Goal: Information Seeking & Learning: Learn about a topic

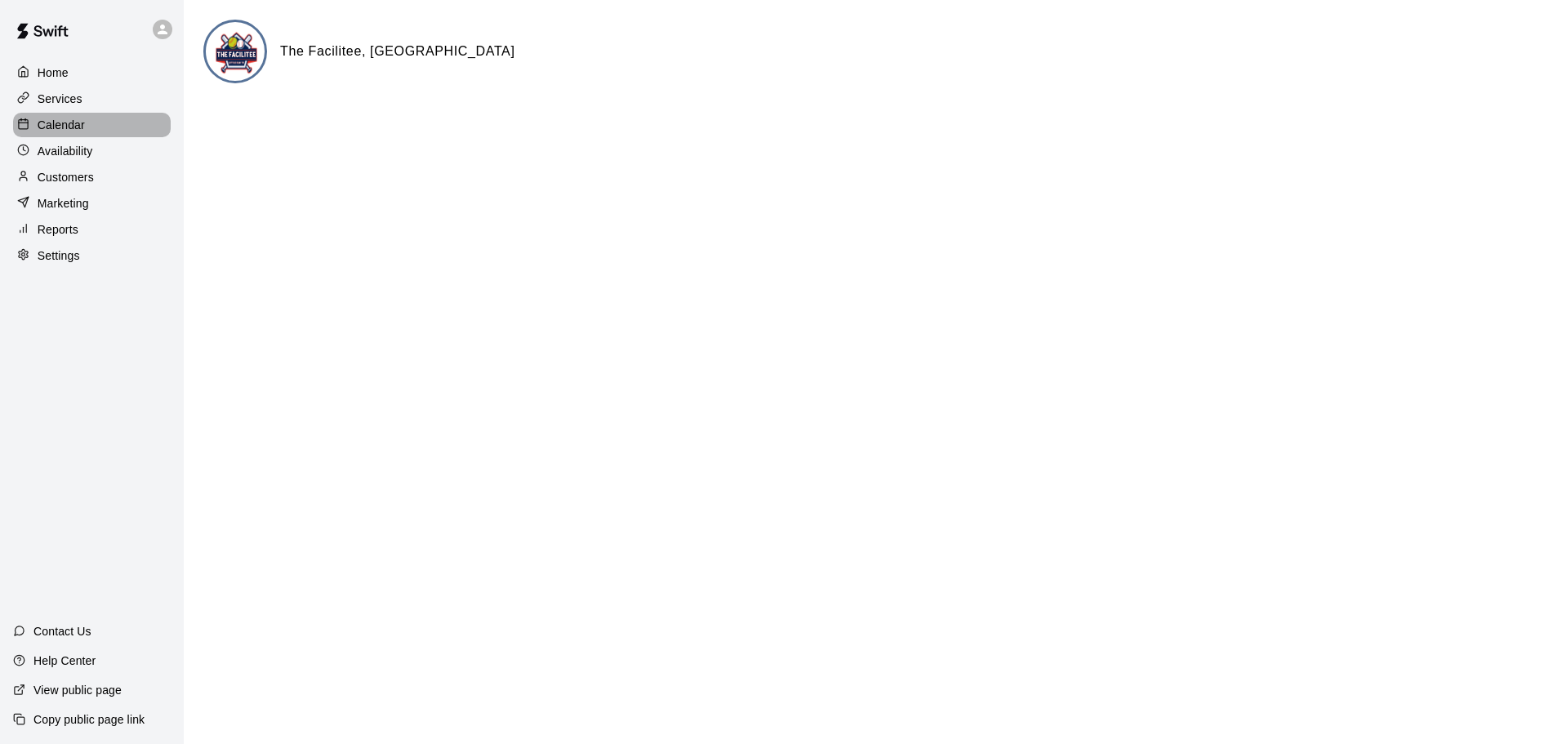
click at [52, 117] on div "Calendar" at bounding box center [91, 125] width 158 height 25
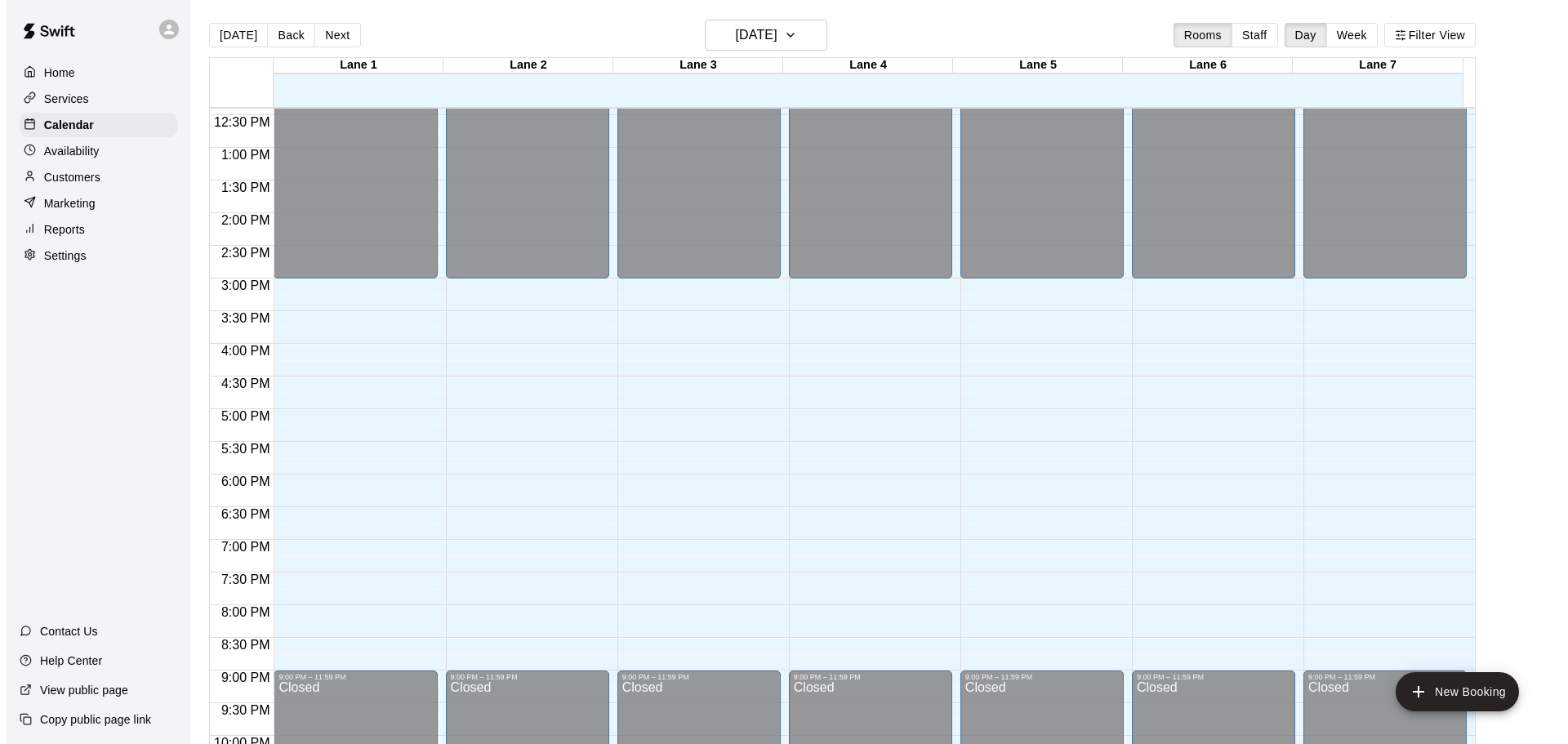
scroll to position [915, 0]
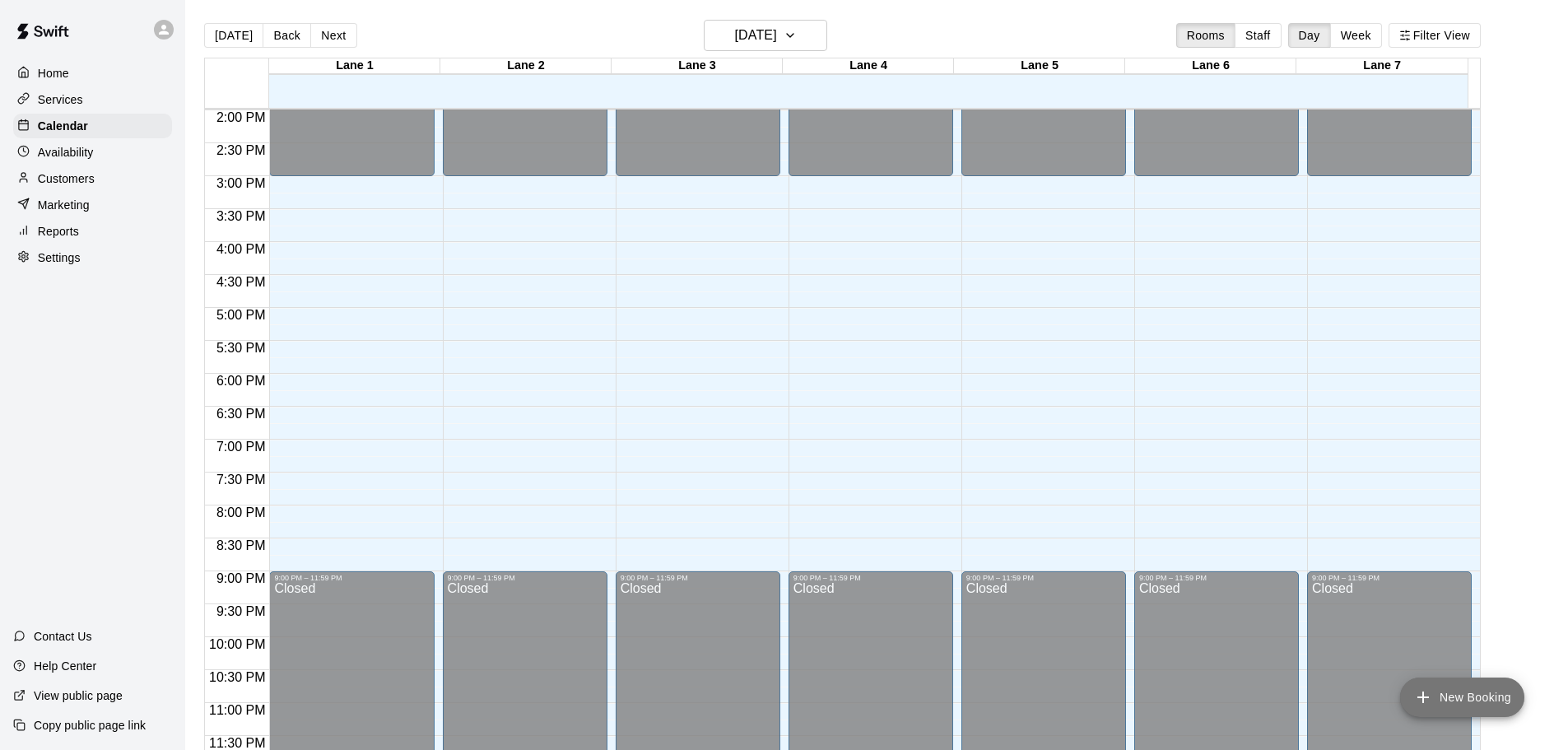
click at [1467, 697] on button "New Booking" at bounding box center [1461, 698] width 125 height 40
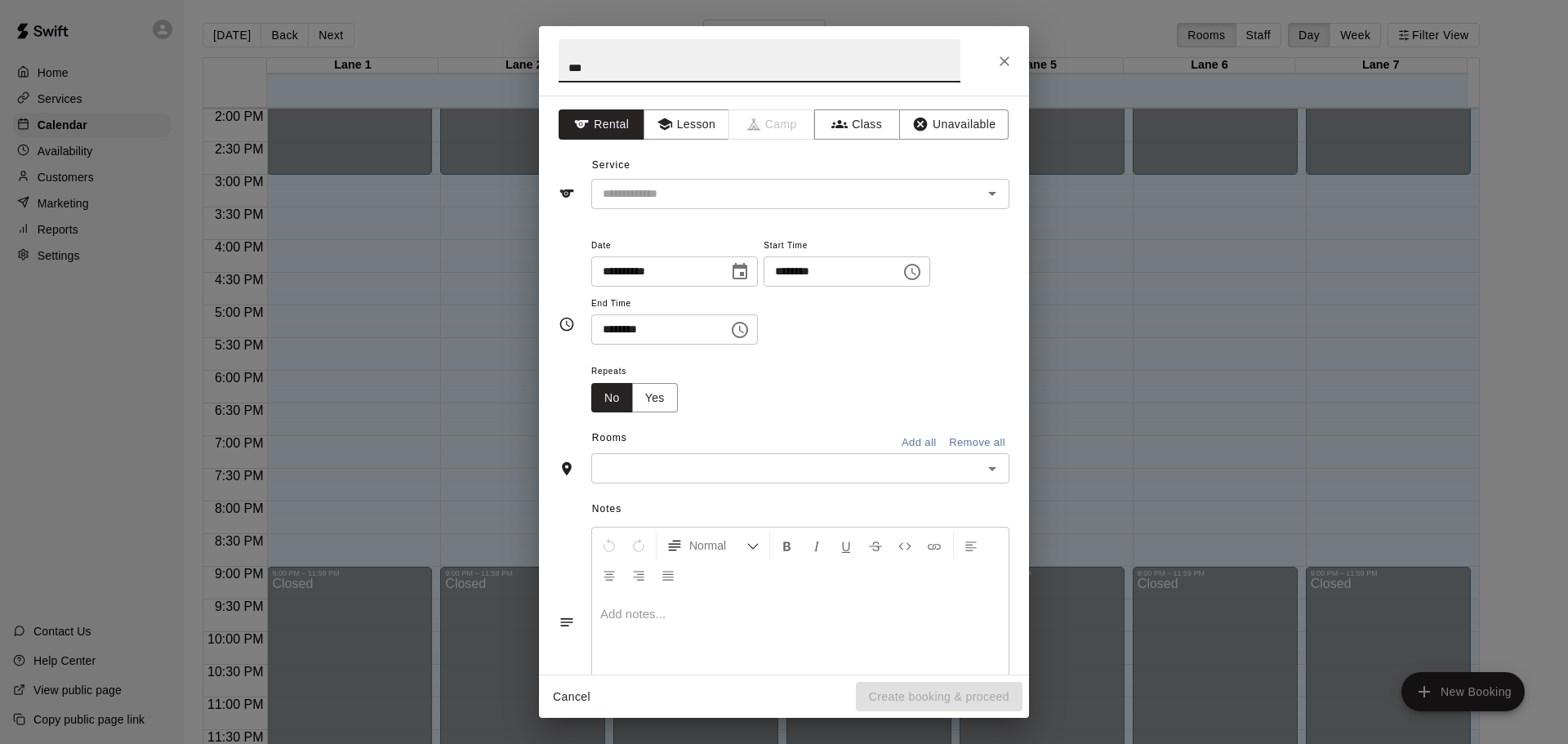
type input "**********"
click at [697, 189] on input "text" at bounding box center [776, 194] width 360 height 20
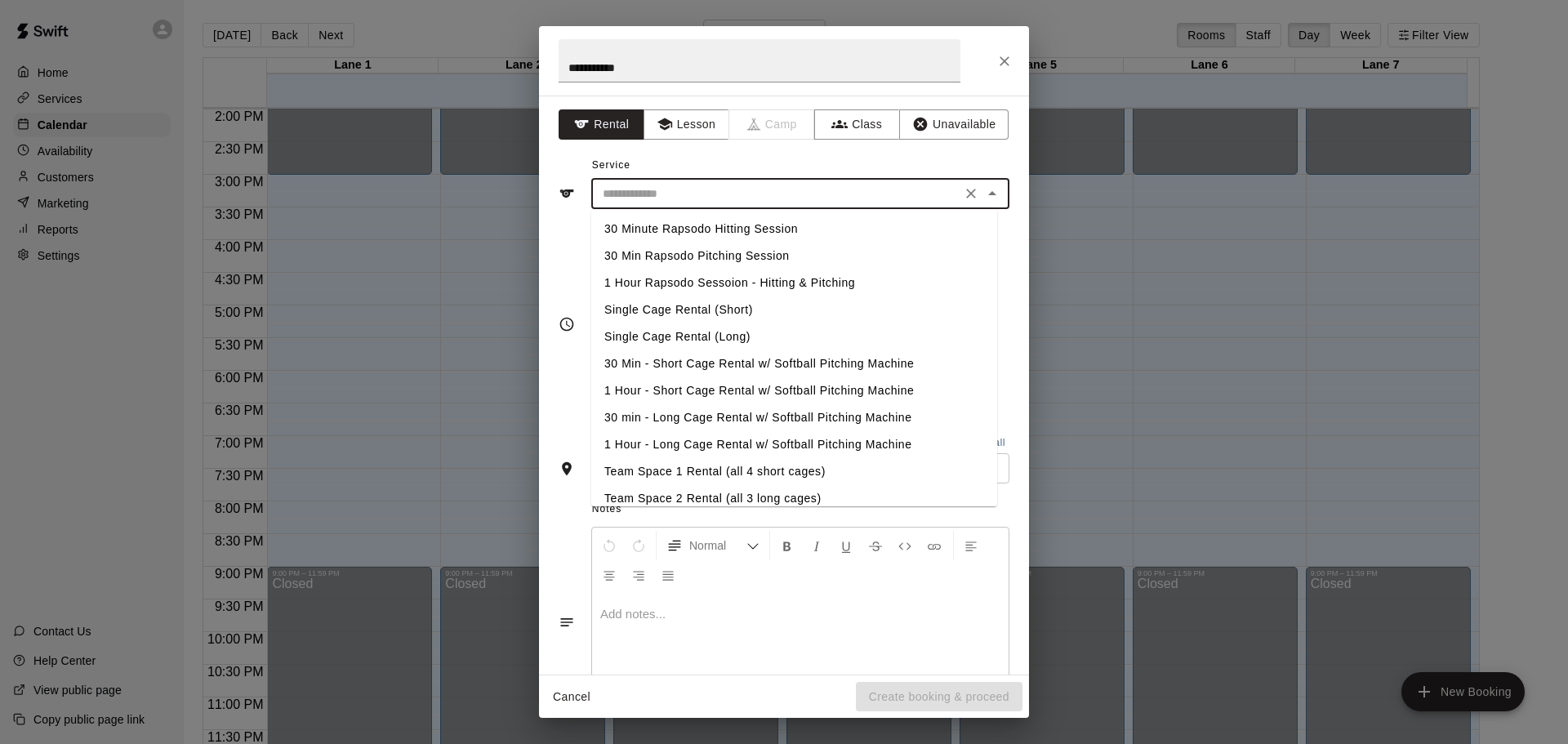
click at [663, 336] on li "Single Cage Rental (Long)" at bounding box center [794, 337] width 406 height 27
type input "**********"
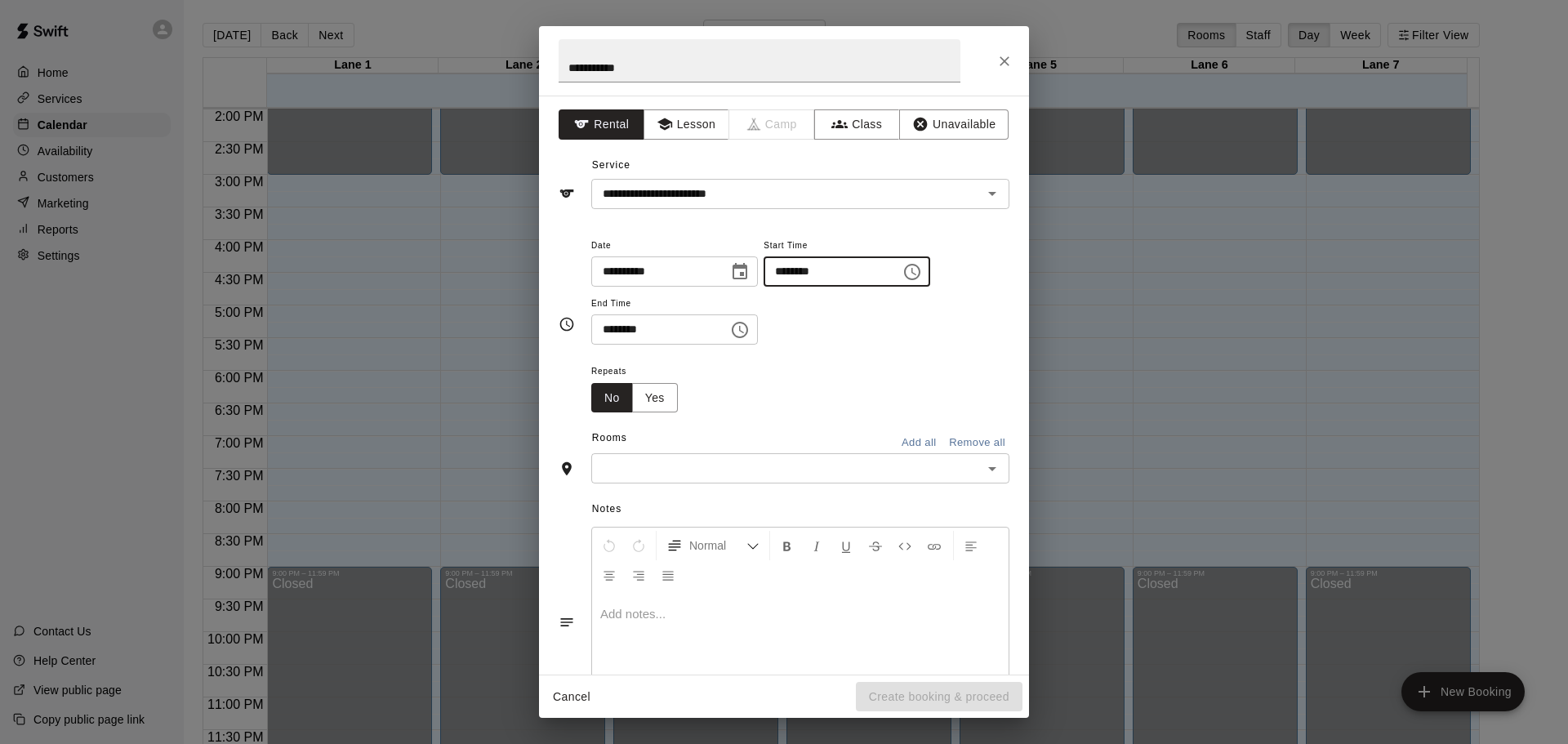
click at [812, 265] on input "********" at bounding box center [826, 271] width 125 height 30
click at [845, 274] on input "********" at bounding box center [826, 271] width 125 height 30
type input "********"
click at [611, 328] on input "********" at bounding box center [653, 329] width 125 height 30
click at [643, 325] on input "********" at bounding box center [653, 329] width 125 height 30
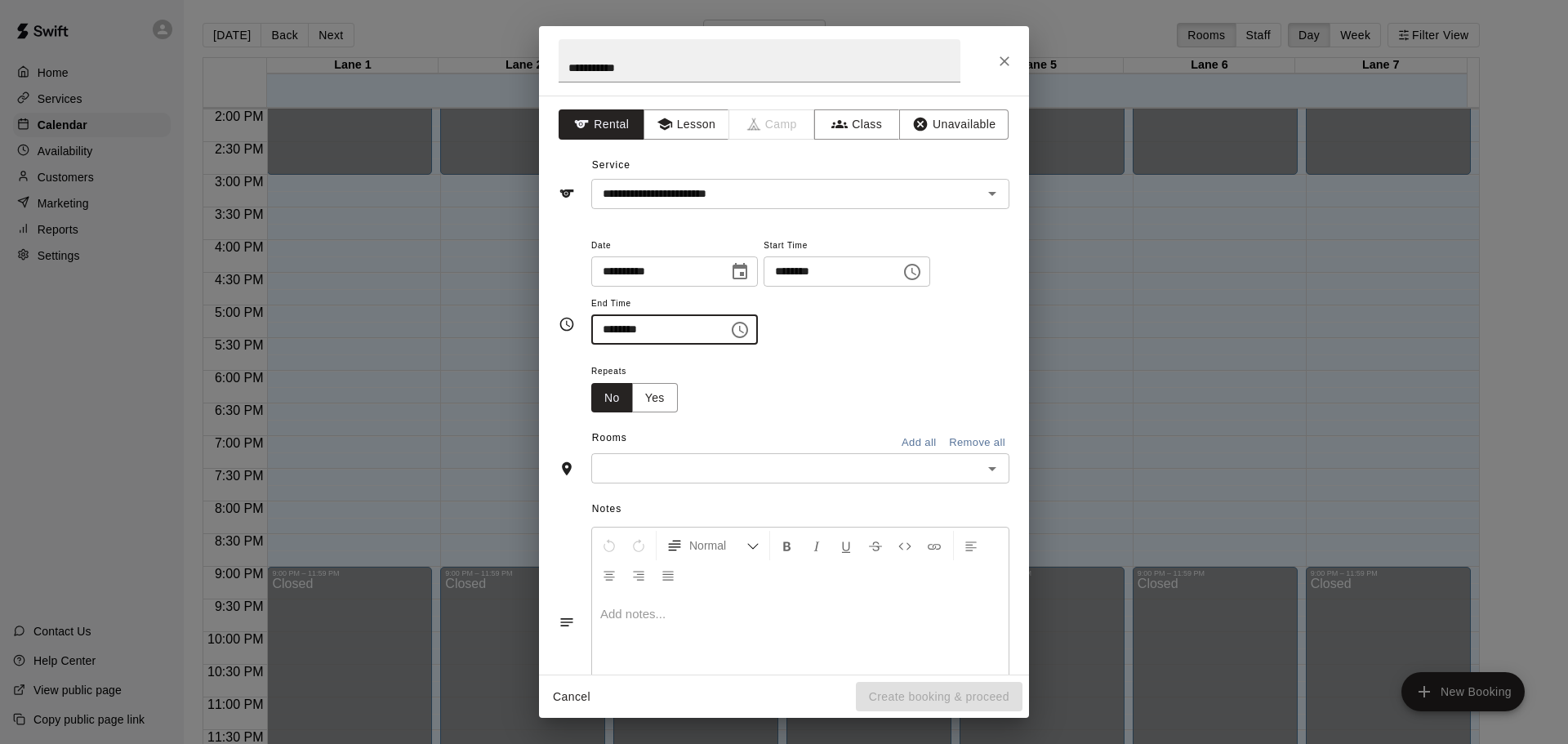
type input "********"
click at [665, 467] on input "text" at bounding box center [787, 468] width 381 height 20
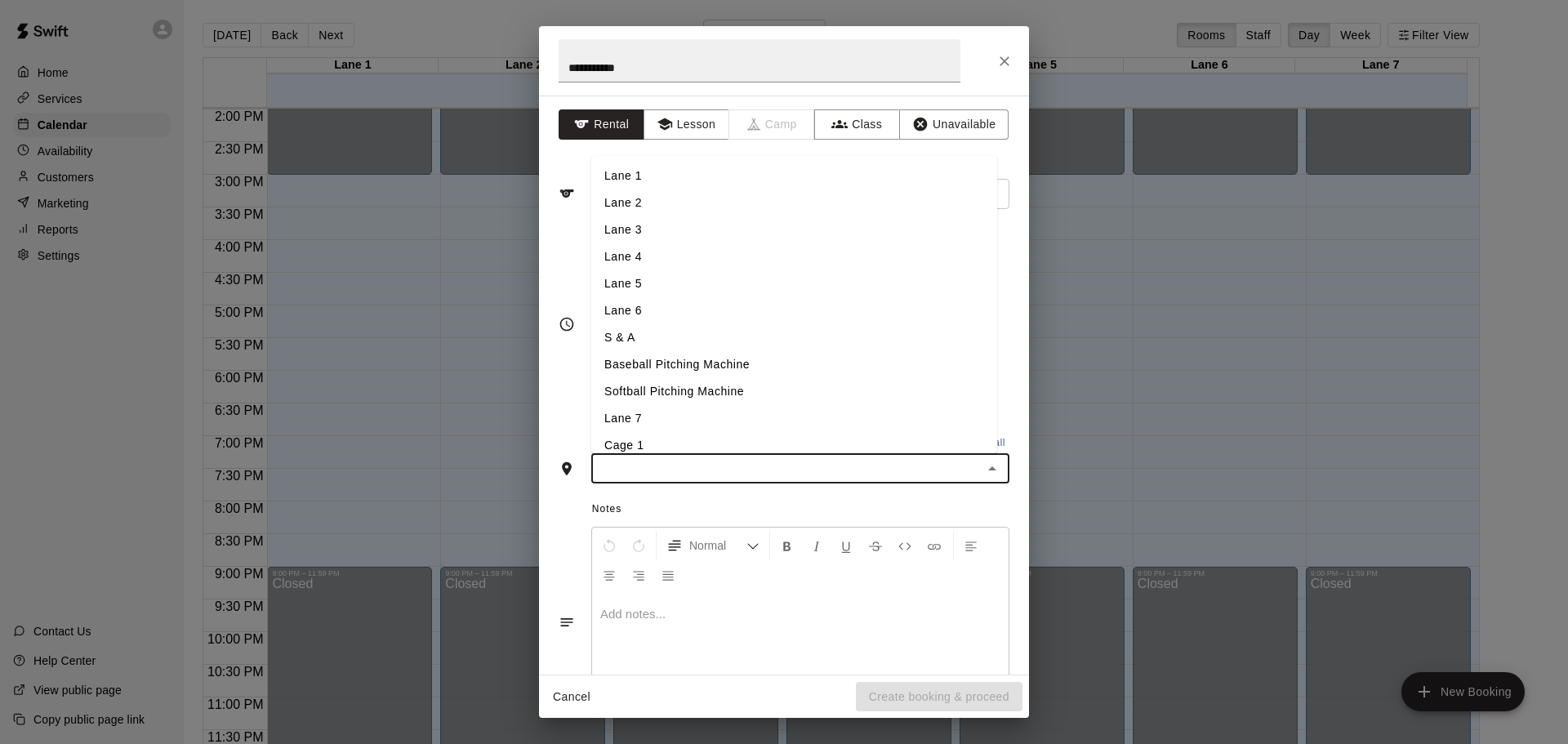
click at [636, 314] on li "Lane 6" at bounding box center [794, 311] width 406 height 27
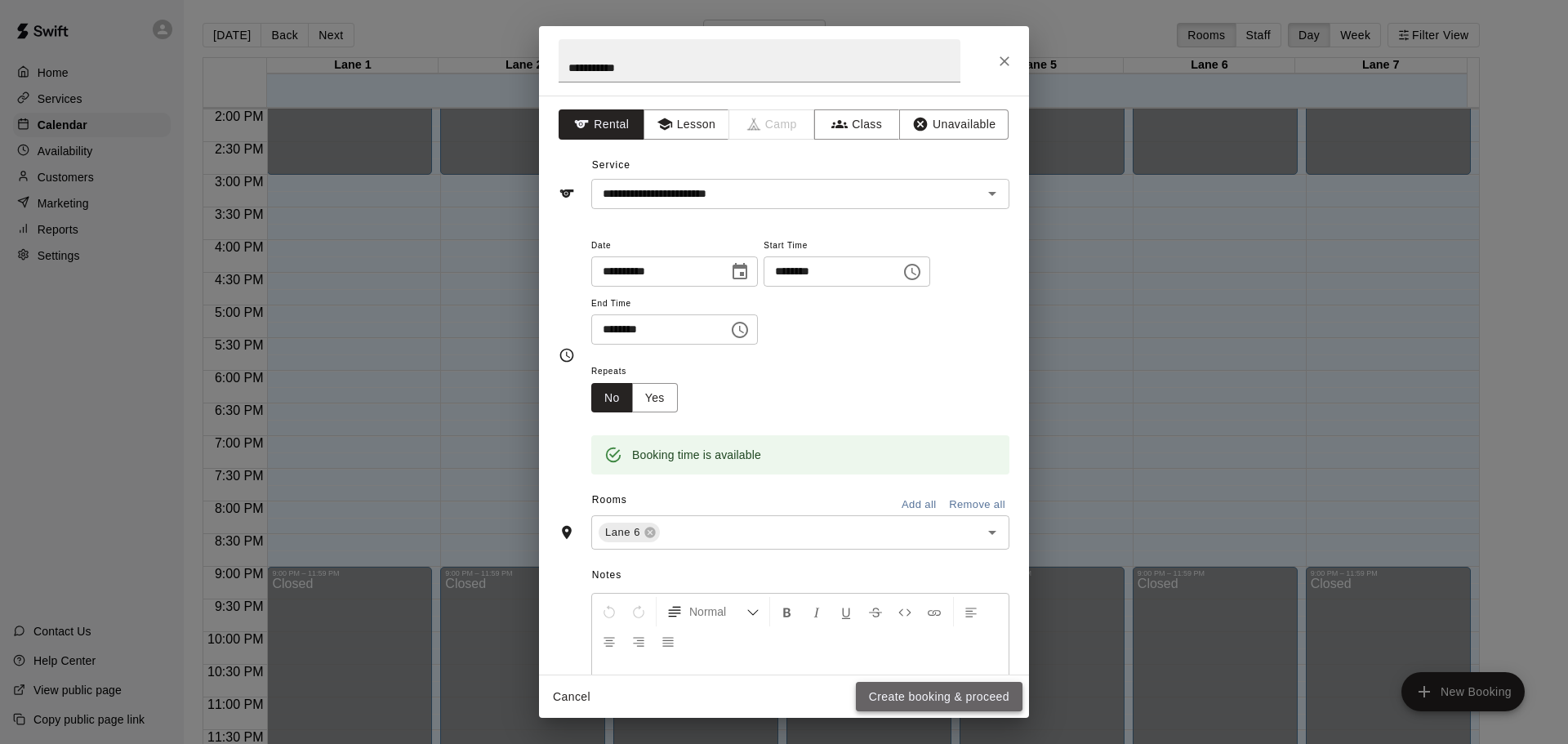
click at [891, 698] on button "Create booking & proceed" at bounding box center [938, 696] width 166 height 30
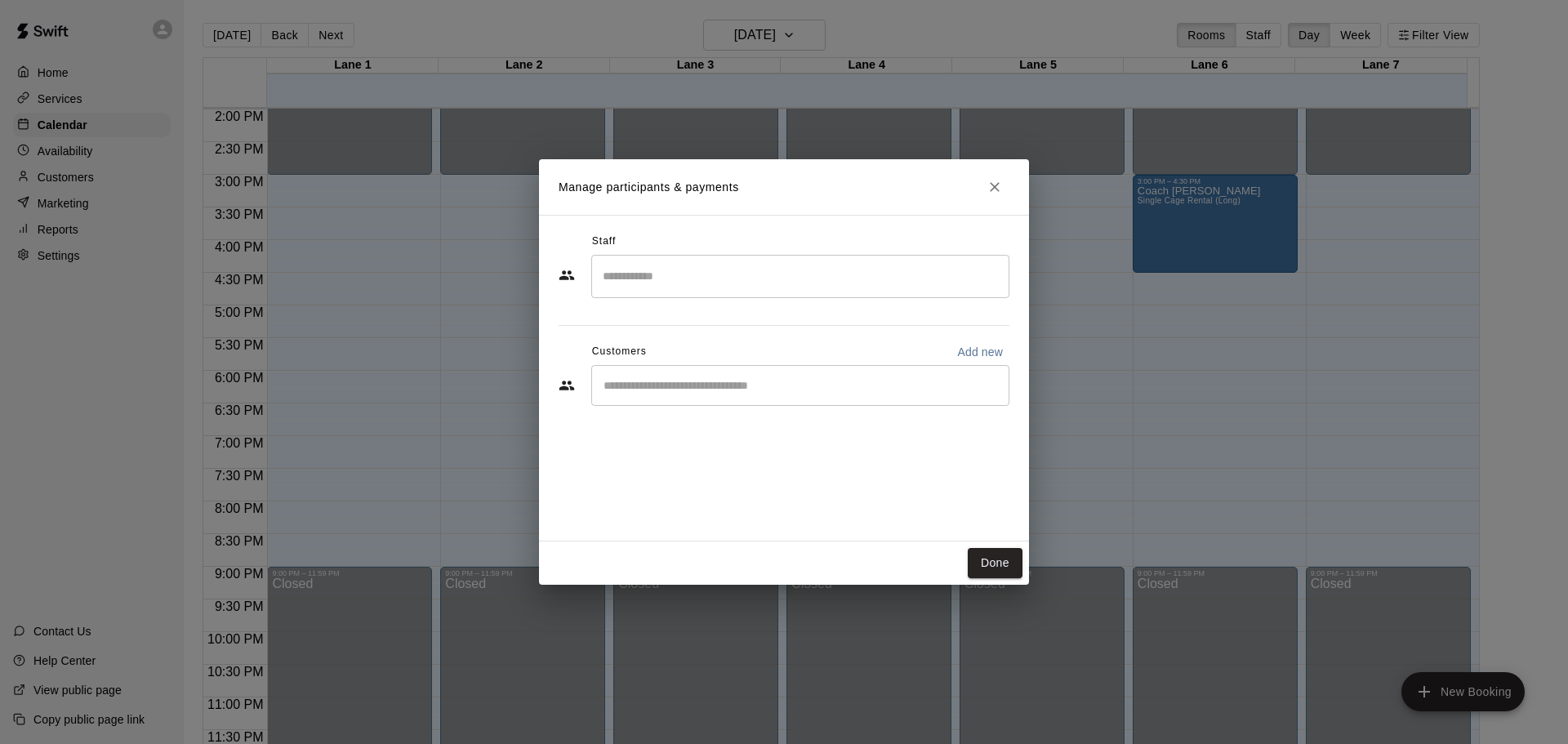
click at [692, 277] on input "Search staff" at bounding box center [800, 276] width 404 height 29
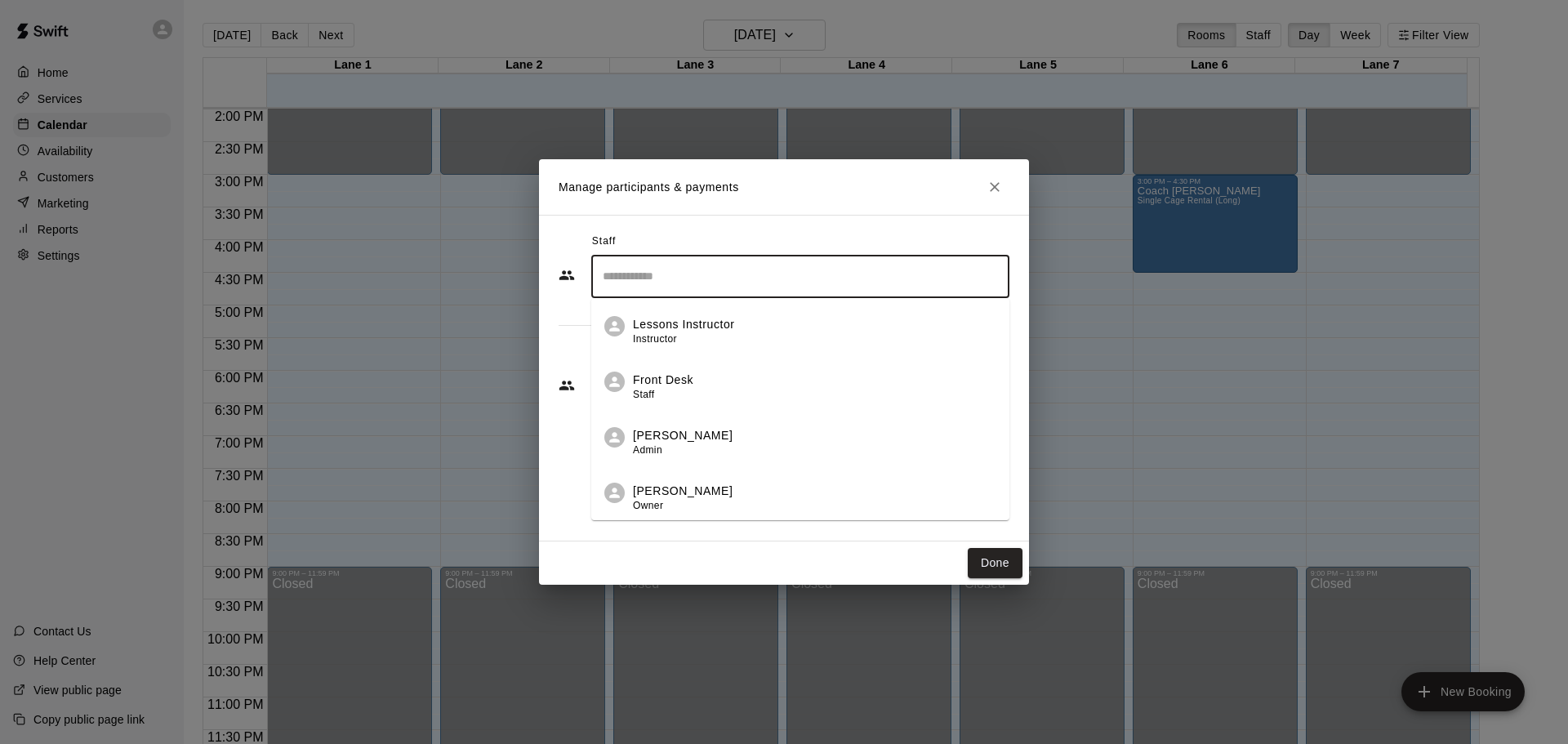
click at [675, 499] on p "[PERSON_NAME]" at bounding box center [682, 491] width 100 height 17
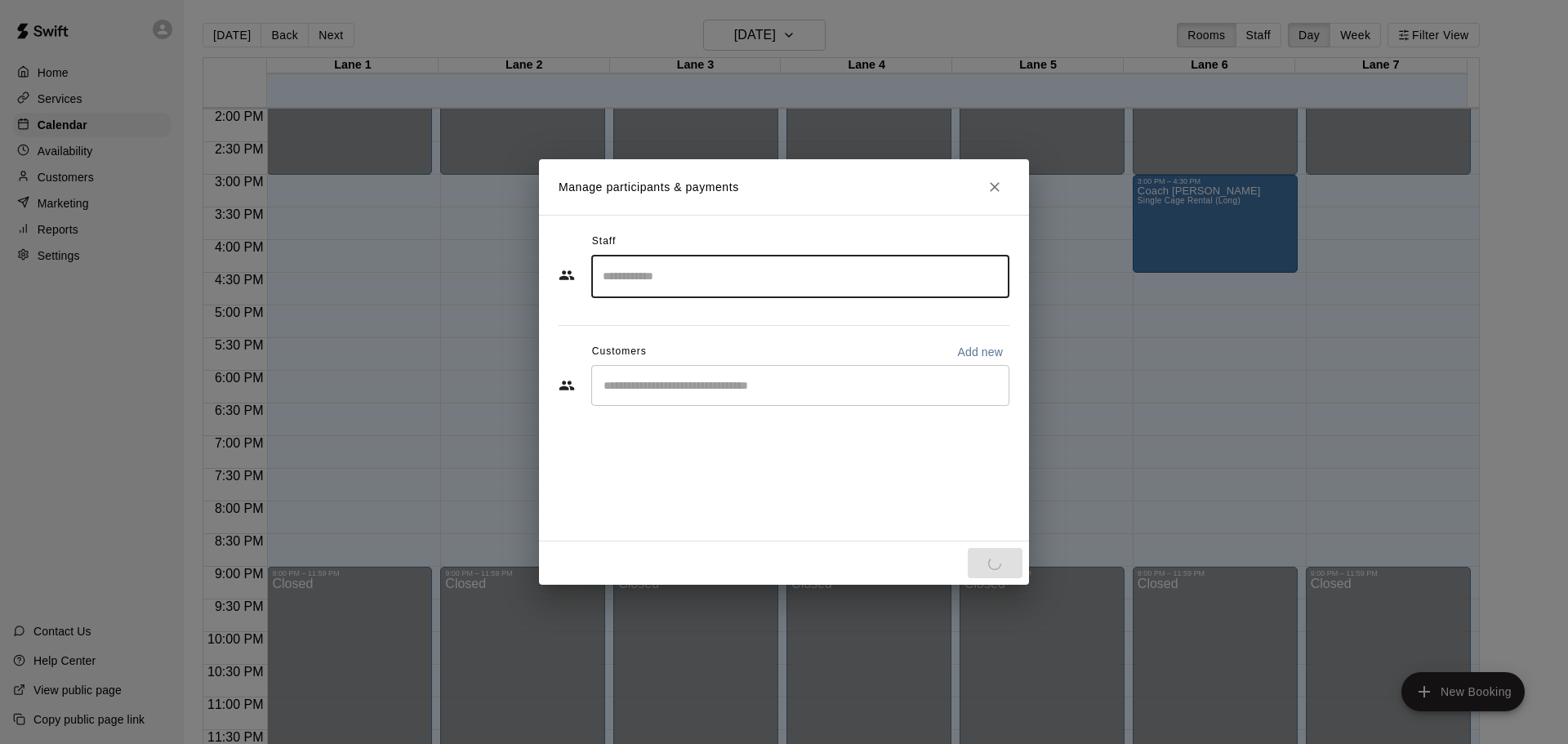
click at [764, 395] on div "​" at bounding box center [800, 386] width 418 height 41
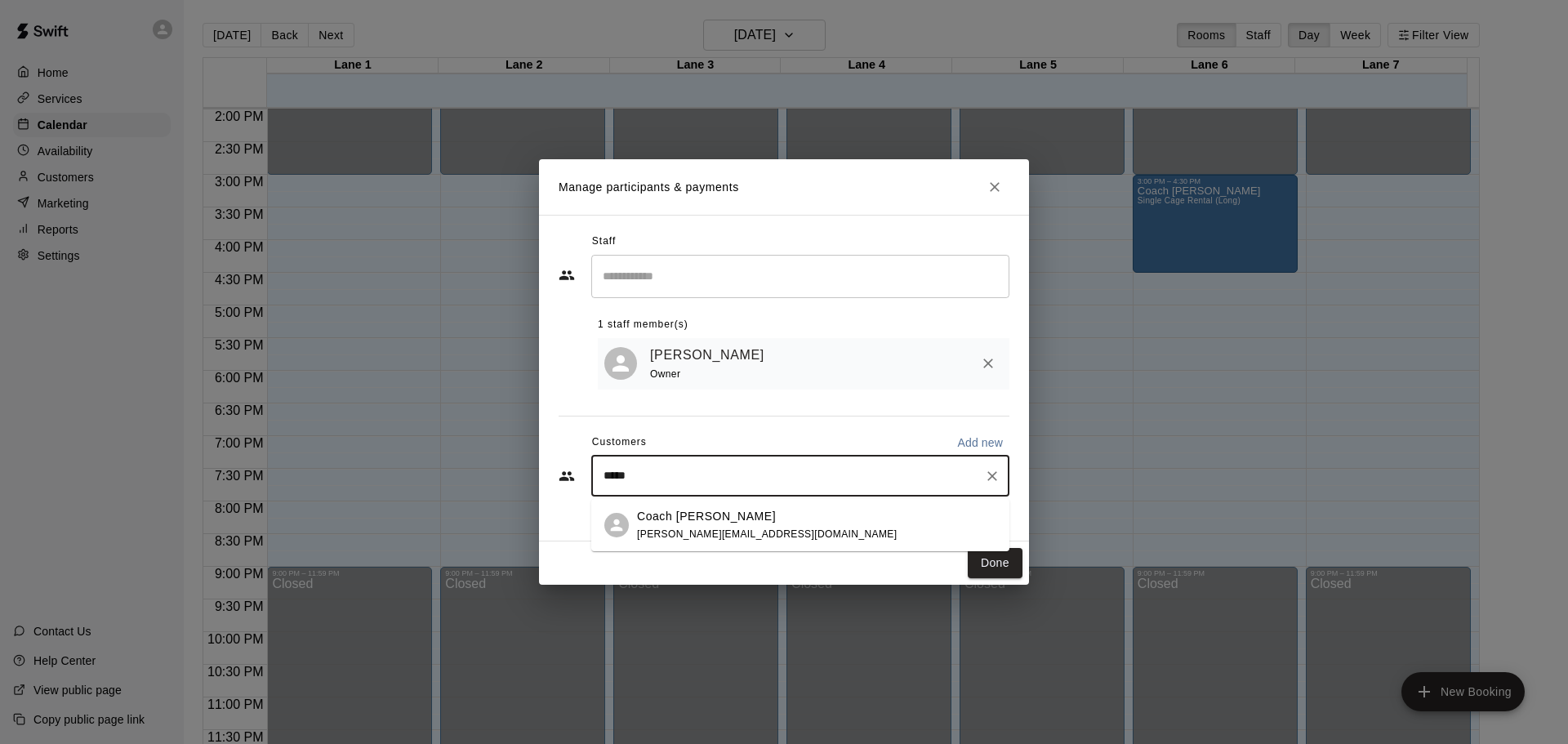
drag, startPoint x: 627, startPoint y: 468, endPoint x: 576, endPoint y: 471, distance: 51.1
click at [576, 471] on div "***** ​" at bounding box center [784, 476] width 450 height 41
drag, startPoint x: 624, startPoint y: 481, endPoint x: 594, endPoint y: 478, distance: 30.1
click at [595, 478] on div "***** ​" at bounding box center [800, 476] width 418 height 41
type input "****"
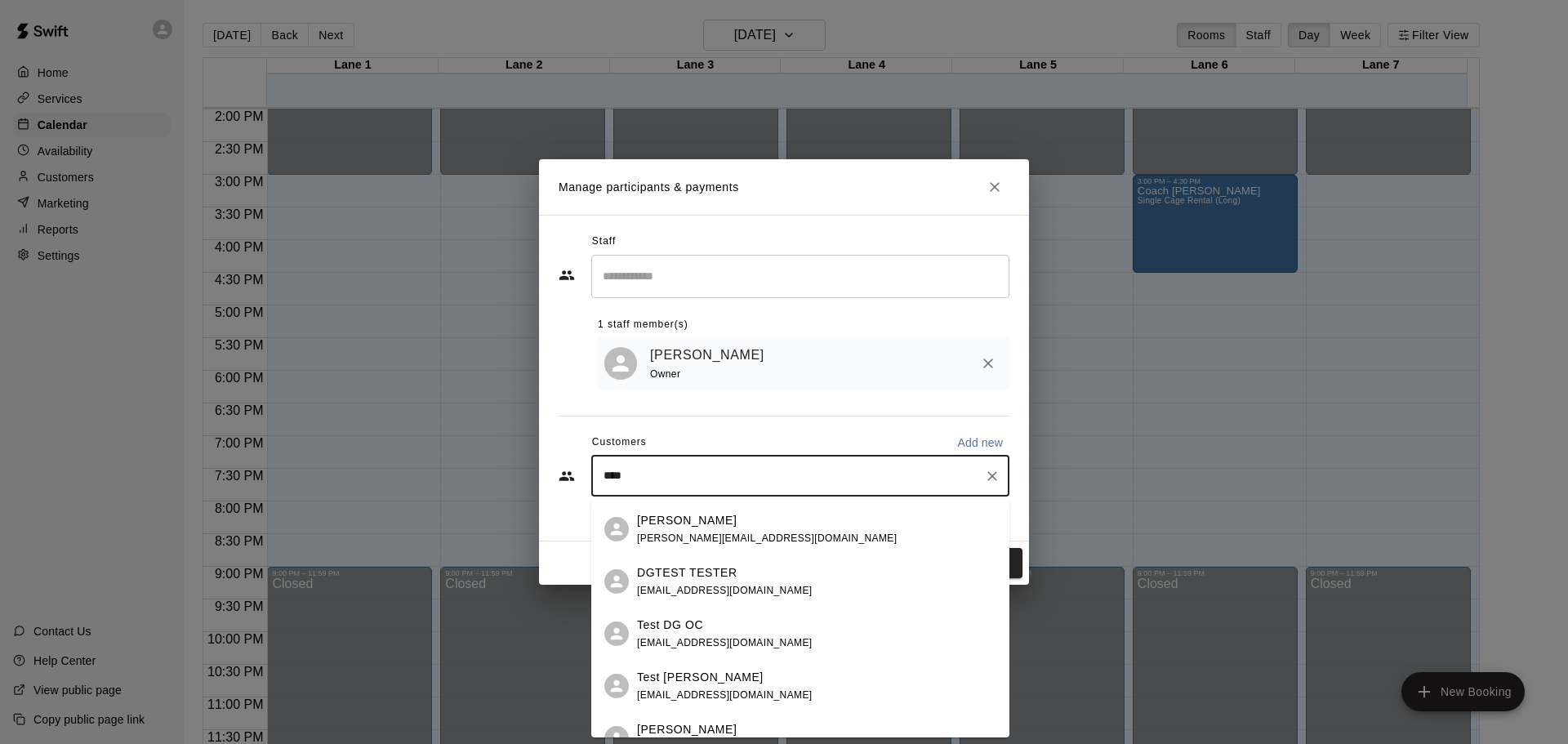
scroll to position [86, 0]
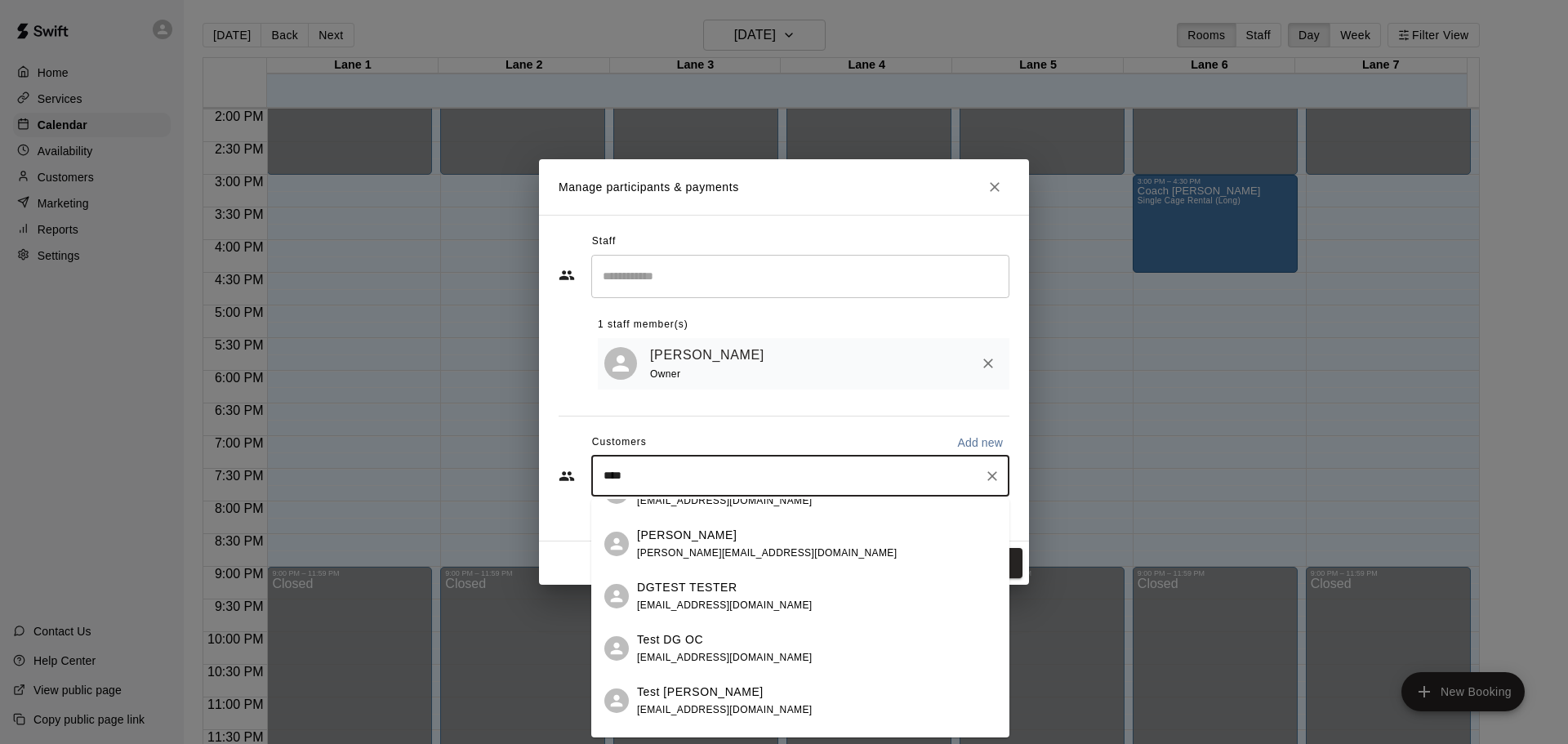
click at [678, 600] on span "[EMAIL_ADDRESS][DOMAIN_NAME]" at bounding box center [725, 605] width 176 height 11
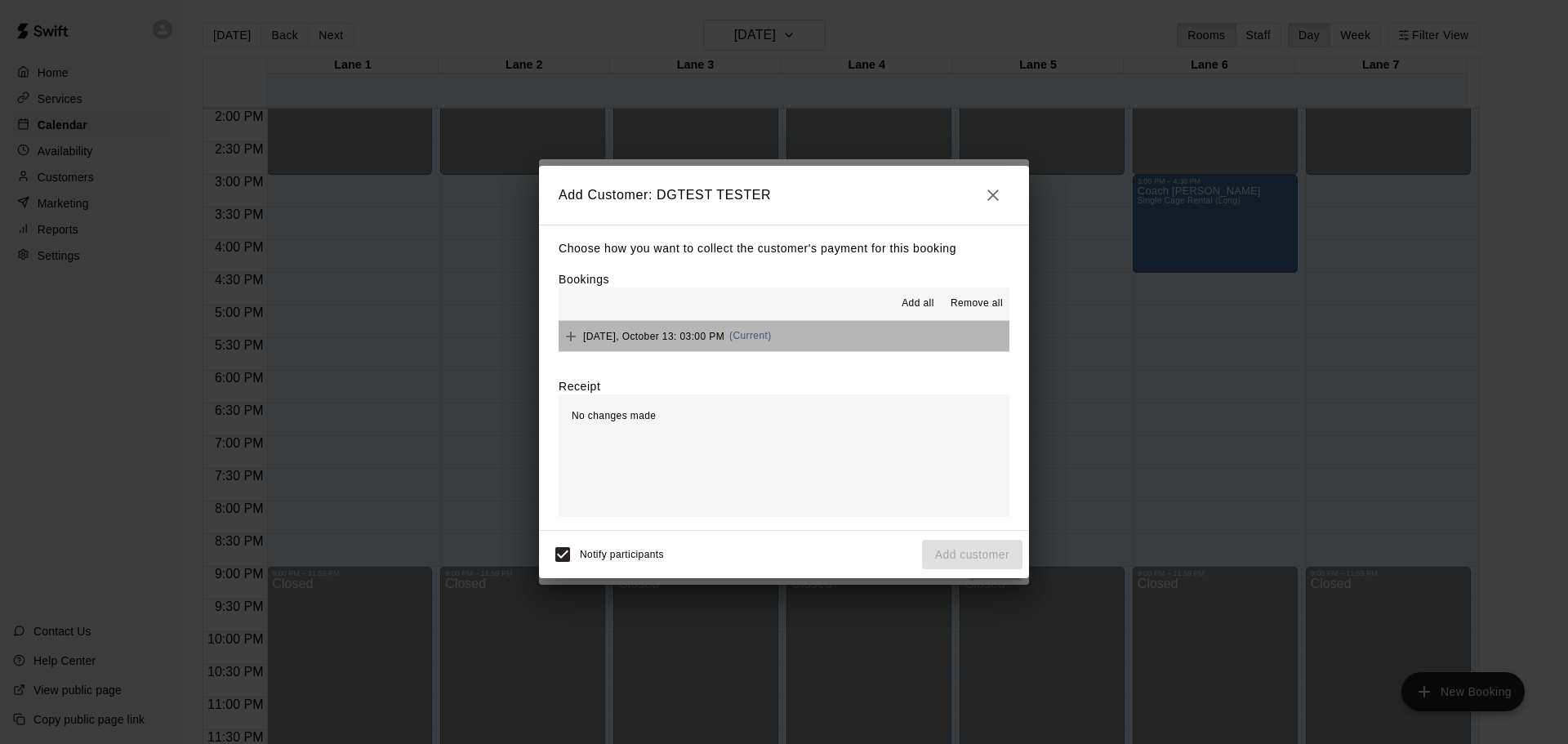
click at [873, 343] on button "[DATE], October 13: 03:00 PM (Current)" at bounding box center [784, 335] width 450 height 30
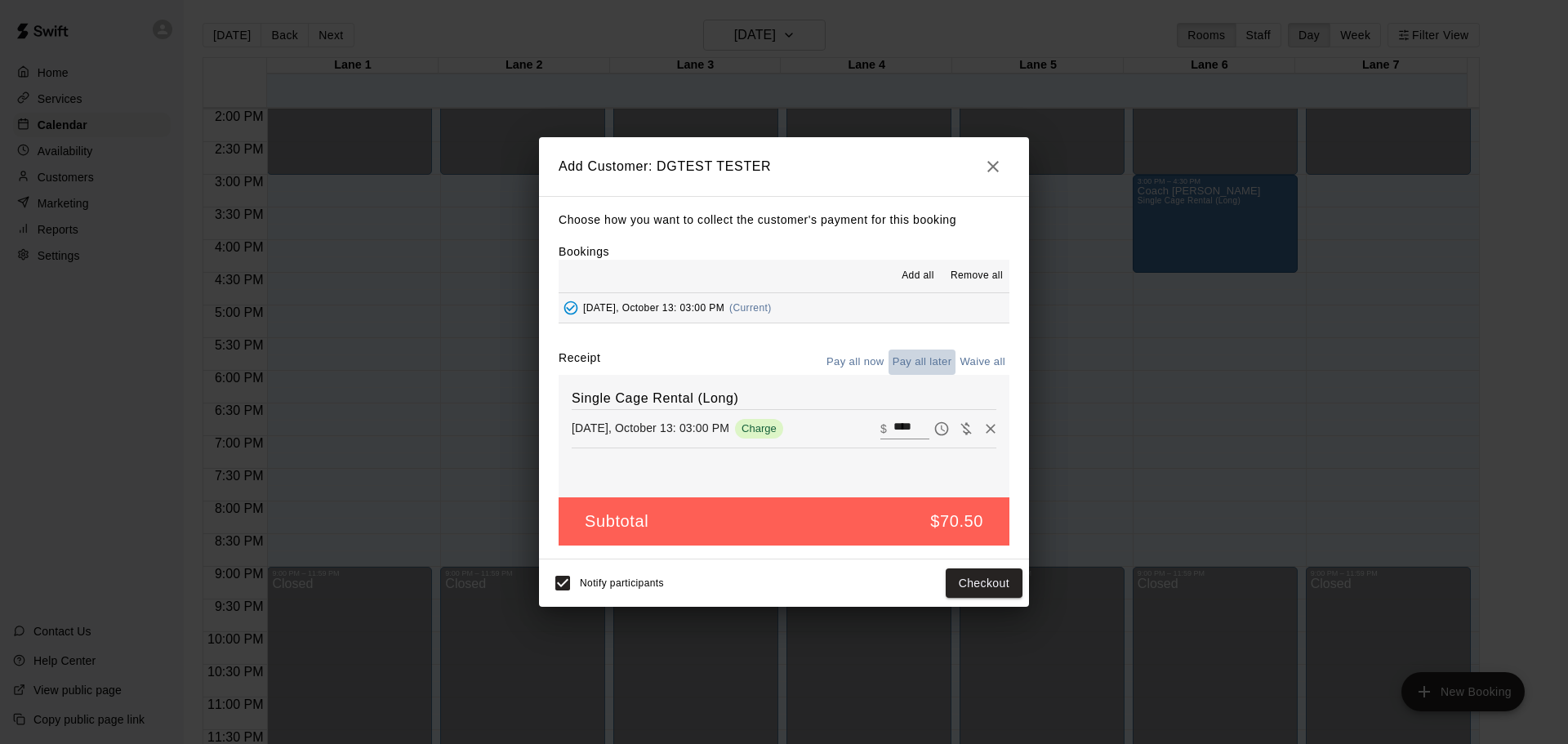
click at [909, 368] on button "Pay all later" at bounding box center [922, 363] width 67 height 26
drag, startPoint x: 944, startPoint y: 584, endPoint x: 508, endPoint y: 609, distance: 436.7
click at [510, 607] on div "Add Customer: DGTEST TESTER Choose how you want to collect the customer's payme…" at bounding box center [784, 372] width 1568 height 744
click at [953, 581] on button "Add customer" at bounding box center [973, 583] width 101 height 30
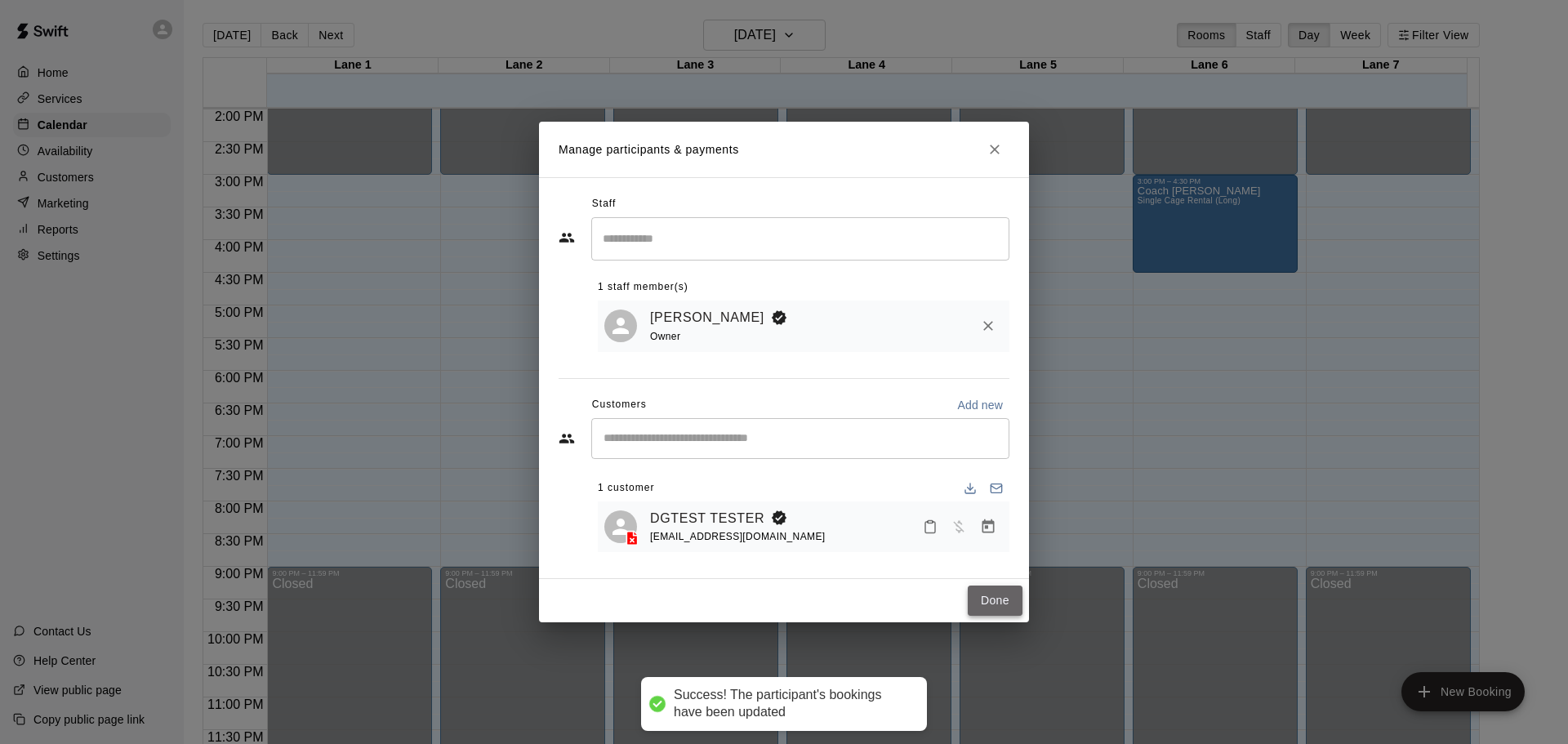
click at [998, 616] on button "Done" at bounding box center [995, 600] width 55 height 30
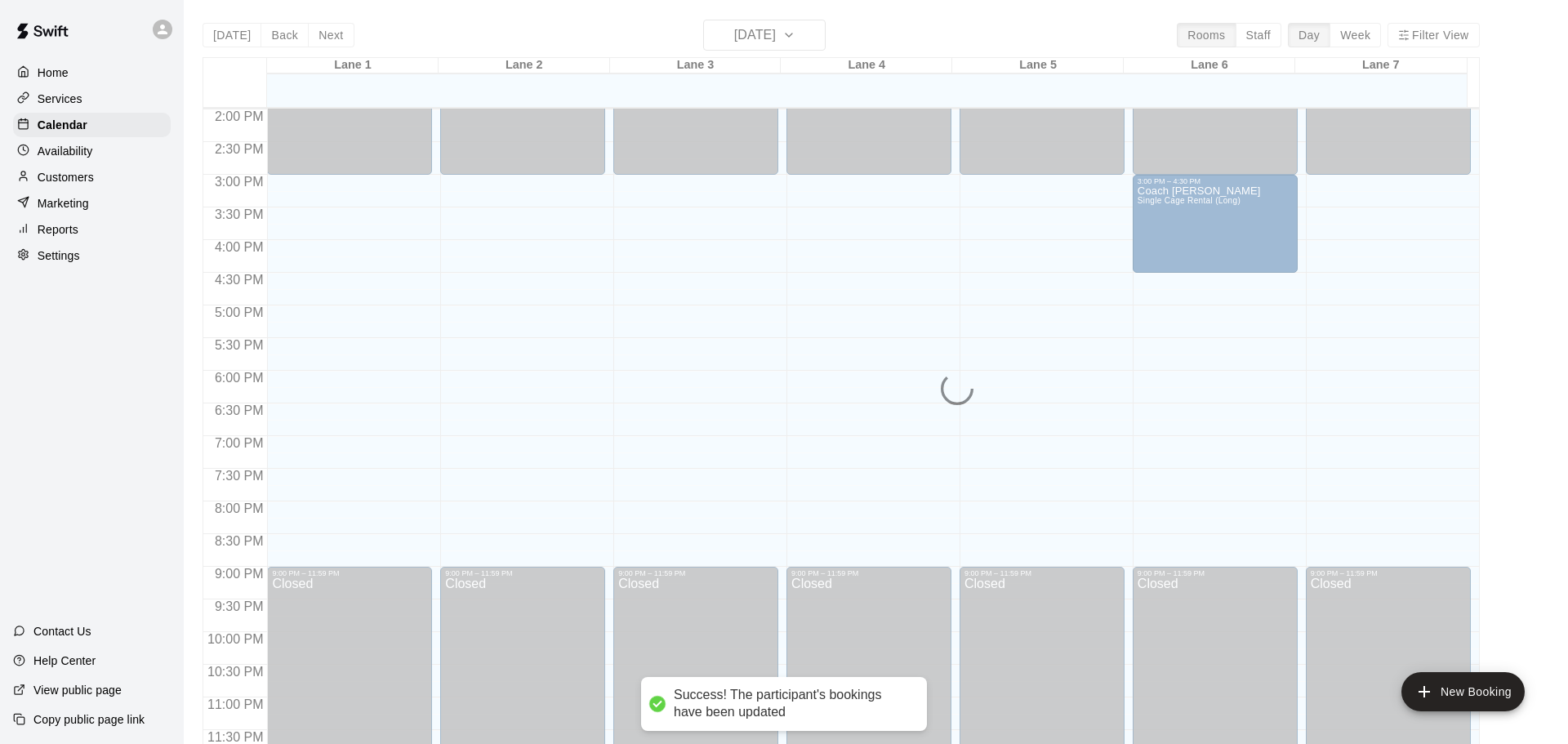
click at [996, 607] on button "Done" at bounding box center [995, 600] width 55 height 30
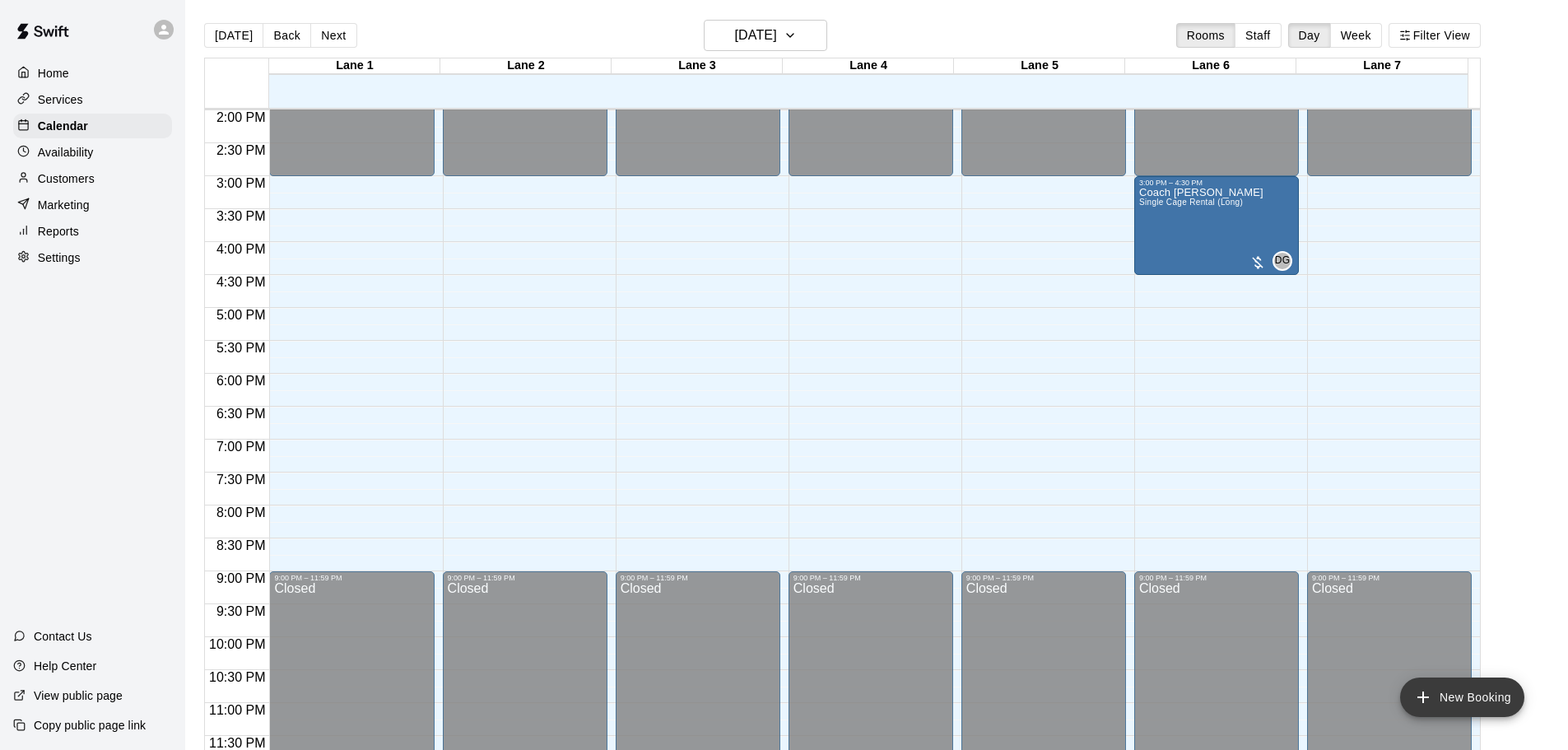
click at [1491, 692] on button "New Booking" at bounding box center [1461, 698] width 125 height 40
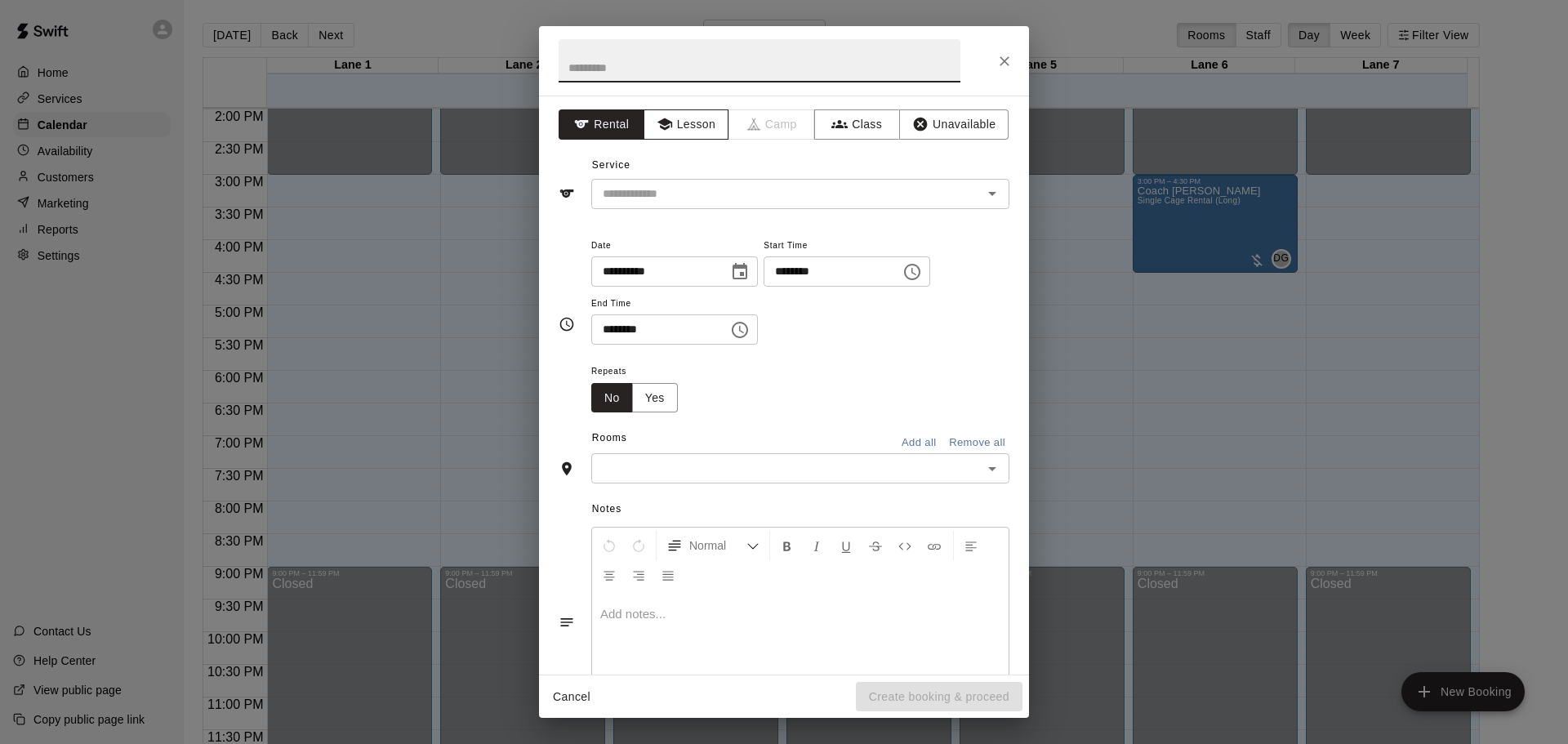
click at [676, 122] on button "Lesson" at bounding box center [686, 124] width 86 height 30
click at [668, 206] on div "​" at bounding box center [800, 194] width 418 height 30
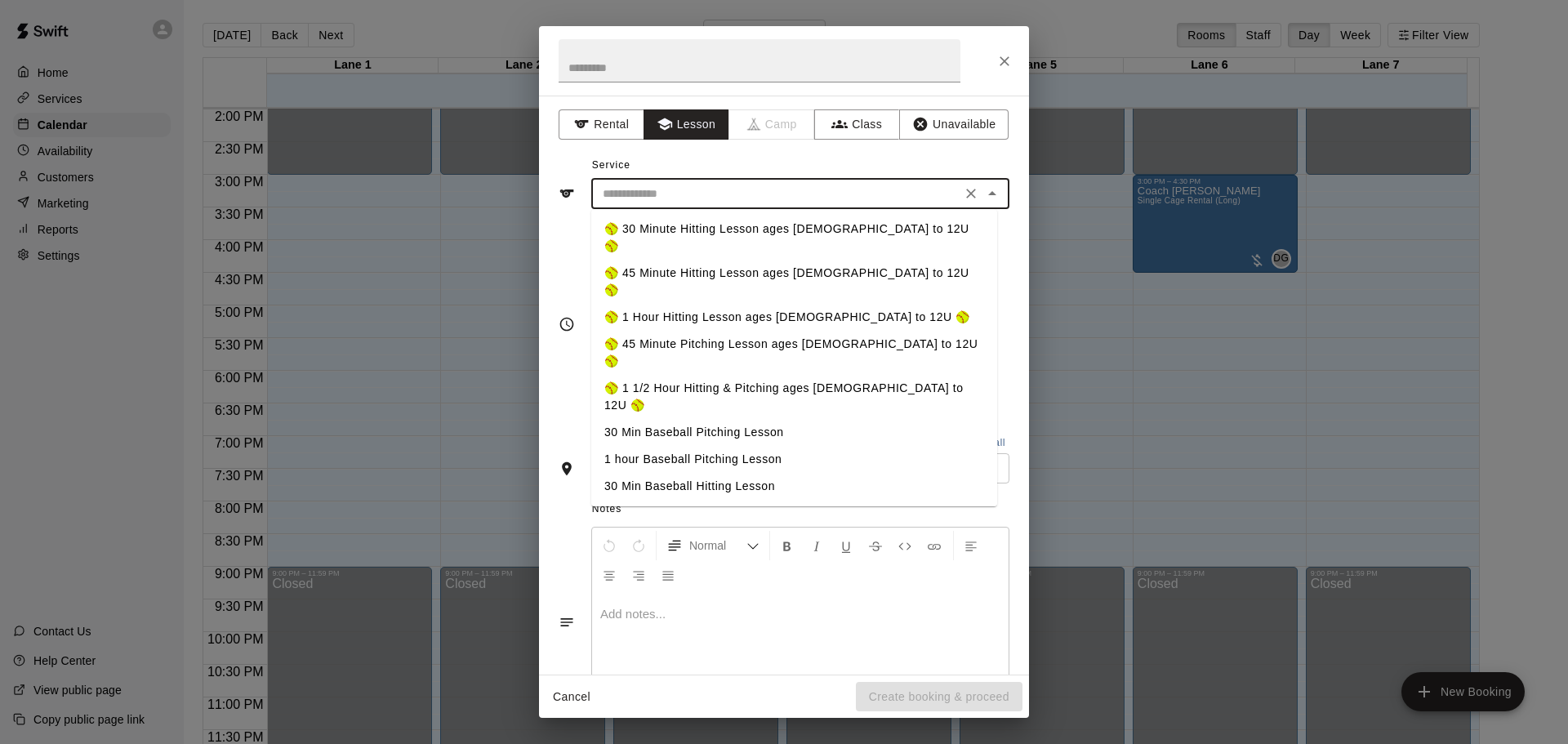
click at [636, 259] on li "🥎 45 Minute Hitting Lesson ages [DEMOGRAPHIC_DATA] to 12U 🥎" at bounding box center [794, 282] width 406 height 44
type input "**********"
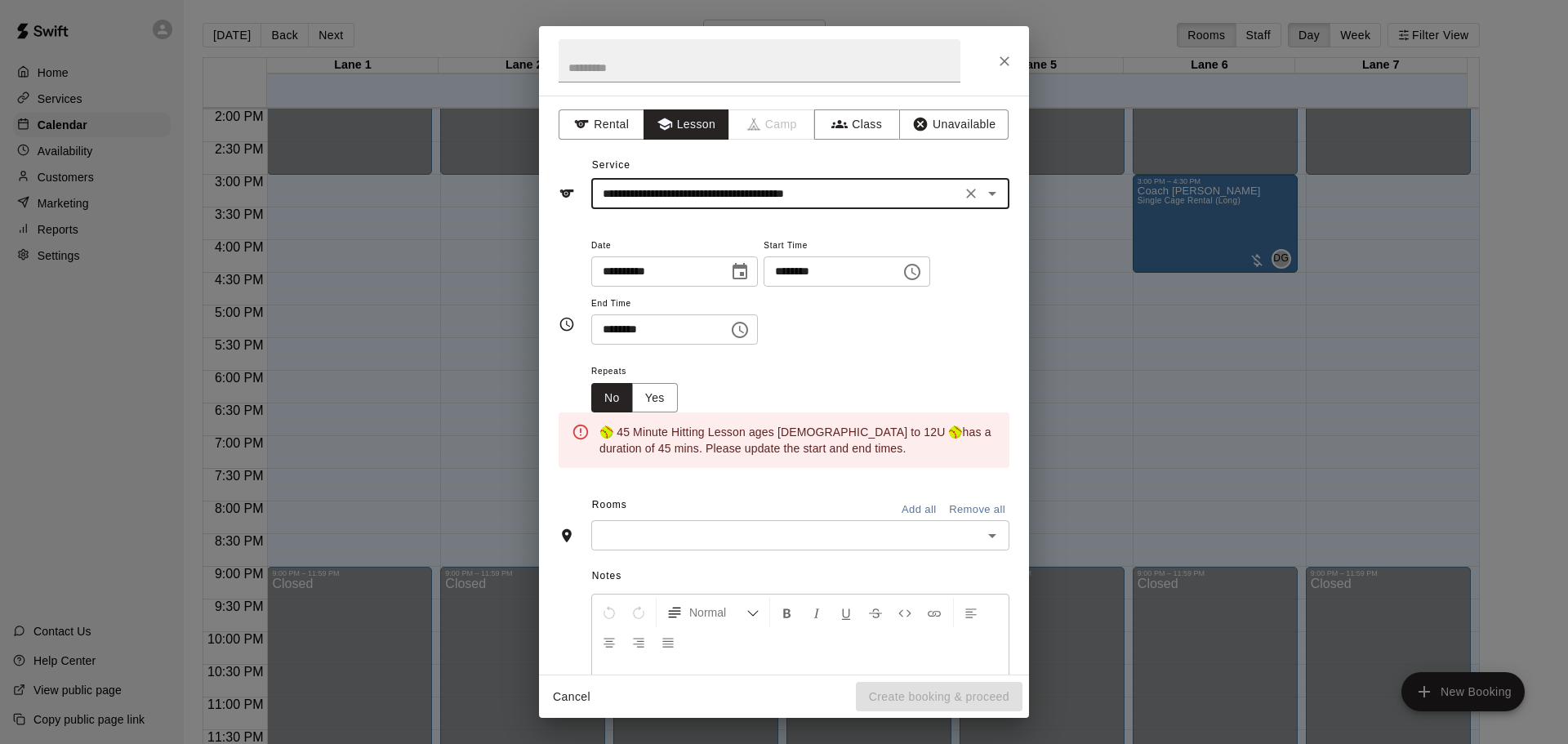
click at [805, 272] on input "********" at bounding box center [826, 271] width 125 height 30
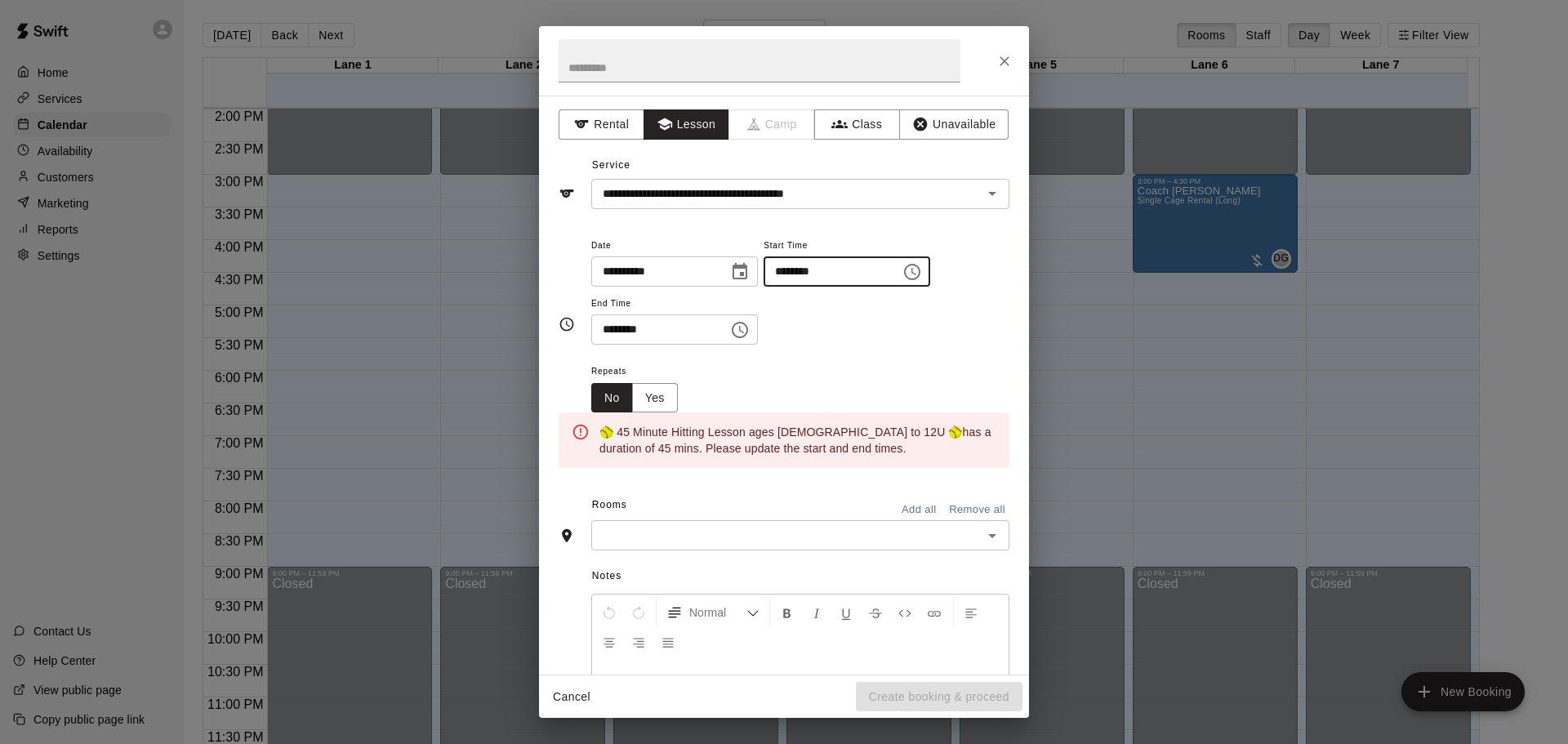
click at [819, 267] on input "********" at bounding box center [826, 271] width 125 height 30
type input "********"
click at [610, 327] on input "********" at bounding box center [653, 329] width 125 height 30
click at [630, 333] on input "********" at bounding box center [653, 329] width 125 height 30
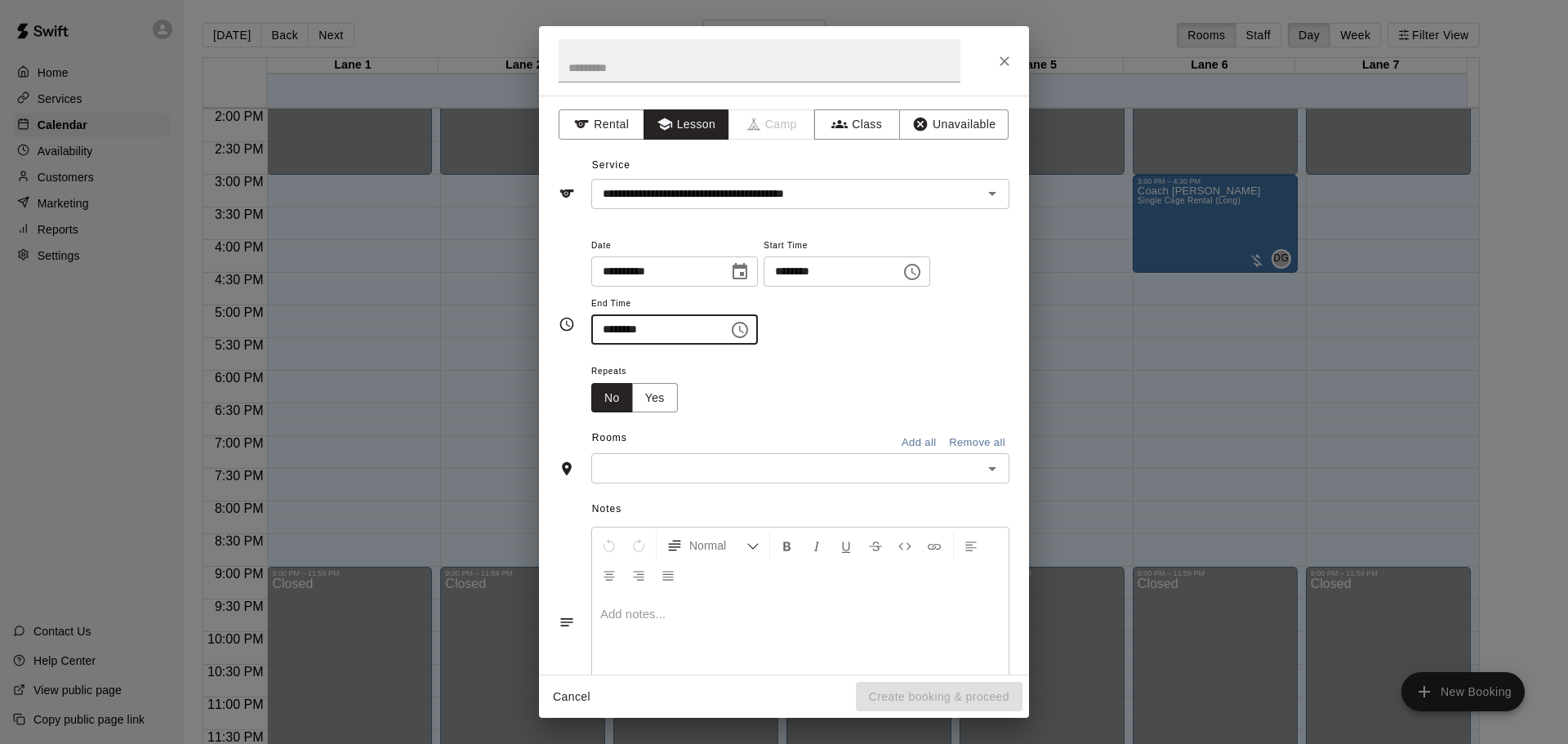
type input "********"
click at [626, 468] on input "text" at bounding box center [787, 468] width 381 height 20
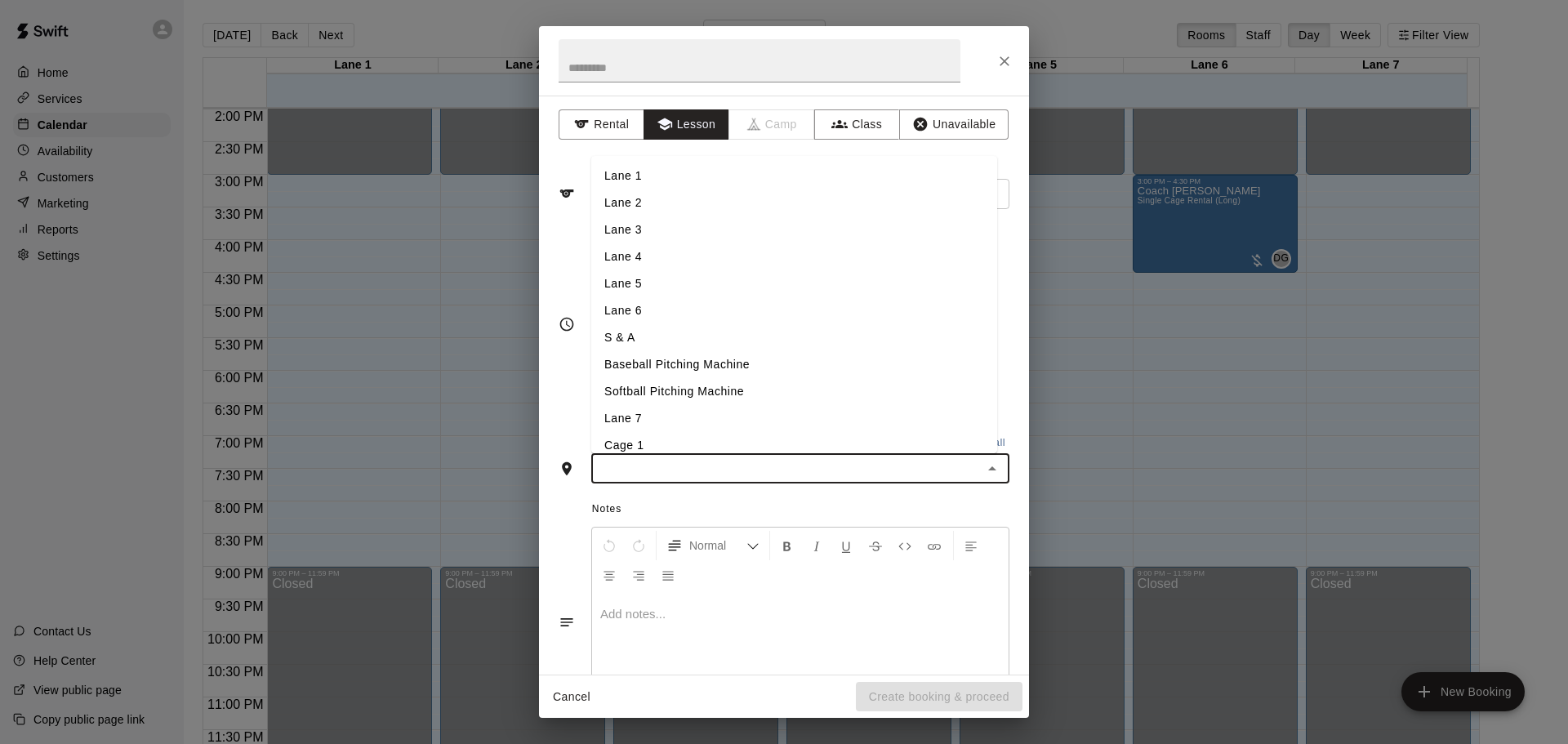
click at [659, 281] on li "Lane 5" at bounding box center [794, 284] width 406 height 27
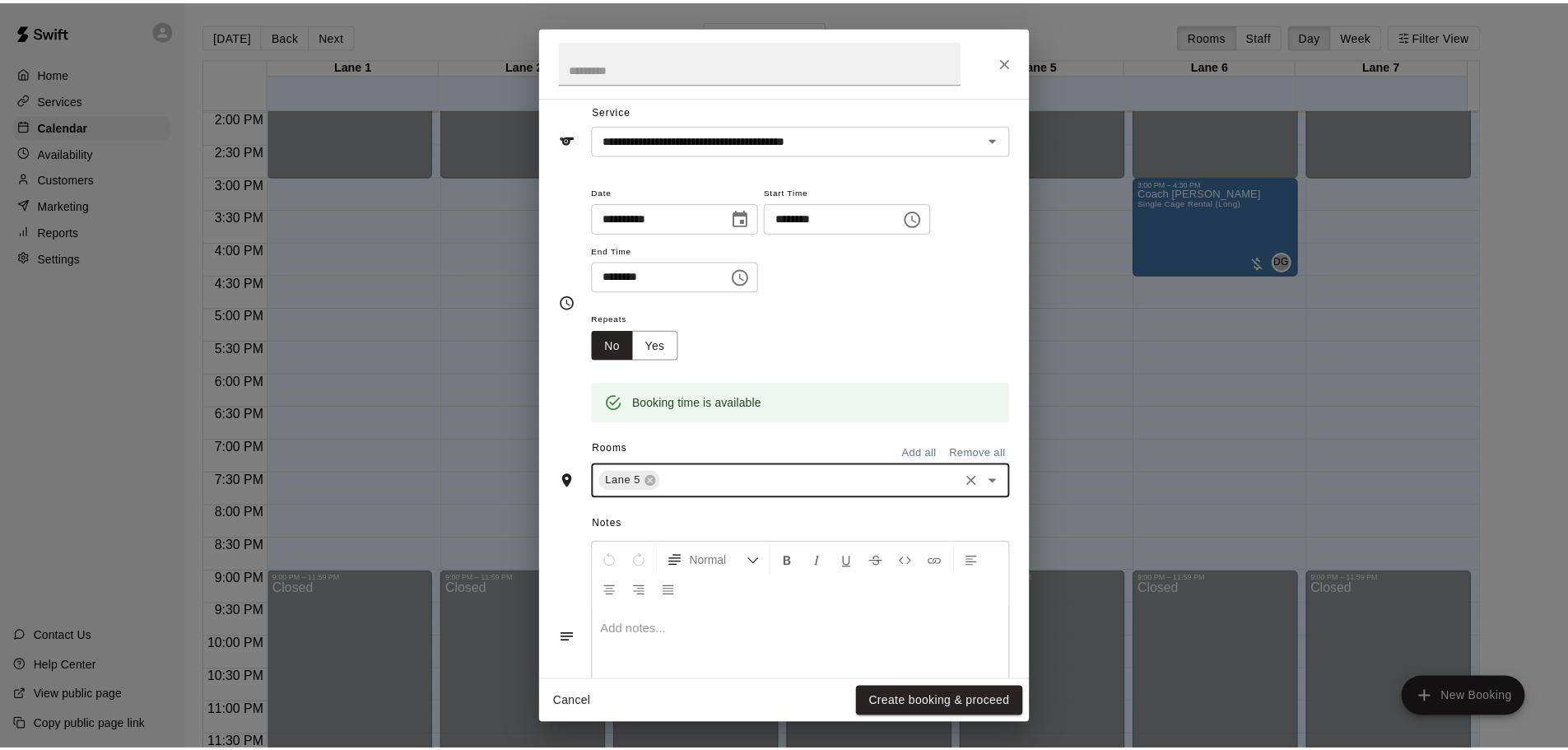
scroll to position [140, 0]
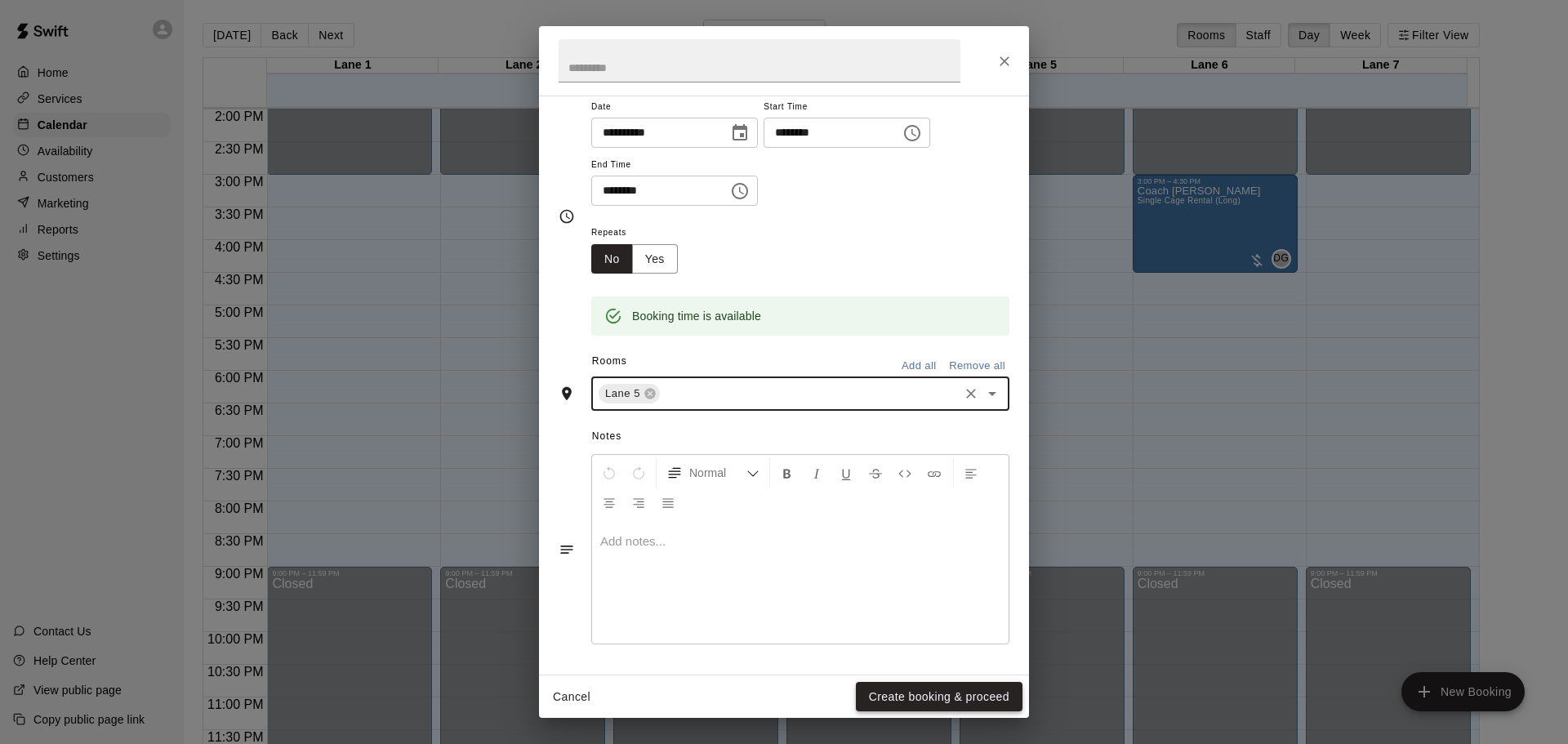
click at [902, 698] on button "Create booking & proceed" at bounding box center [938, 696] width 166 height 30
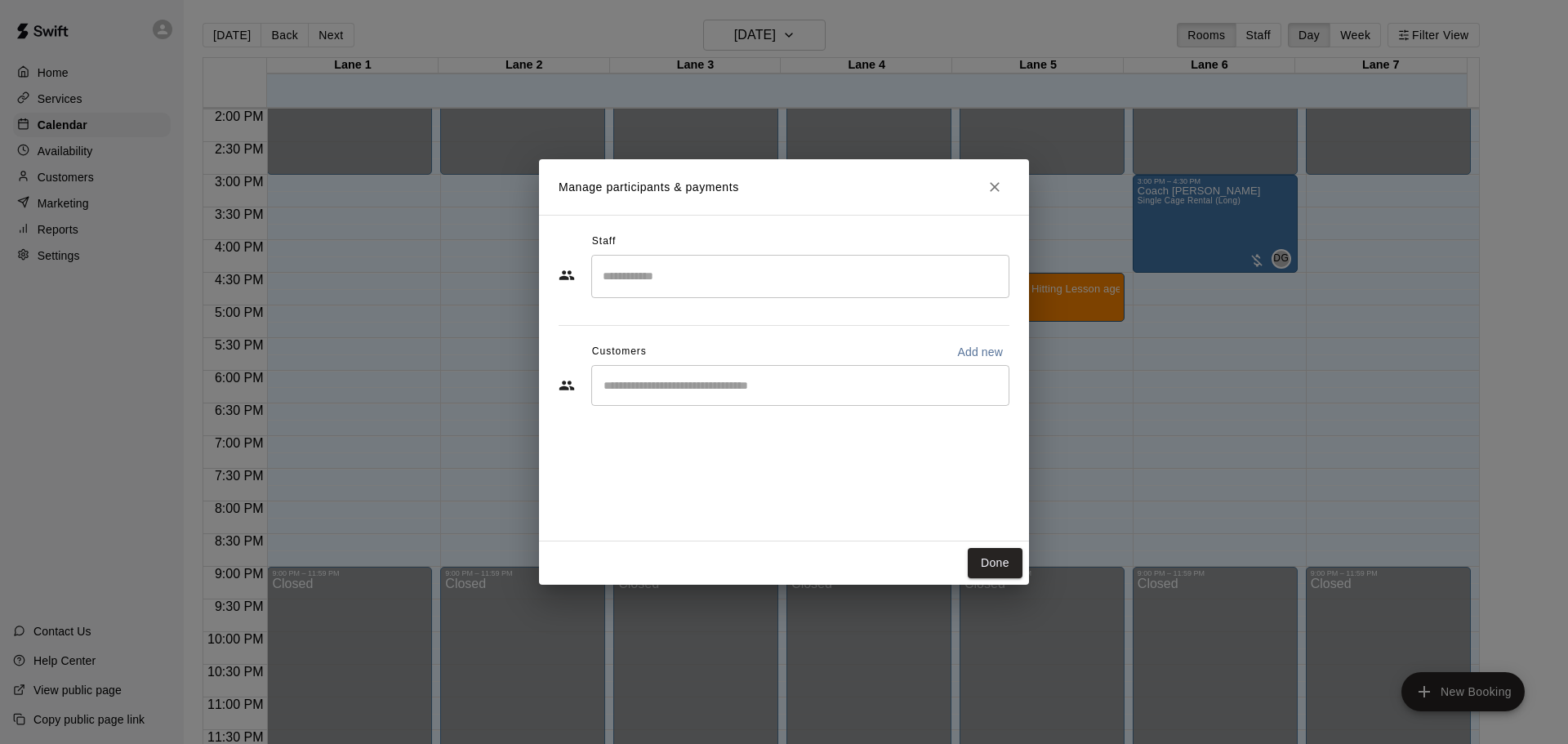
click at [641, 284] on input "Search staff" at bounding box center [800, 276] width 404 height 29
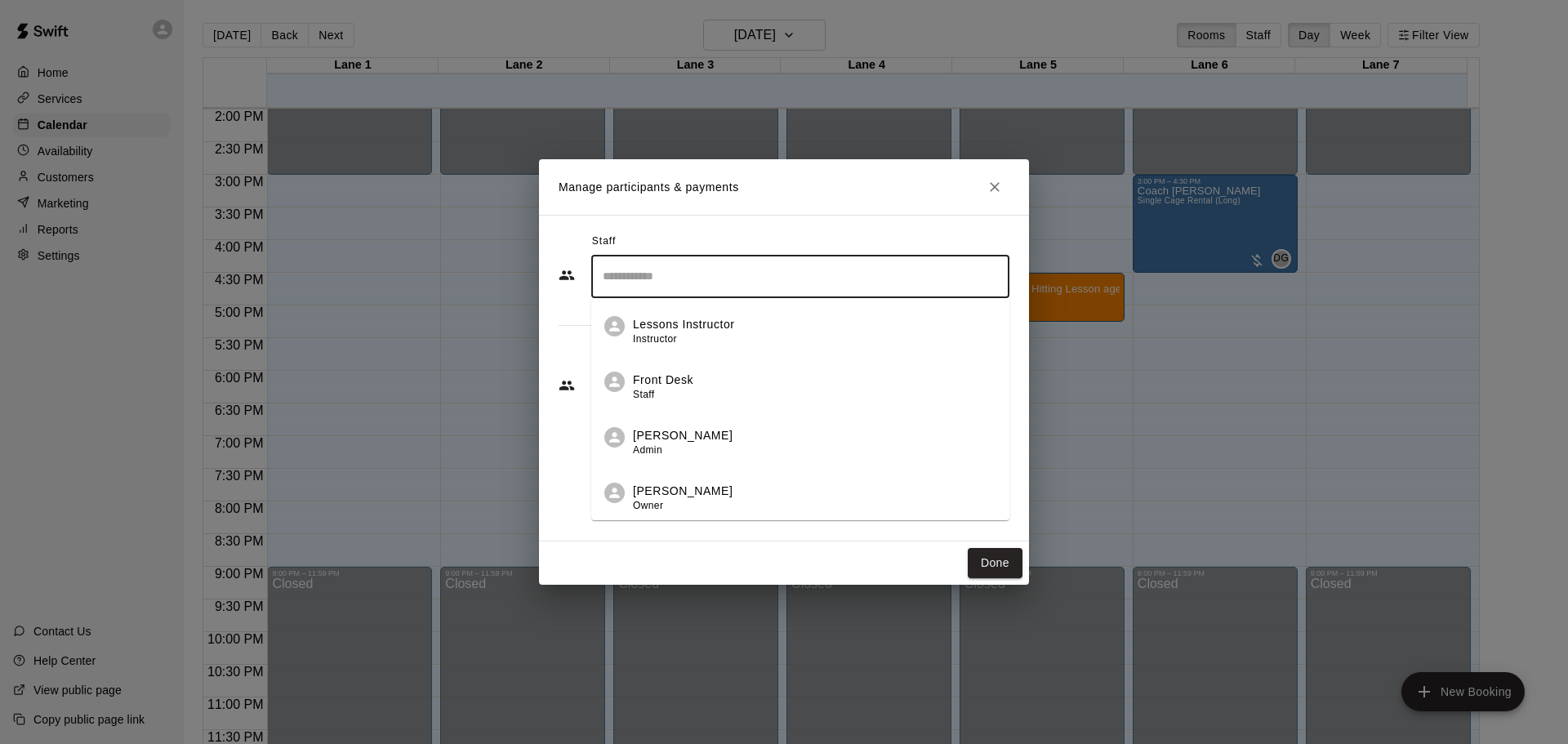
click at [651, 491] on p "[PERSON_NAME]" at bounding box center [682, 491] width 100 height 17
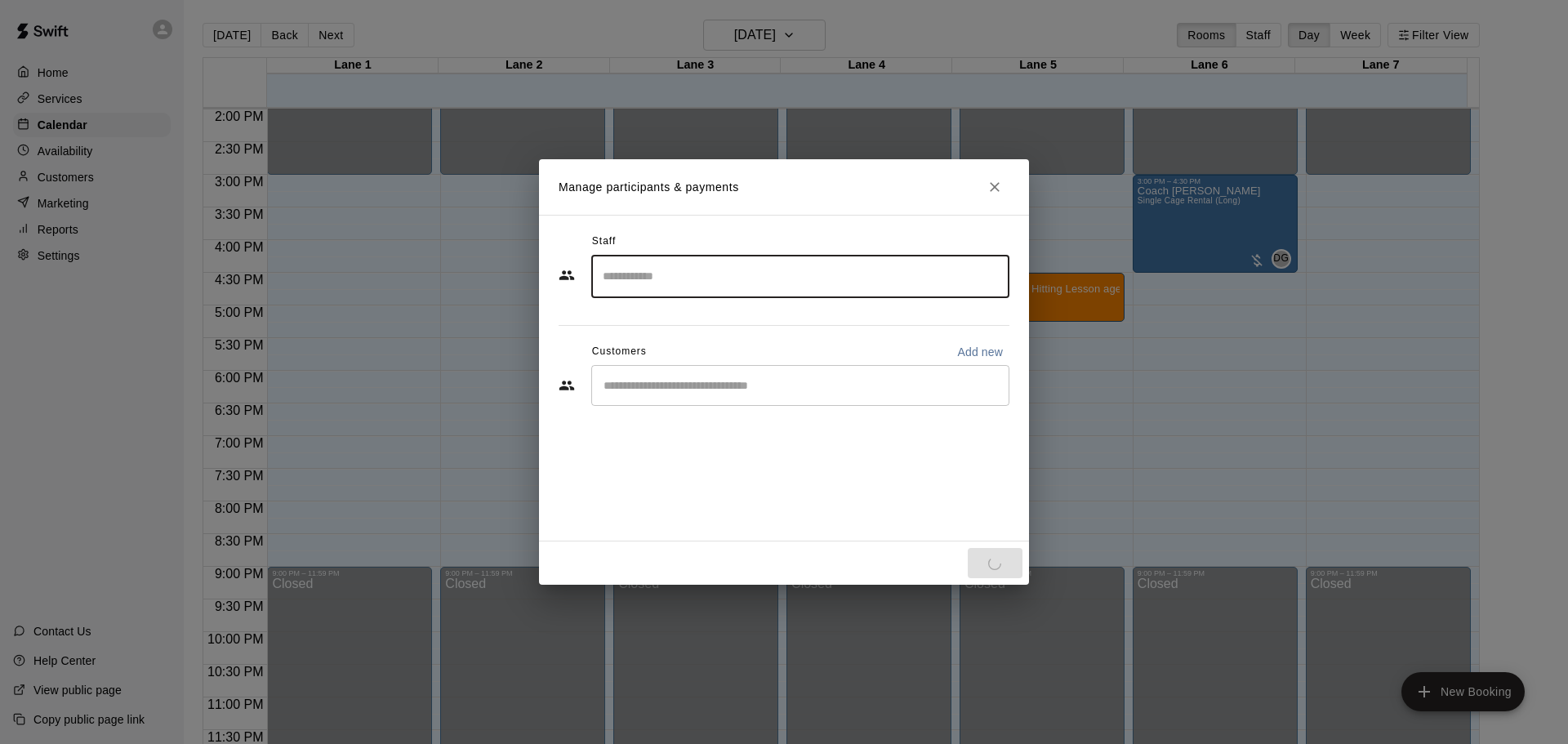
click at [885, 400] on div "​" at bounding box center [800, 386] width 418 height 41
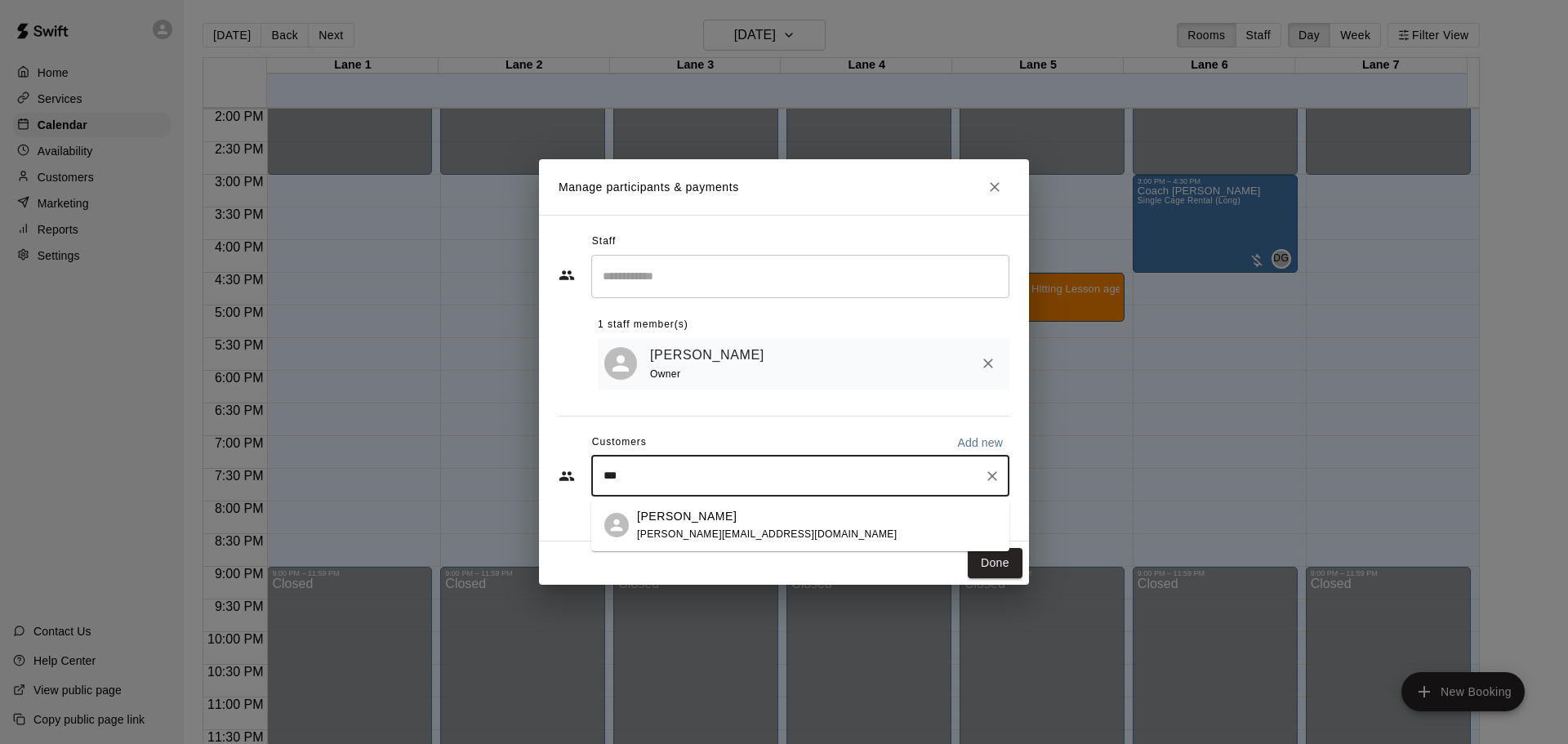
drag, startPoint x: 647, startPoint y: 525, endPoint x: 590, endPoint y: 417, distance: 122.1
click at [591, 419] on body "Home Services Calendar Availability Customers Marketing Reports Settings Contac…" at bounding box center [784, 385] width 1568 height 770
type input "***"
drag, startPoint x: 590, startPoint y: 417, endPoint x: 605, endPoint y: 421, distance: 15.5
click at [592, 416] on div "Staff ​ 1 staff member(s) [PERSON_NAME] Owner Customers Add new *** ​" at bounding box center [784, 370] width 450 height 283
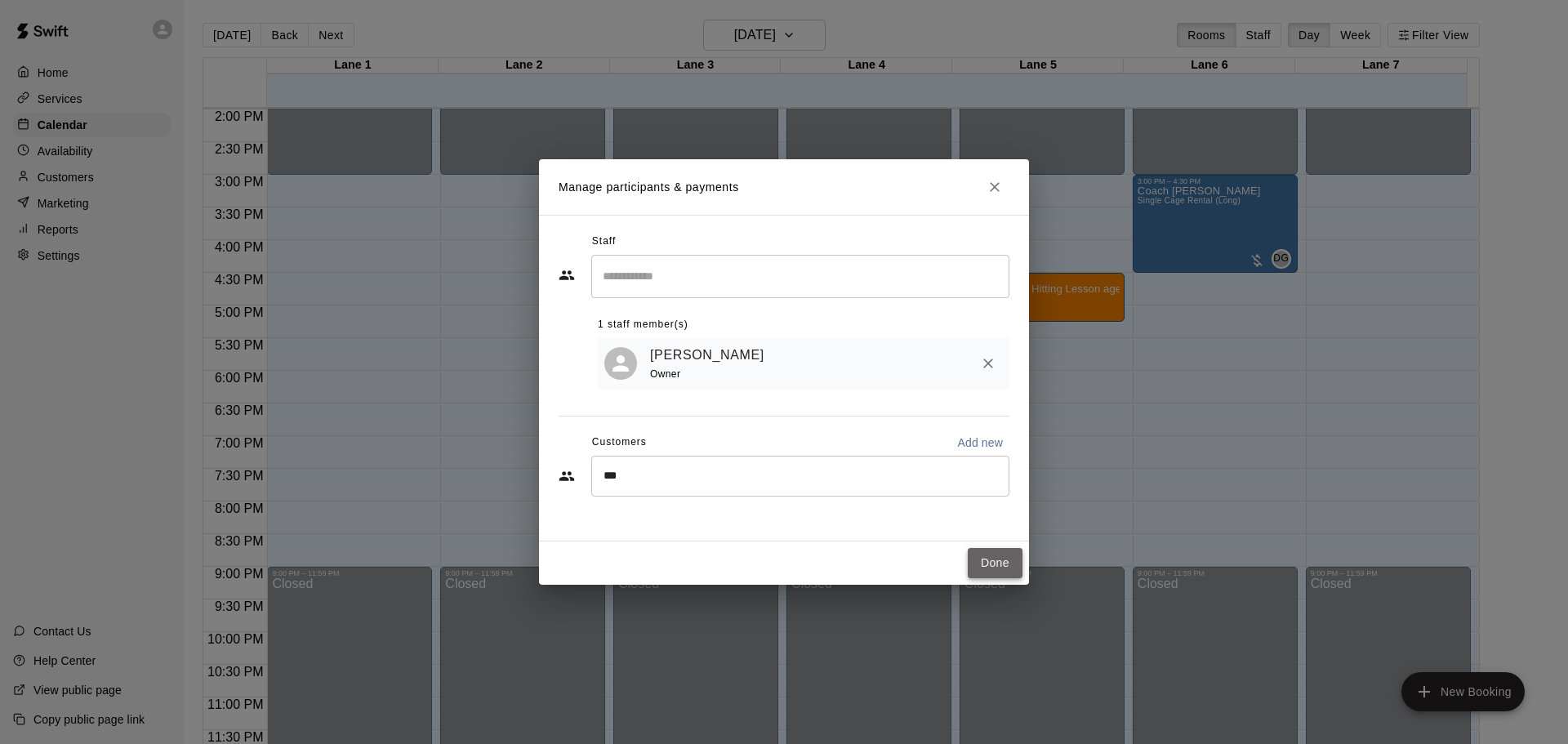
click at [1000, 565] on button "Done" at bounding box center [995, 562] width 55 height 30
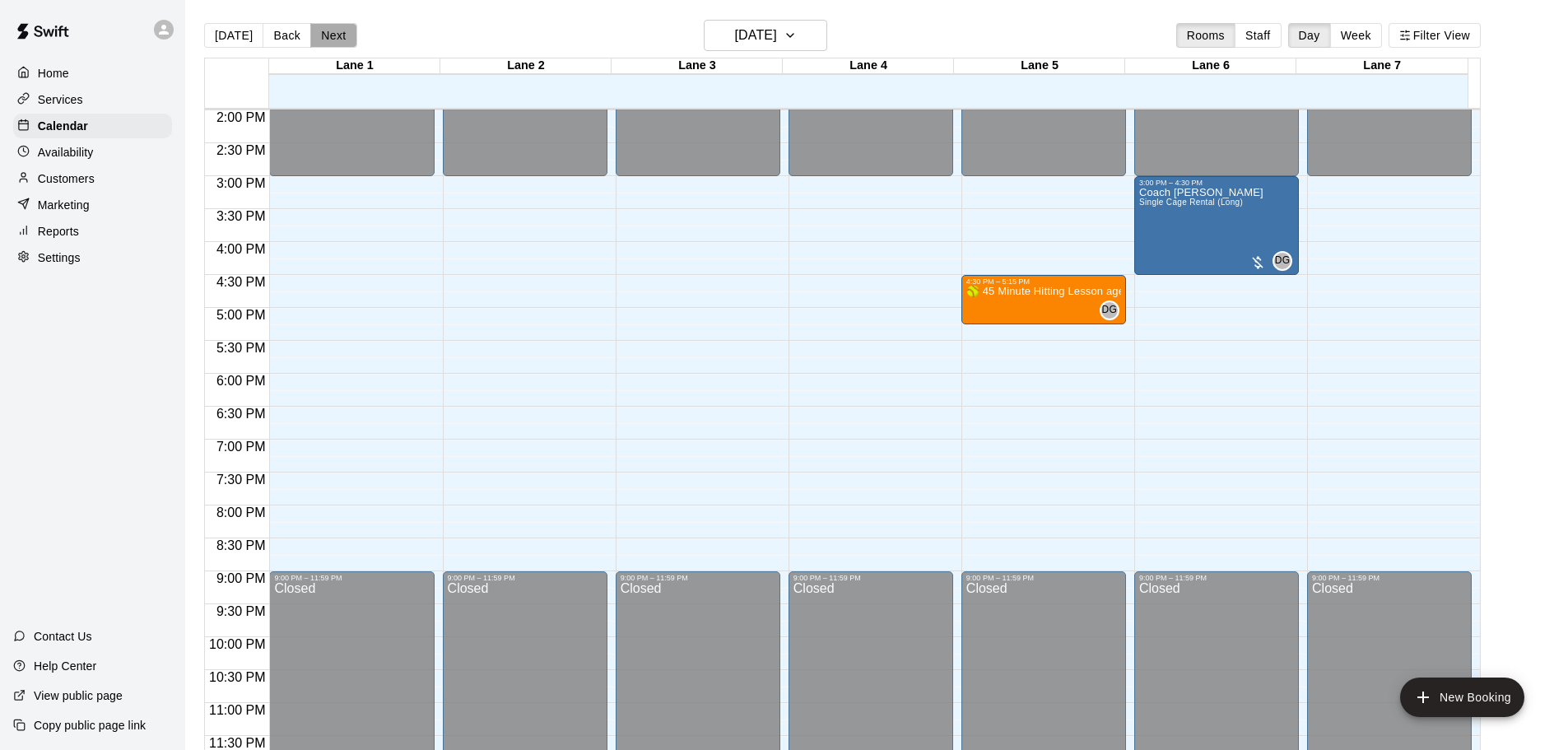
click at [348, 34] on button "Next" at bounding box center [334, 35] width 46 height 25
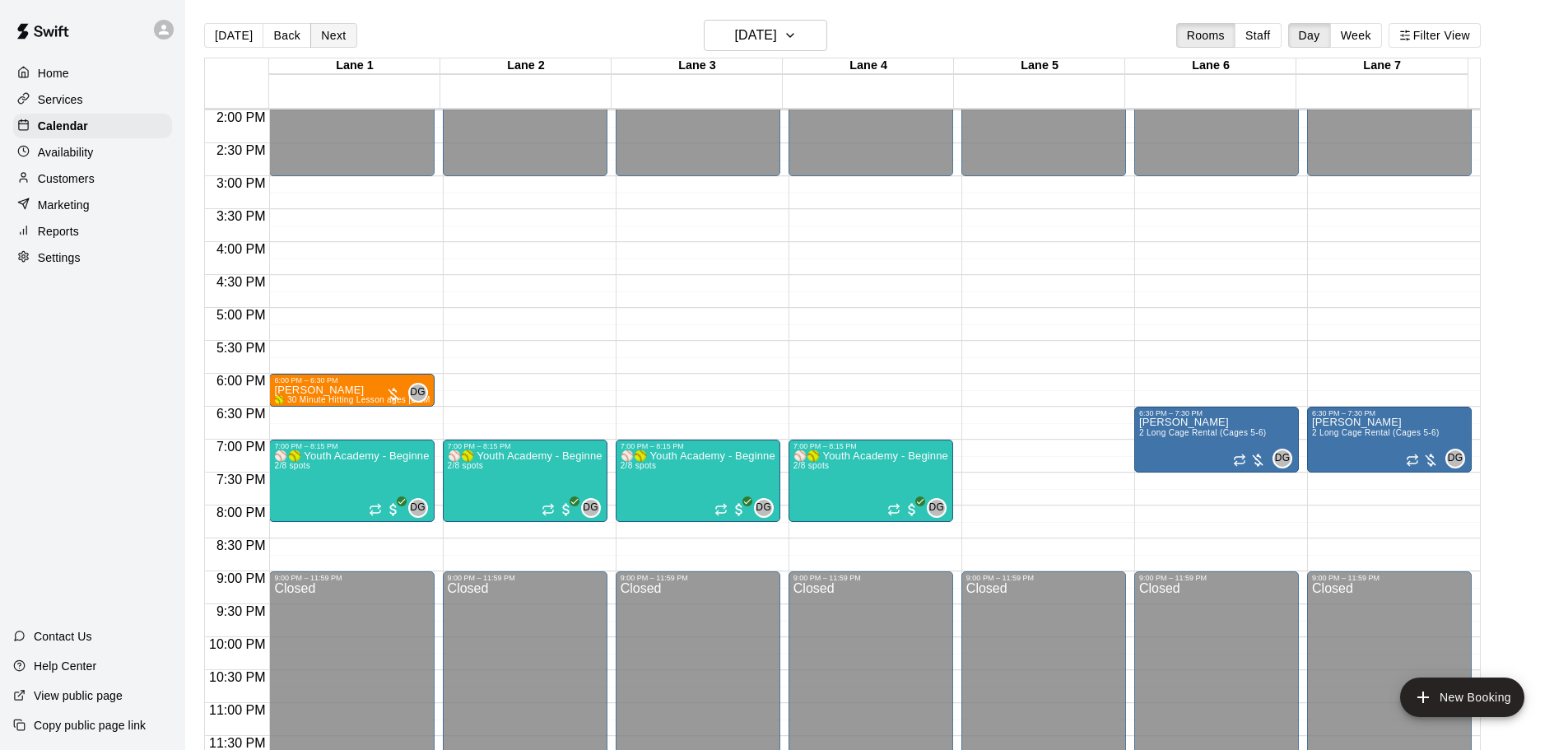
click at [348, 37] on button "Next" at bounding box center [334, 35] width 46 height 25
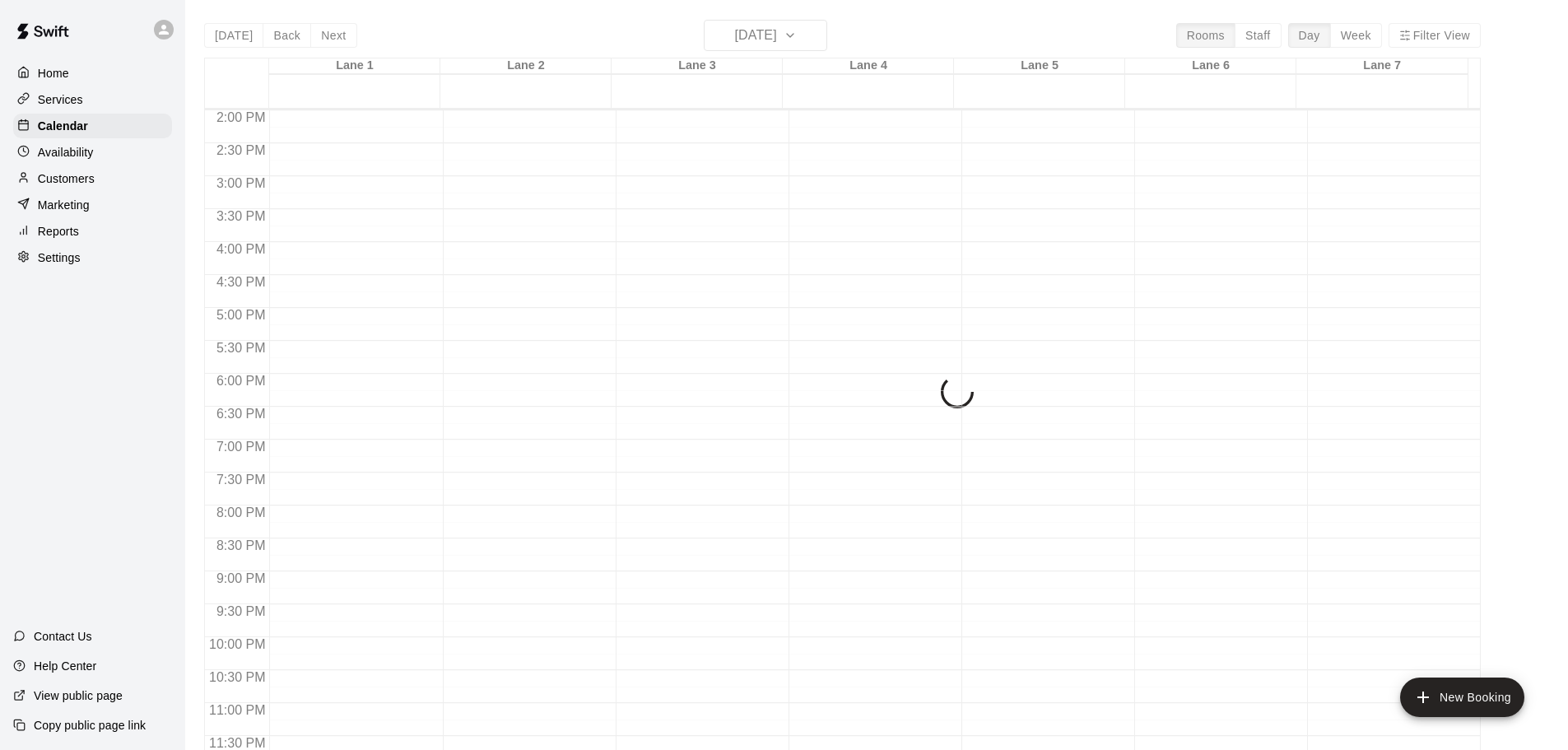
click at [329, 37] on div "[DATE] Back [DATE][DATE] Rooms Staff Day Week [GEOGRAPHIC_DATA] 1 [GEOGRAPHIC_D…" at bounding box center [842, 395] width 1277 height 750
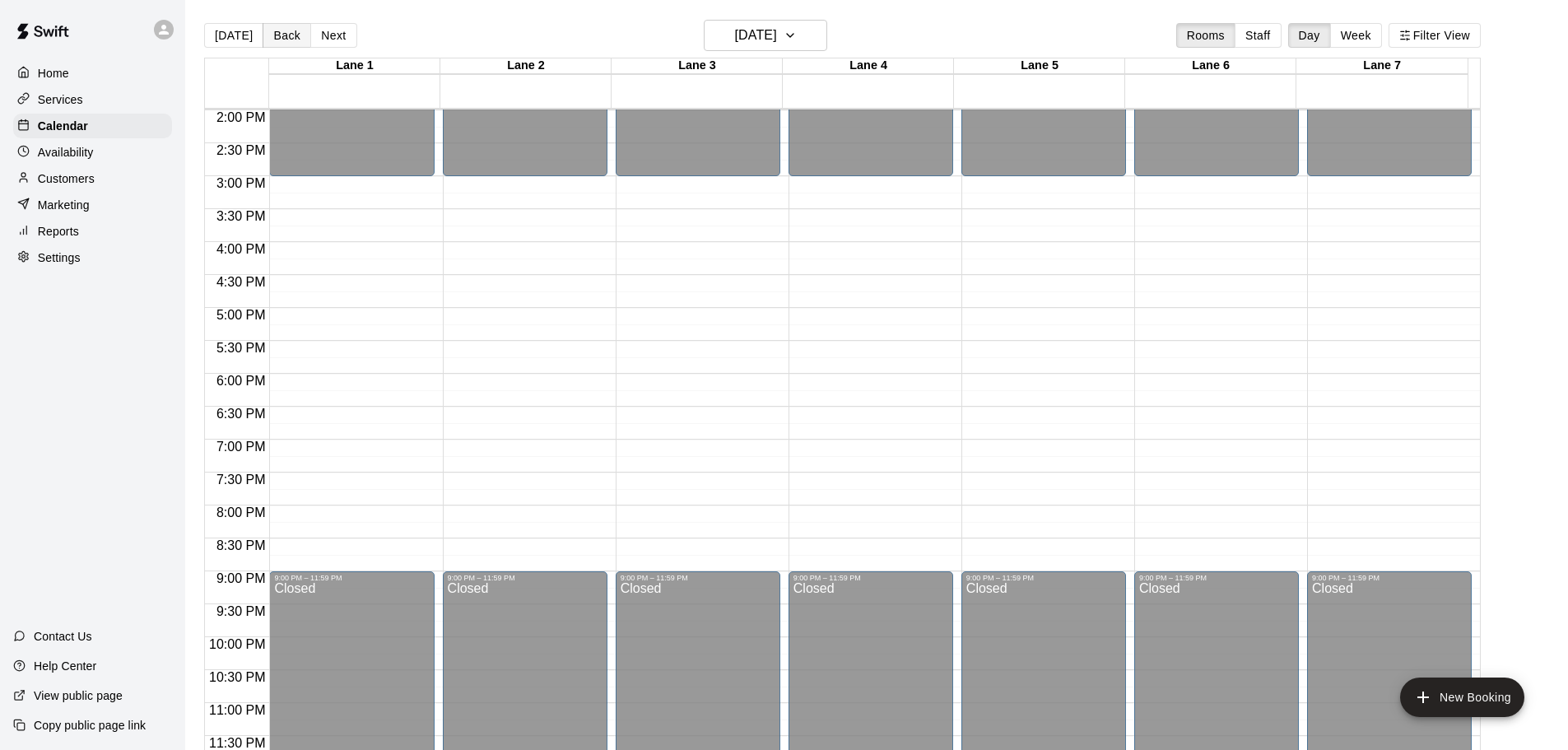
click at [283, 37] on button "Back" at bounding box center [286, 35] width 48 height 25
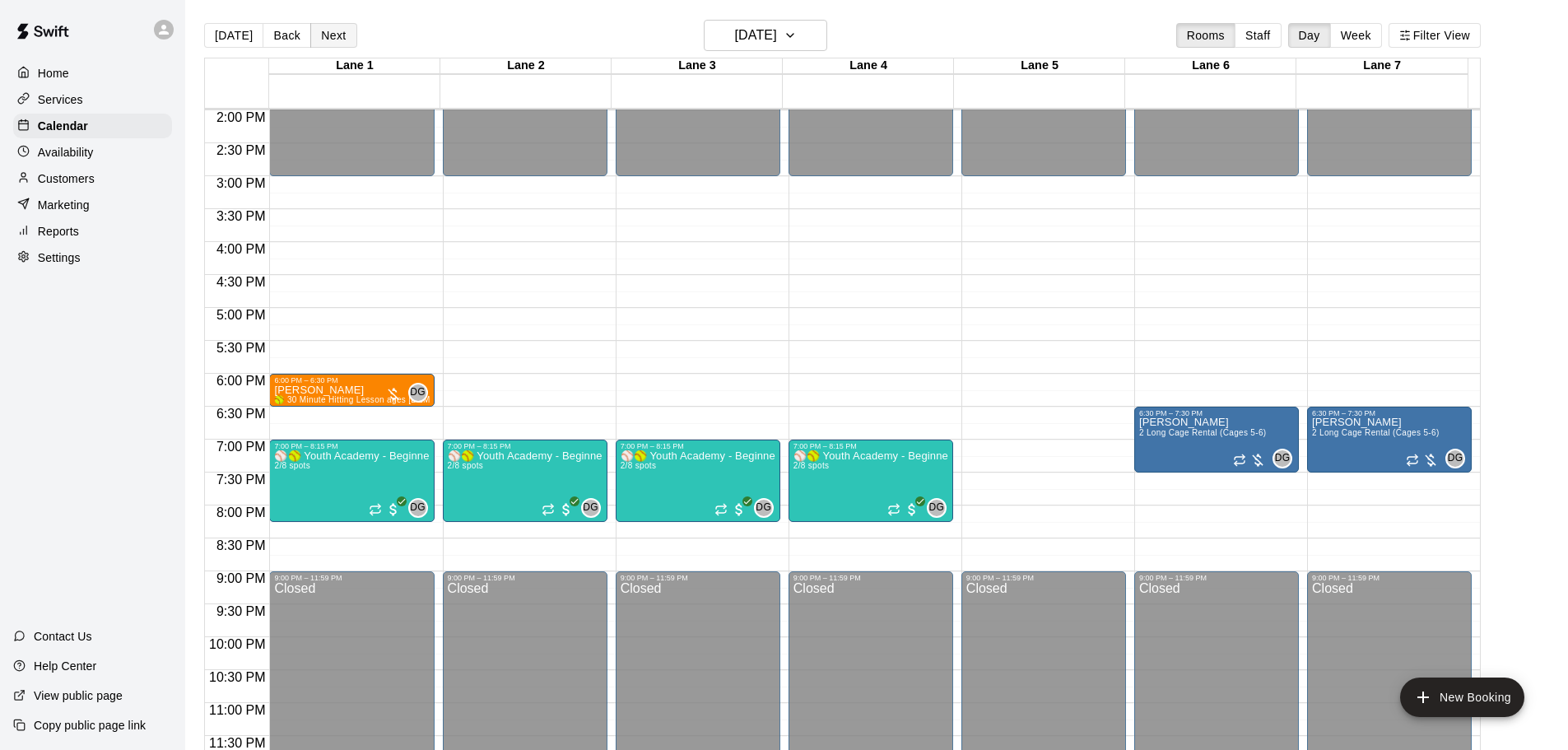
click at [337, 37] on button "Next" at bounding box center [334, 35] width 46 height 25
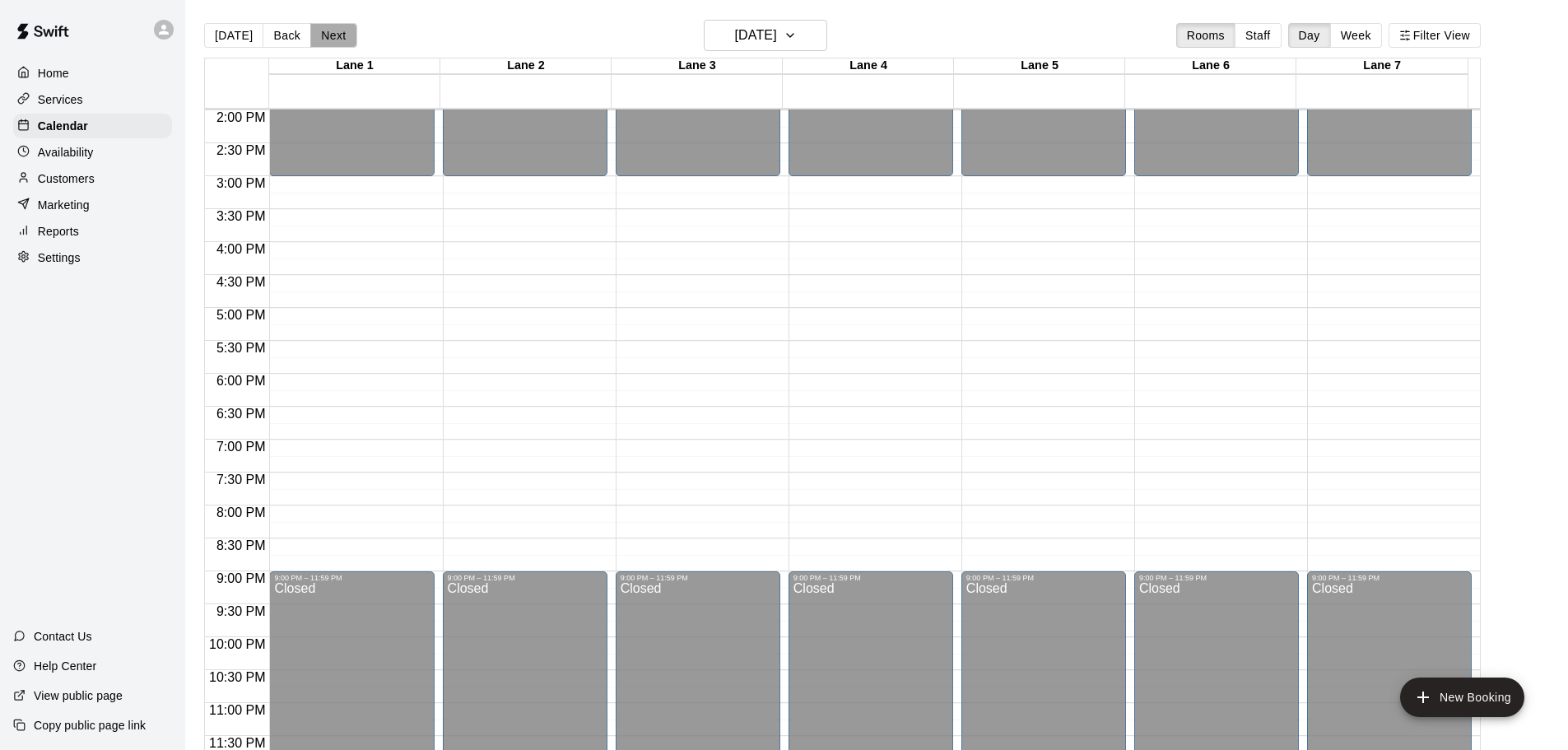
click at [337, 37] on button "Next" at bounding box center [334, 35] width 46 height 25
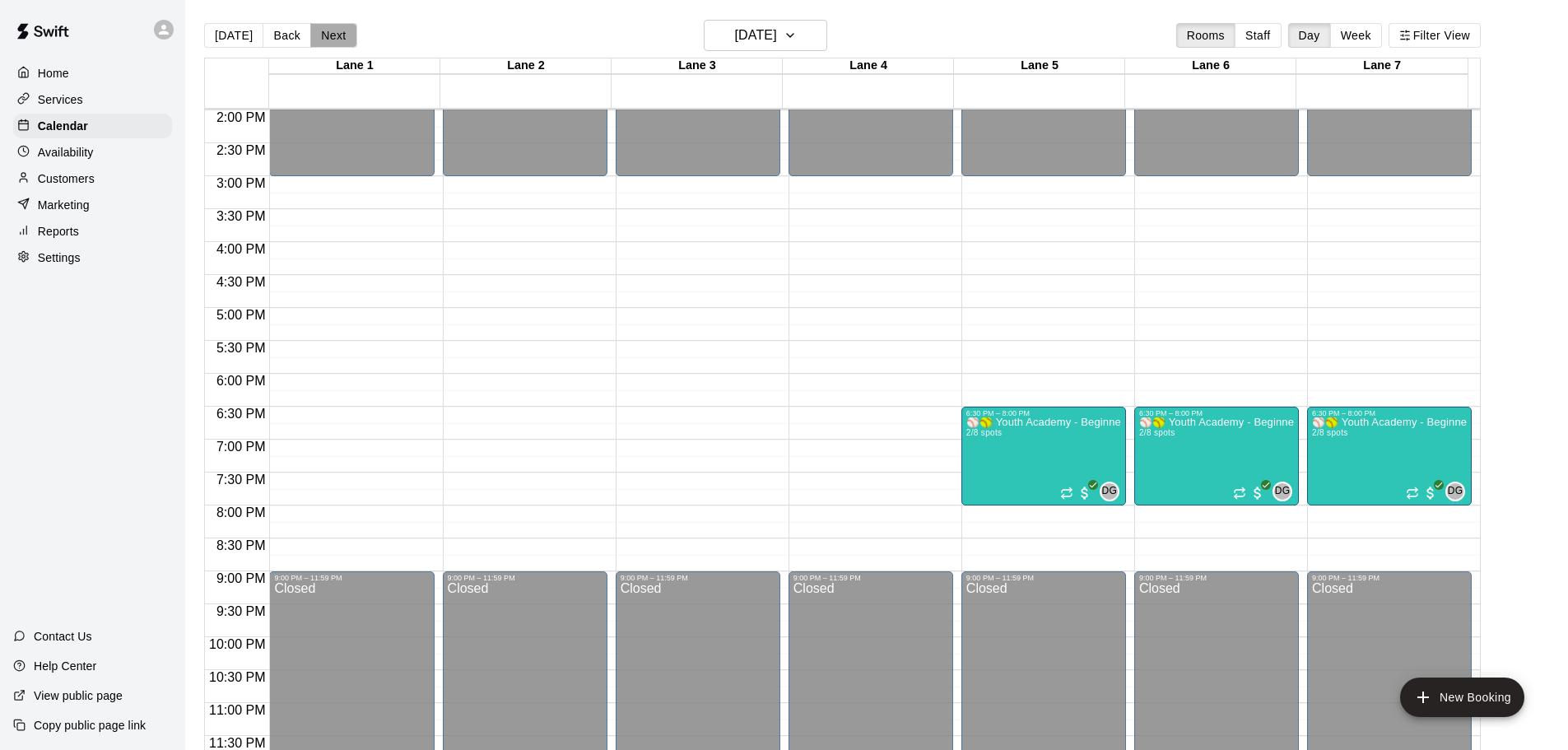
click at [337, 37] on button "Next" at bounding box center [334, 35] width 46 height 25
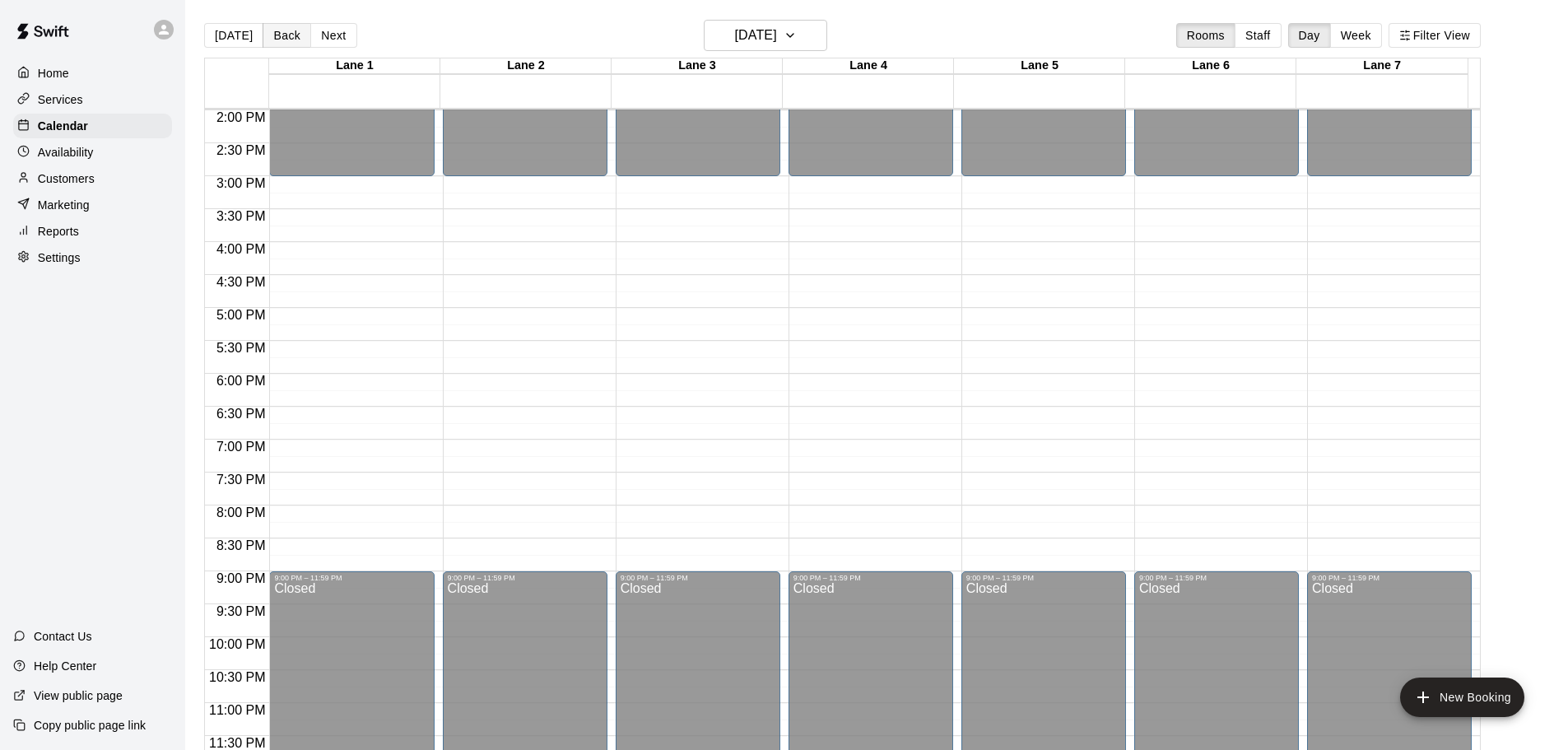
click at [281, 40] on button "Back" at bounding box center [286, 35] width 48 height 25
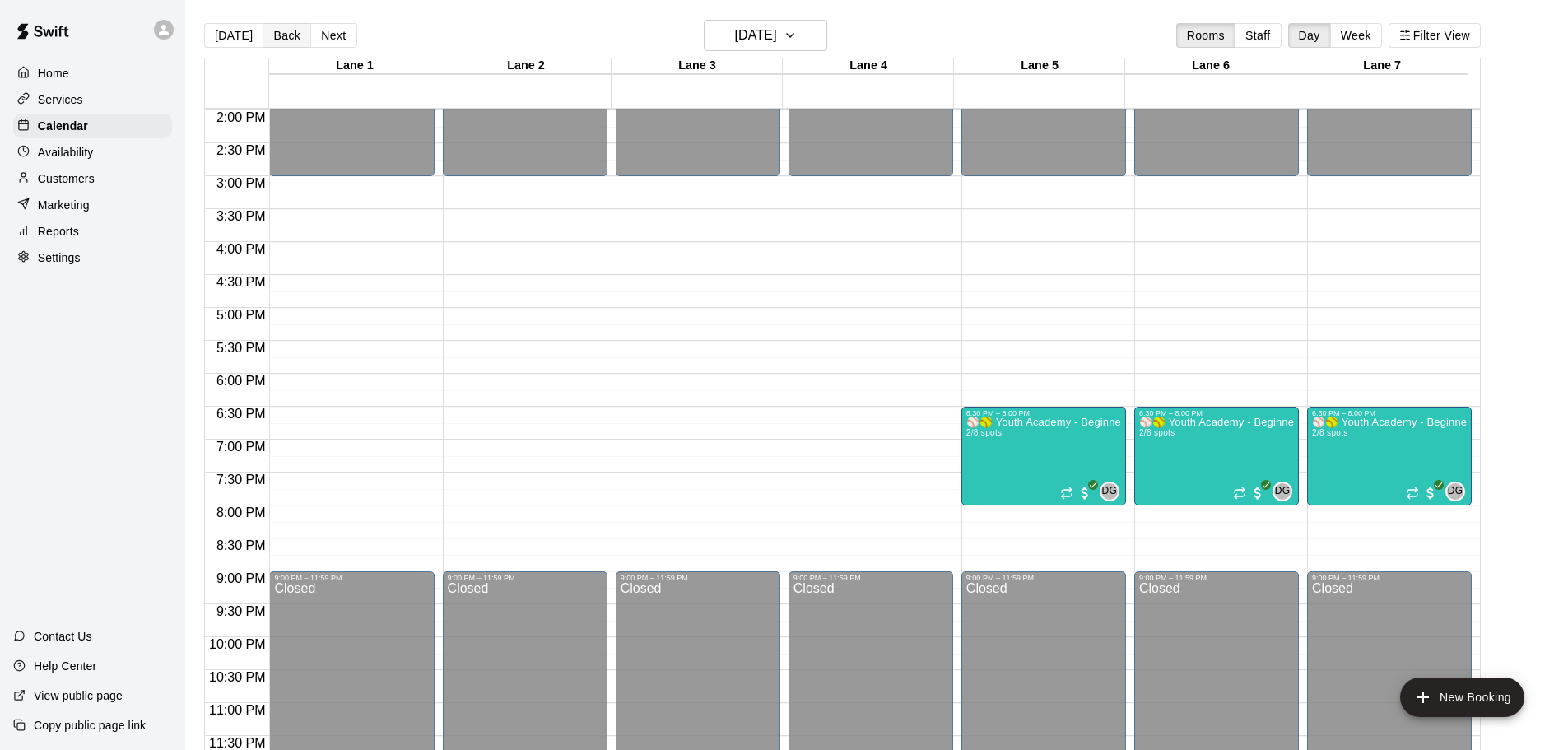
click at [281, 40] on button "Back" at bounding box center [286, 35] width 48 height 25
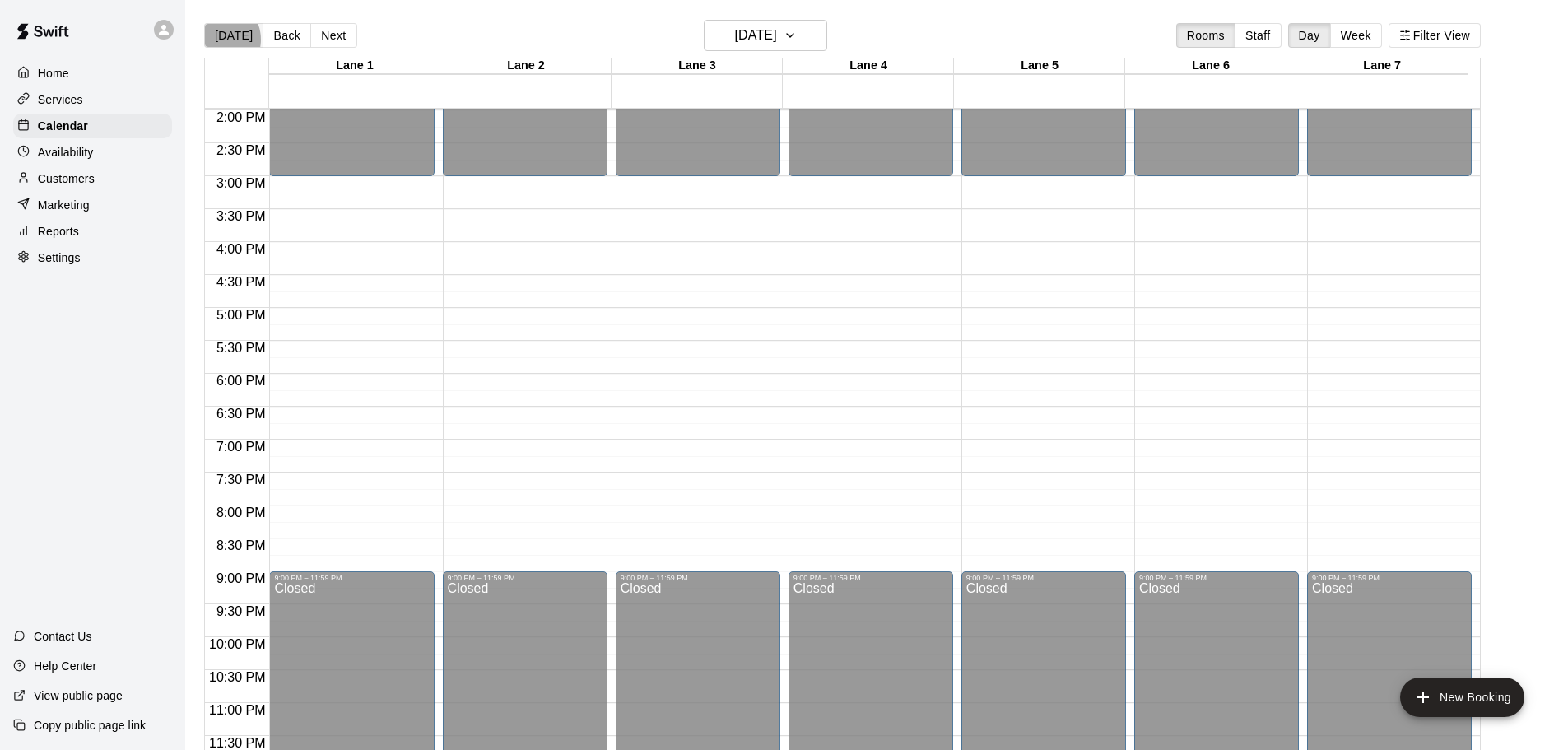
click at [217, 40] on button "[DATE]" at bounding box center [233, 35] width 59 height 25
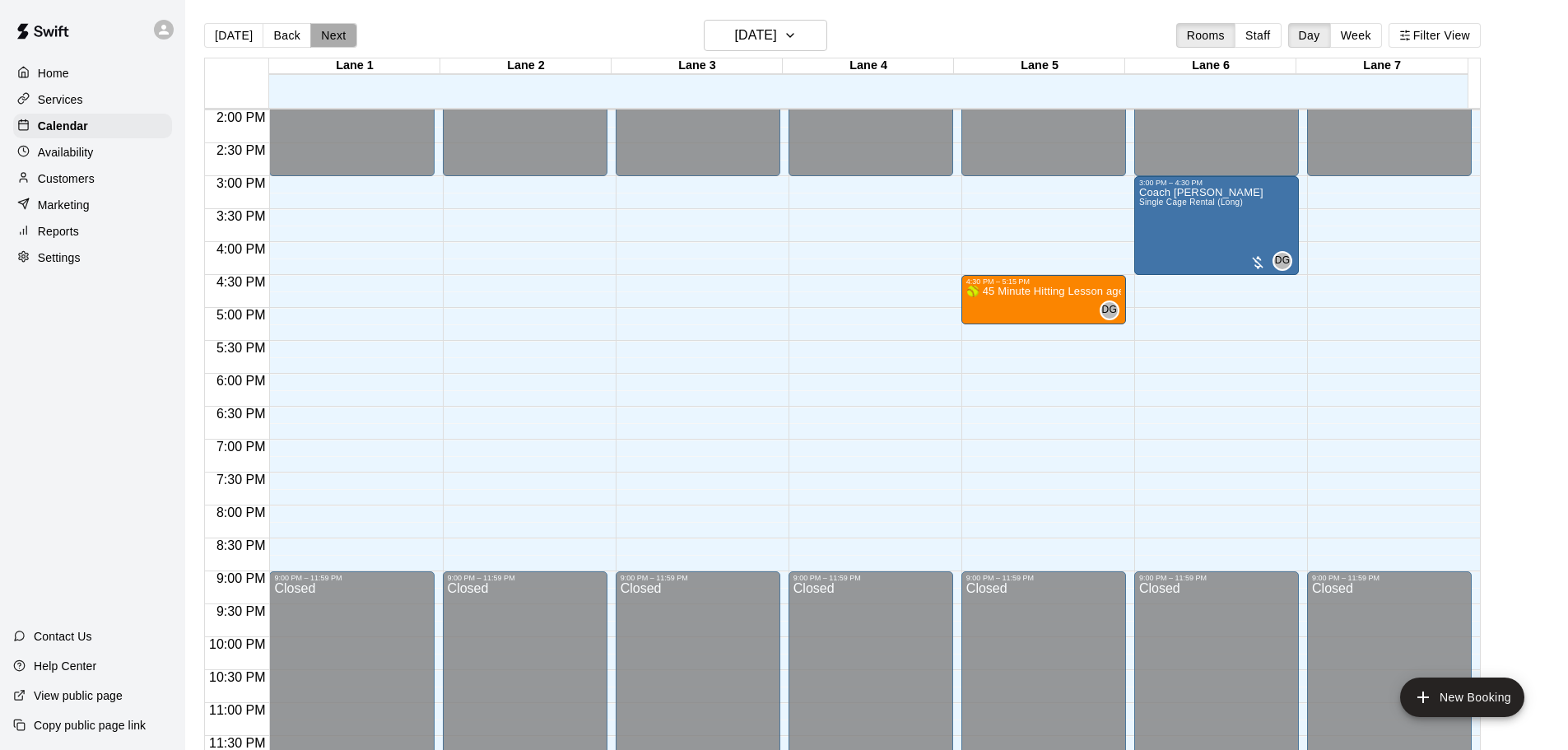
click at [324, 31] on button "Next" at bounding box center [334, 35] width 46 height 25
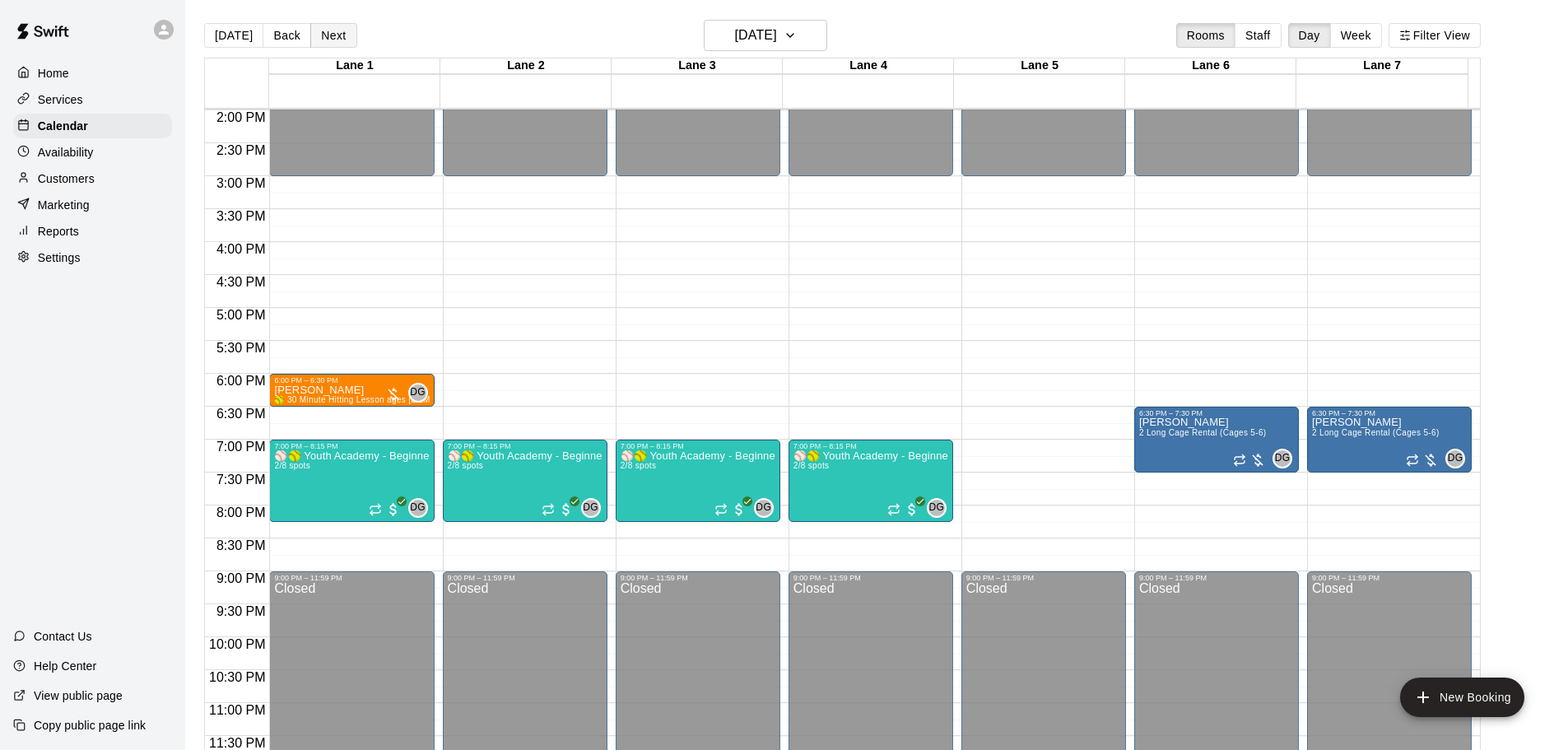
click at [324, 31] on button "Next" at bounding box center [334, 35] width 46 height 25
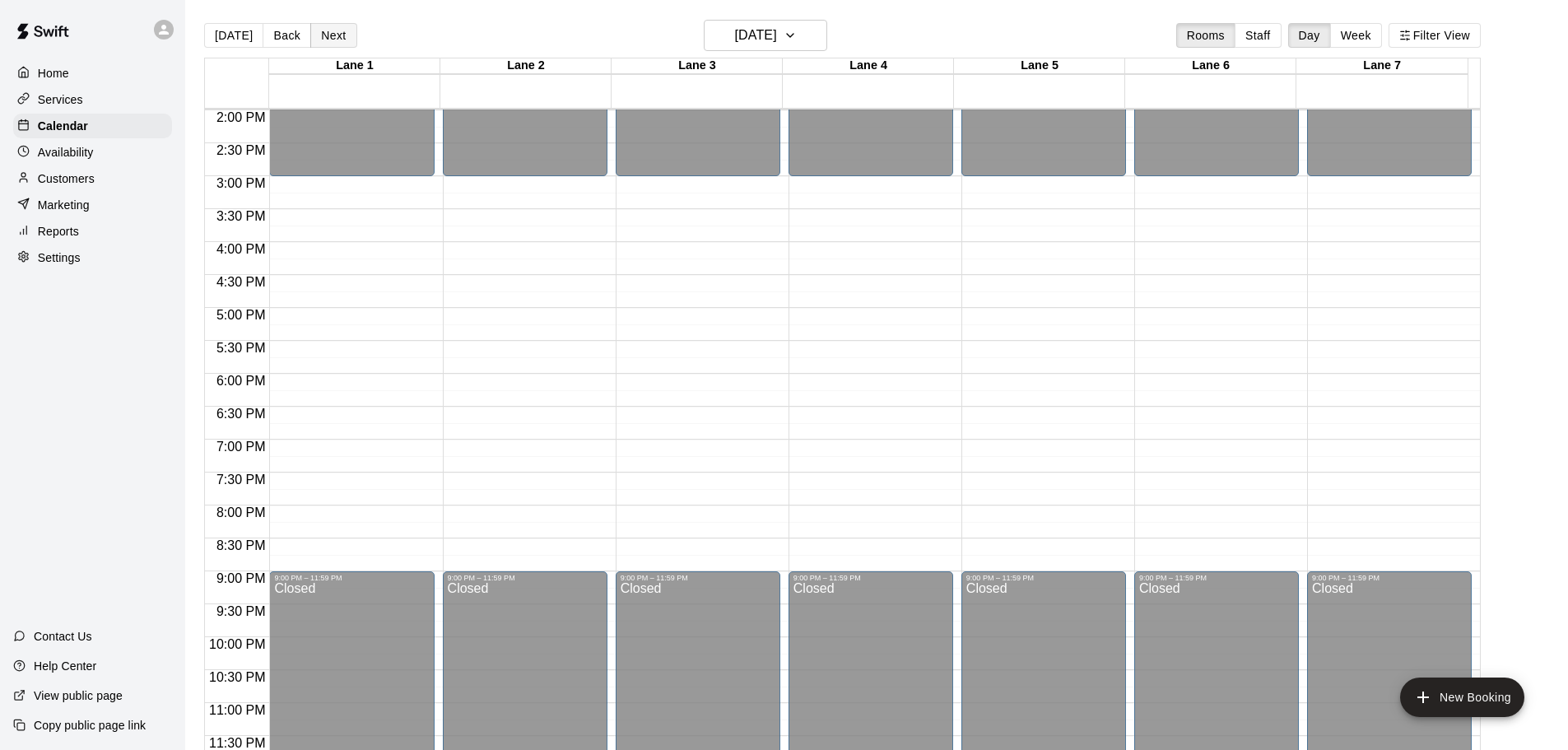
click at [323, 37] on button "Next" at bounding box center [334, 35] width 46 height 25
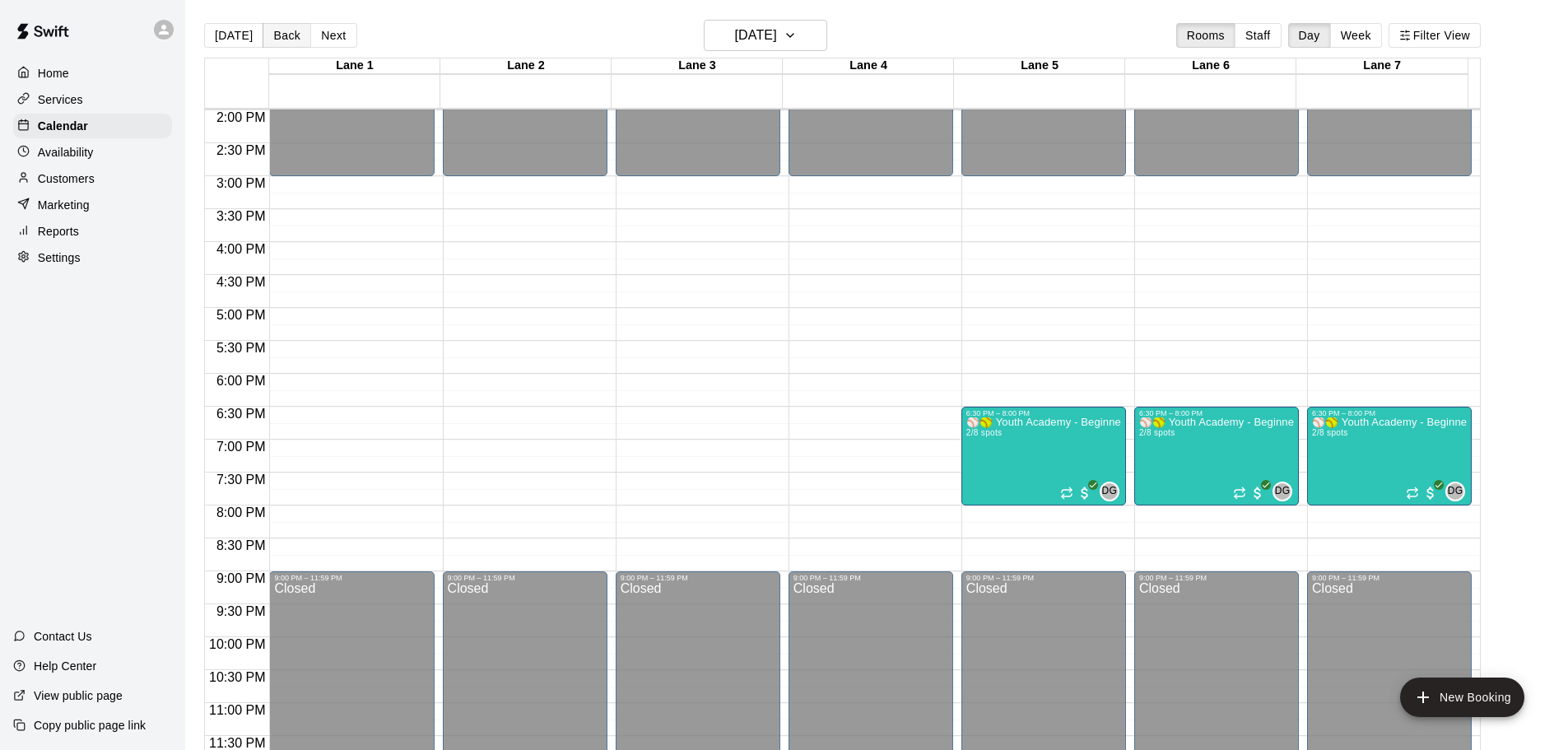
click at [274, 46] on button "Back" at bounding box center [286, 35] width 48 height 25
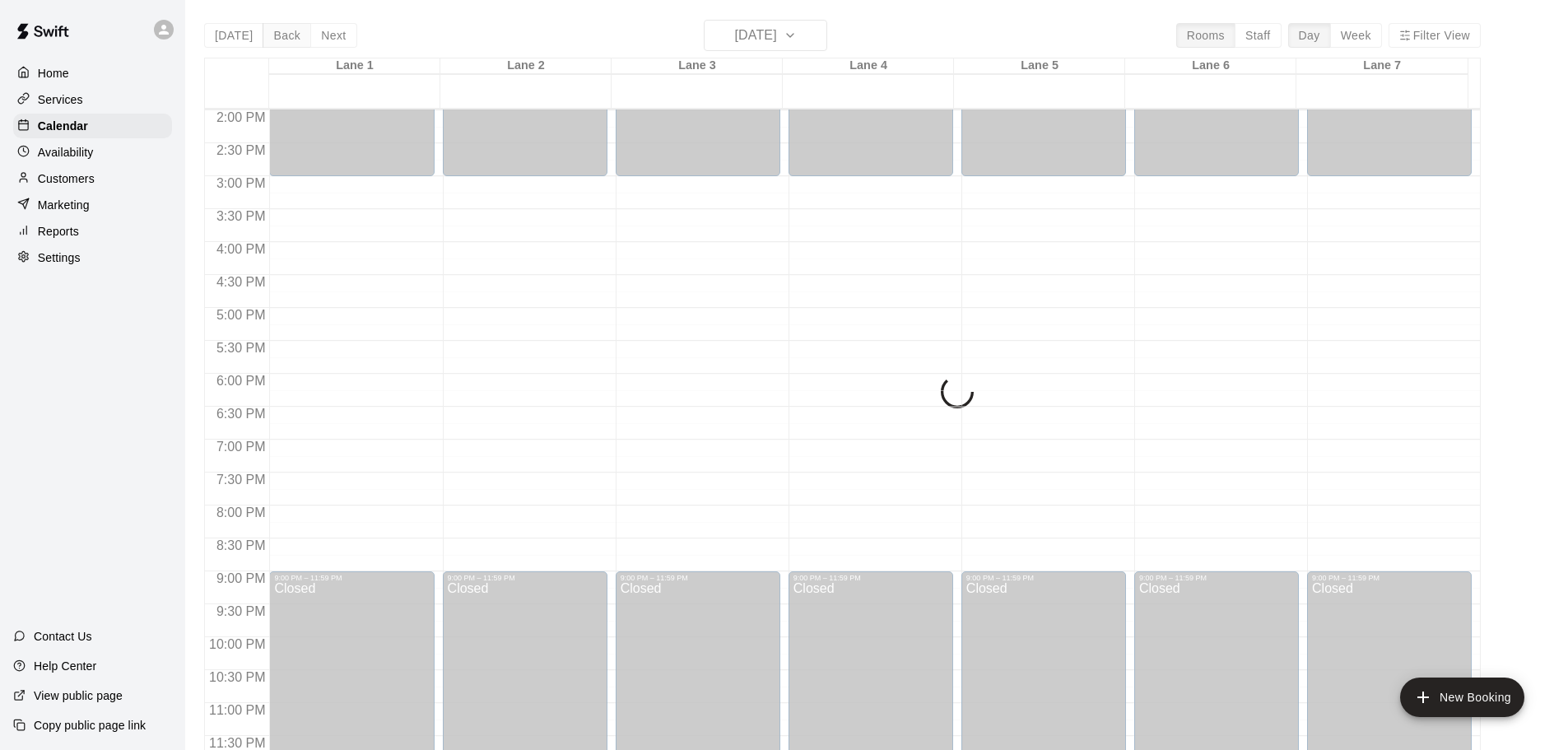
click at [274, 46] on div "[DATE] Back [DATE][DATE] Rooms Staff Day Week [GEOGRAPHIC_DATA] 1 [GEOGRAPHIC_D…" at bounding box center [842, 395] width 1277 height 750
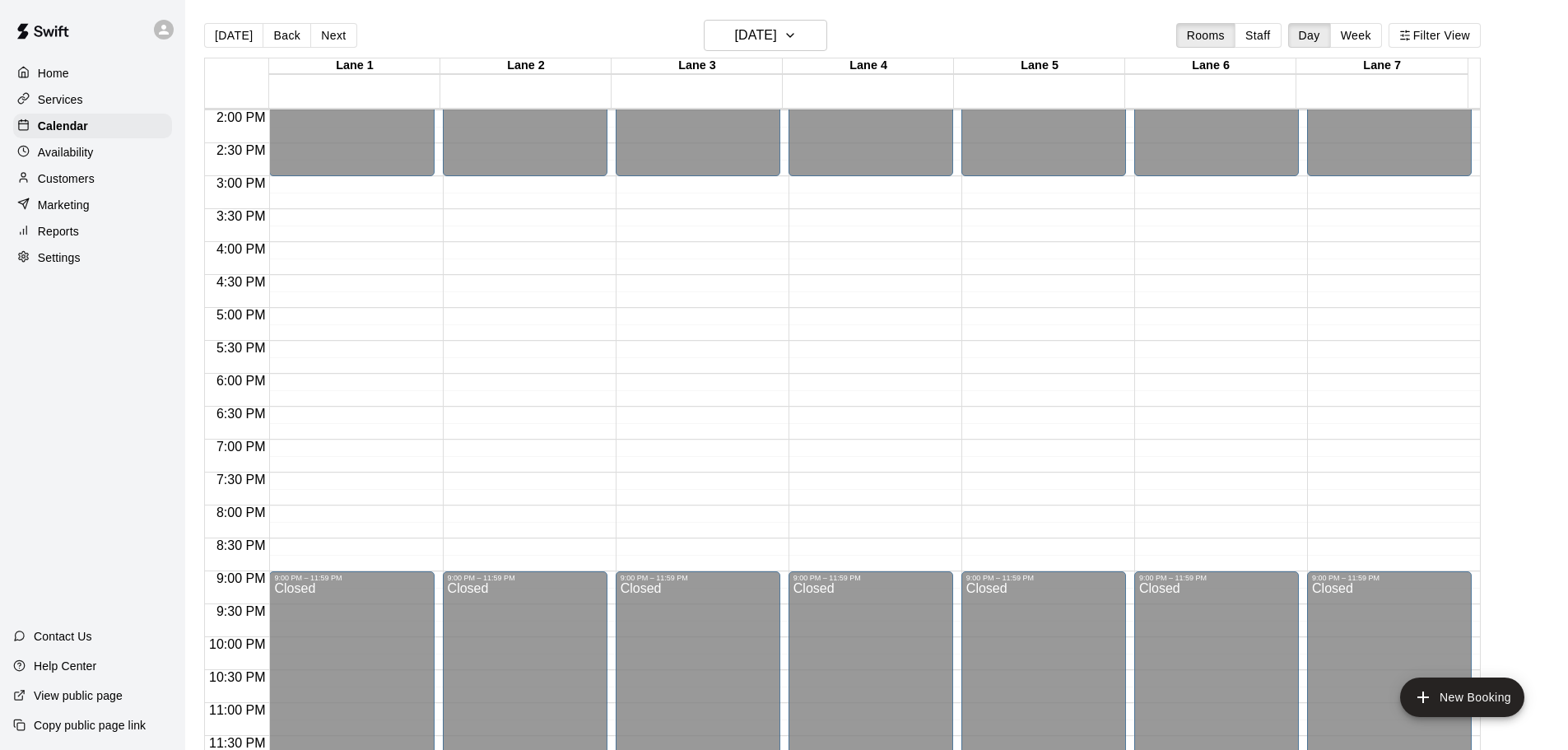
click at [274, 46] on button "Back" at bounding box center [286, 35] width 48 height 25
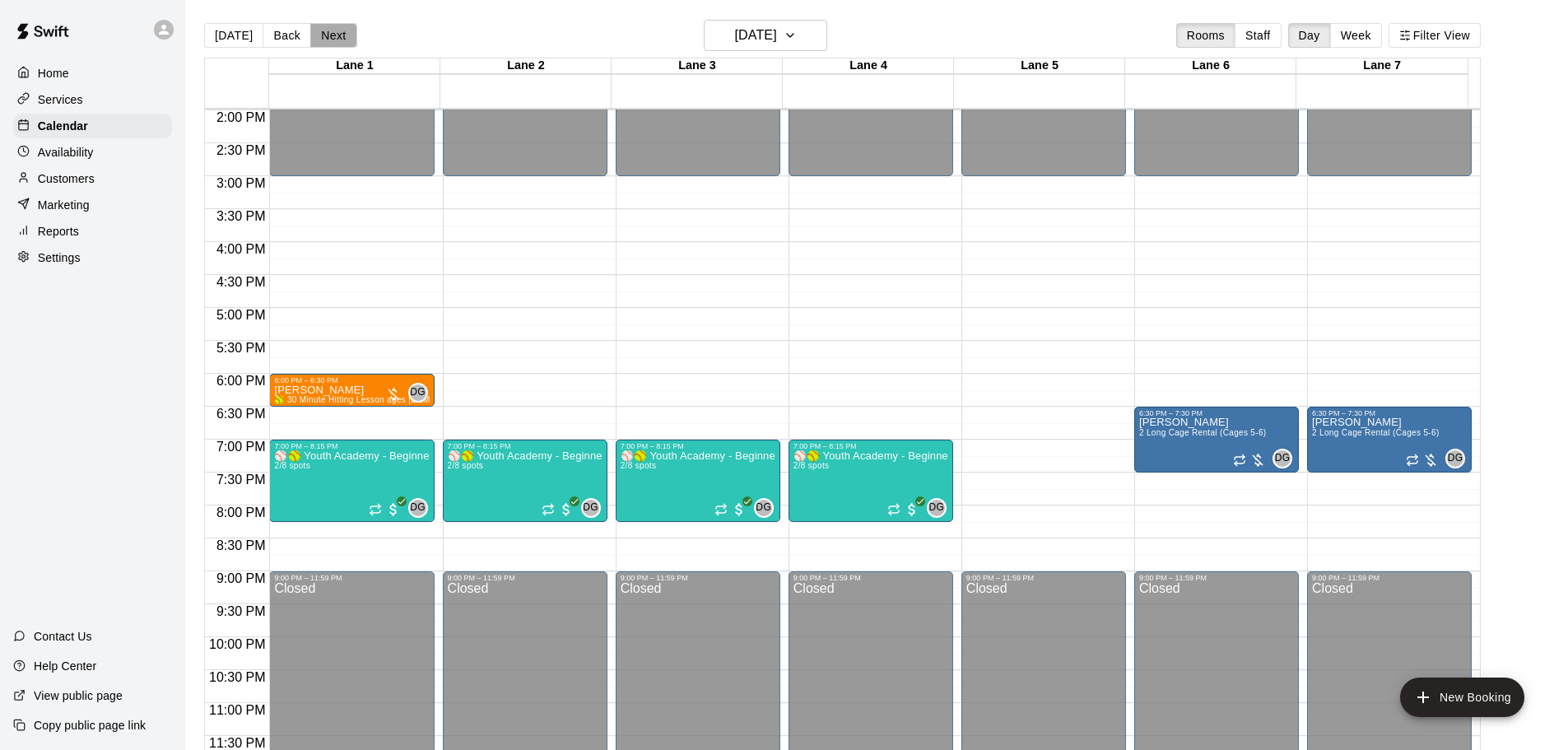
click at [334, 41] on button "Next" at bounding box center [334, 35] width 46 height 25
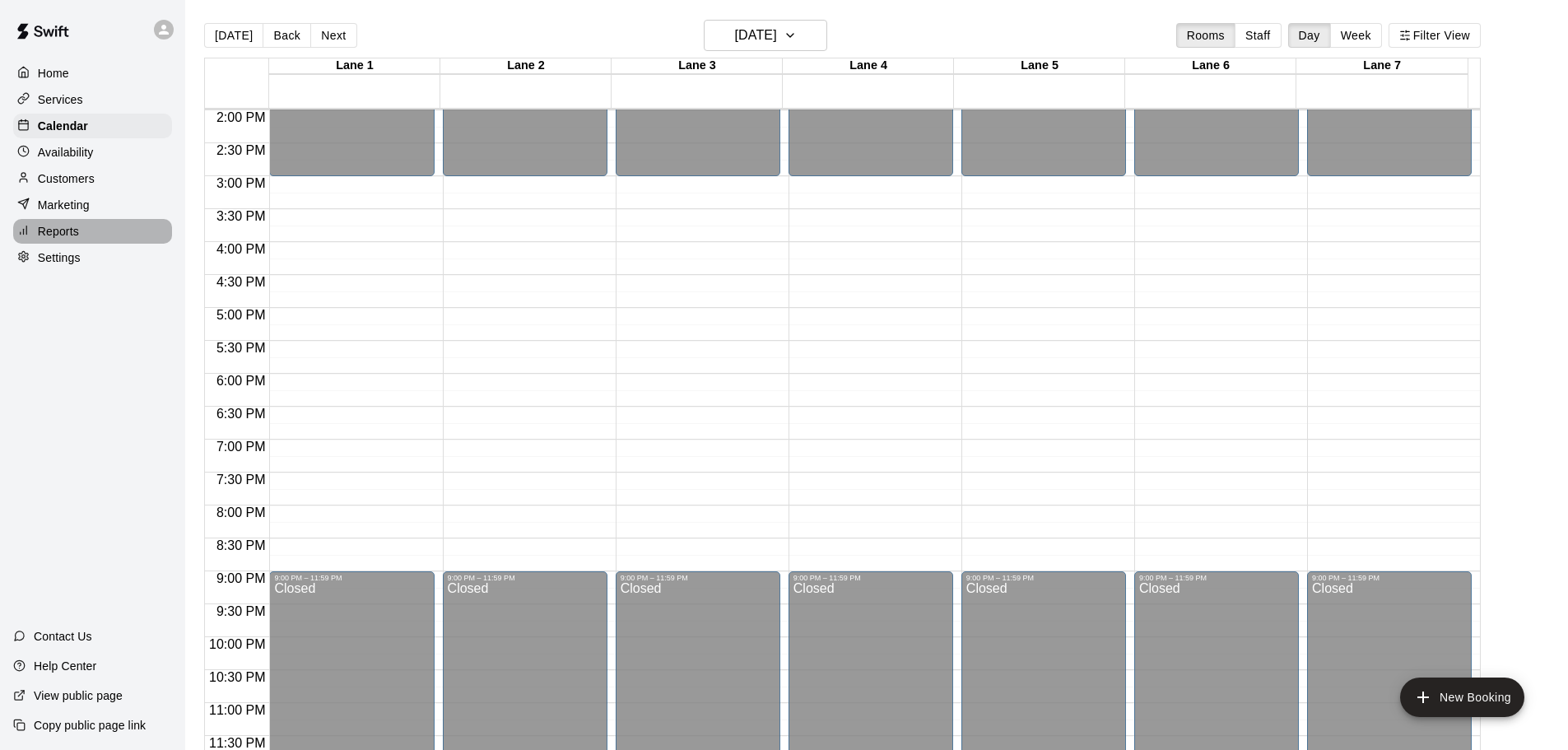
click at [50, 232] on p "Reports" at bounding box center [58, 231] width 41 height 16
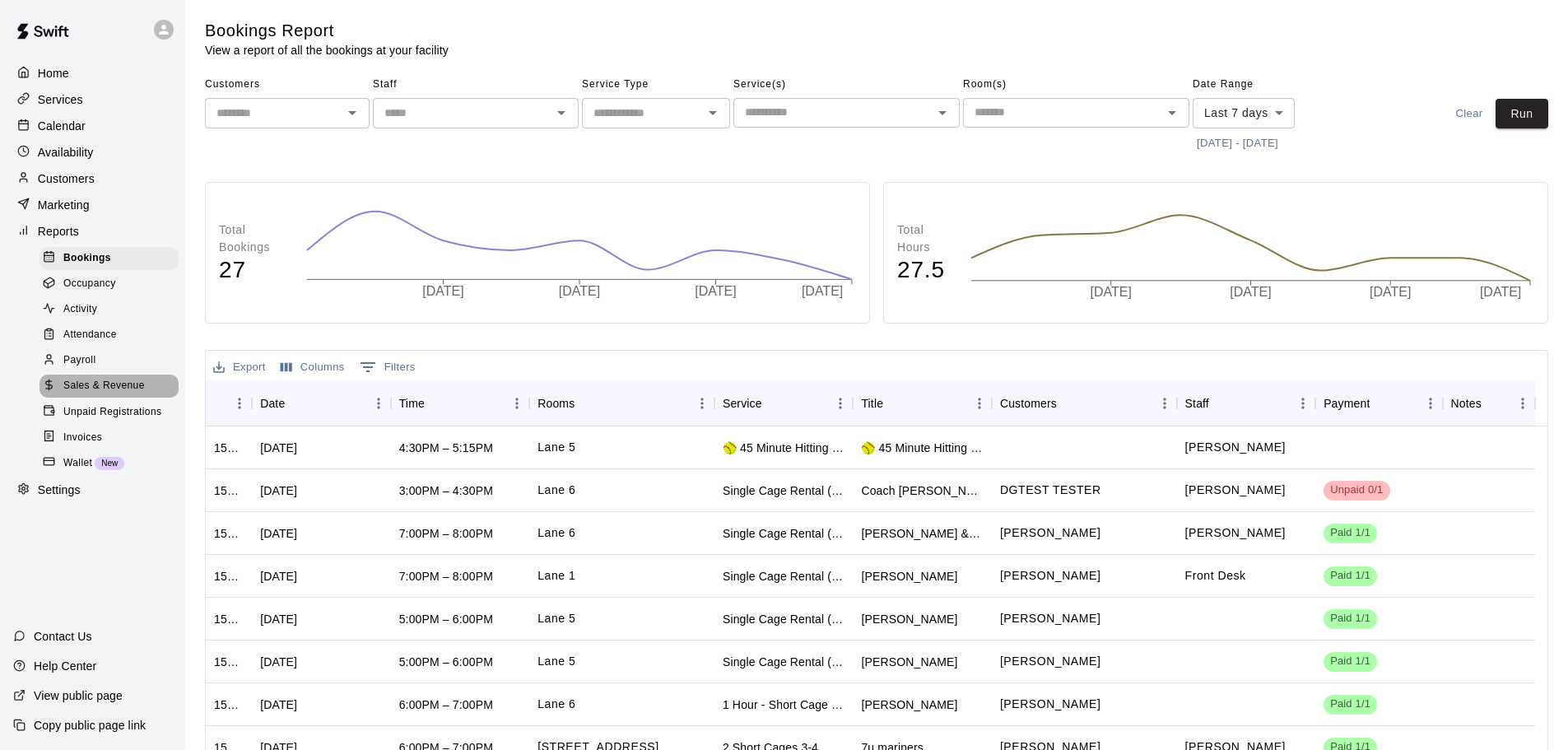
click at [76, 391] on span "Sales & Revenue" at bounding box center [104, 385] width 82 height 16
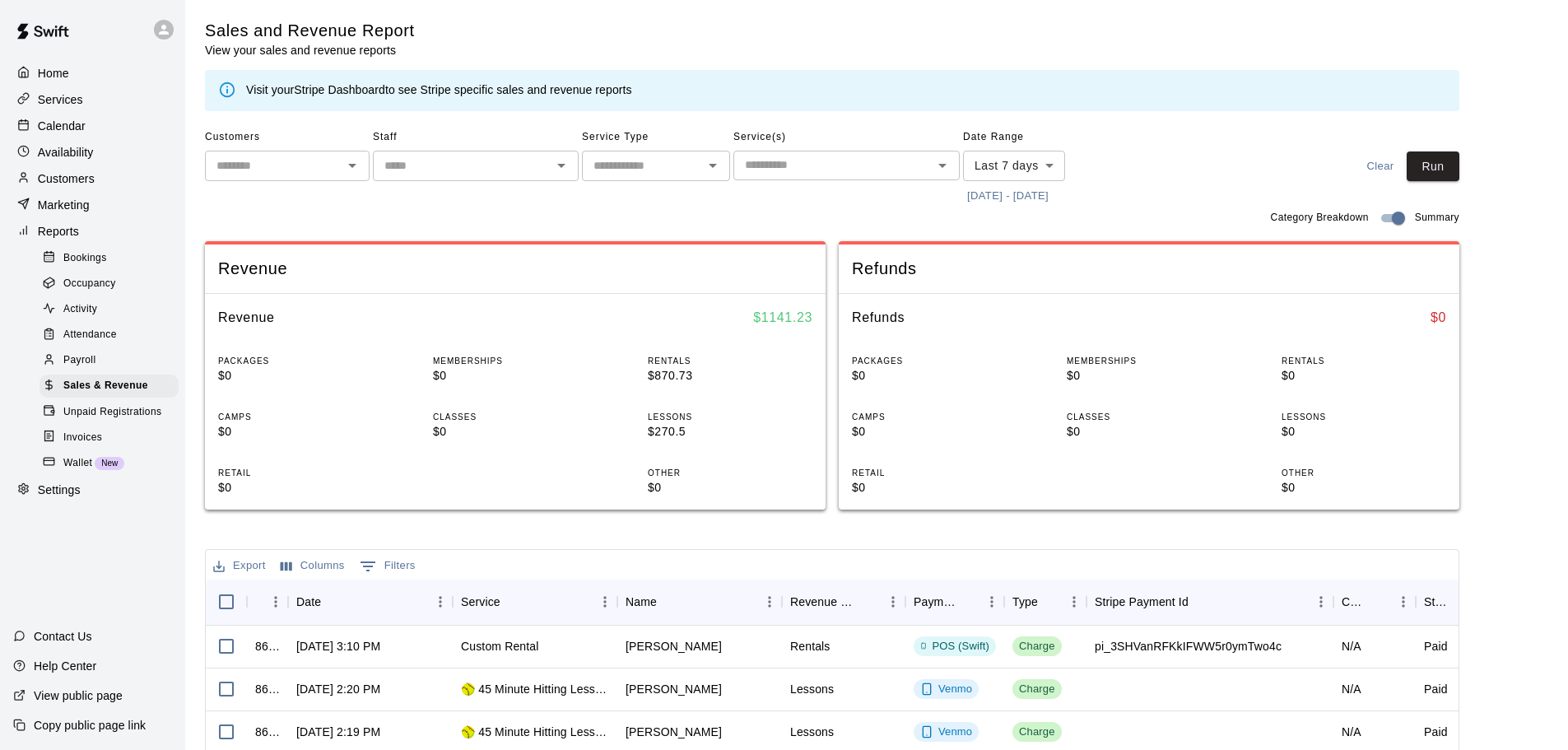
click at [677, 177] on div "​" at bounding box center [656, 165] width 148 height 30
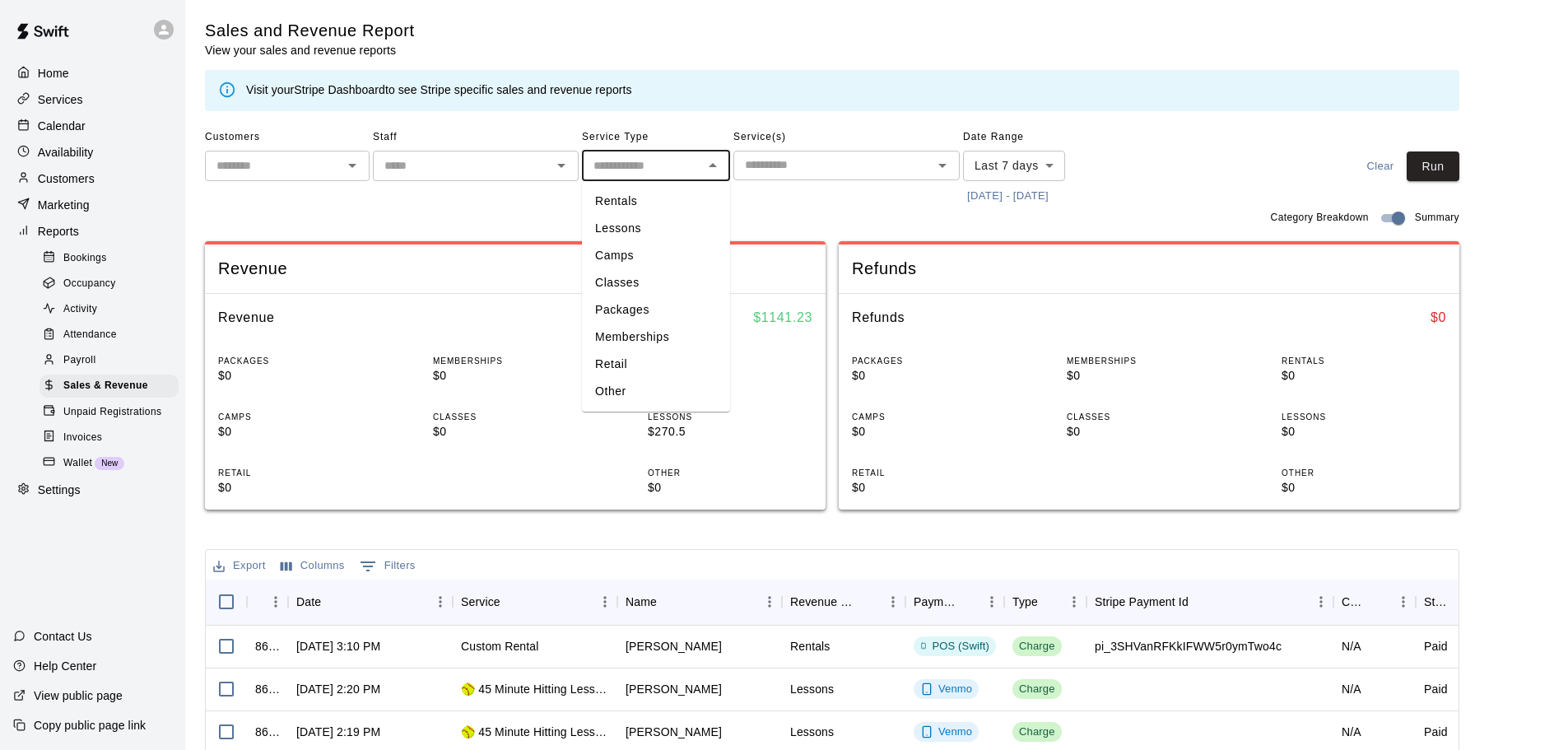
click at [664, 222] on li "Lessons" at bounding box center [656, 229] width 148 height 28
type input "*******"
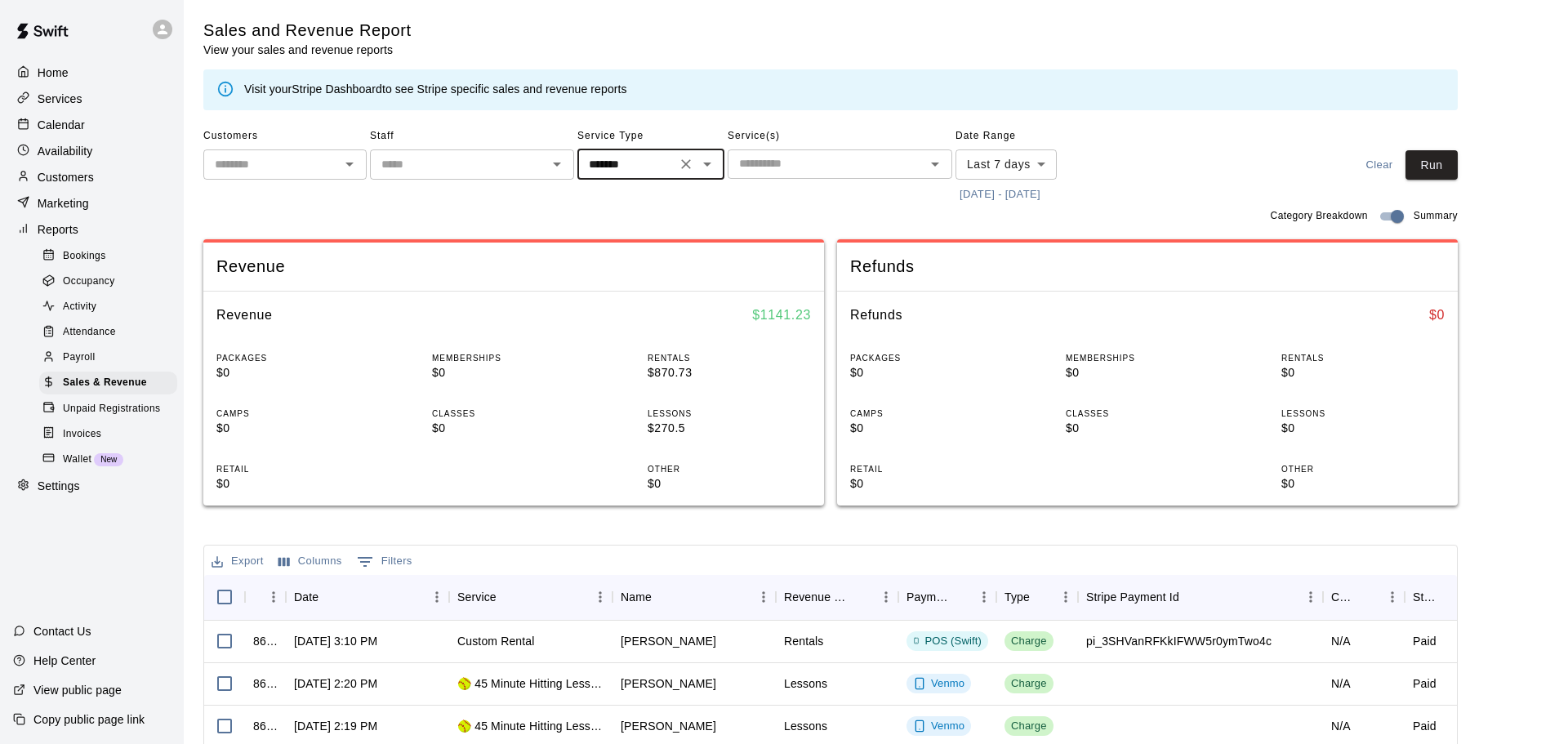
click at [1046, 174] on body "Home Services Calendar Availability Customers Marketing Reports Bookings Occupa…" at bounding box center [784, 561] width 1568 height 1123
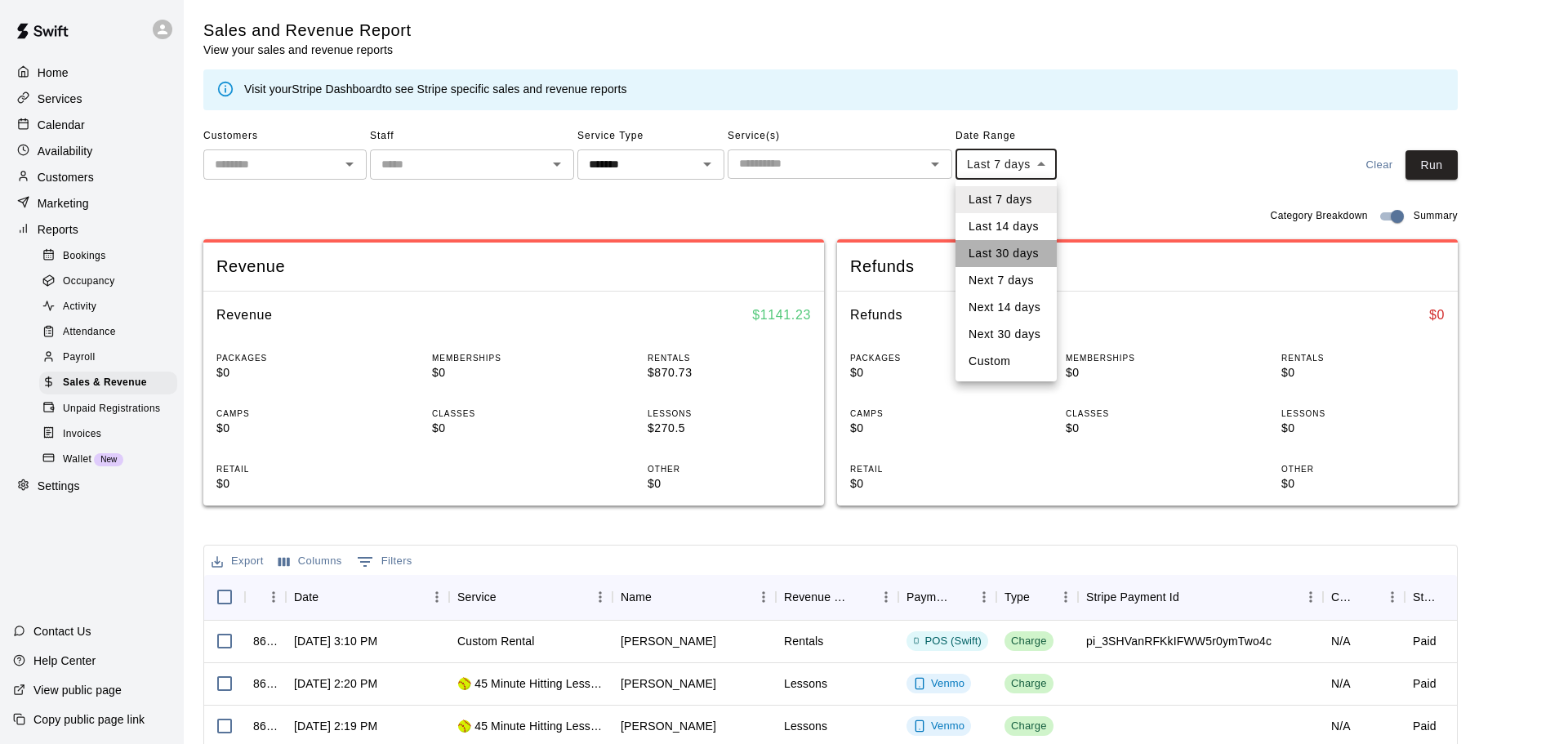
click at [1027, 249] on li "Last 30 days" at bounding box center [1006, 253] width 102 height 27
type input "*****"
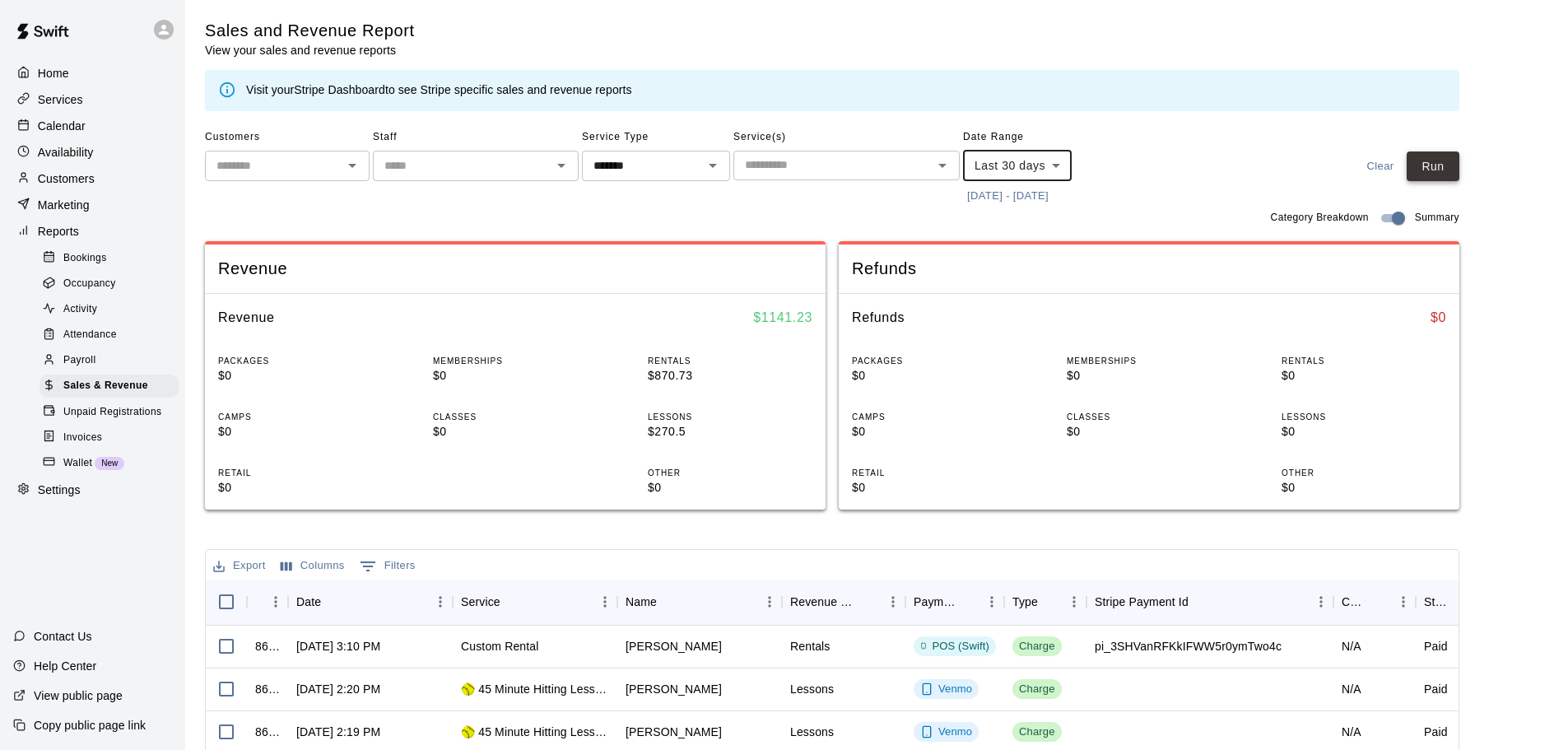
click at [1434, 173] on button "Run" at bounding box center [1432, 166] width 52 height 30
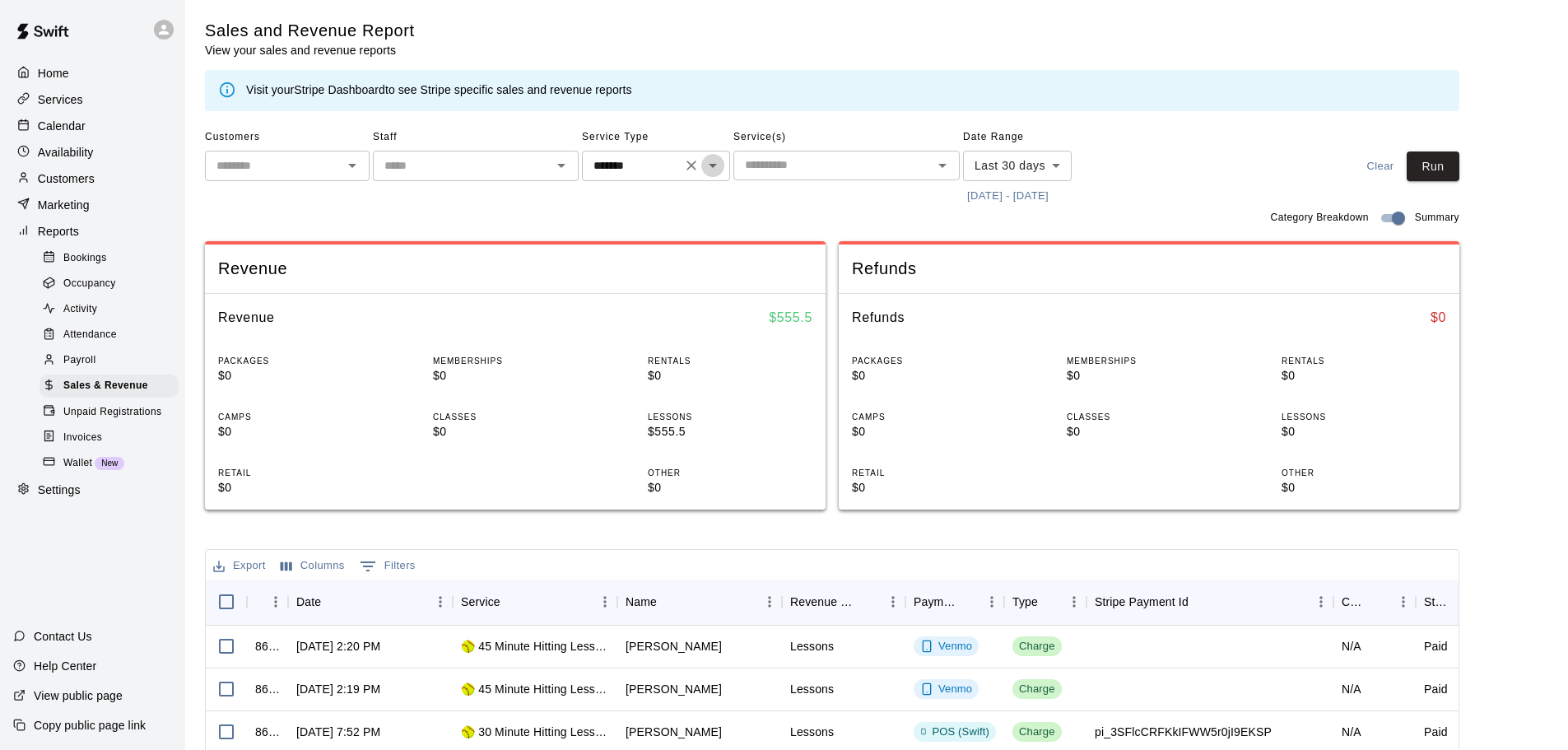
click at [714, 169] on icon "Open" at bounding box center [713, 165] width 20 height 20
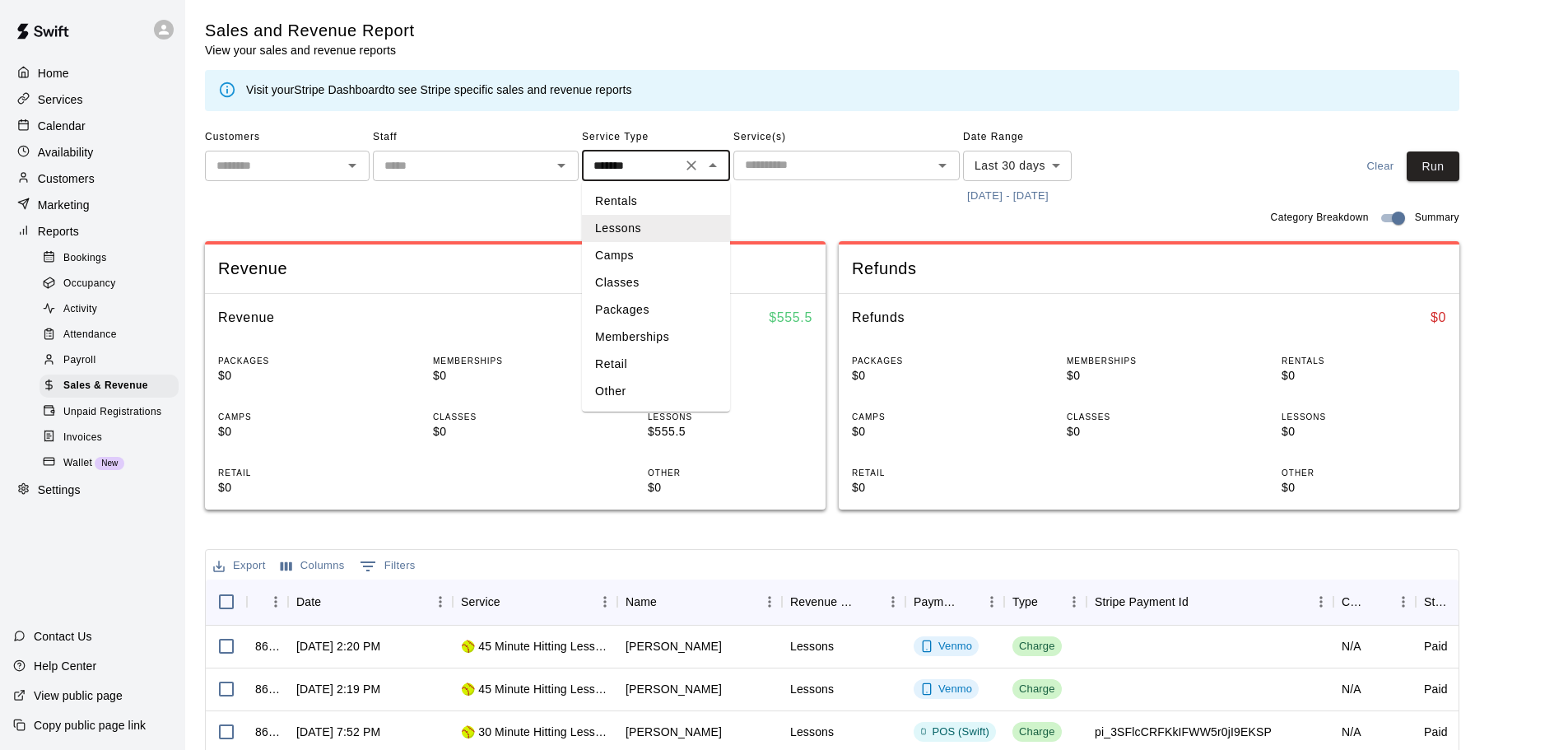
click at [695, 199] on li "Rentals" at bounding box center [656, 201] width 148 height 28
type input "*******"
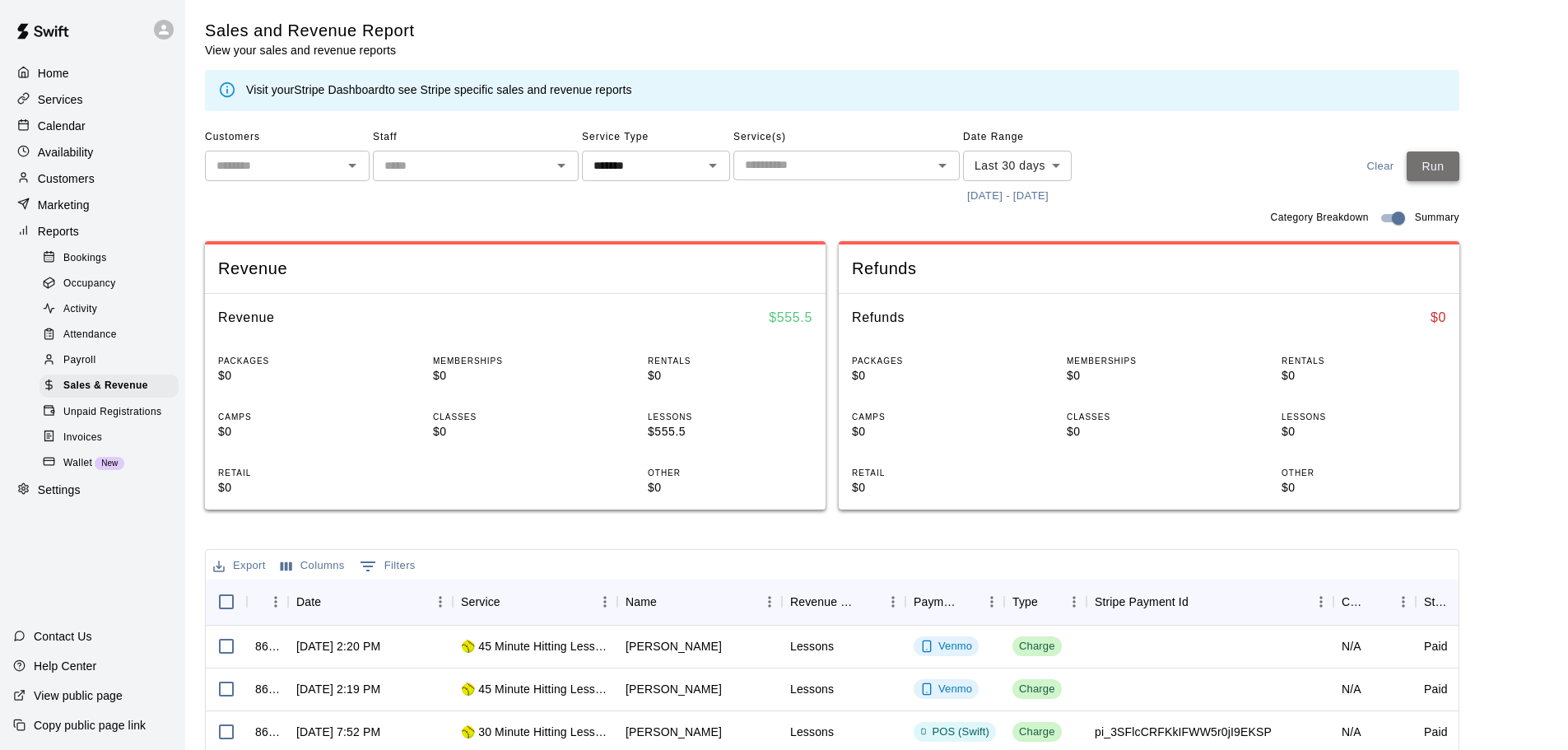
click at [1442, 163] on button "Run" at bounding box center [1432, 166] width 52 height 30
click at [735, 173] on div "​" at bounding box center [846, 165] width 226 height 29
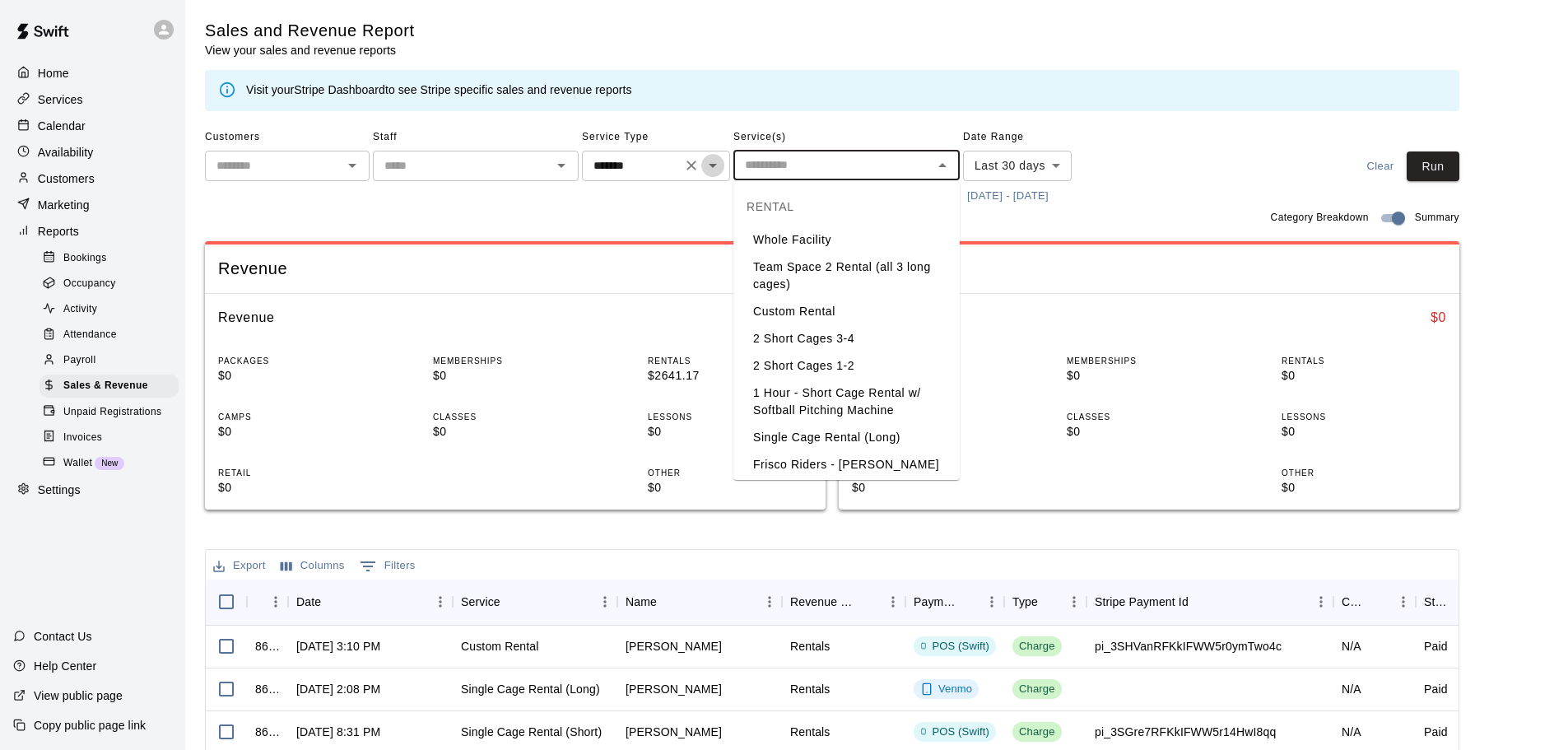
click at [709, 173] on icon "Open" at bounding box center [713, 165] width 20 height 20
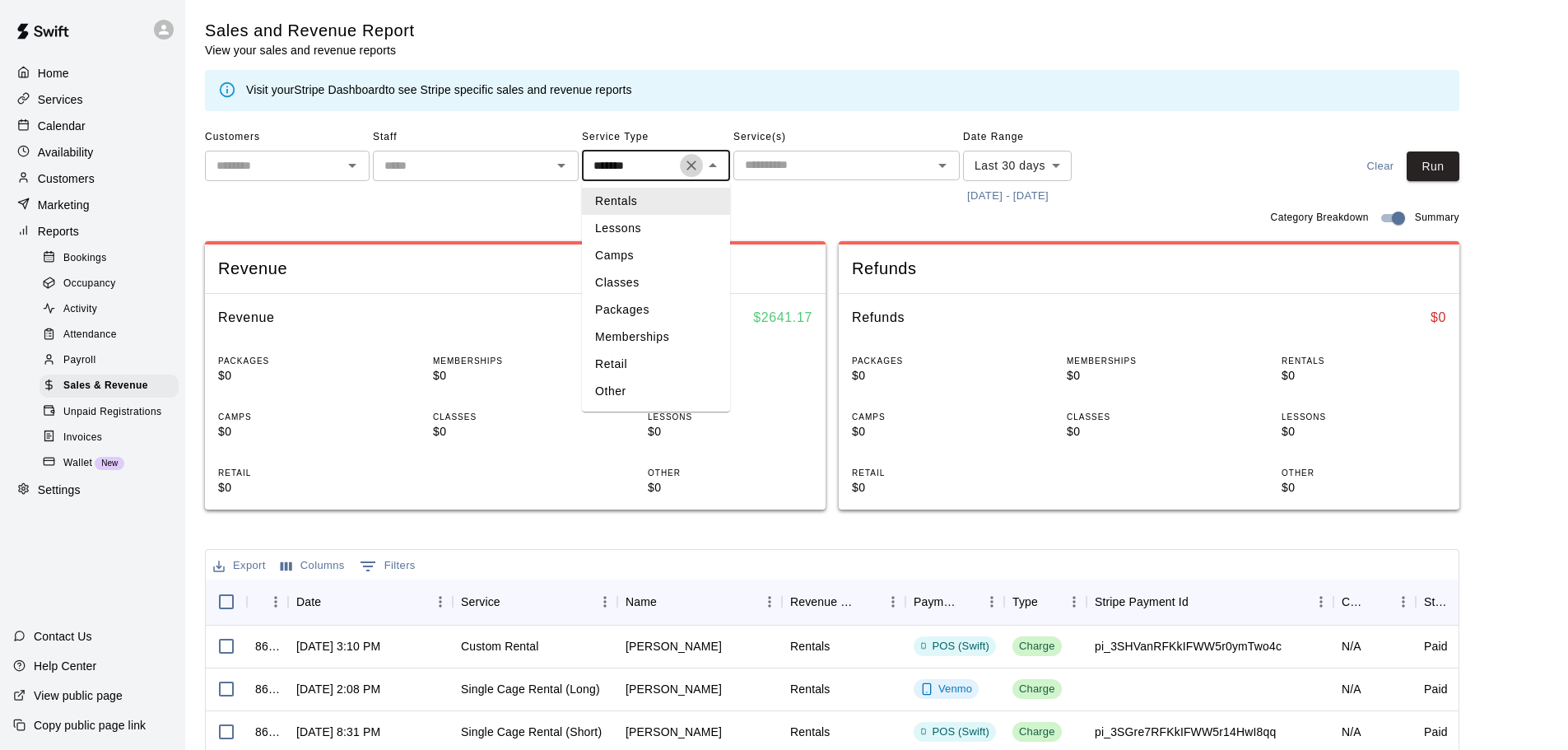
click at [695, 165] on icon "Clear" at bounding box center [691, 165] width 16 height 16
click at [1439, 171] on button "Run" at bounding box center [1432, 166] width 52 height 30
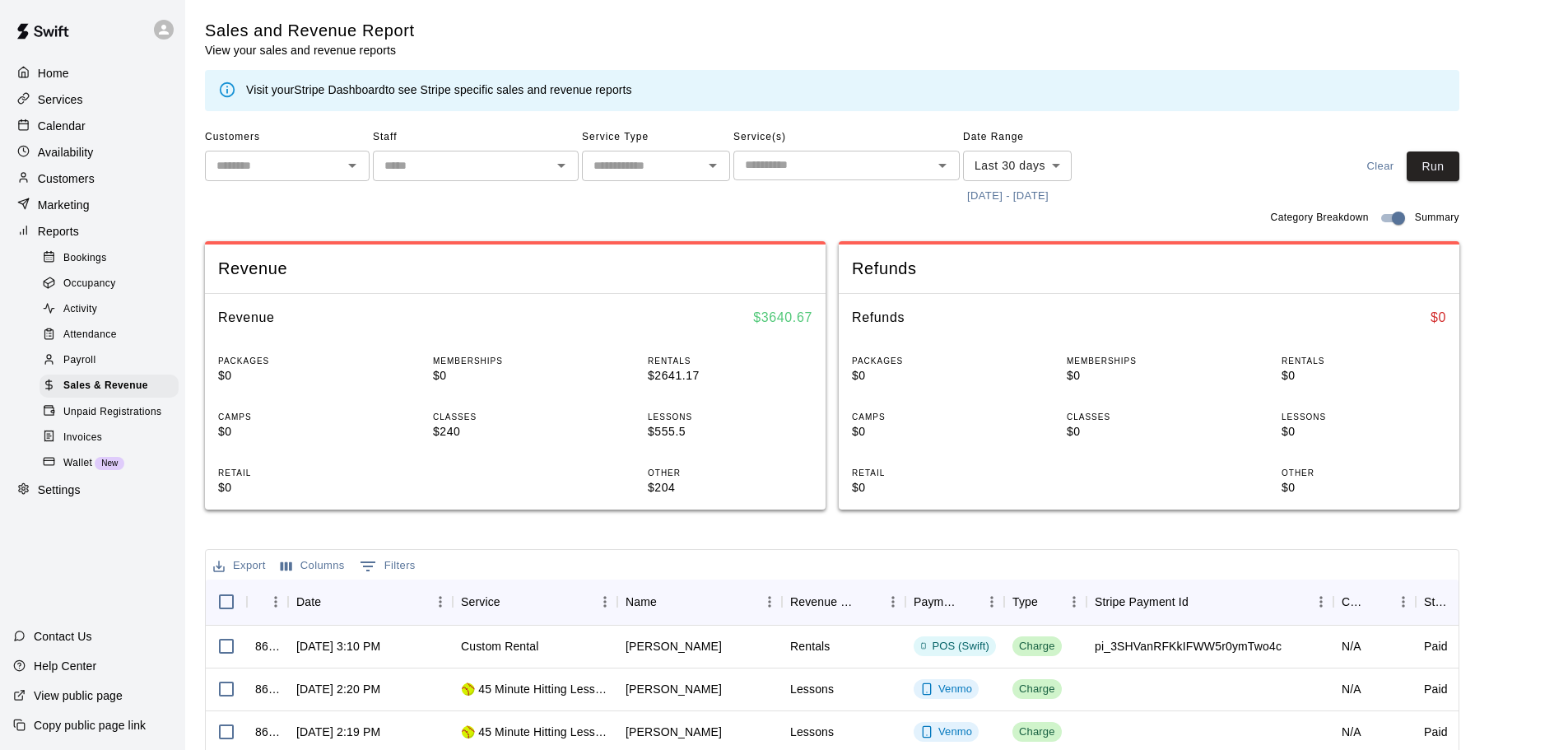
click at [79, 292] on span "Occupancy" at bounding box center [89, 284] width 52 height 16
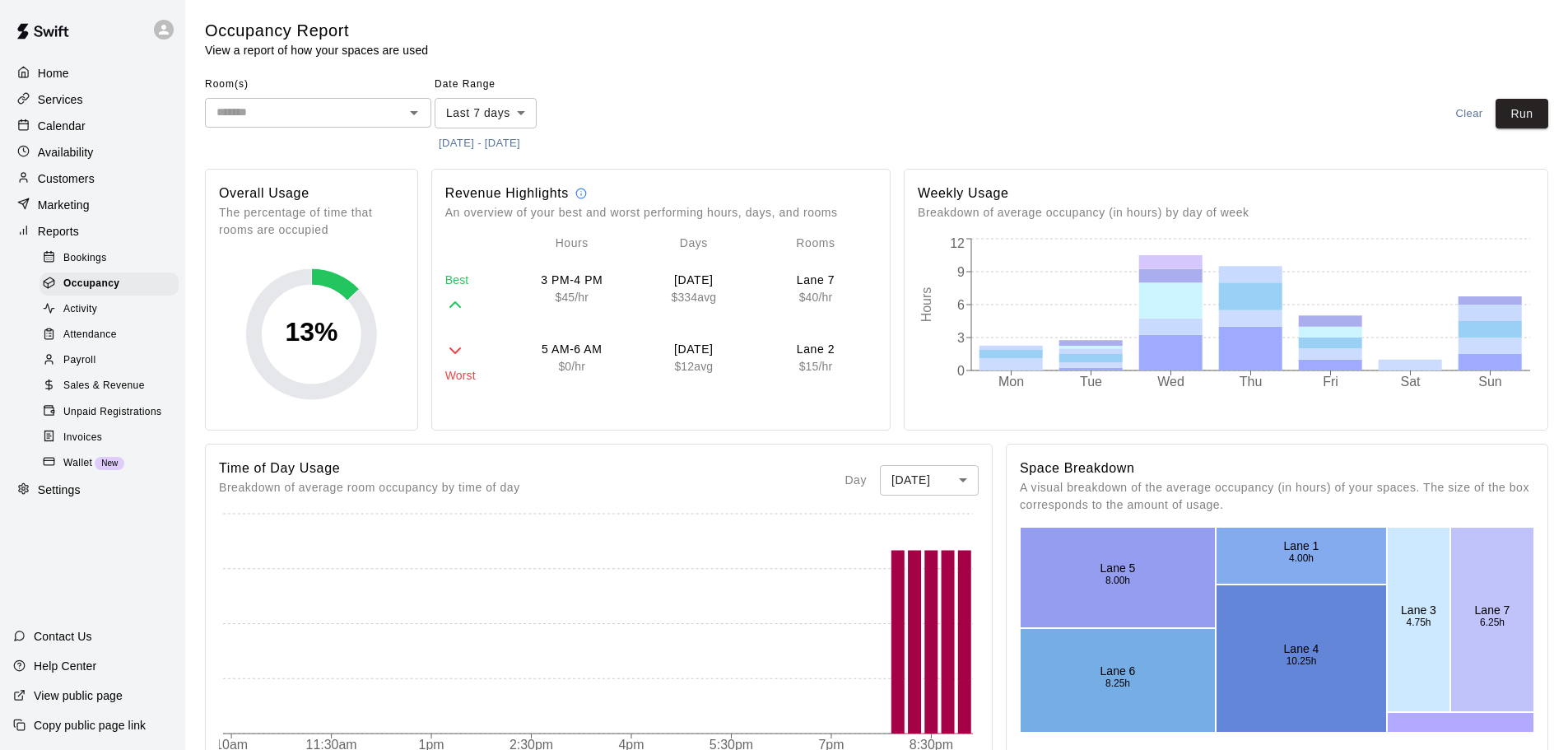
click at [521, 116] on body "Home Services Calendar Availability Customers Marketing Reports Bookings Occupa…" at bounding box center [784, 692] width 1568 height 1386
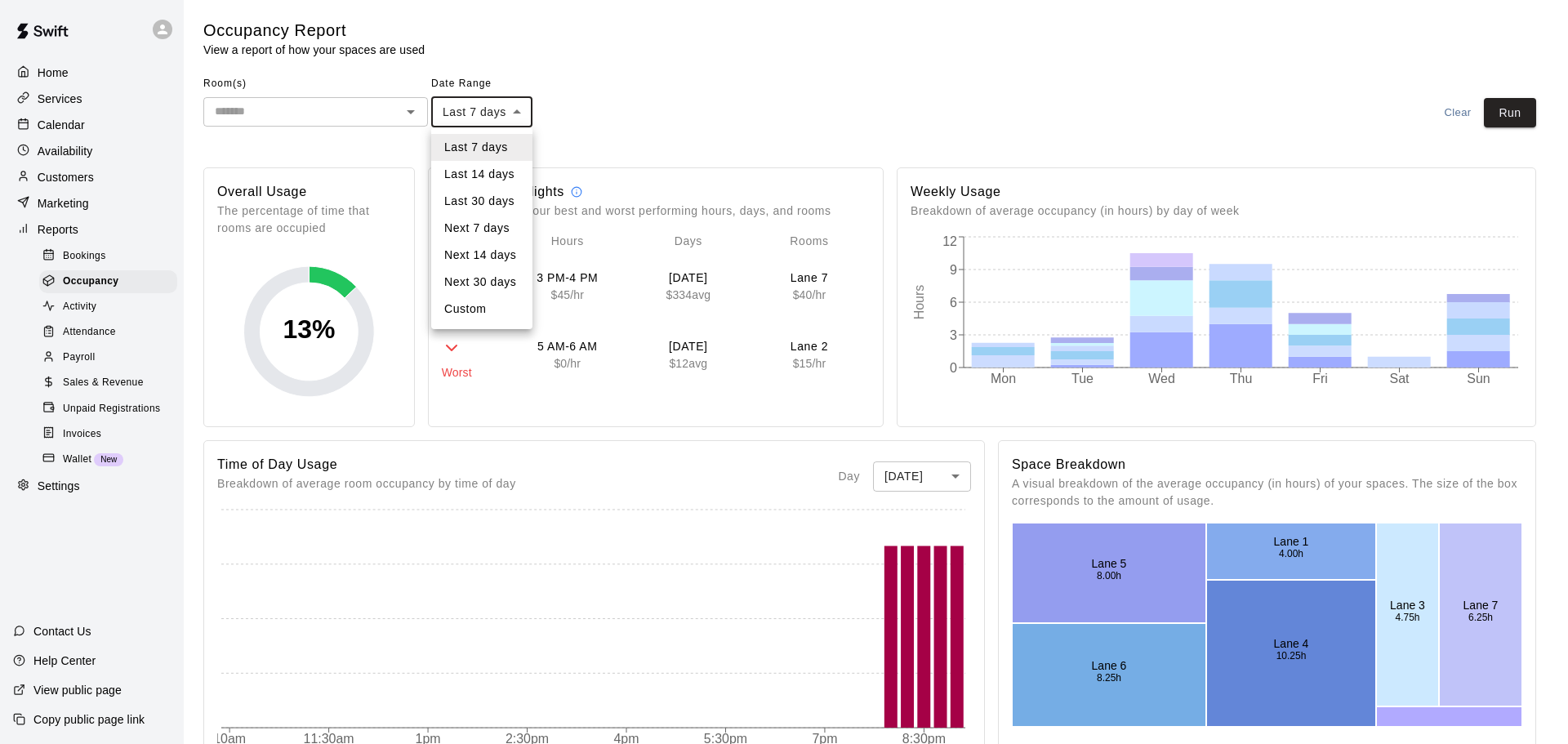
click at [495, 193] on li "Last 30 days" at bounding box center [481, 201] width 102 height 27
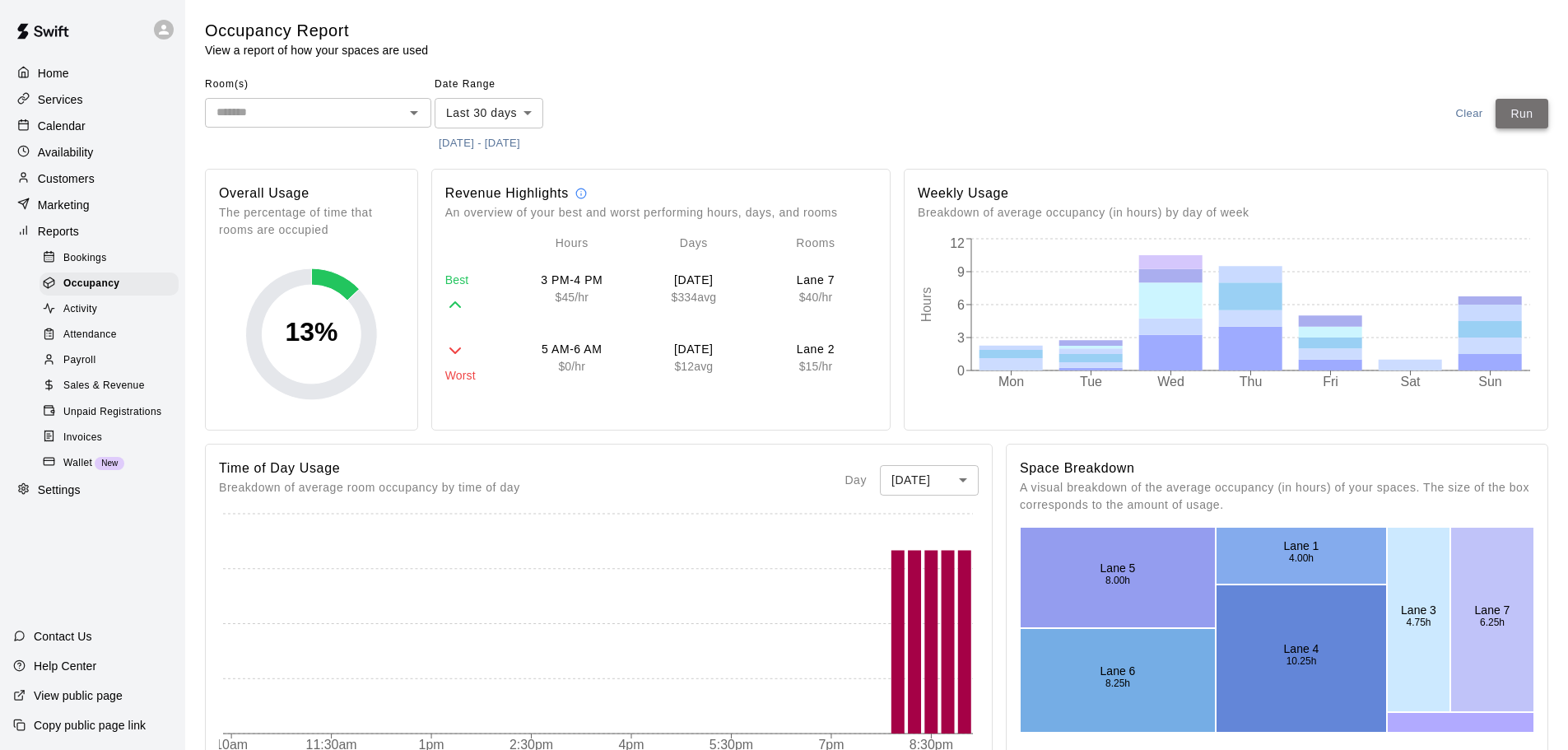
click at [1525, 126] on button "Run" at bounding box center [1521, 114] width 52 height 30
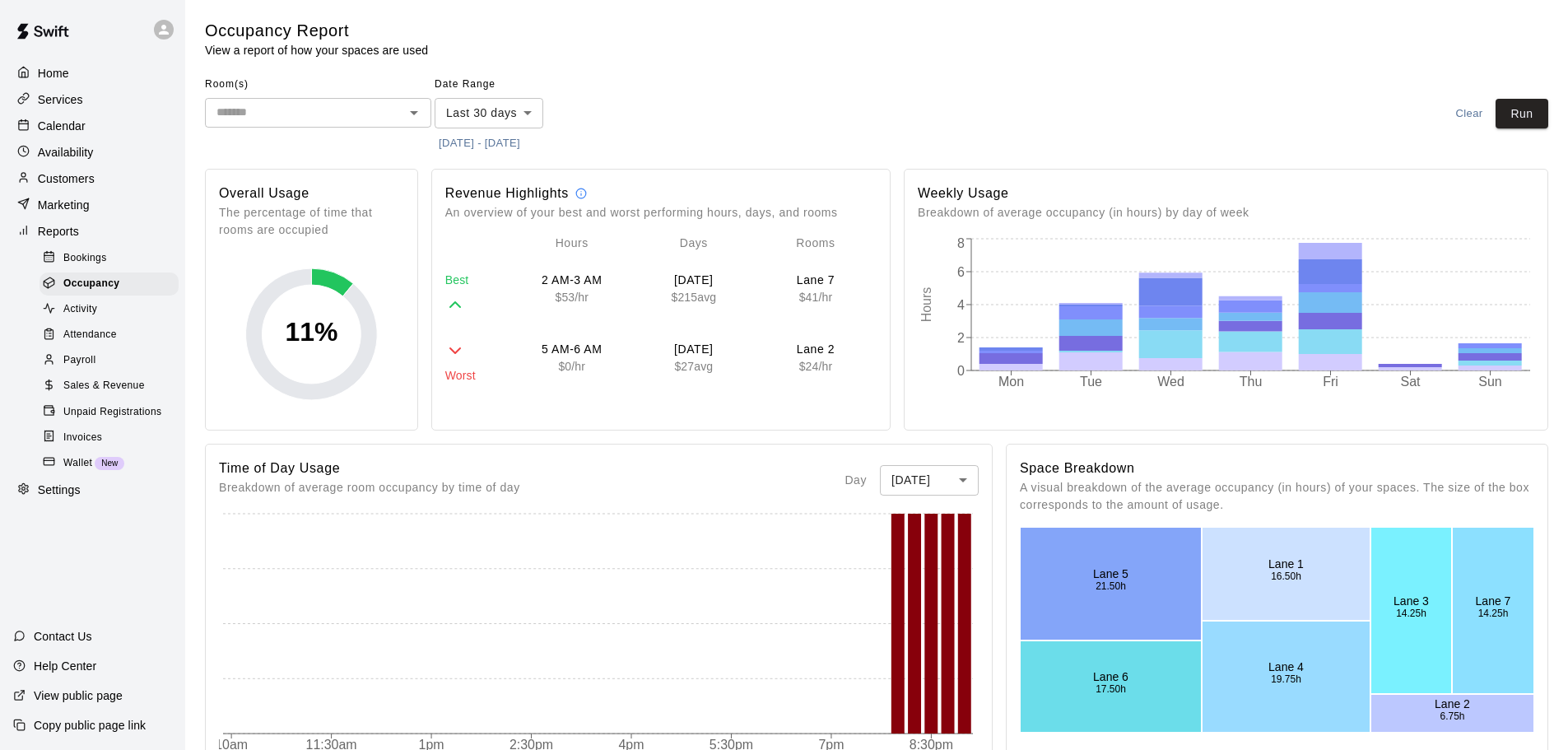
click at [556, 118] on div "Date Range Last 30 days ***** ​ [DATE] - [DATE]" at bounding box center [506, 114] width 144 height 85
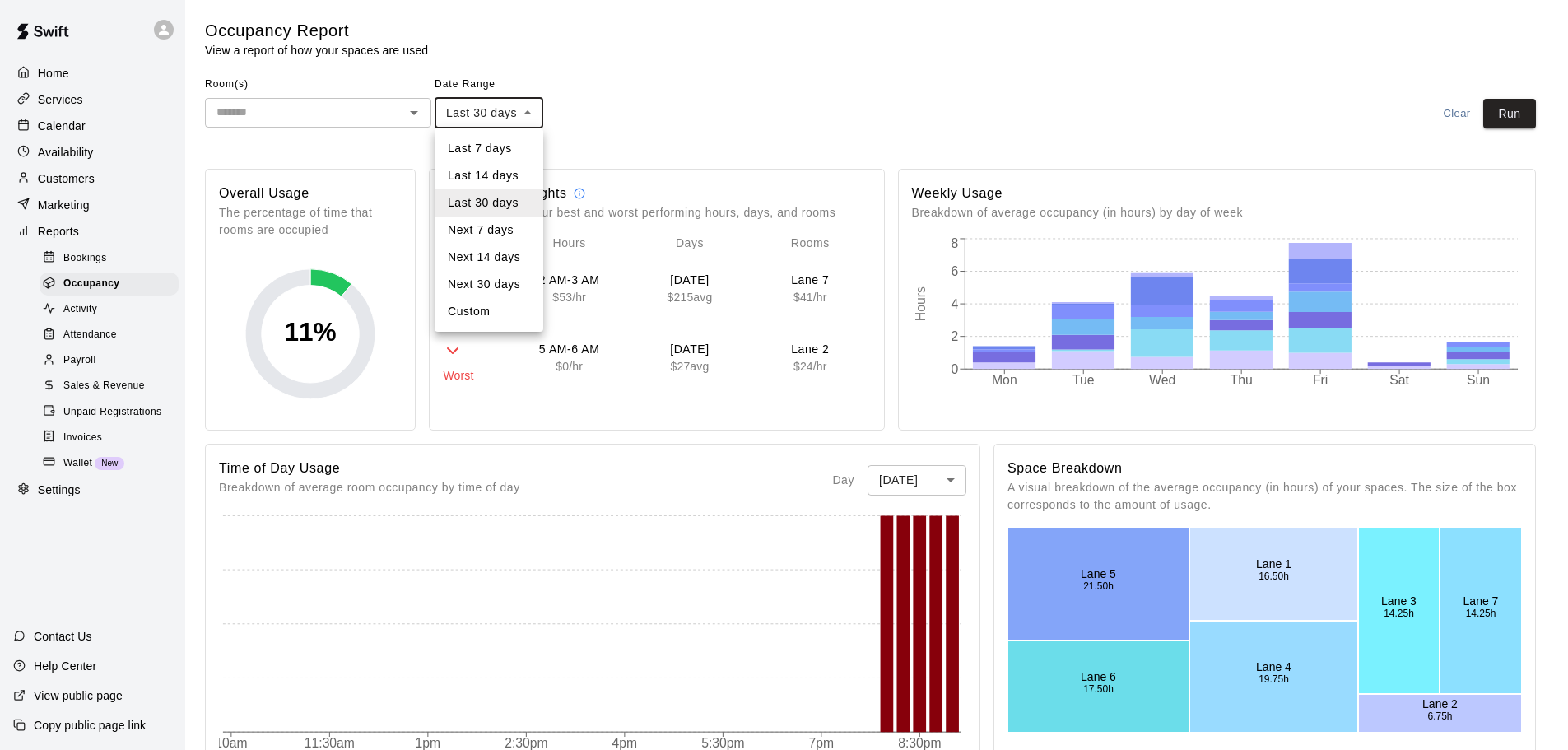
click at [535, 120] on body "Home Services Calendar Availability Customers Marketing Reports Bookings Occupa…" at bounding box center [784, 692] width 1568 height 1385
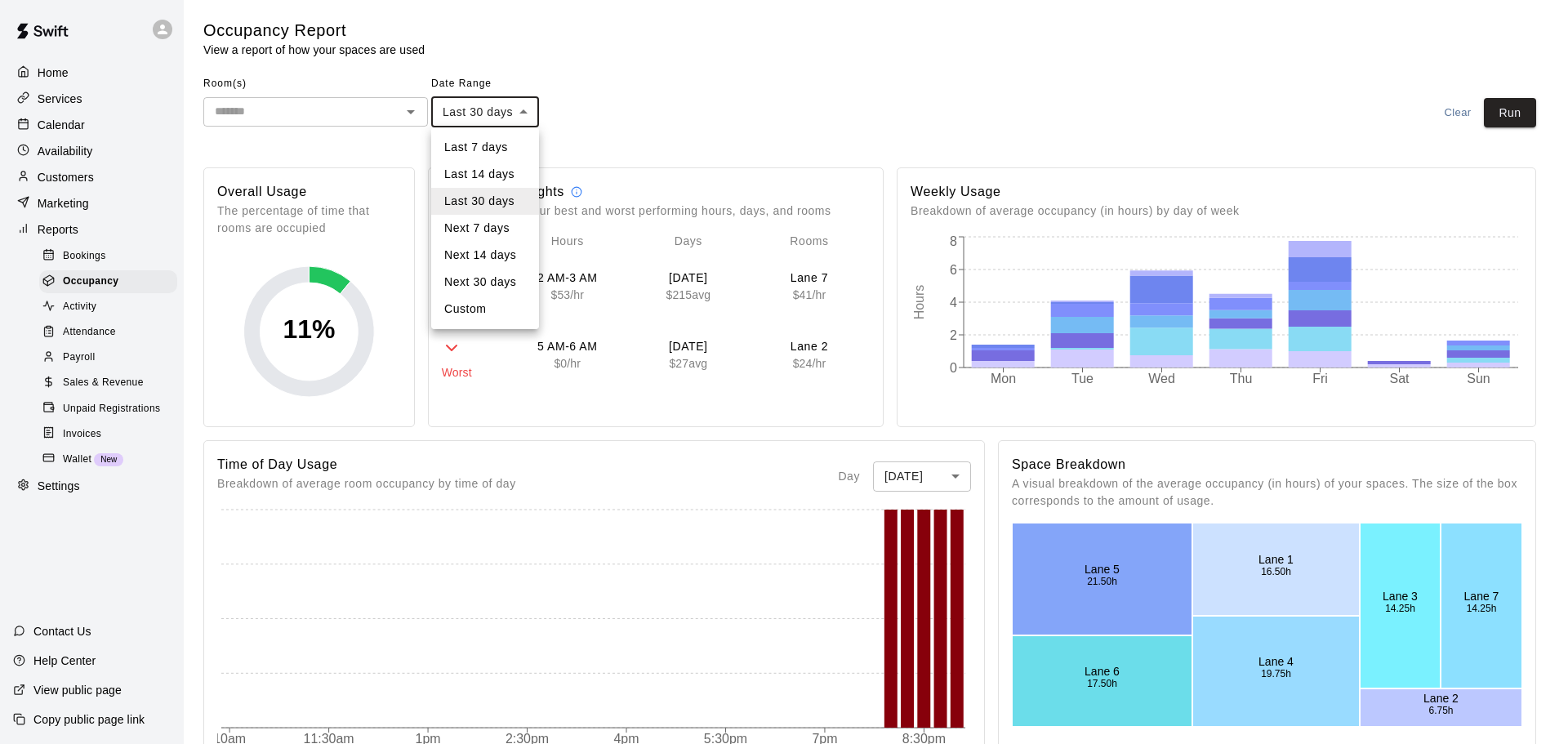
click at [508, 167] on li "Last 14 days" at bounding box center [485, 175] width 107 height 27
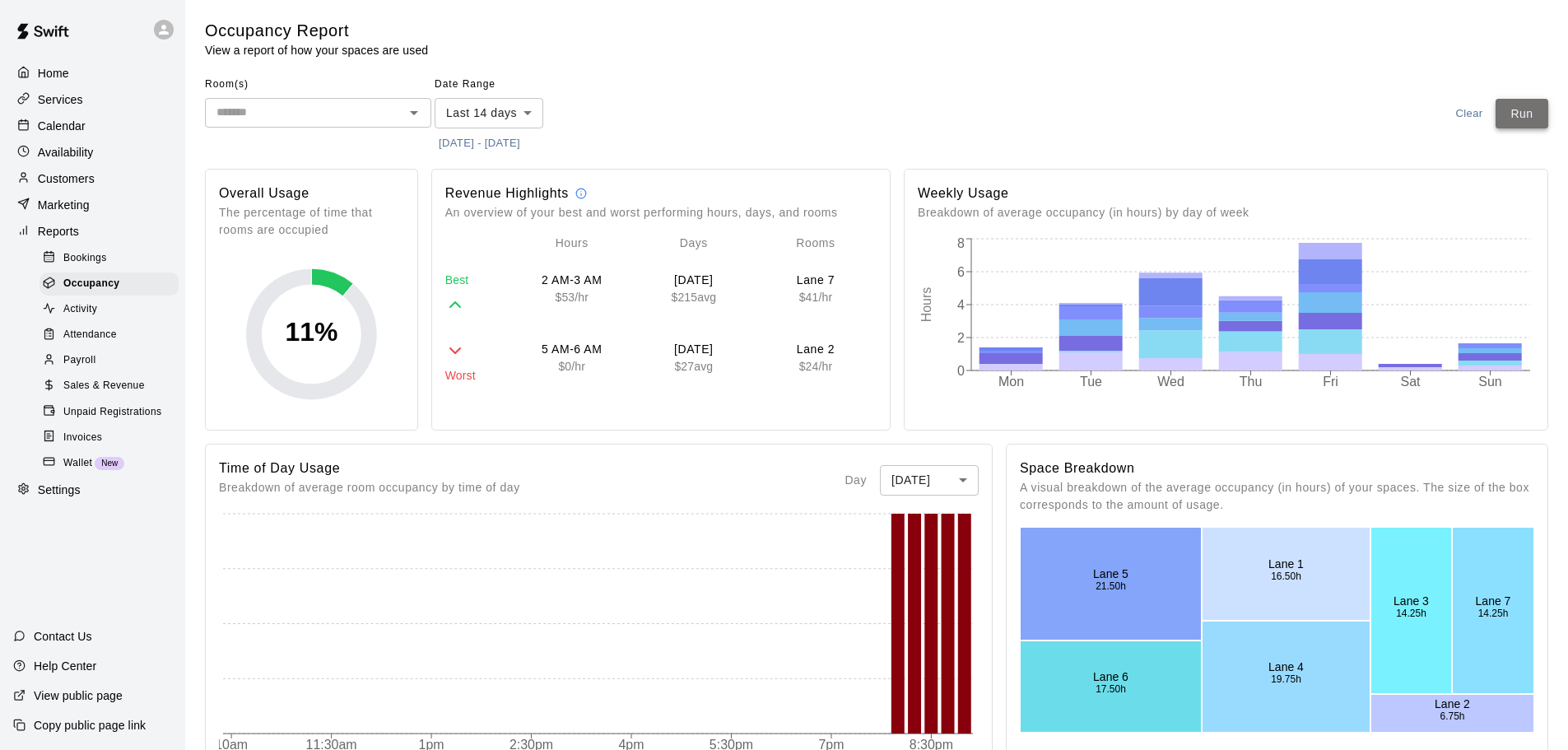
click at [1528, 125] on button "Run" at bounding box center [1521, 114] width 52 height 30
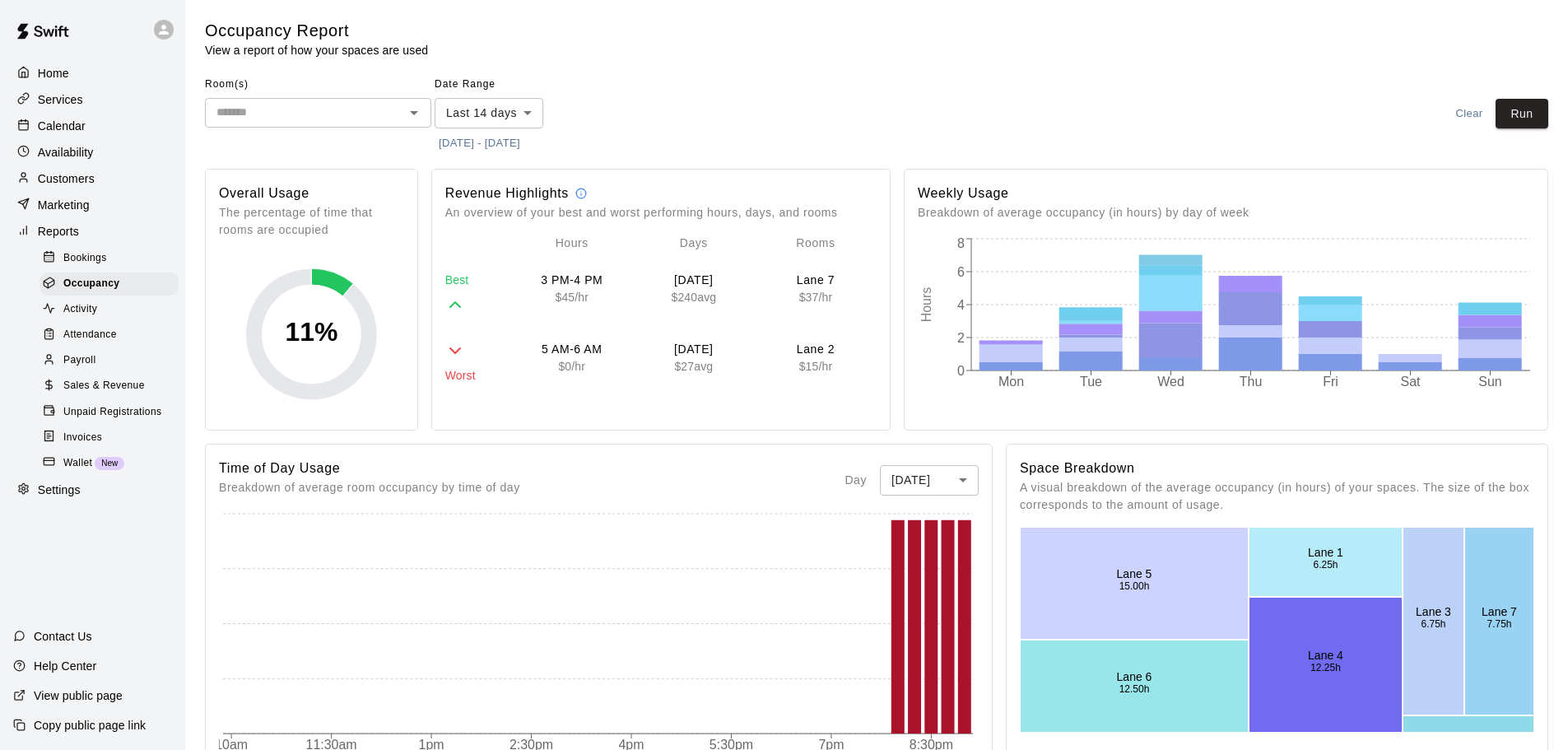
click at [533, 114] on body "Home Services Calendar Availability Customers Marketing Reports Bookings Occupa…" at bounding box center [784, 692] width 1568 height 1386
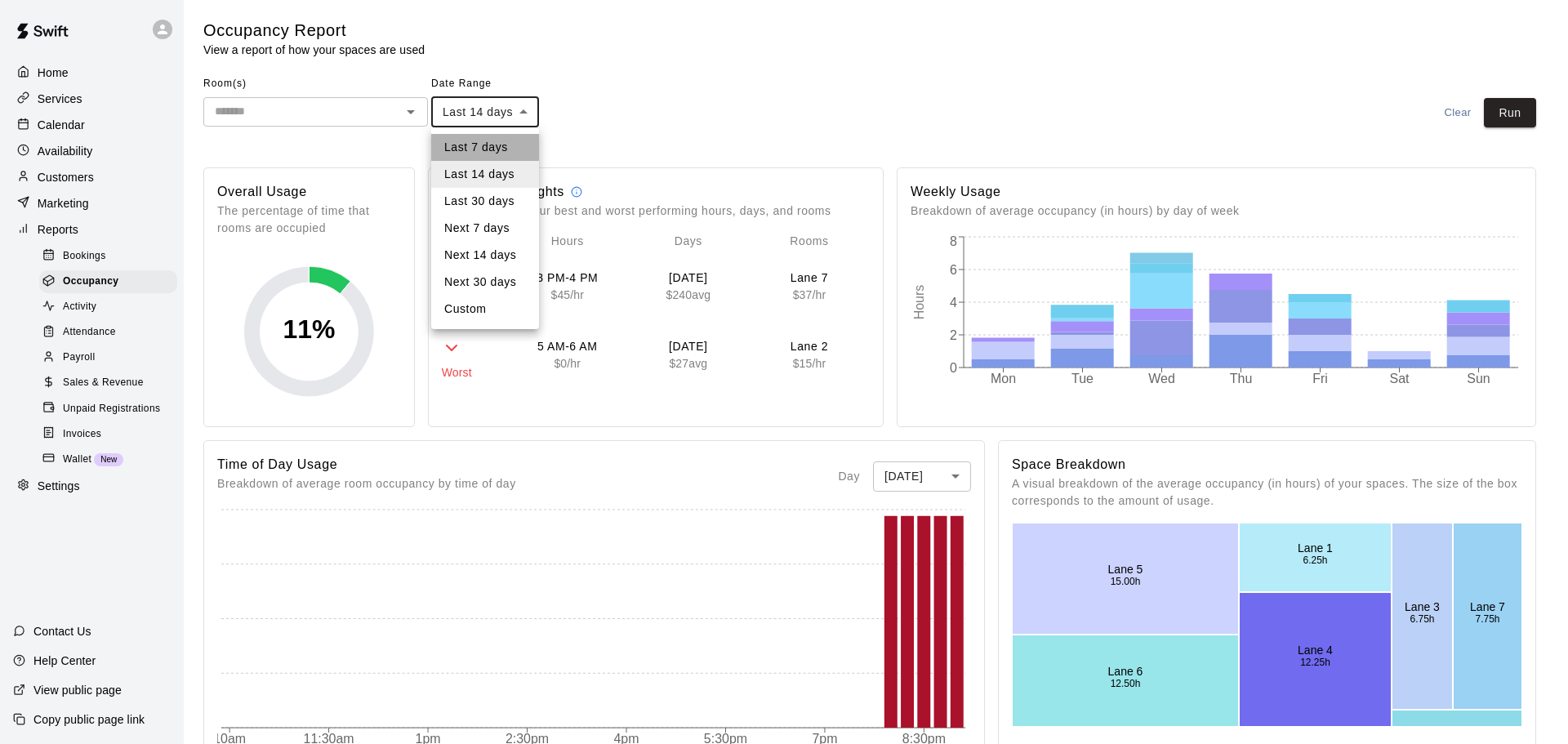
click at [496, 149] on li "Last 7 days" at bounding box center [485, 148] width 107 height 27
type input "****"
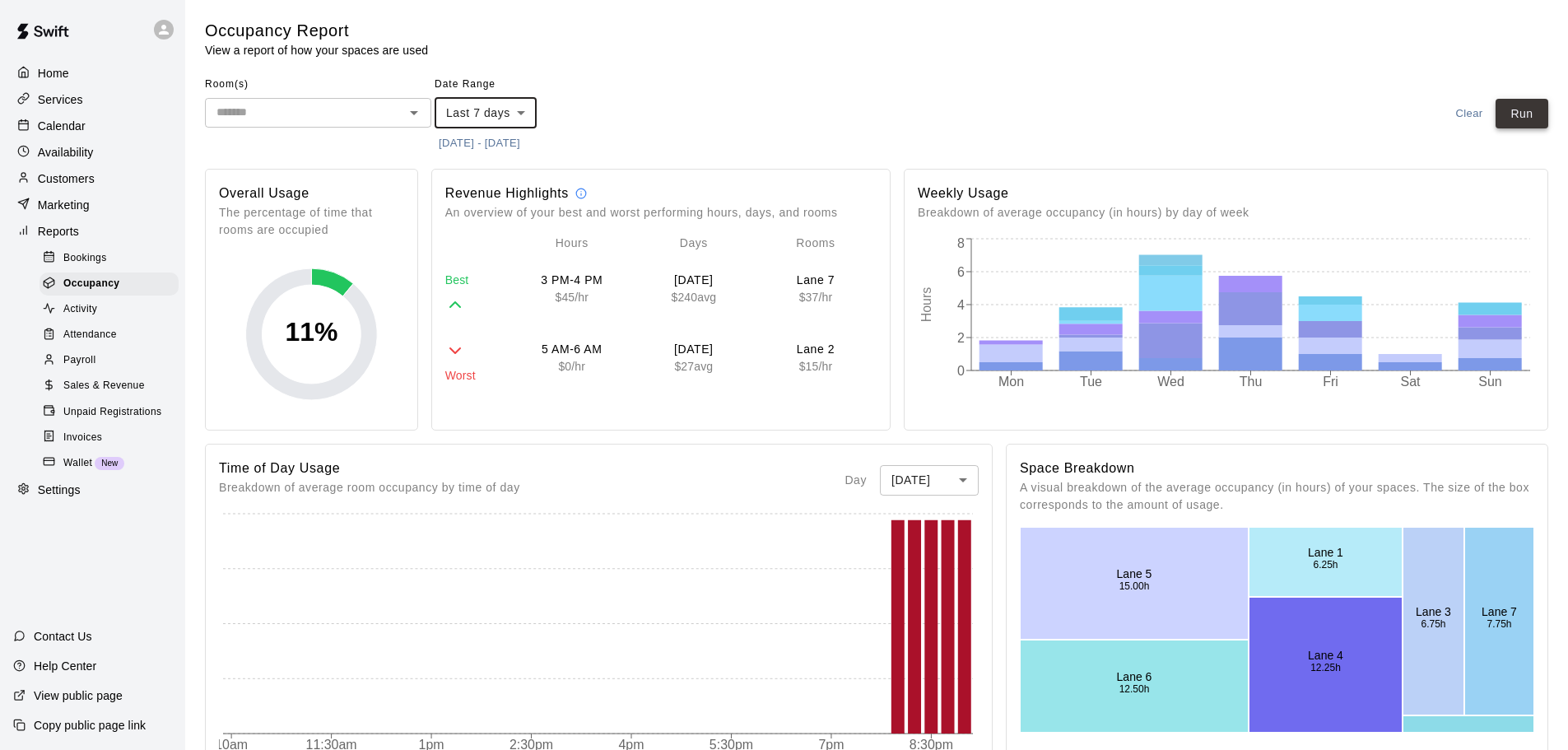
click at [1509, 107] on button "Run" at bounding box center [1521, 114] width 52 height 30
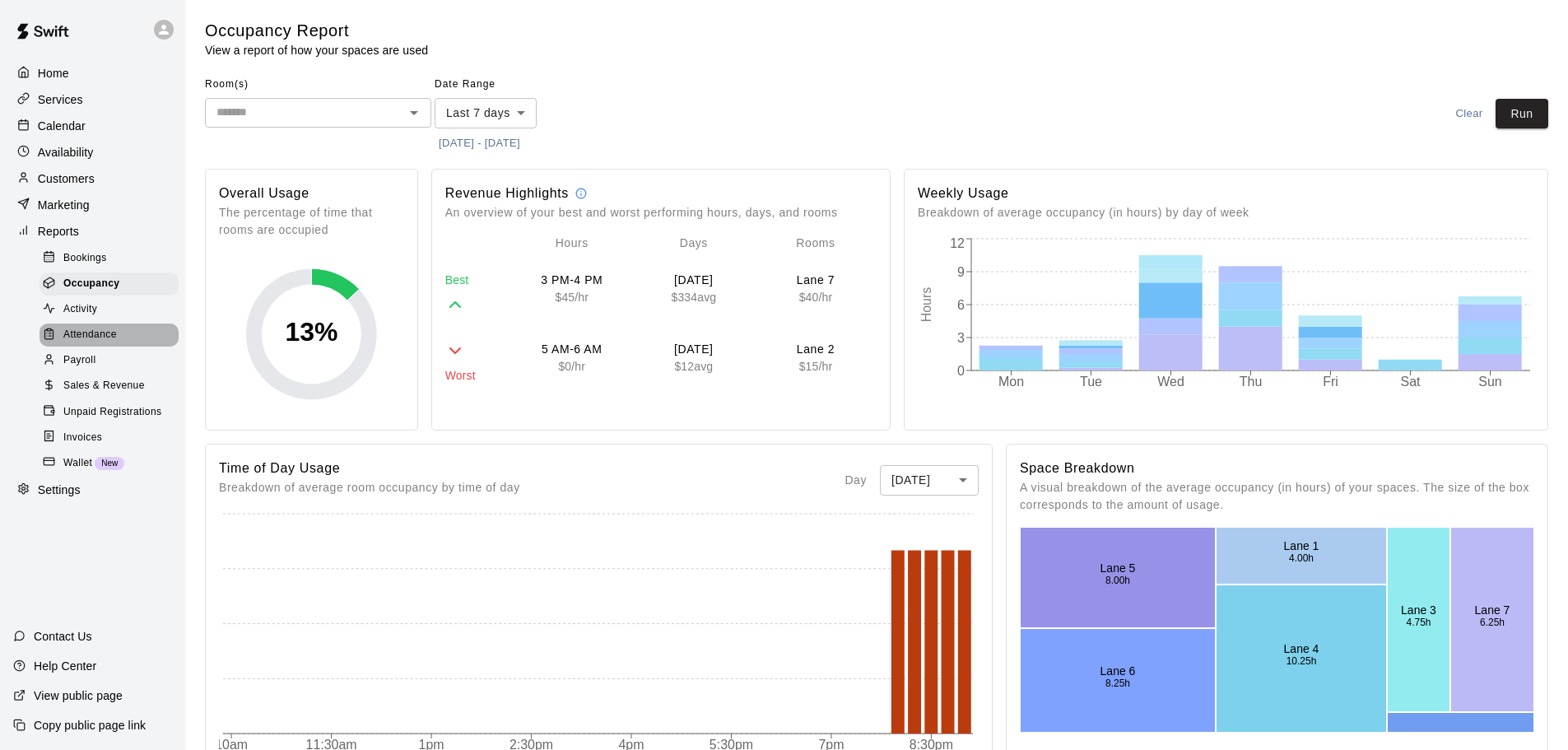
click at [77, 342] on span "Attendance" at bounding box center [90, 335] width 53 height 16
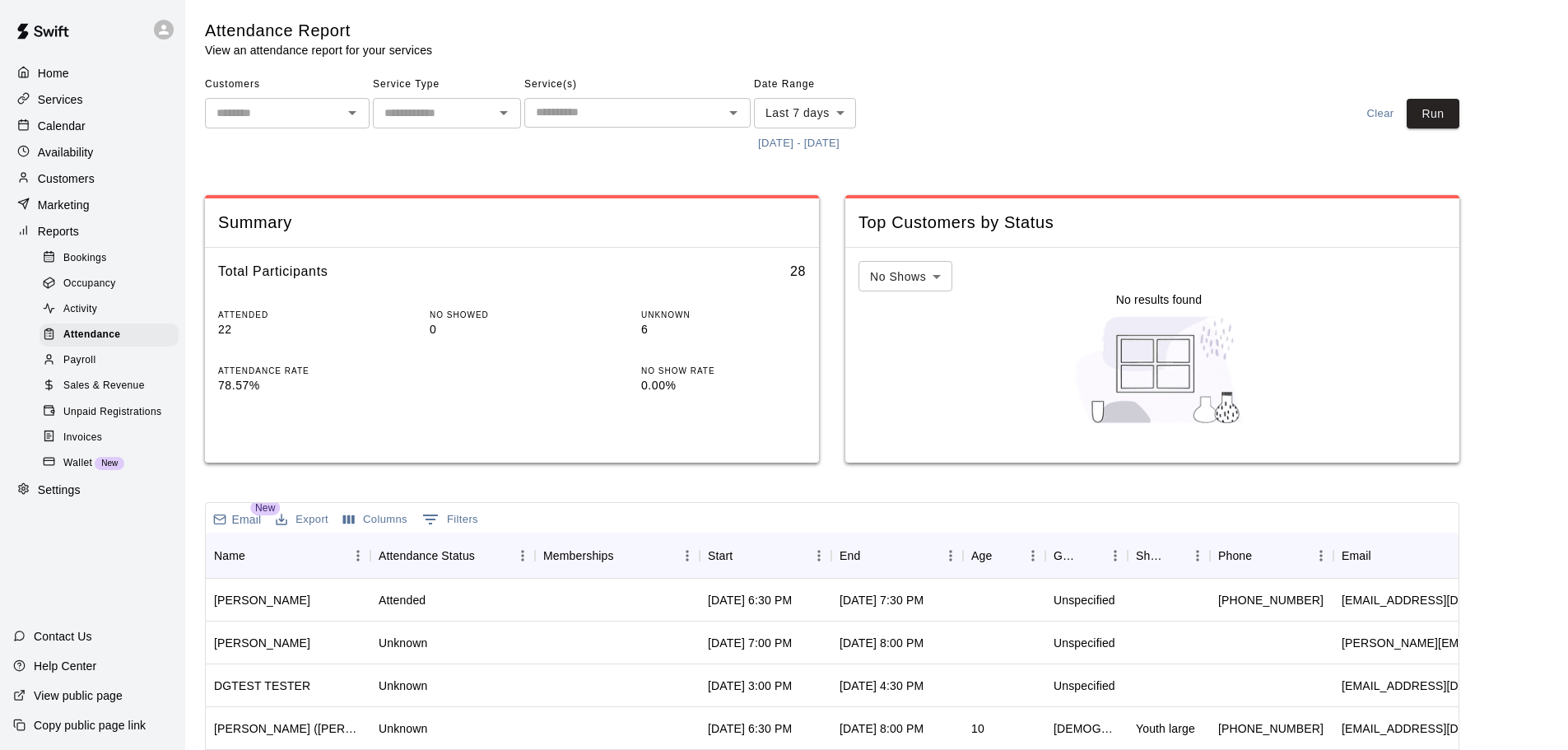
click at [81, 419] on span "Unpaid Registrations" at bounding box center [113, 412] width 98 height 16
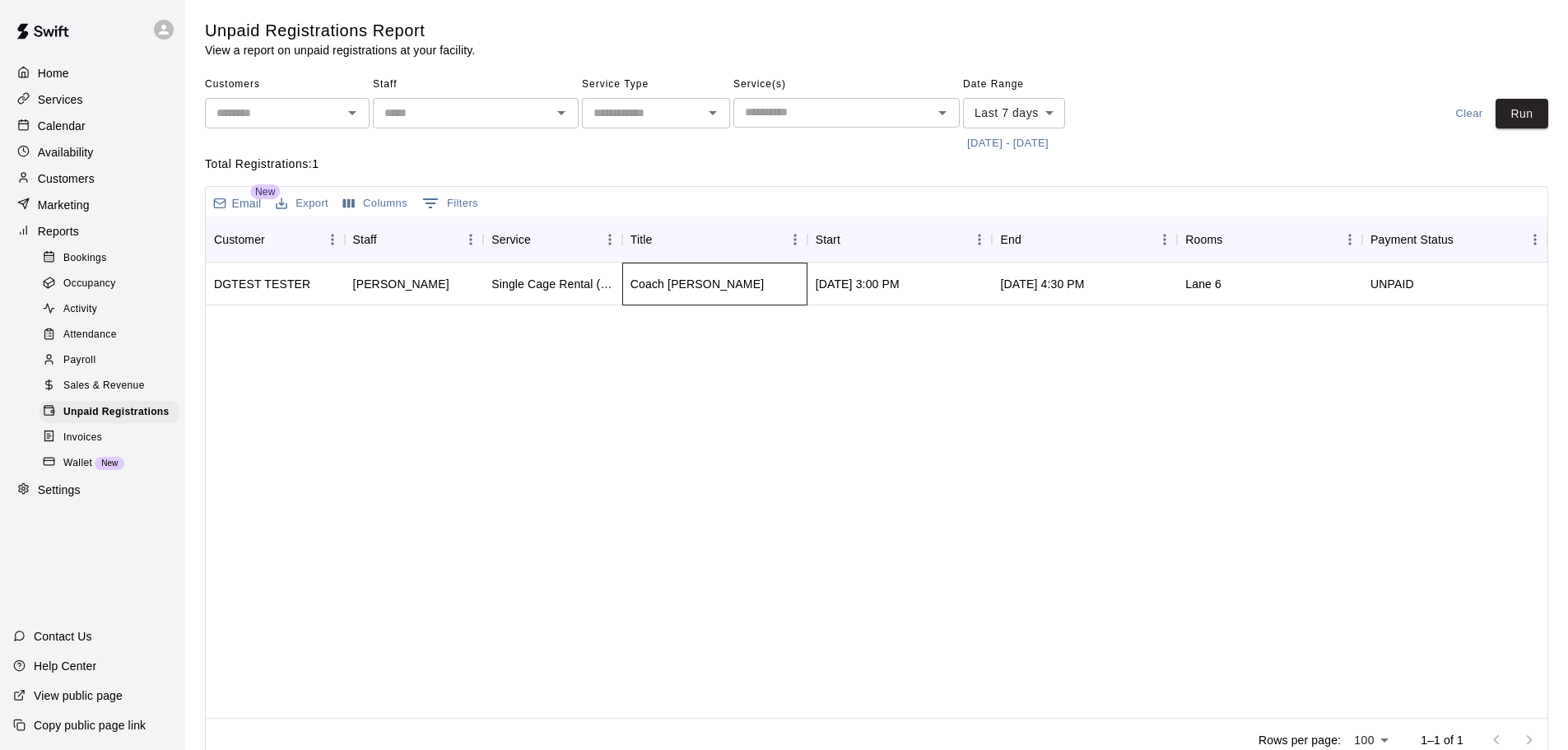
click at [804, 274] on div "Coach [PERSON_NAME]" at bounding box center [714, 284] width 185 height 43
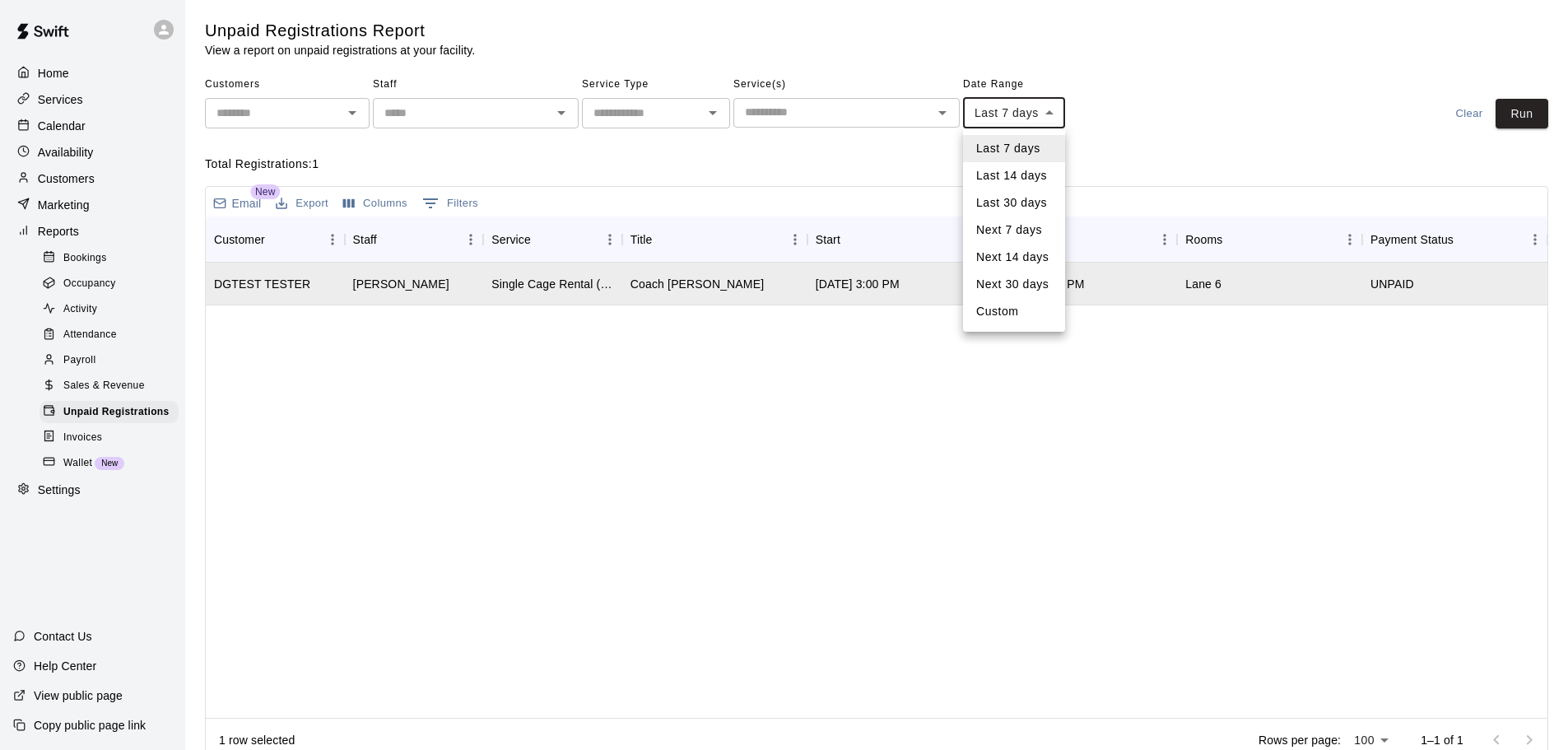
click at [1047, 120] on body "Home Services Calendar Availability Customers Marketing Reports Bookings Occupa…" at bounding box center [784, 384] width 1568 height 769
click at [1029, 203] on li "Last 30 days" at bounding box center [1014, 203] width 102 height 28
type input "*****"
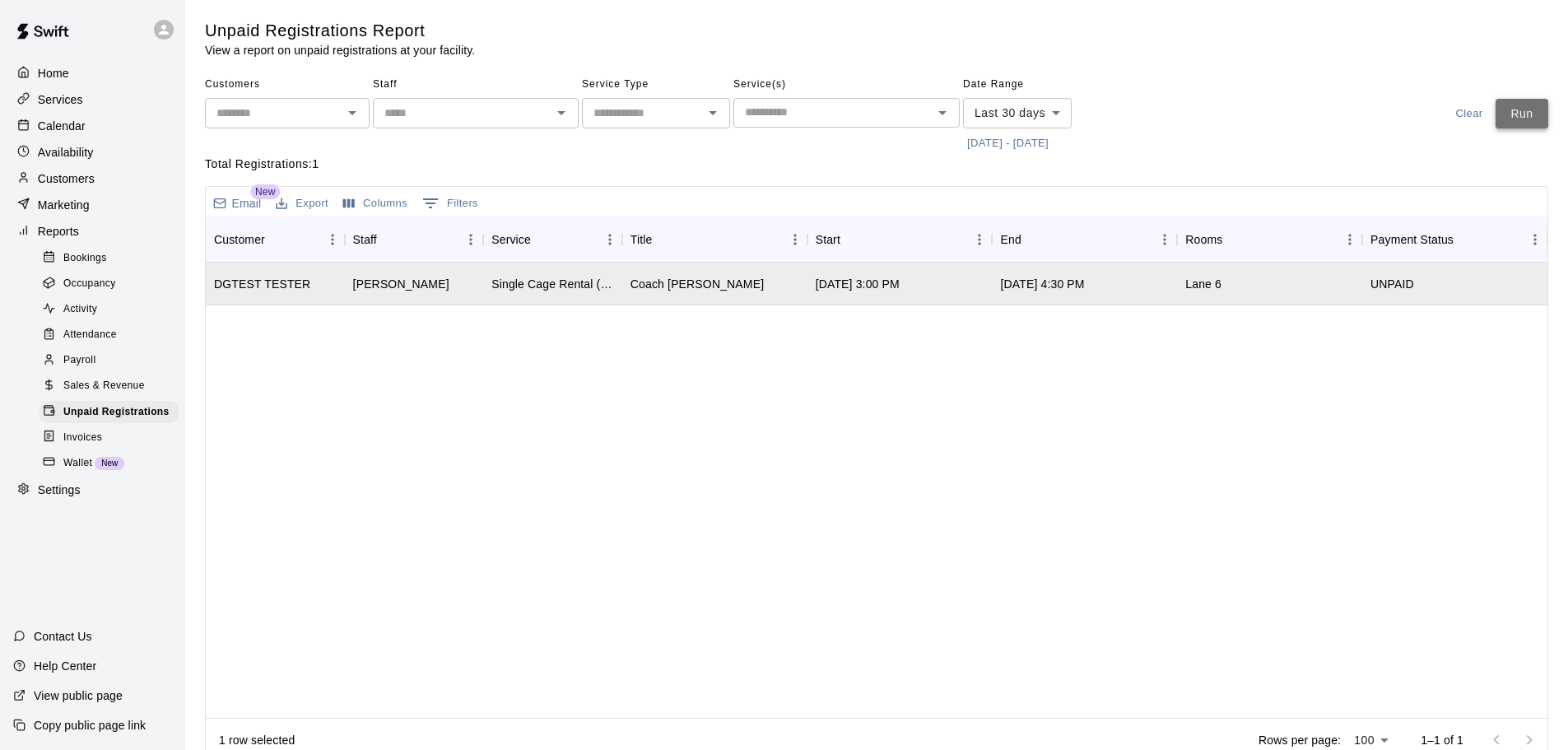
click at [1545, 115] on button "Run" at bounding box center [1521, 114] width 52 height 30
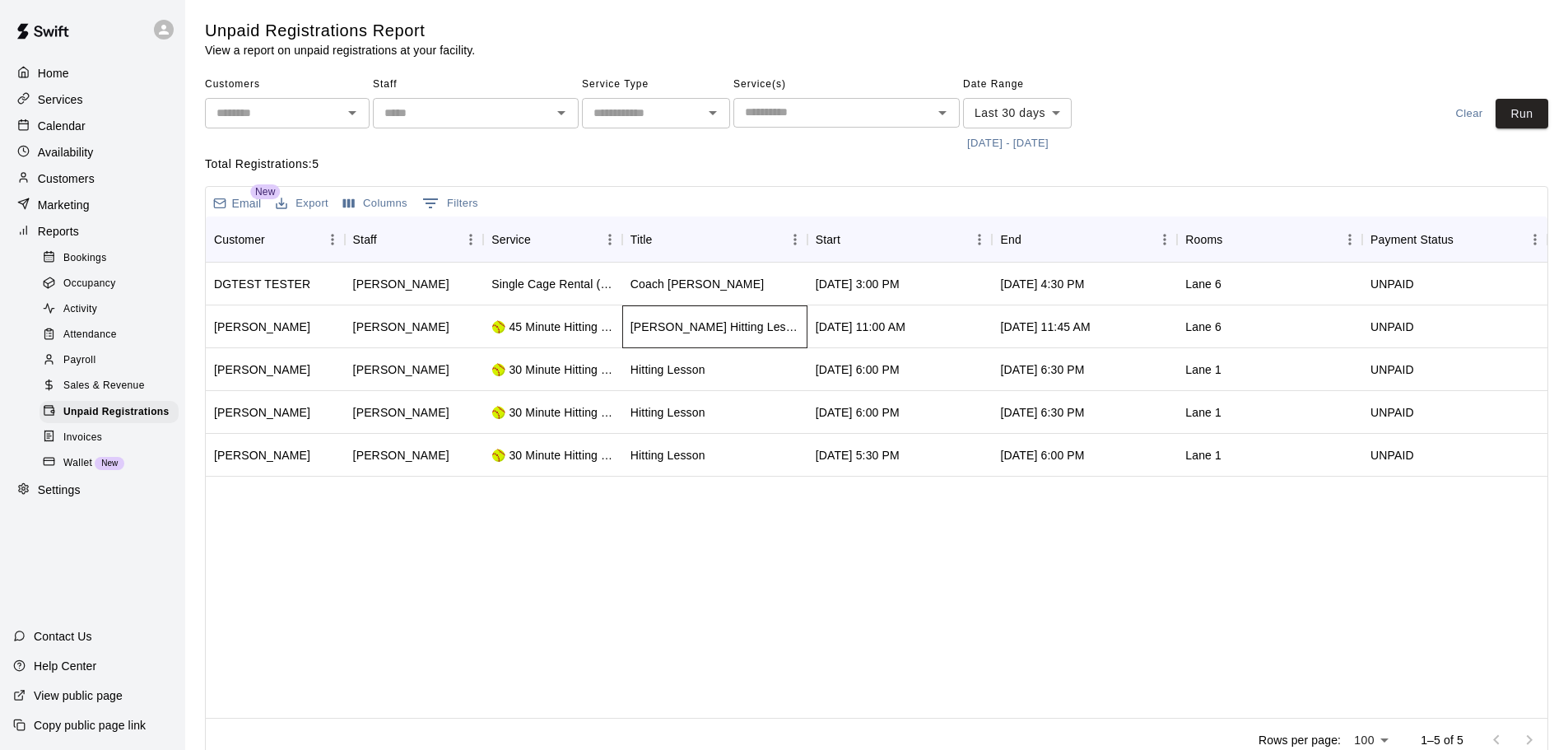
click at [717, 322] on div "[PERSON_NAME] Hitting Lesson" at bounding box center [714, 326] width 168 height 16
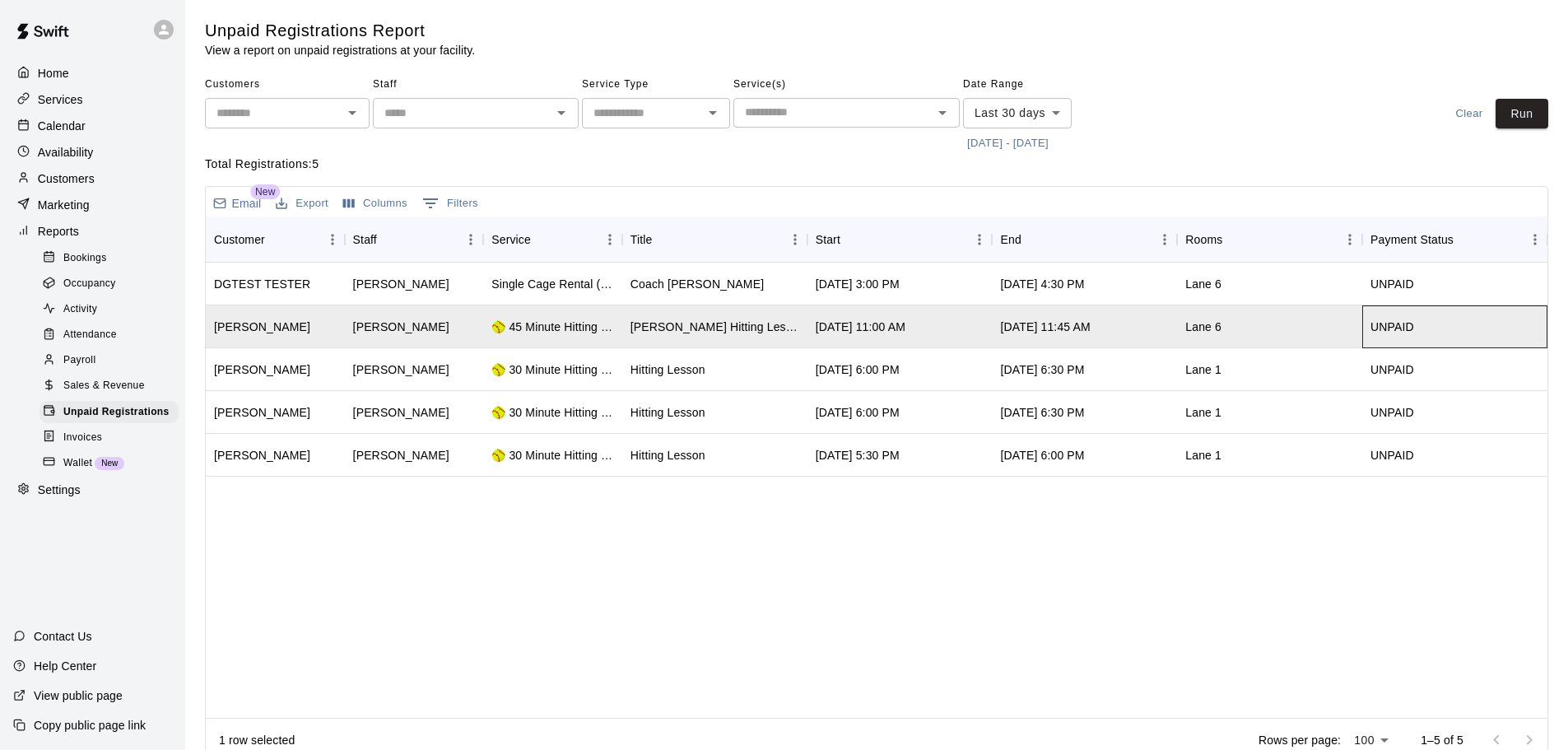
click at [1403, 334] on div "UNPAID" at bounding box center [1392, 326] width 44 height 16
click at [1411, 377] on div "UNPAID" at bounding box center [1392, 369] width 44 height 16
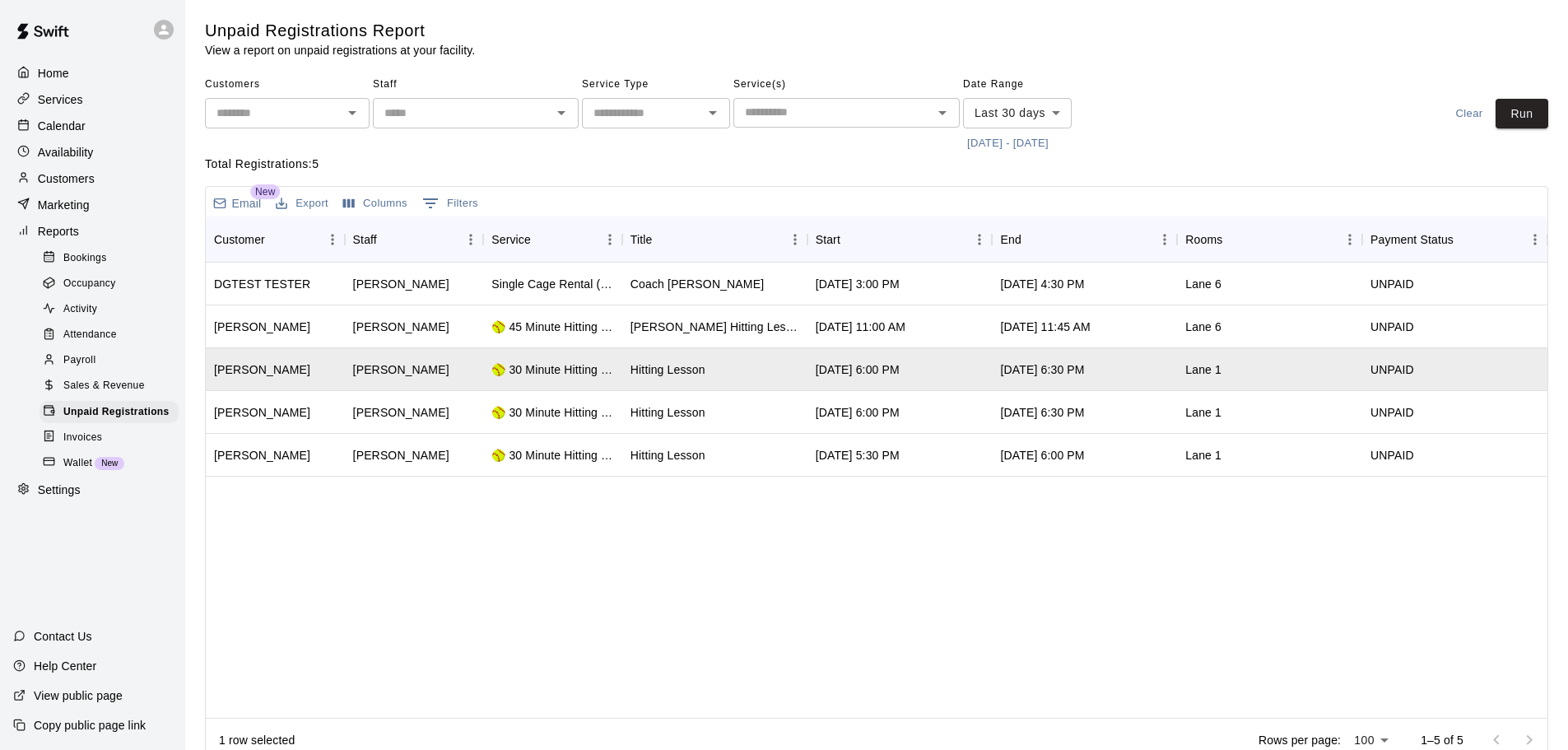
click at [826, 603] on div "DGTEST TESTER [PERSON_NAME] Single Cage Rental (Long) Coach [PERSON_NAME] [DATE…" at bounding box center [876, 489] width 1341 height 455
click at [28, 68] on icon at bounding box center [23, 72] width 12 height 12
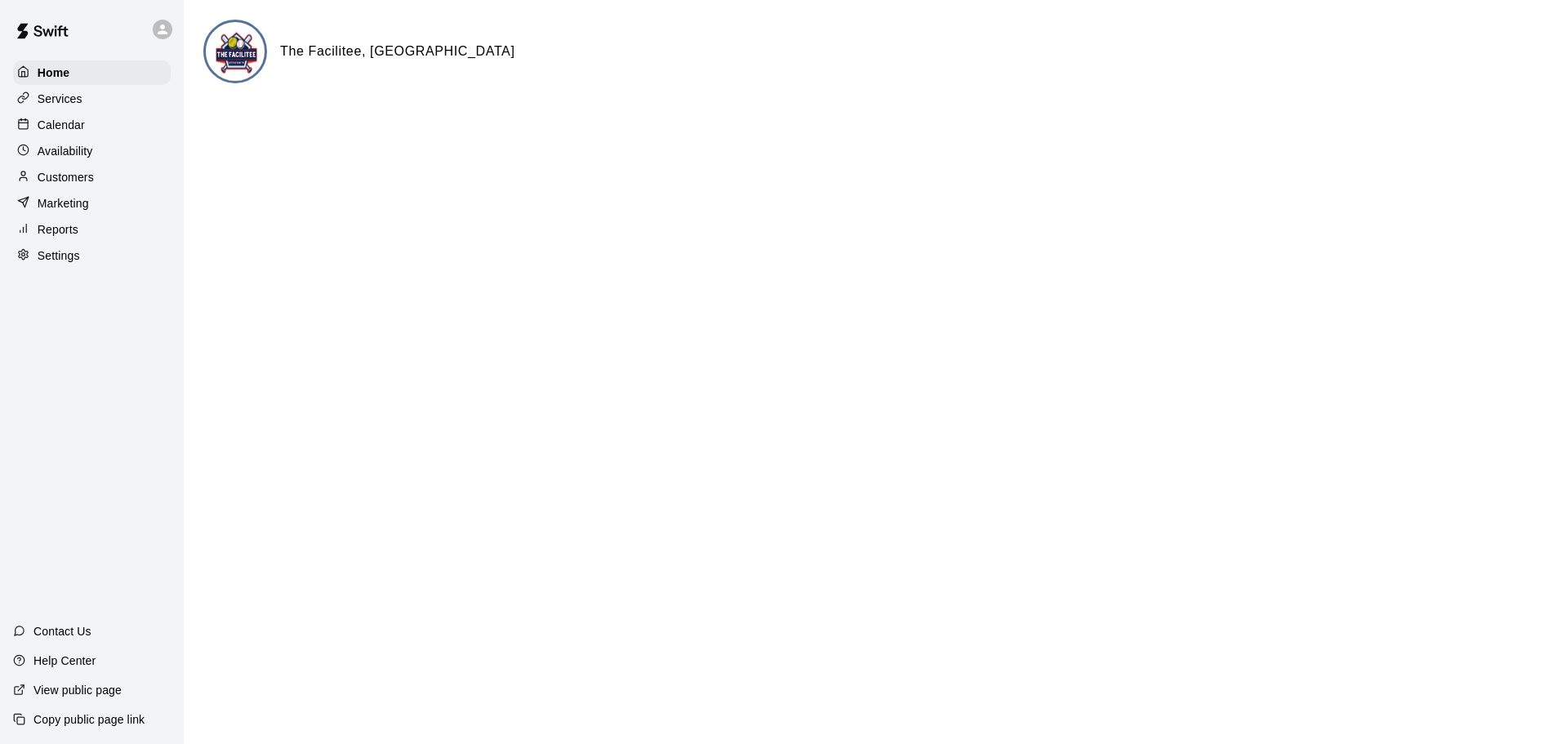
click at [51, 102] on p "Services" at bounding box center [60, 98] width 45 height 16
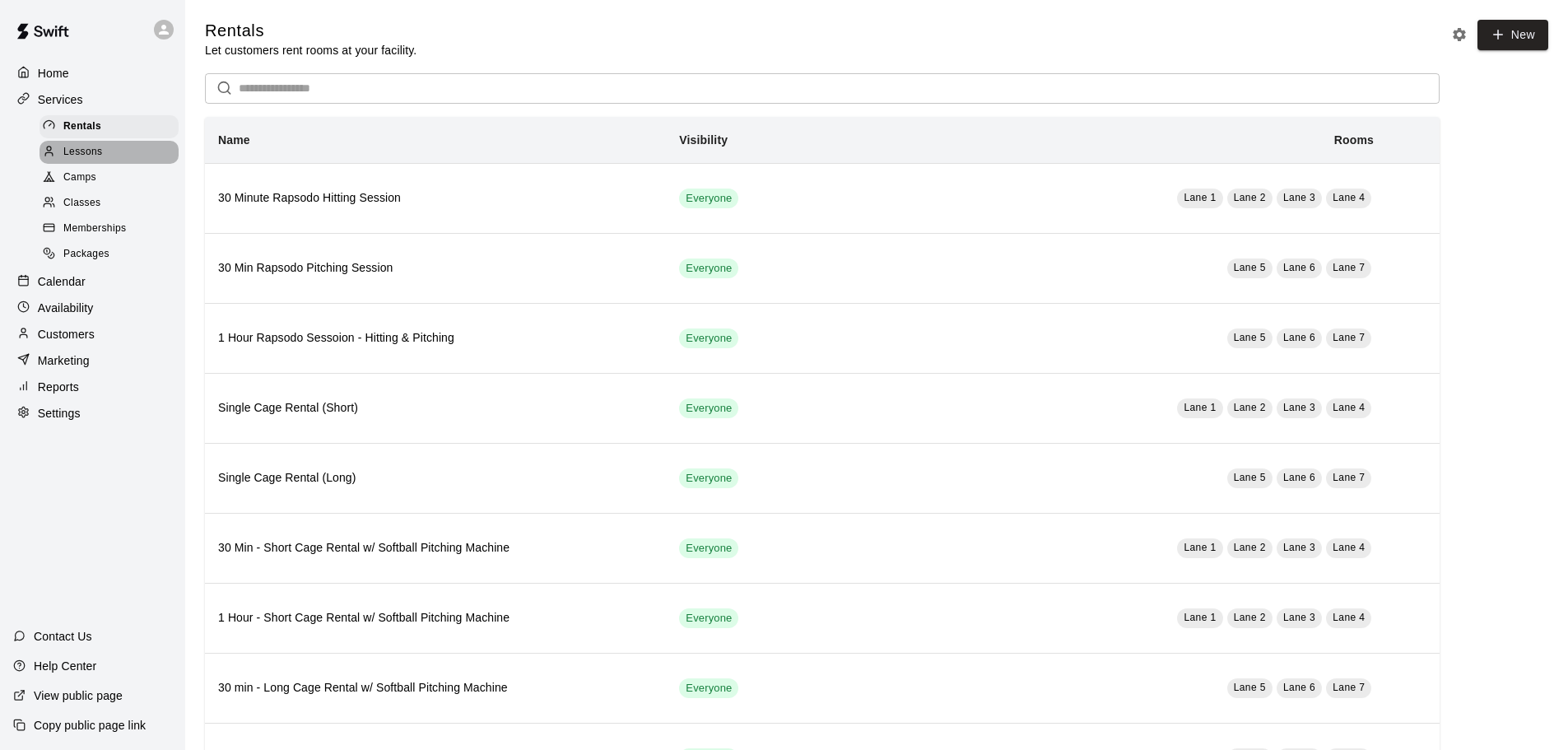
click at [98, 151] on span "Lessons" at bounding box center [83, 152] width 40 height 16
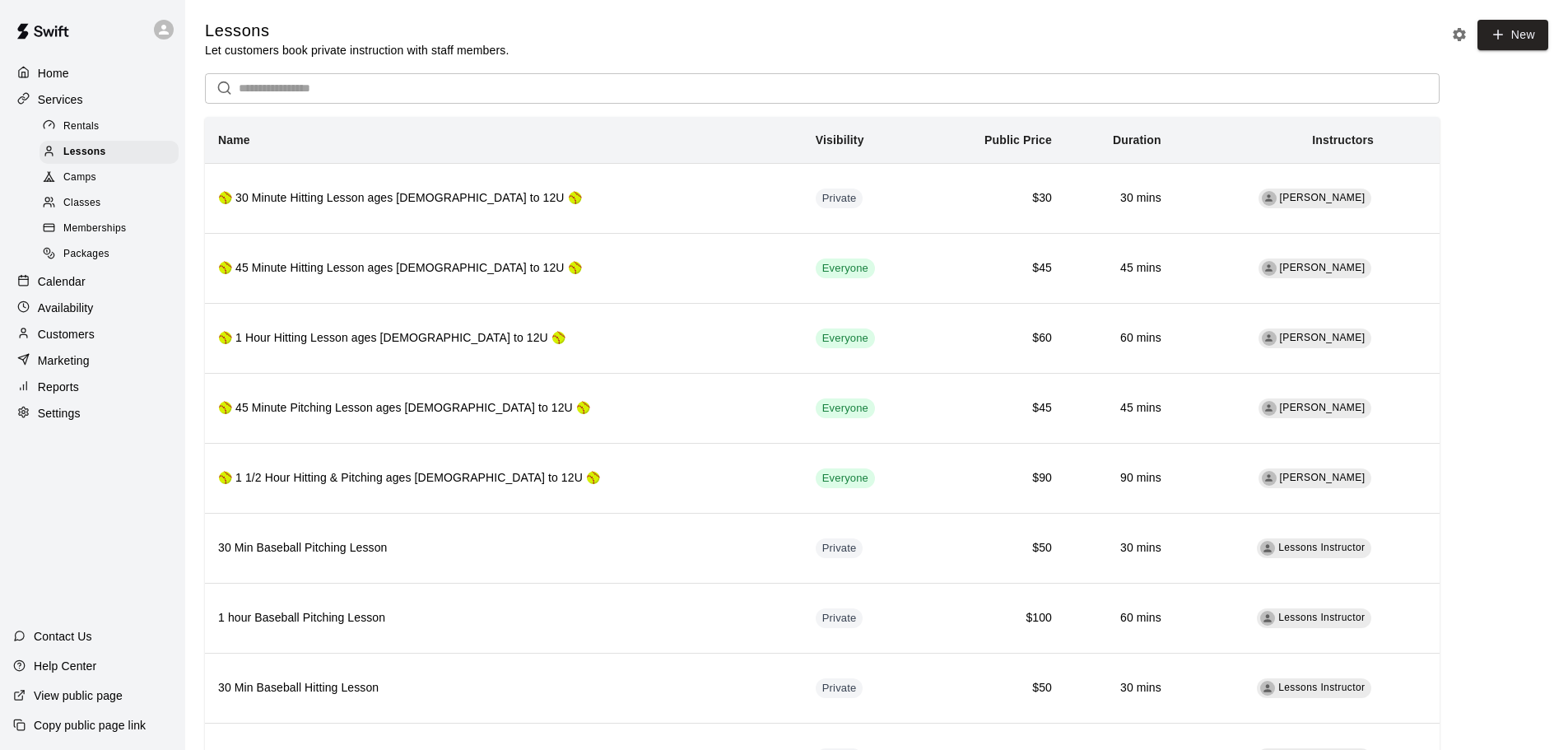
click at [86, 186] on span "Camps" at bounding box center [80, 177] width 33 height 16
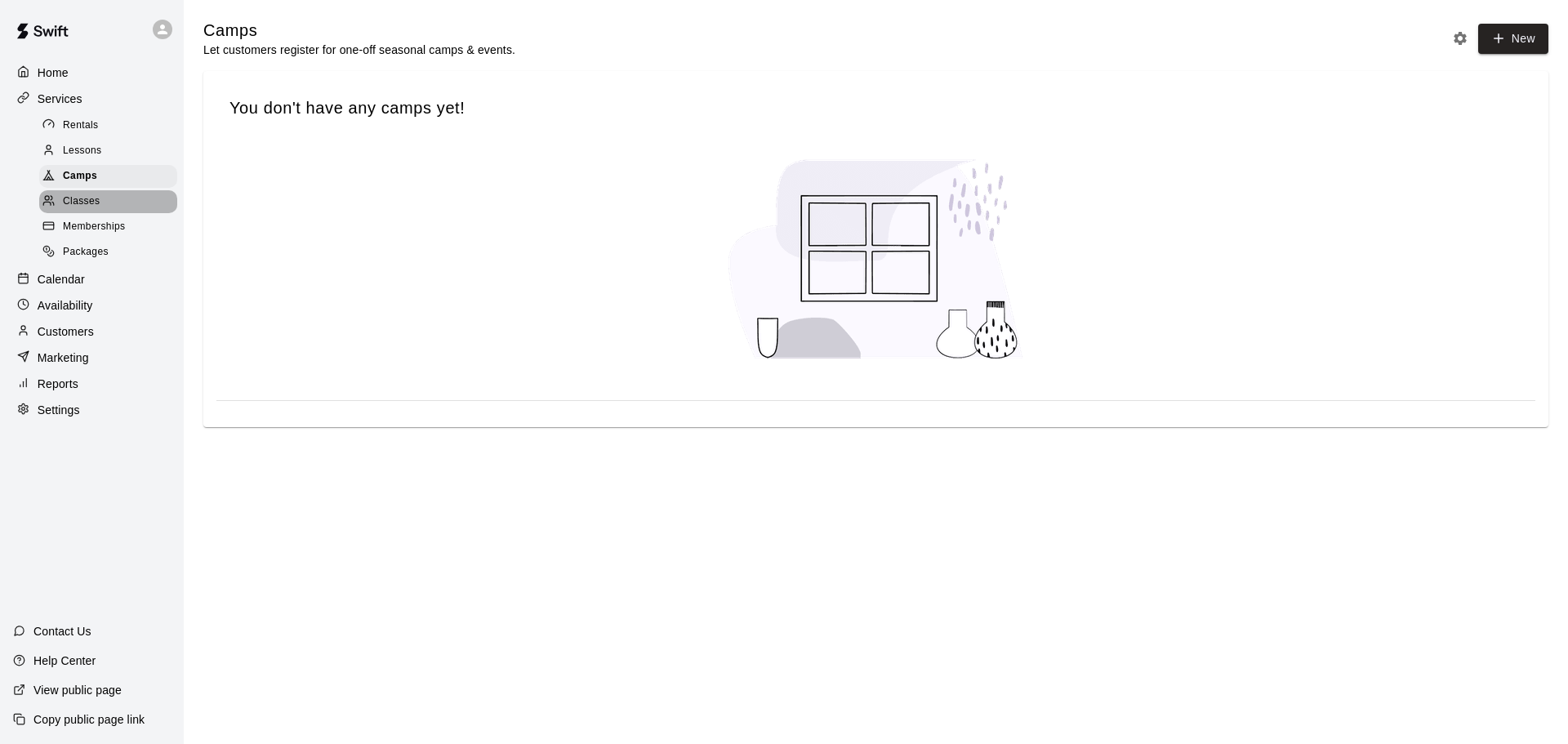
click at [91, 210] on span "Classes" at bounding box center [81, 201] width 37 height 16
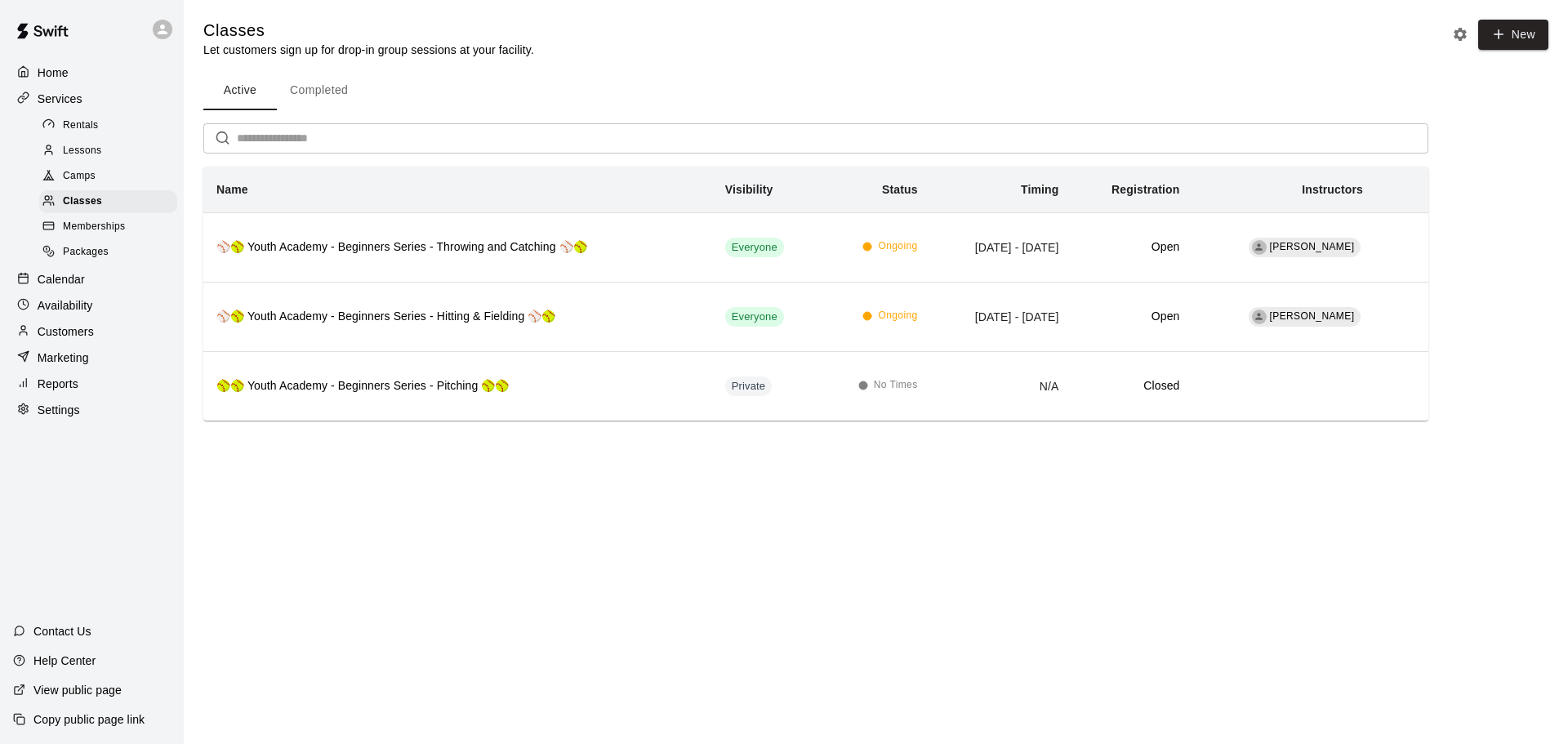
click at [78, 392] on p "Reports" at bounding box center [58, 383] width 41 height 16
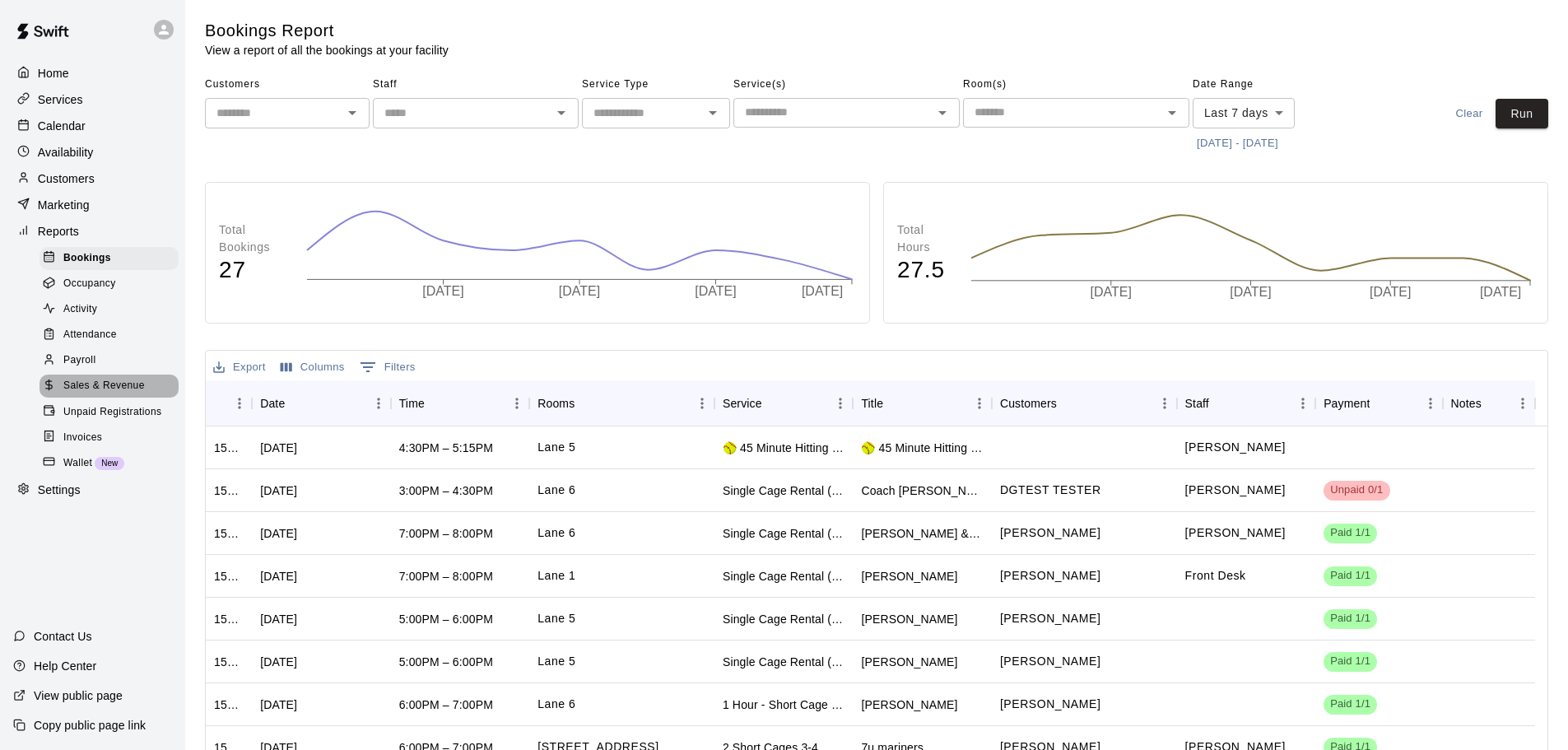
click at [88, 395] on span "Sales & Revenue" at bounding box center [104, 385] width 82 height 16
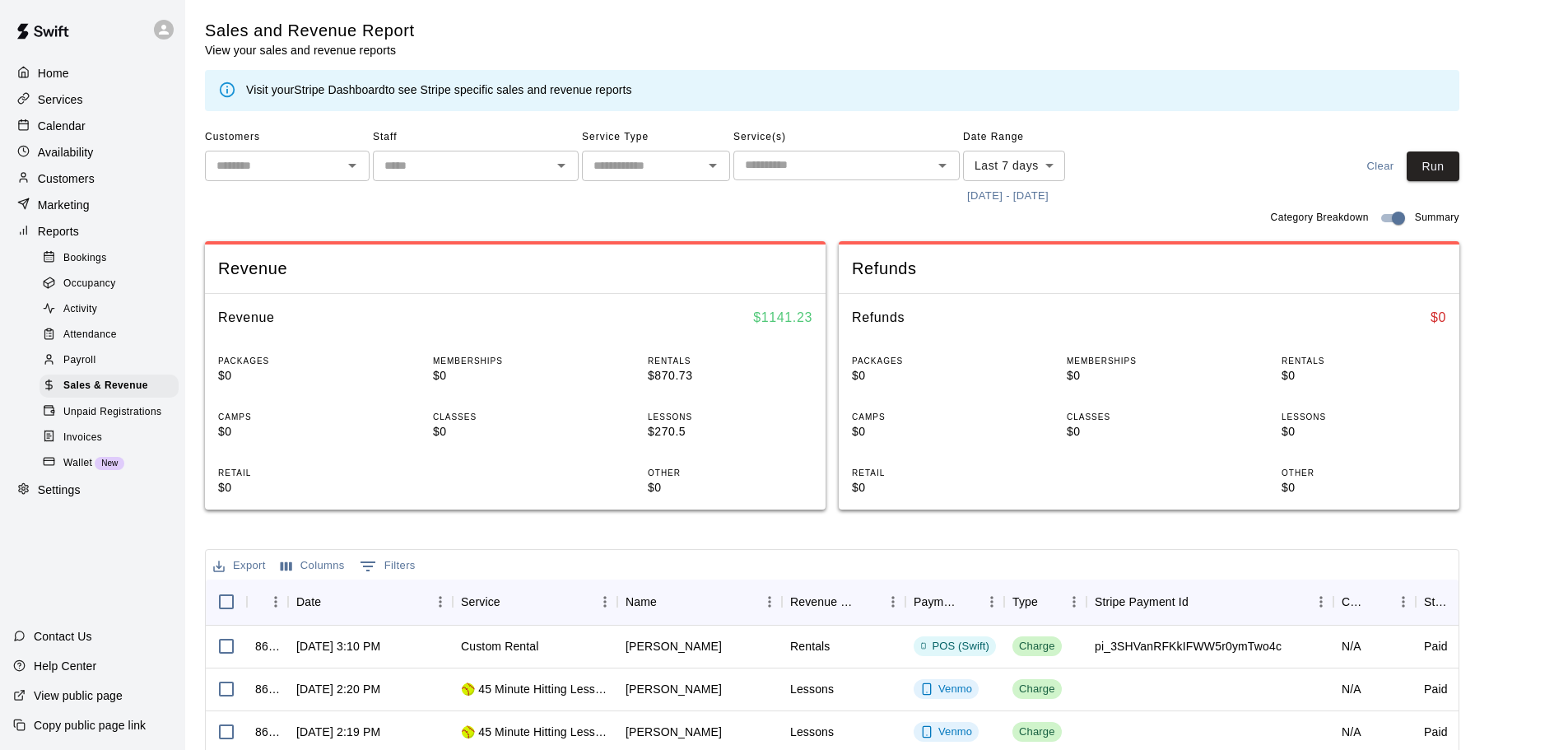
click at [572, 164] on button "Open" at bounding box center [560, 165] width 23 height 23
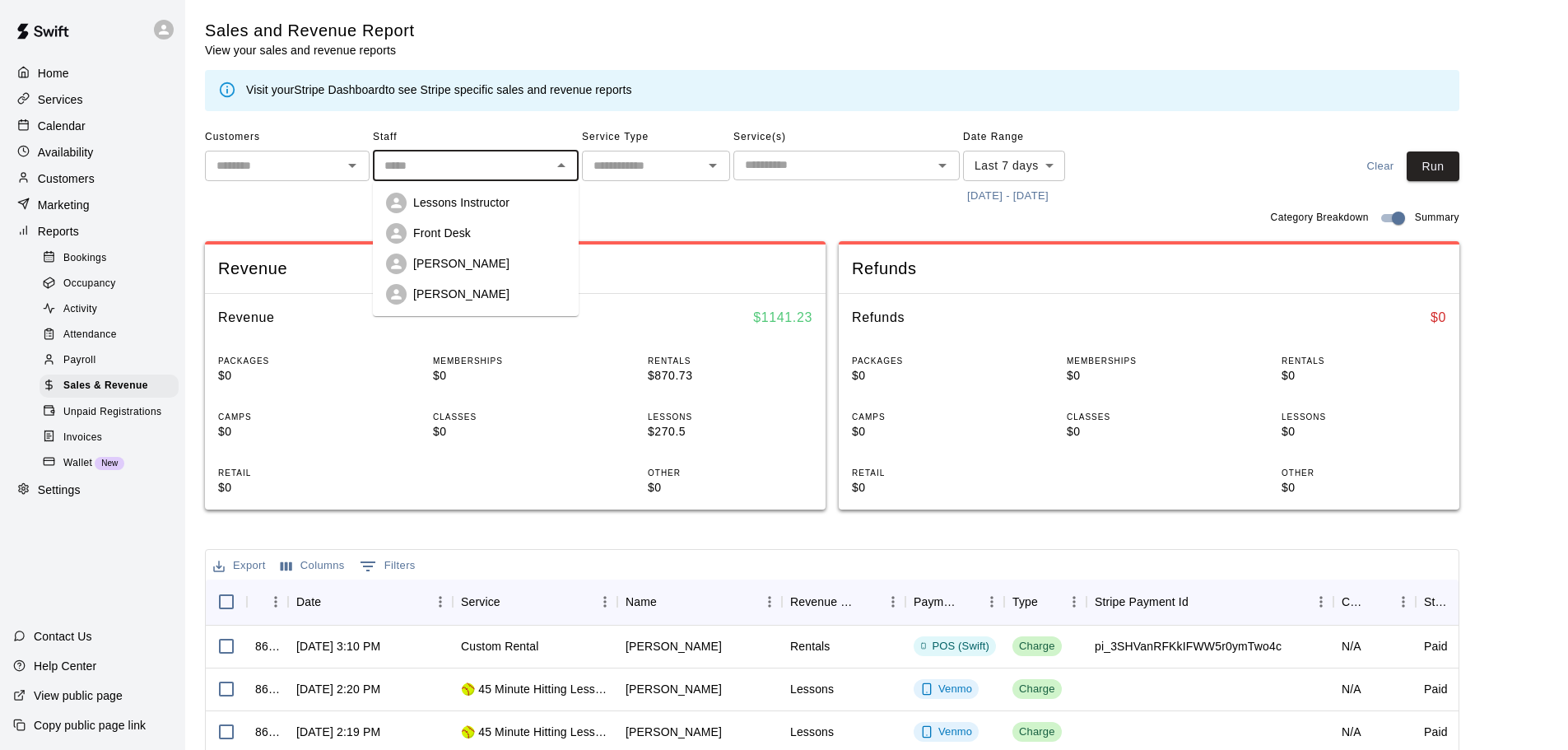
click at [475, 286] on p "[PERSON_NAME]" at bounding box center [462, 293] width 96 height 16
type input "**********"
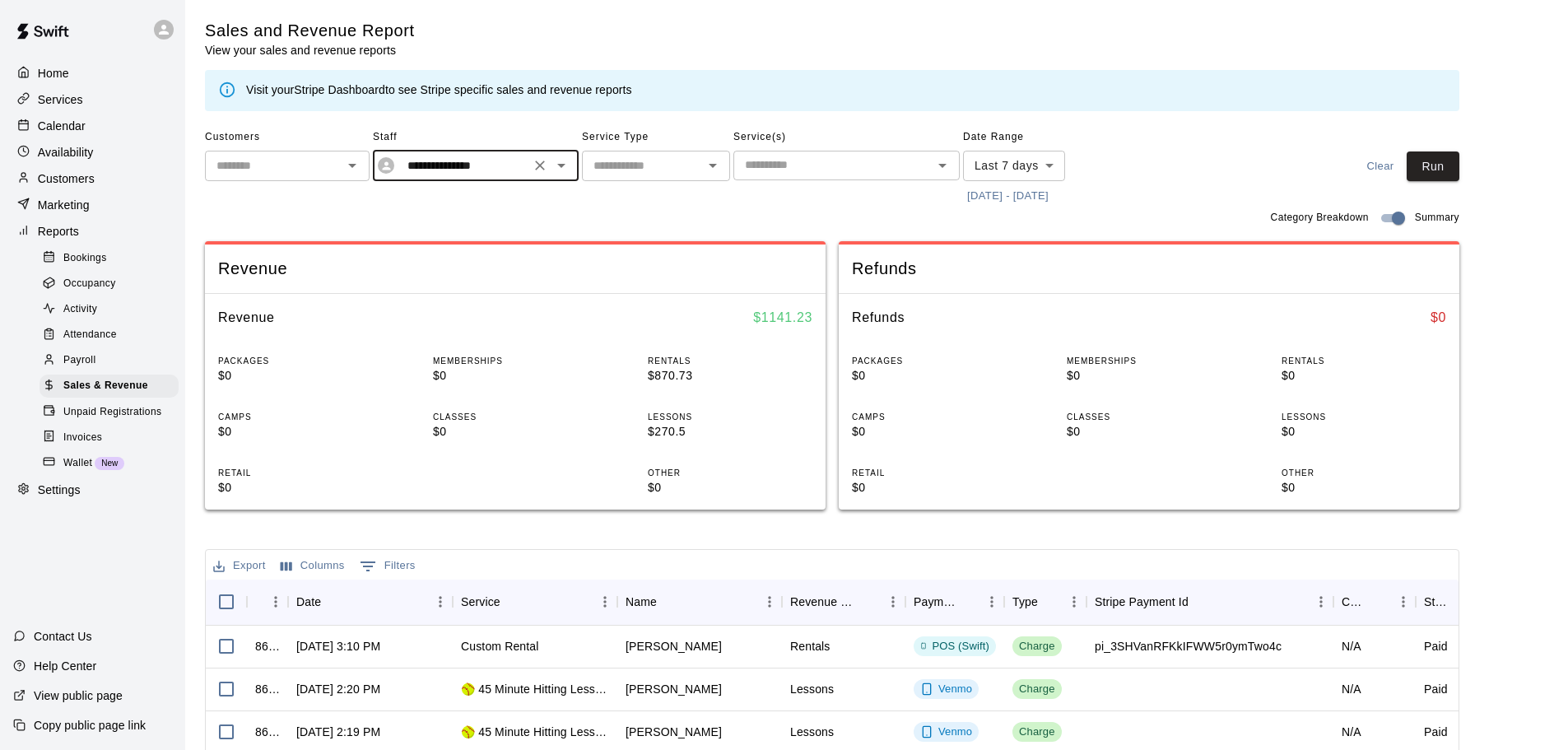
click at [475, 286] on div "Revenue" at bounding box center [515, 268] width 621 height 48
click at [703, 177] on div at bounding box center [712, 165] width 21 height 23
click at [701, 174] on div "​" at bounding box center [656, 165] width 148 height 30
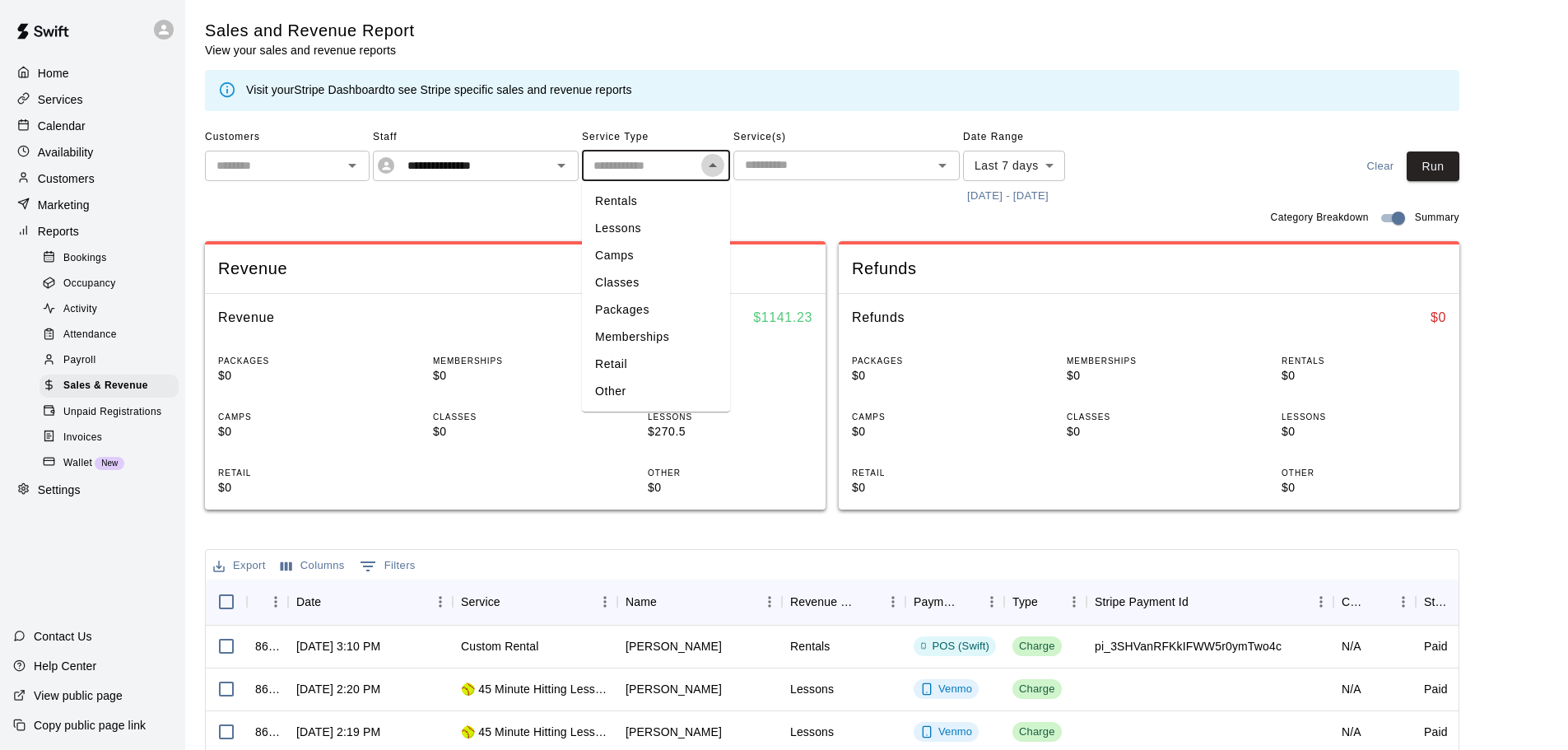
click at [716, 170] on icon "Close" at bounding box center [713, 165] width 20 height 20
click at [714, 164] on icon "Open" at bounding box center [713, 165] width 20 height 20
click at [646, 224] on li "Lessons" at bounding box center [656, 229] width 148 height 28
type input "*******"
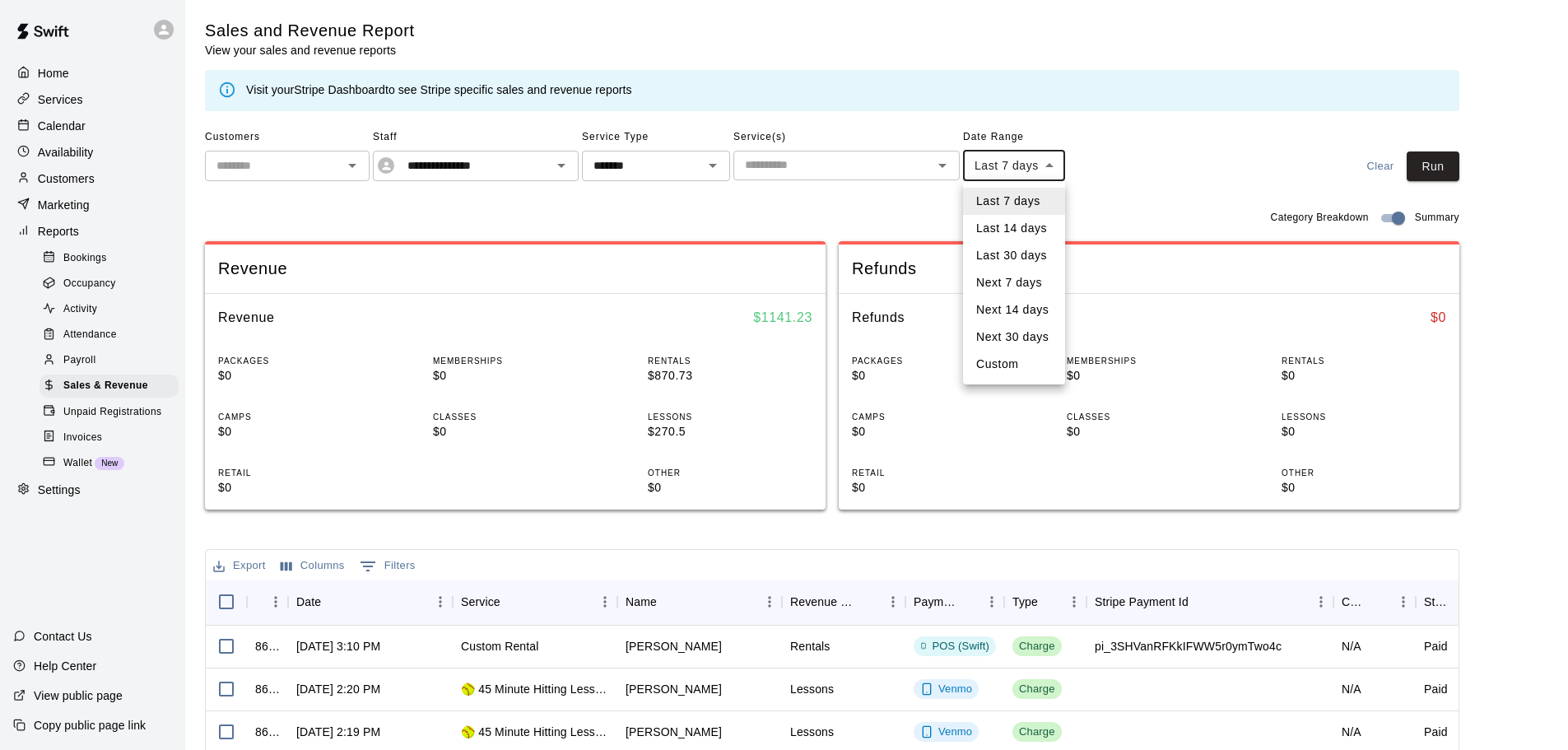
click at [1026, 163] on body "**********" at bounding box center [784, 566] width 1568 height 1132
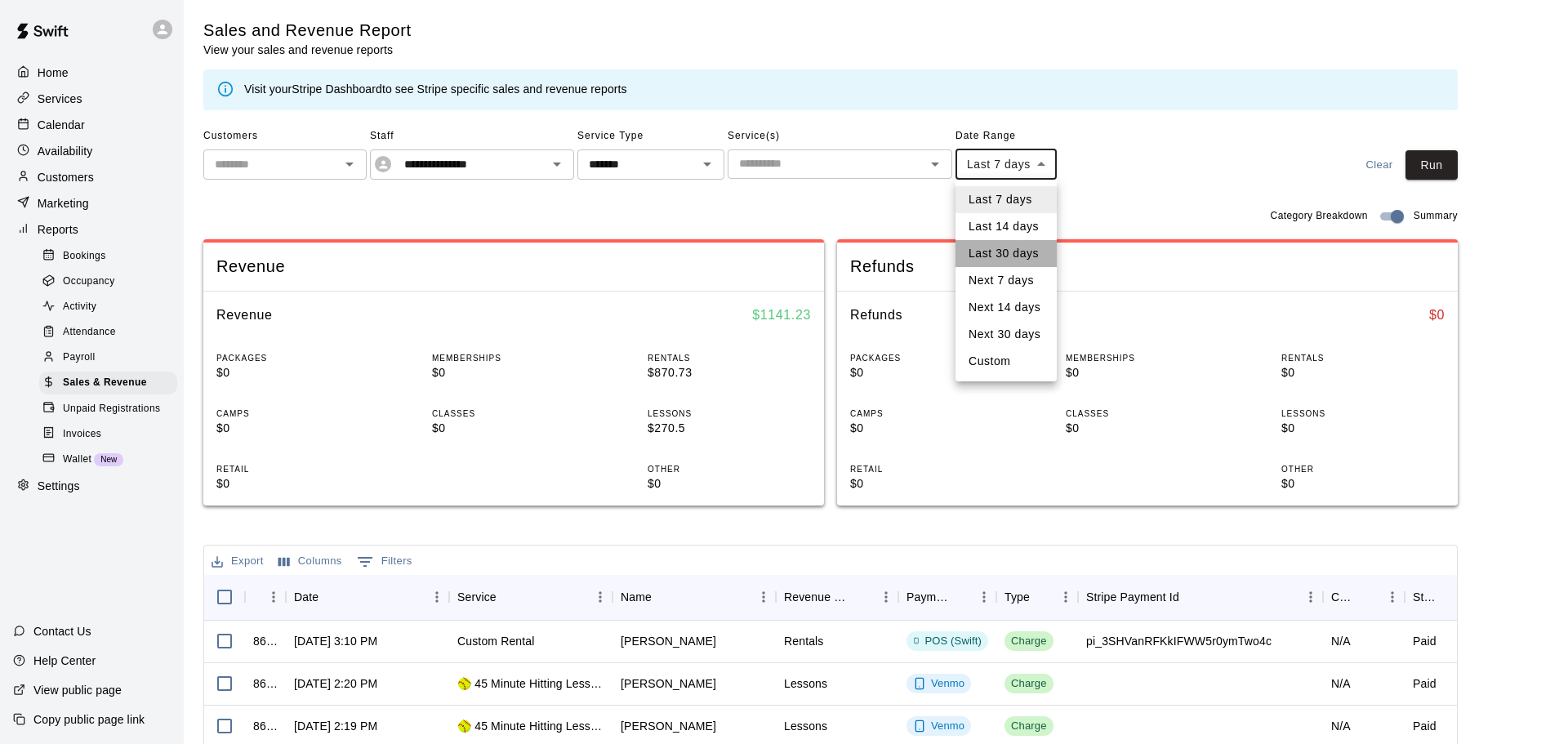
click at [1016, 258] on li "Last 30 days" at bounding box center [1006, 253] width 102 height 27
type input "*****"
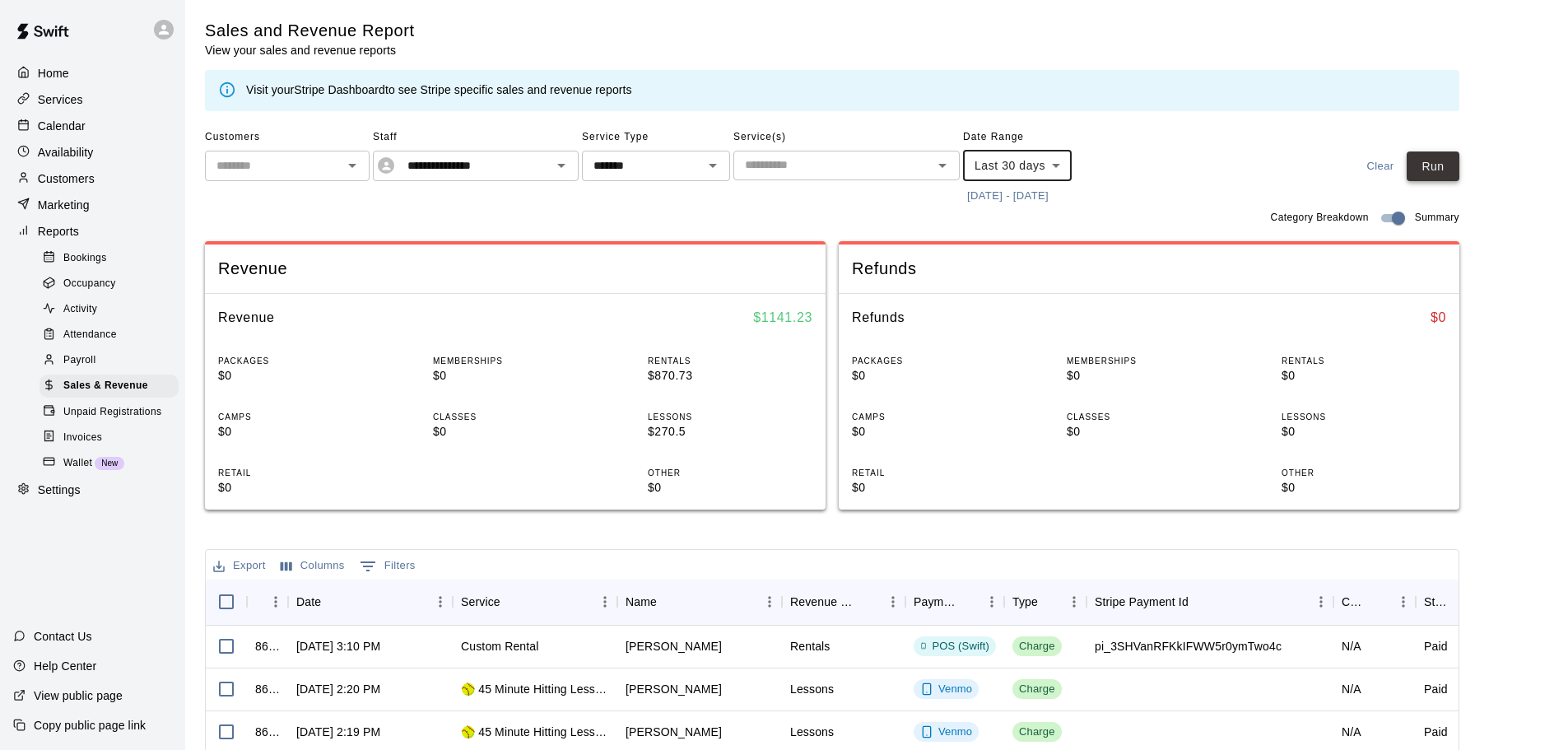
click at [1436, 168] on button "Run" at bounding box center [1432, 166] width 52 height 30
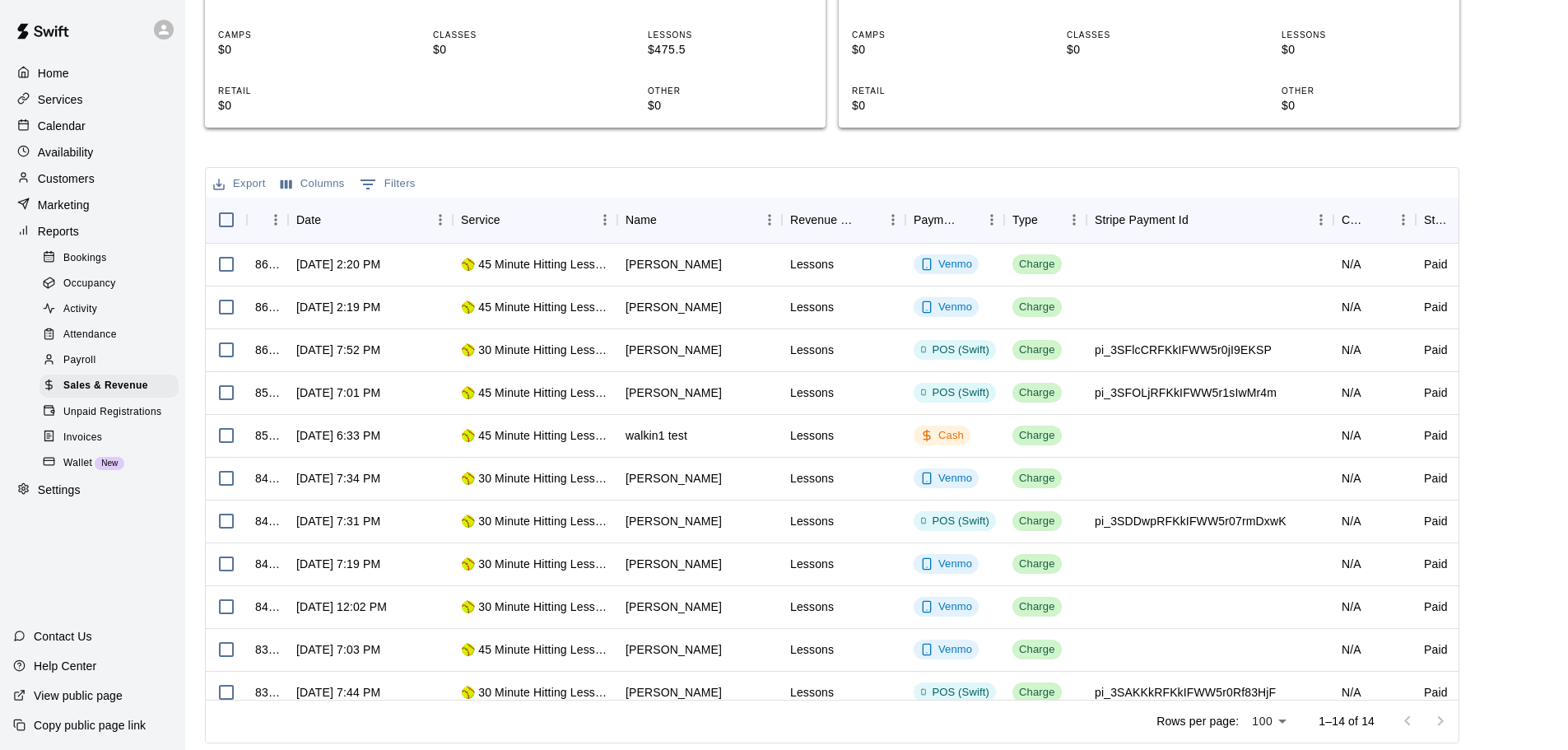
scroll to position [52, 0]
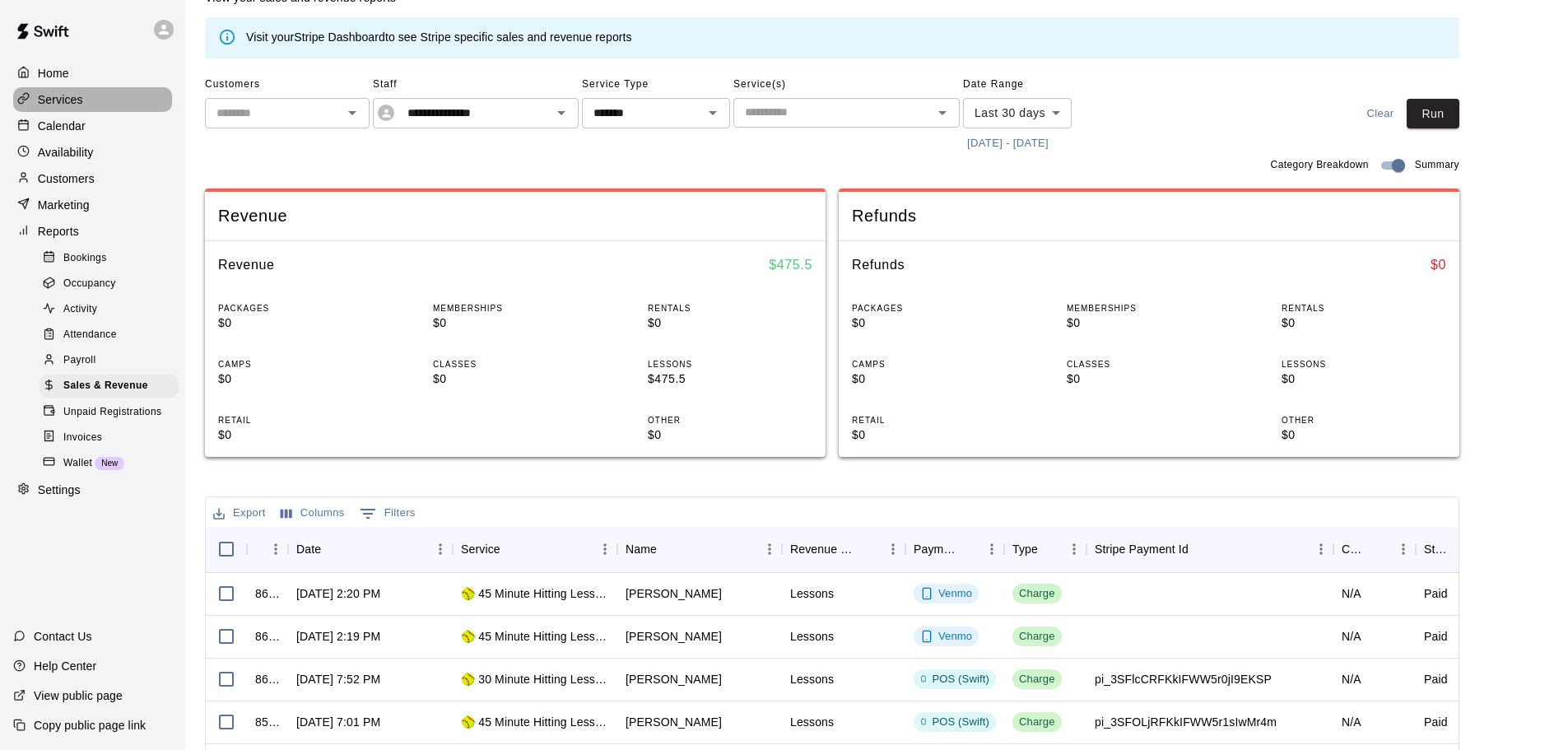
click at [54, 102] on p "Services" at bounding box center [60, 99] width 46 height 16
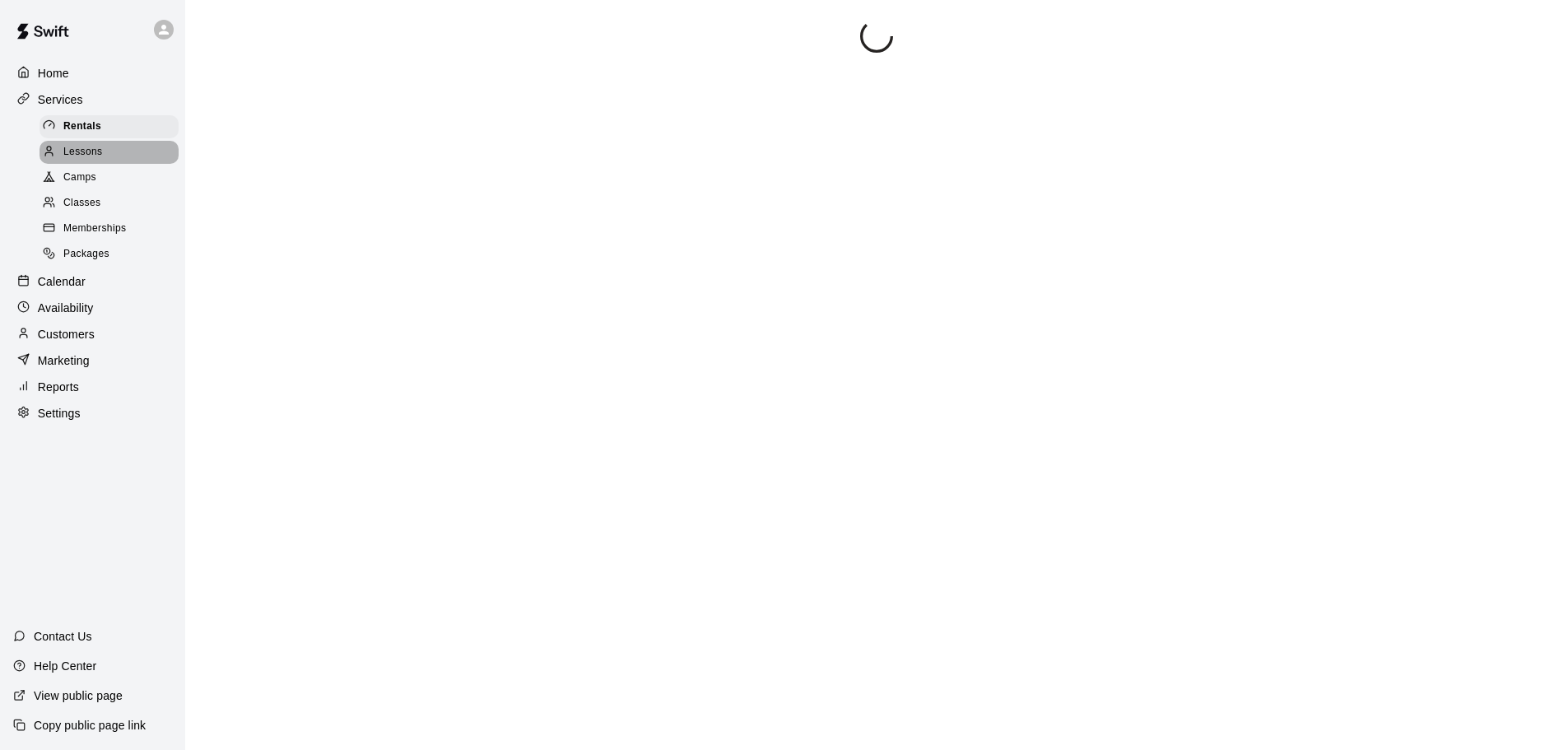
click at [77, 159] on span "Lessons" at bounding box center [83, 152] width 40 height 16
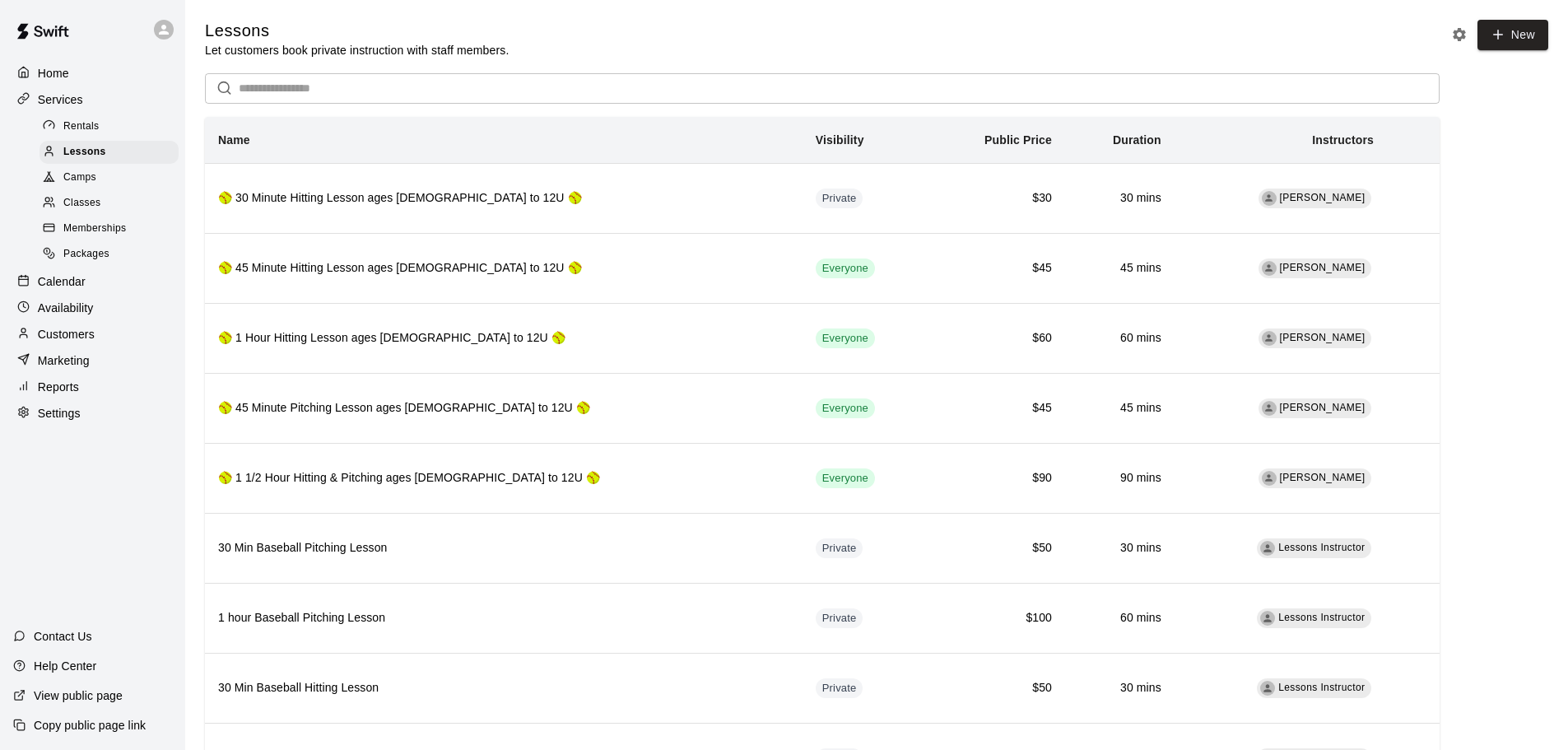
click at [52, 395] on p "Reports" at bounding box center [58, 386] width 41 height 16
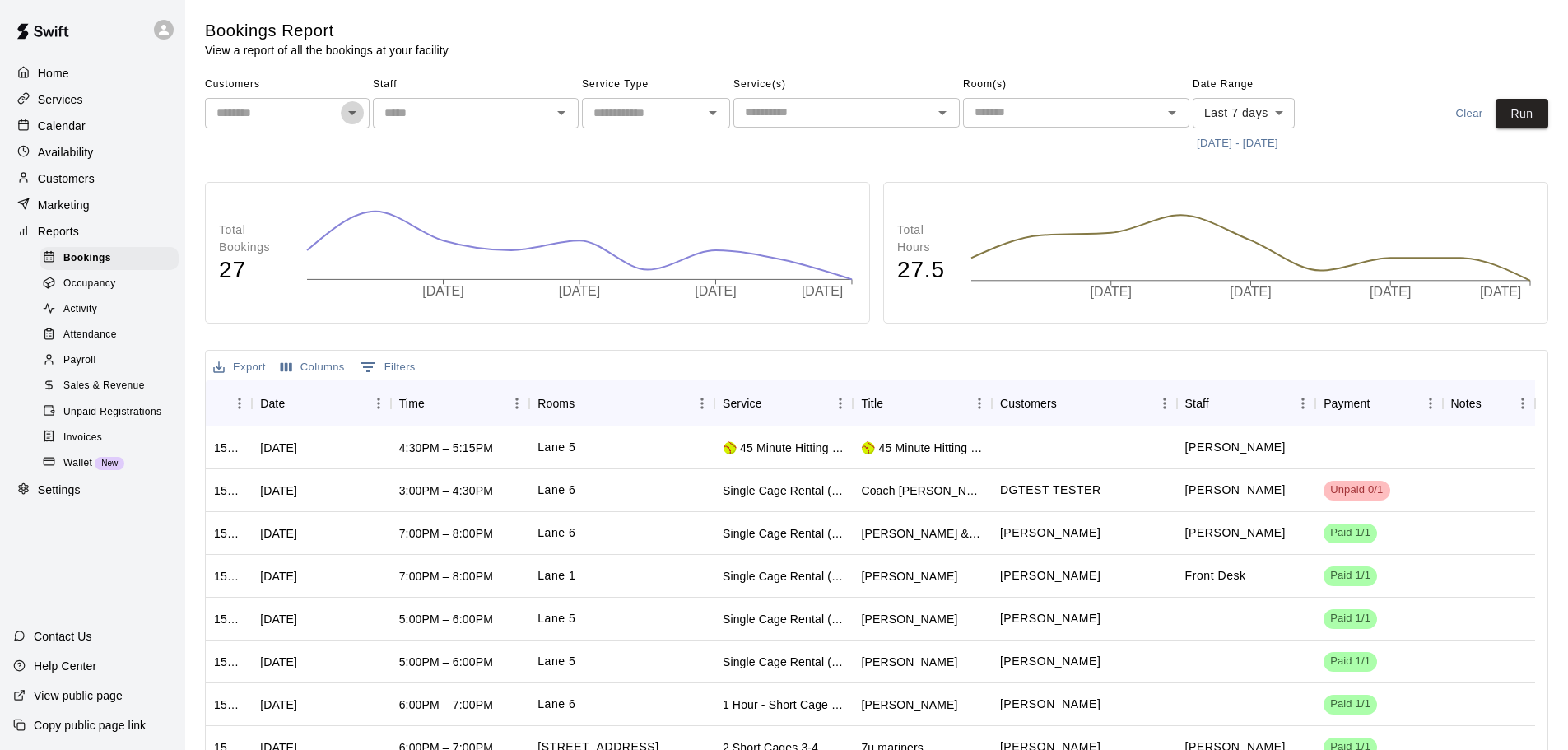
click at [349, 108] on icon "Open" at bounding box center [352, 113] width 20 height 20
click at [280, 175] on li "Coach [PERSON_NAME]" at bounding box center [286, 185] width 164 height 45
type input "**********"
click at [1248, 129] on div "Date Range Last 7 days **** ​ [DATE] - [DATE]" at bounding box center [1265, 114] width 144 height 85
click at [1251, 126] on body "**********" at bounding box center [784, 466] width 1568 height 933
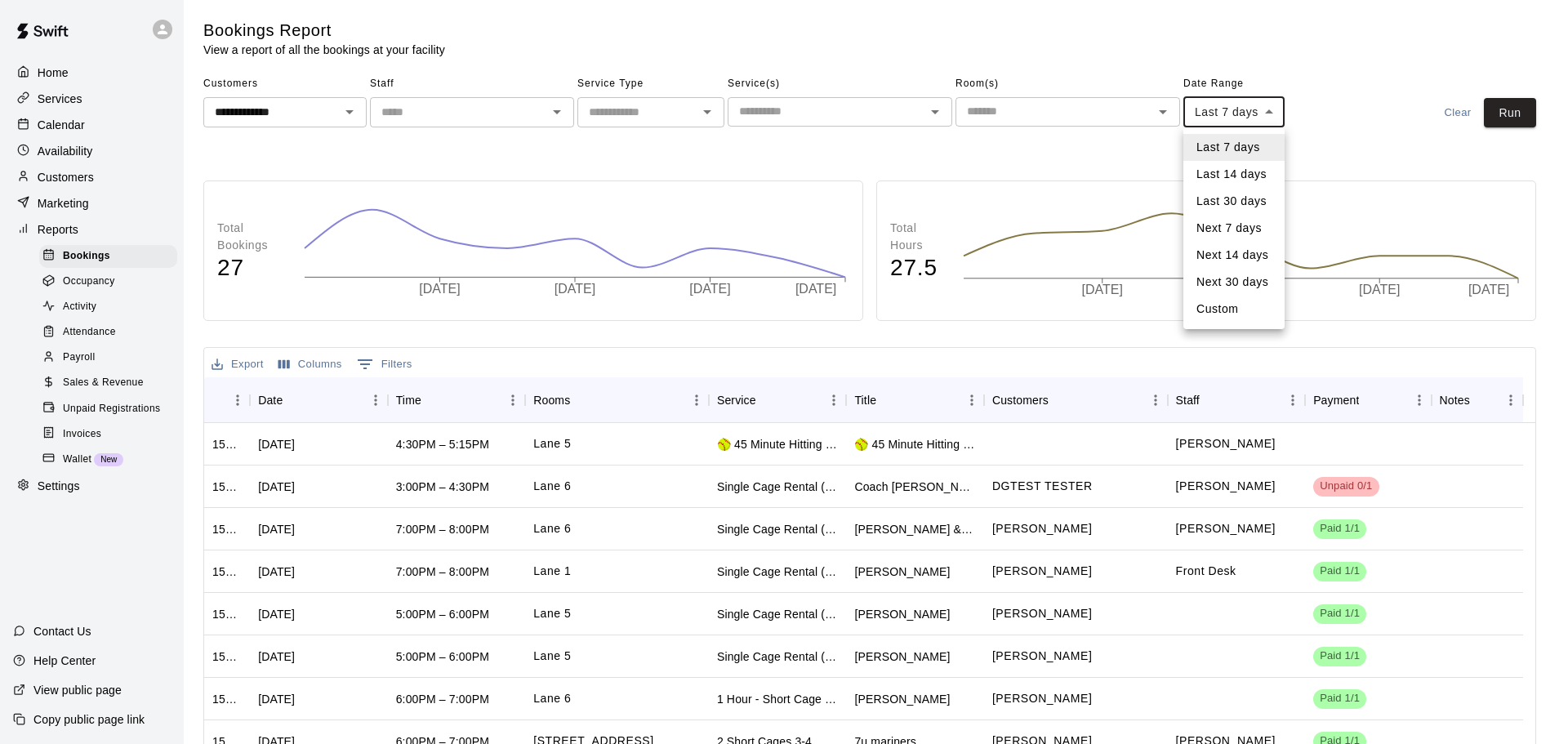
click at [1236, 287] on li "Next 30 days" at bounding box center [1234, 282] width 102 height 27
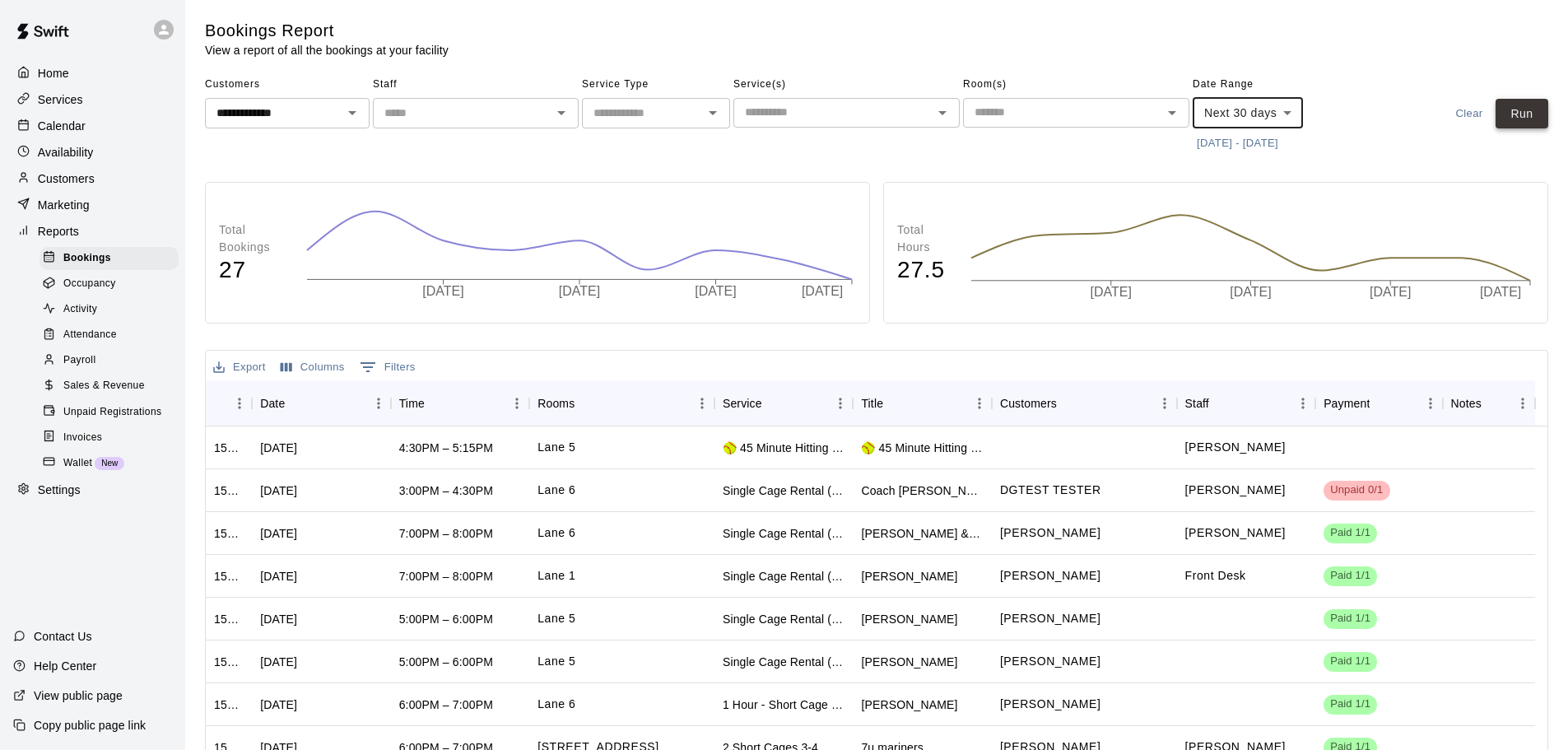
click at [1515, 116] on button "Run" at bounding box center [1521, 114] width 52 height 30
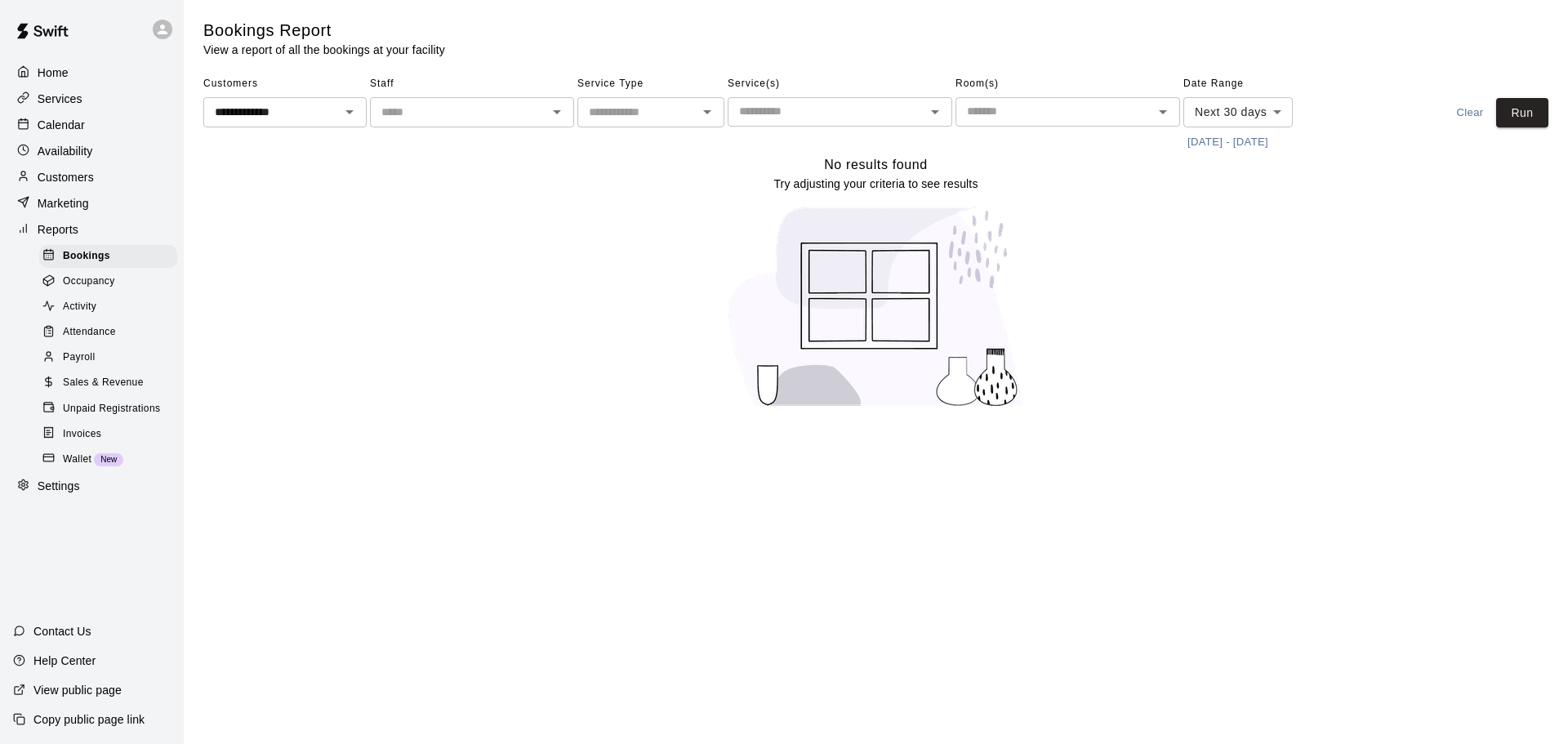
click at [1228, 114] on body "**********" at bounding box center [784, 214] width 1568 height 428
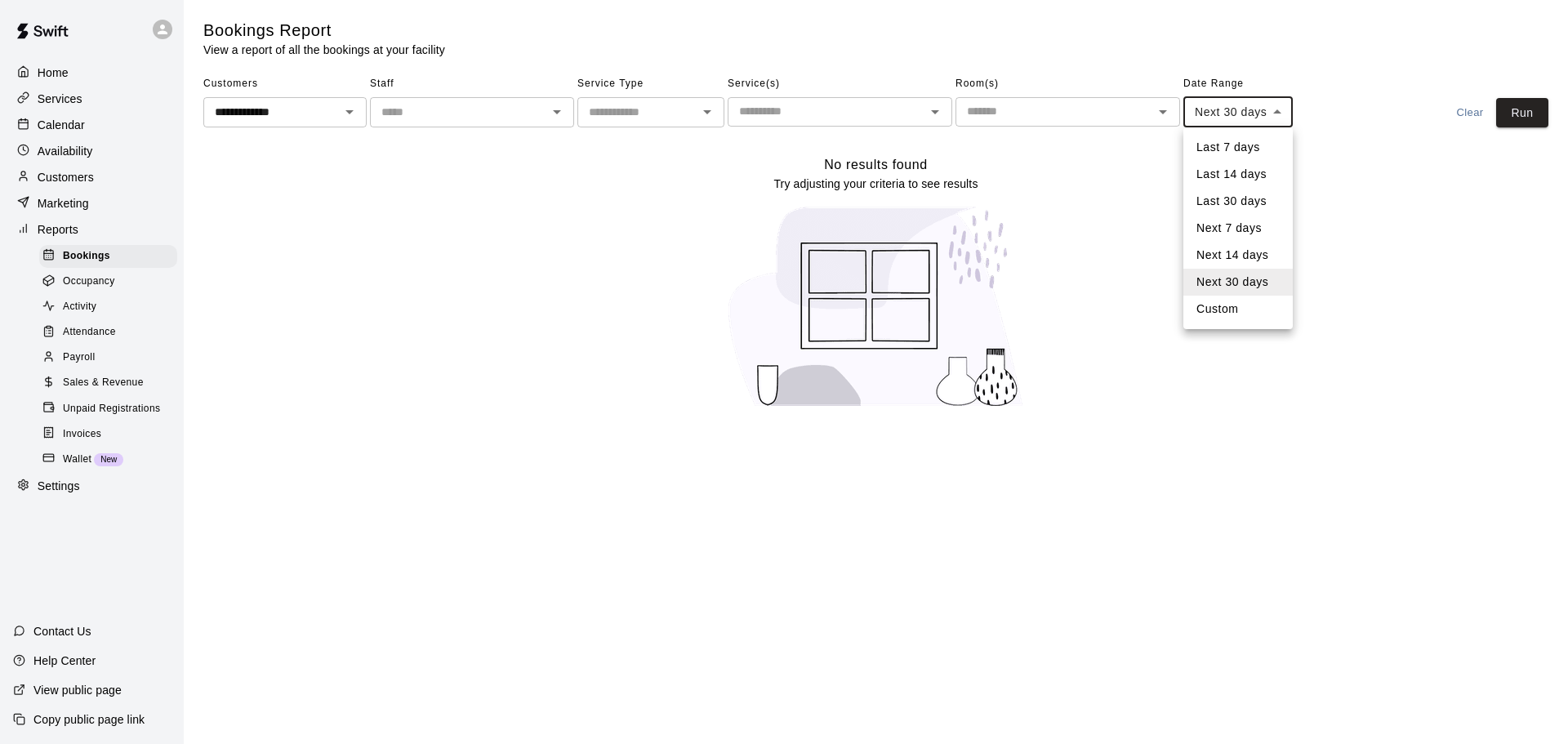
click at [1222, 201] on li "Last 30 days" at bounding box center [1238, 201] width 109 height 27
type input "*****"
click at [1509, 125] on button "Run" at bounding box center [1522, 113] width 52 height 30
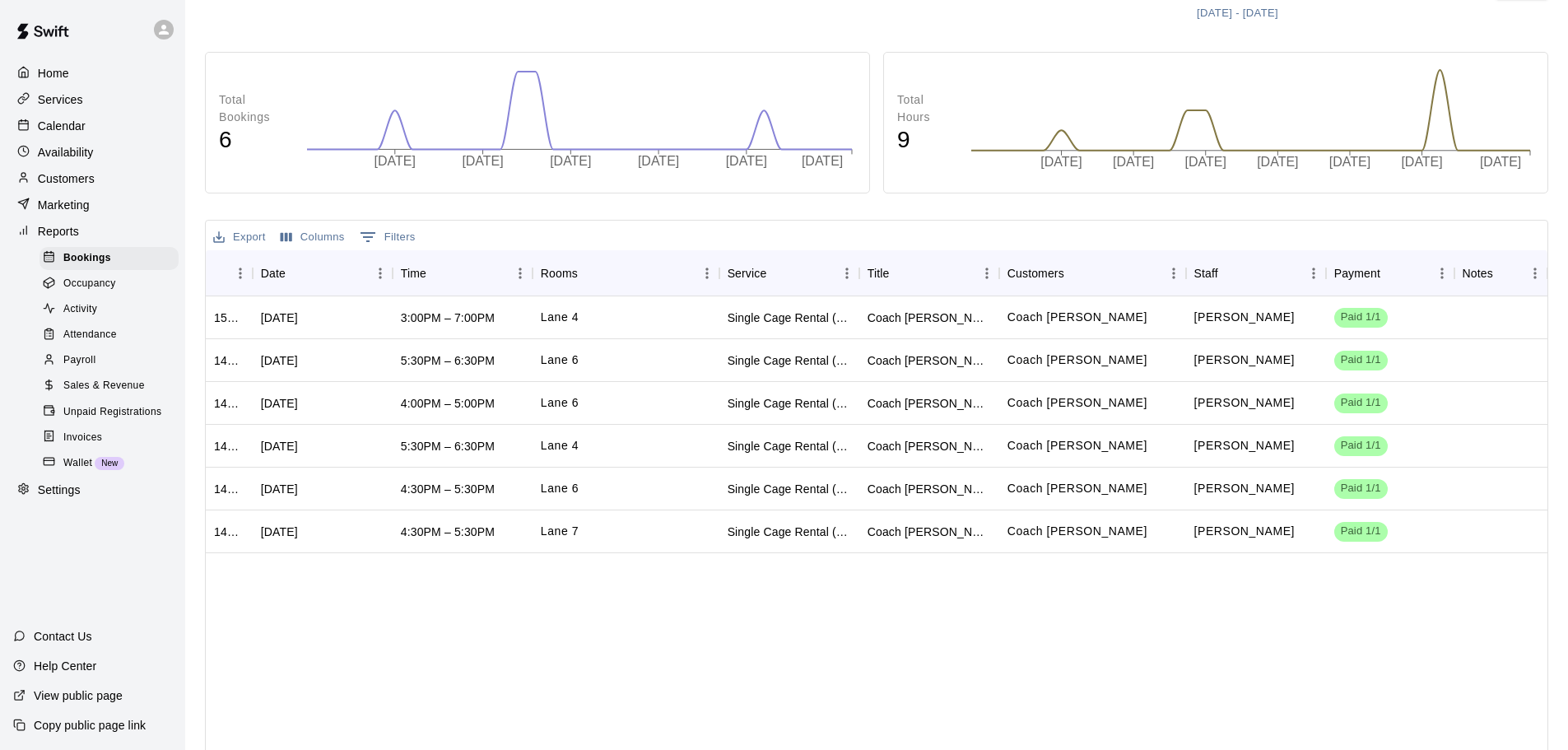
scroll to position [101, 0]
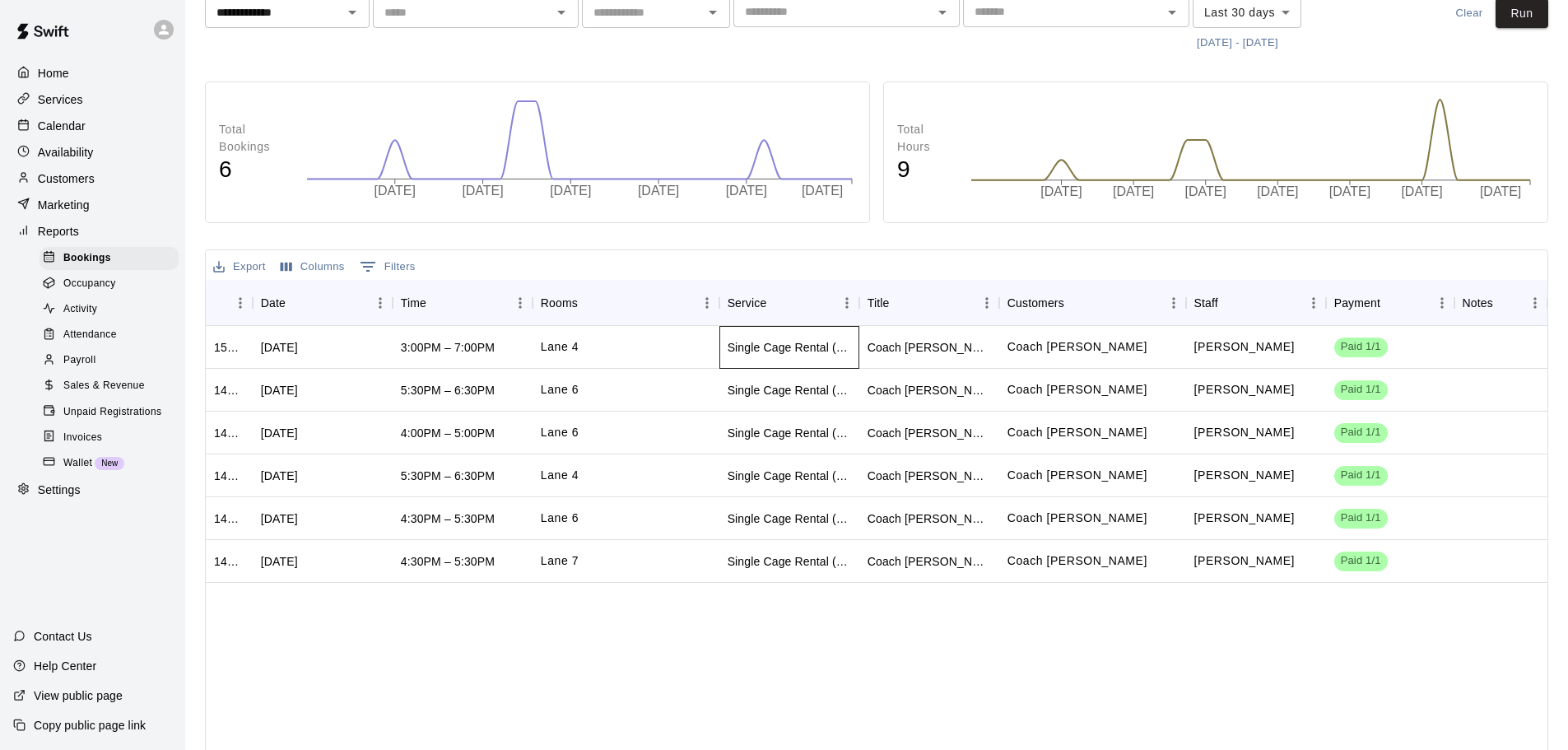
click at [774, 348] on div "Single Cage Rental (Long)" at bounding box center [789, 347] width 124 height 16
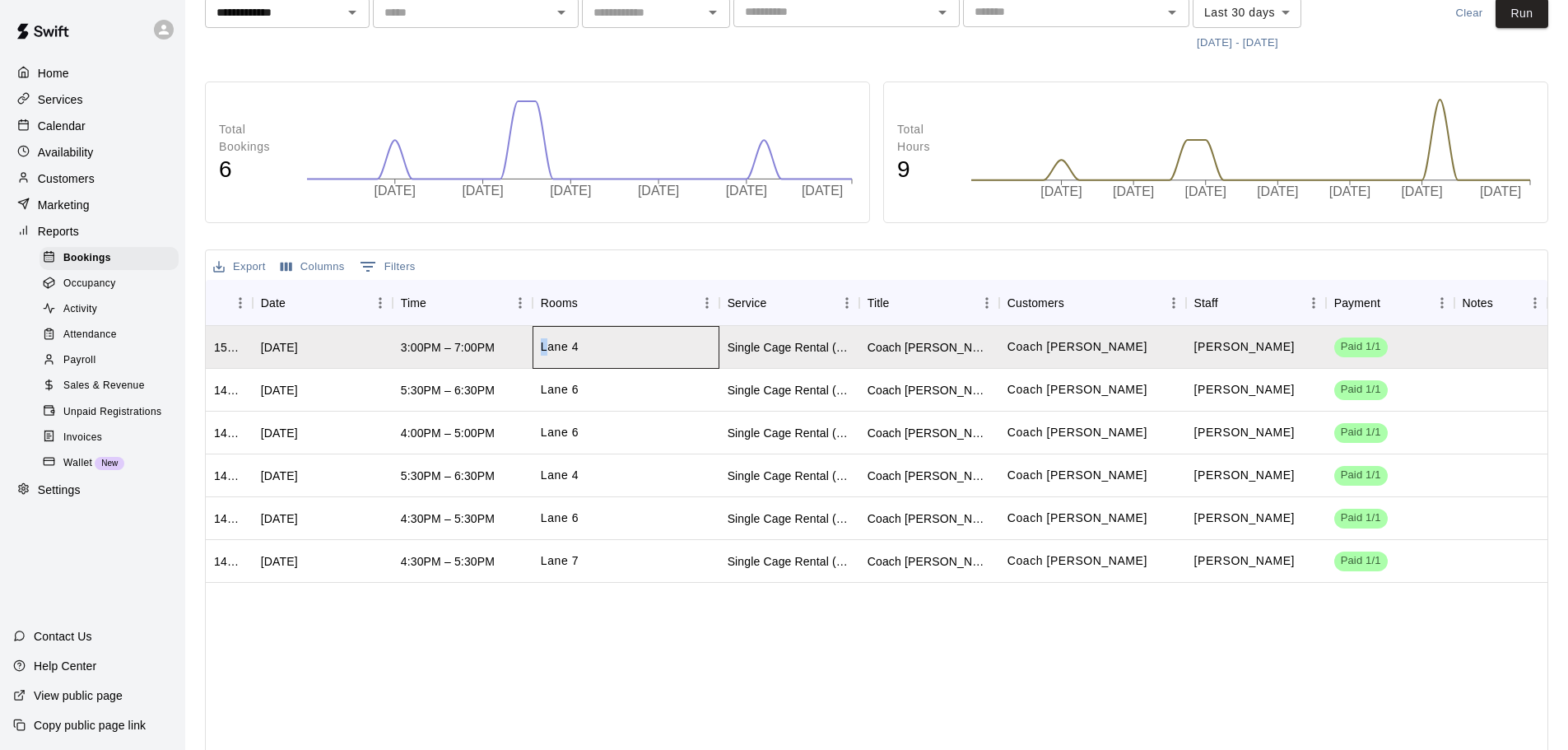
click at [533, 351] on div "Lane 4" at bounding box center [625, 347] width 187 height 43
click at [236, 342] on div "1503998" at bounding box center [229, 347] width 30 height 16
click at [215, 342] on div "1503998" at bounding box center [229, 347] width 30 height 16
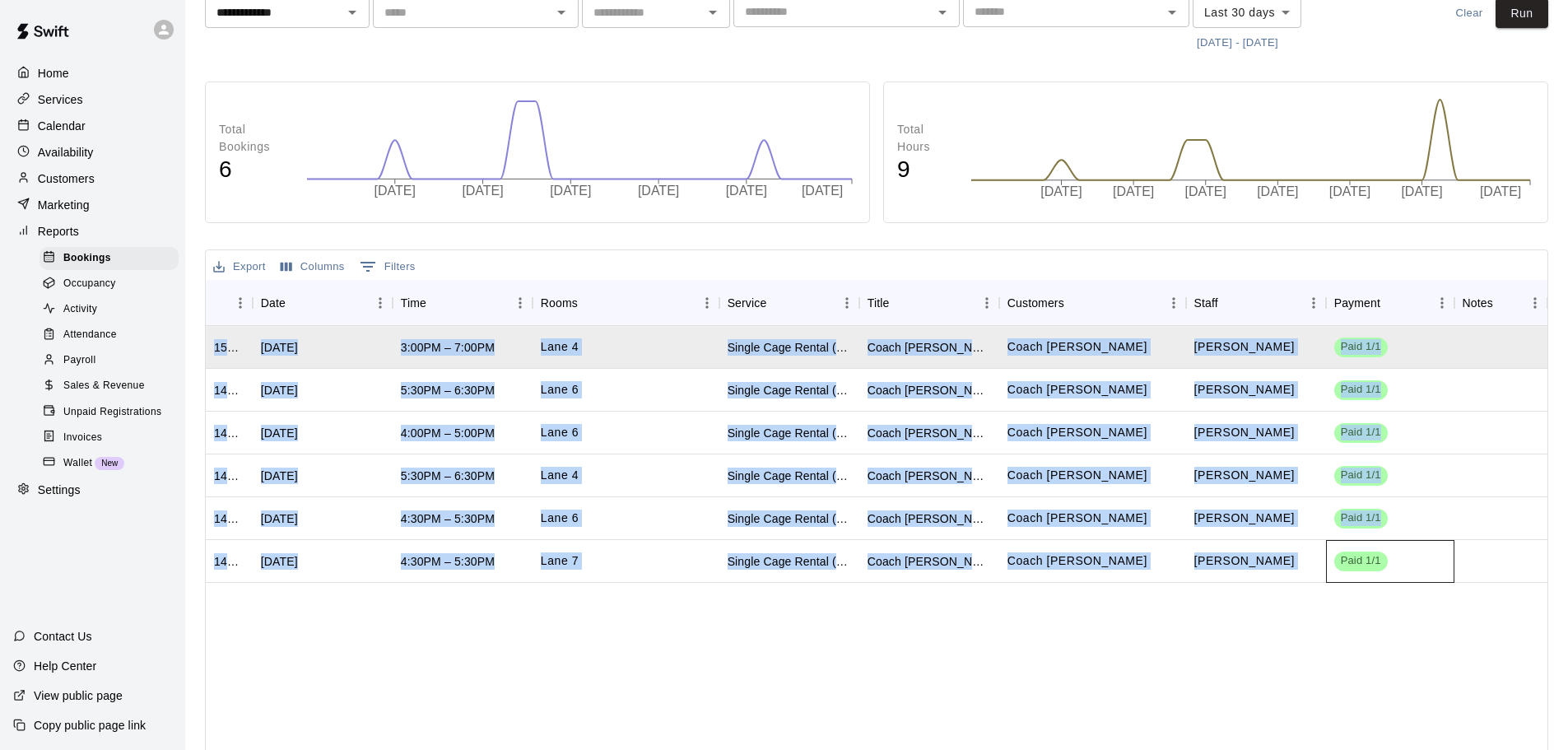
click at [1326, 584] on div "1503998 [DATE] 3:00PM – 7:00PM Lane 4 Single Cage Rental (Long) Coach [PERSON_N…" at bounding box center [876, 553] width 1341 height 455
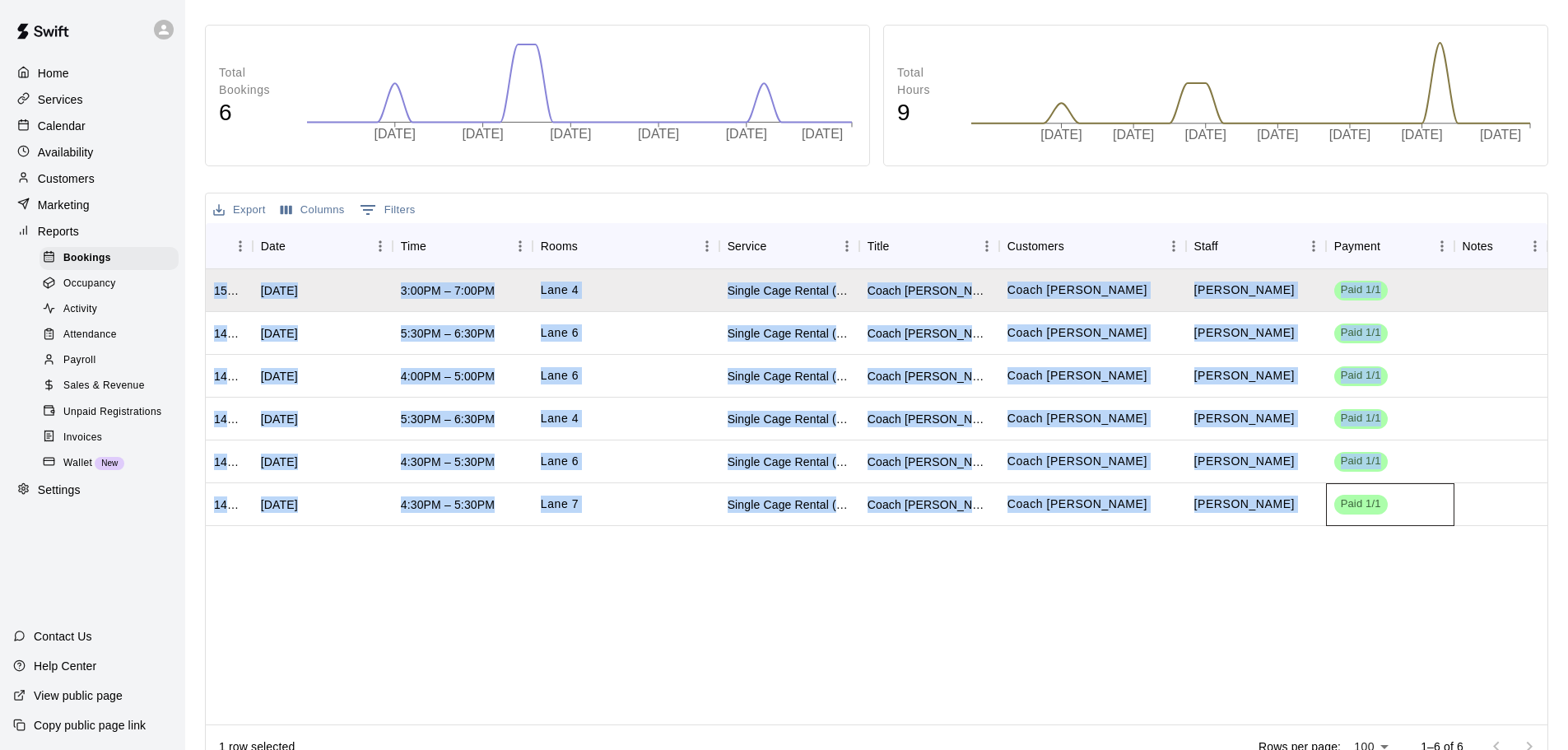
scroll to position [183, 0]
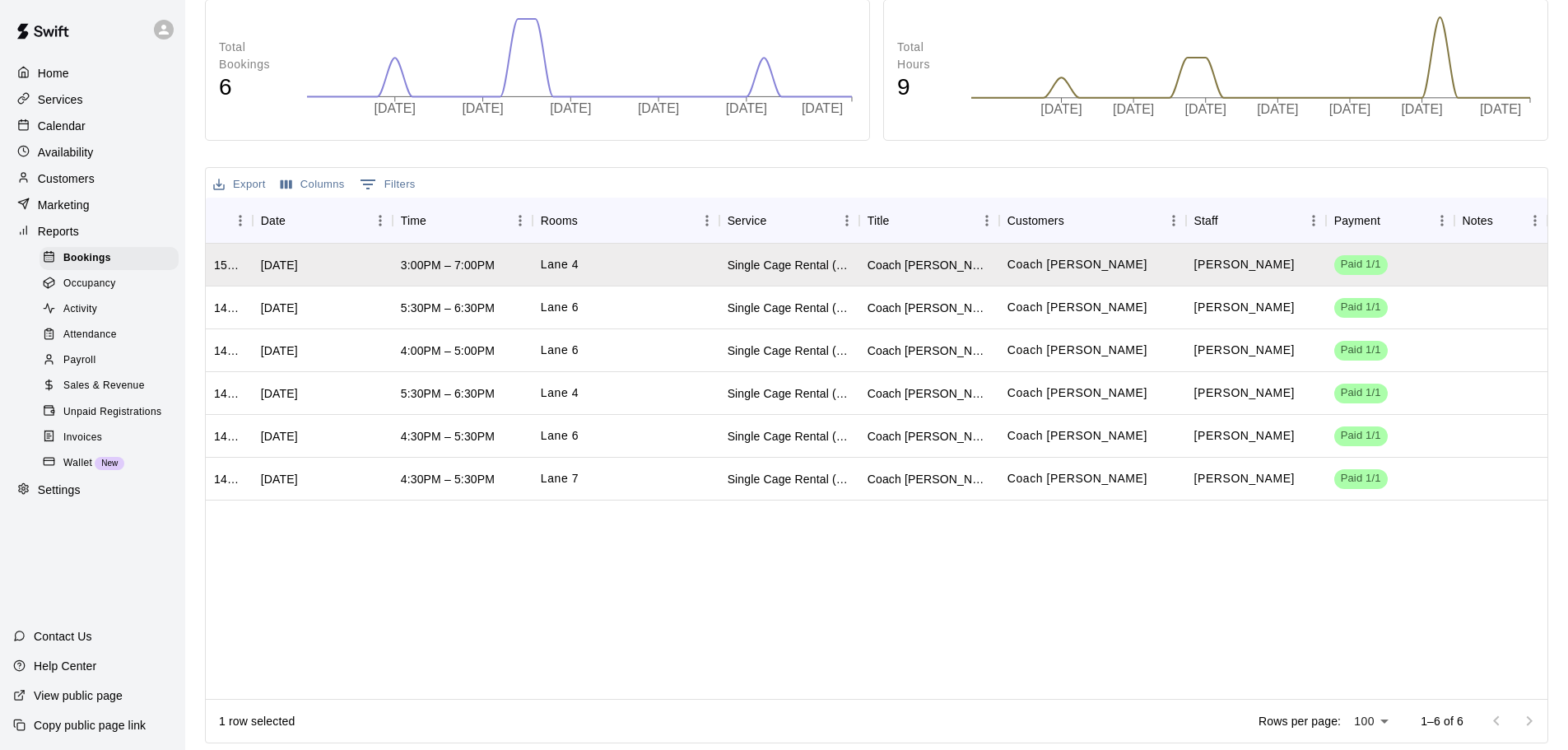
click at [369, 646] on div "1503998 [DATE] 3:00PM – 7:00PM Lane 4 Single Cage Rental (Long) Coach [PERSON_N…" at bounding box center [876, 470] width 1341 height 455
click at [644, 699] on div "1503998 [DATE] 3:00PM – 7:00PM Lane 4 Single Cage Rental (Long) Coach [PERSON_N…" at bounding box center [876, 470] width 1341 height 455
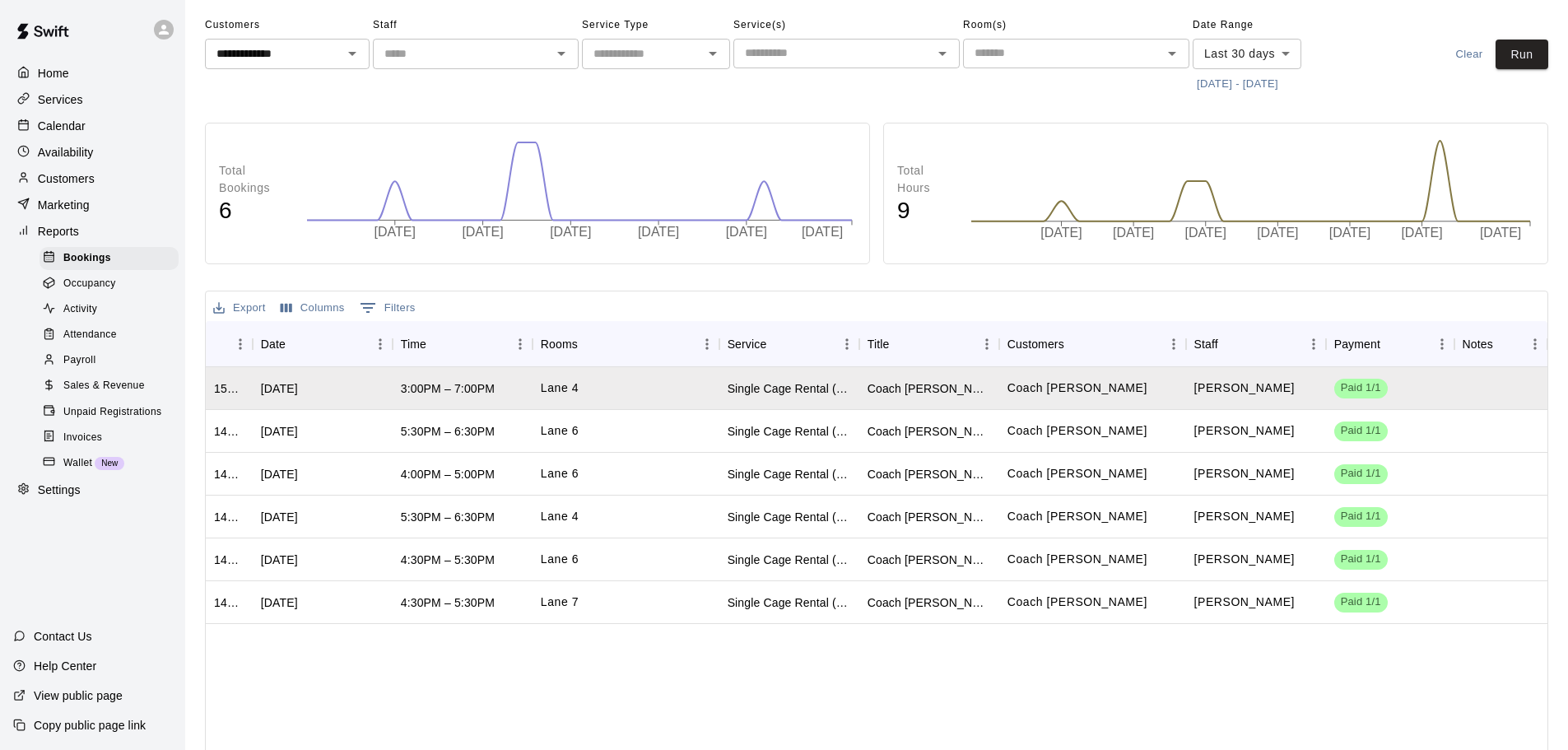
scroll to position [0, 0]
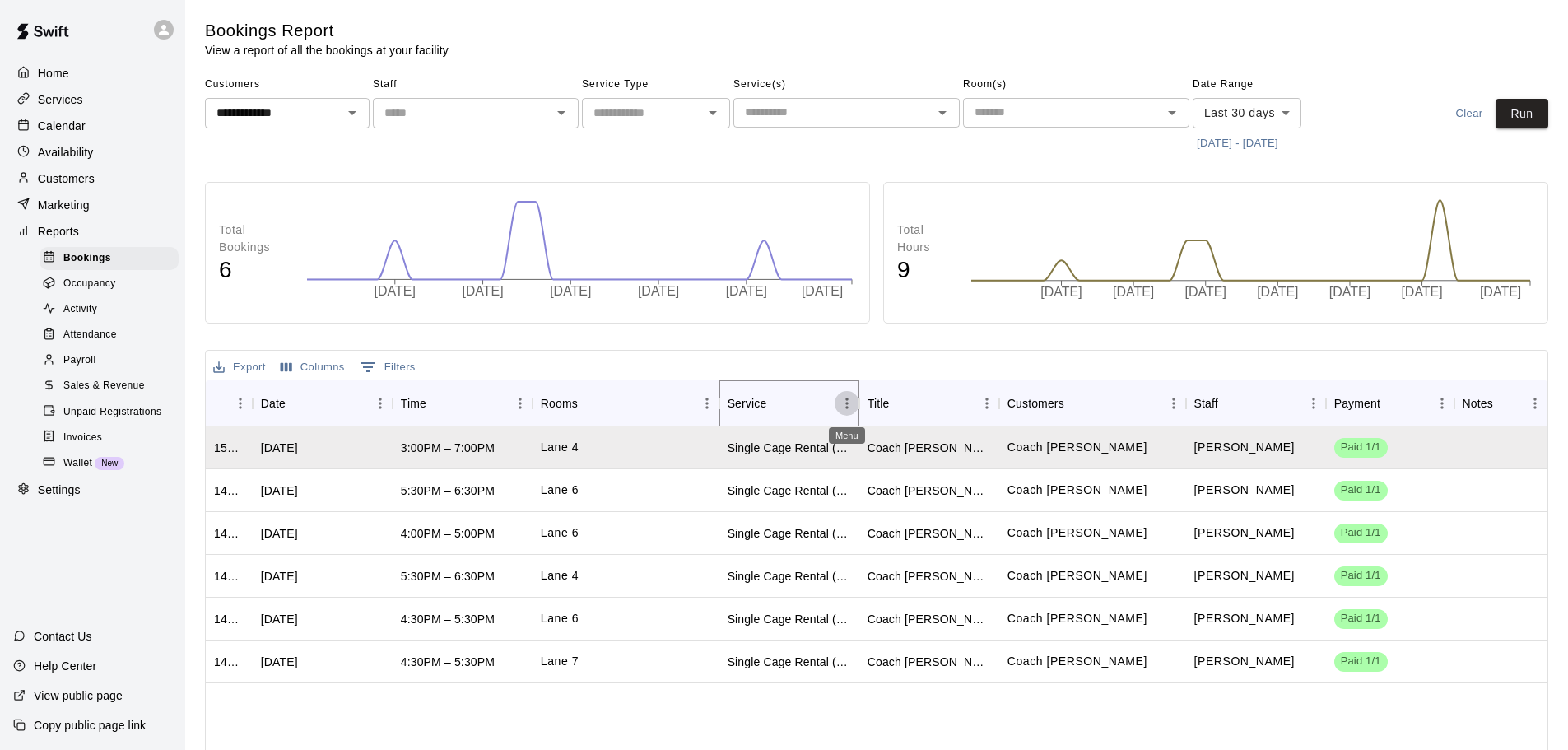
click at [844, 403] on icon "Menu" at bounding box center [846, 403] width 16 height 16
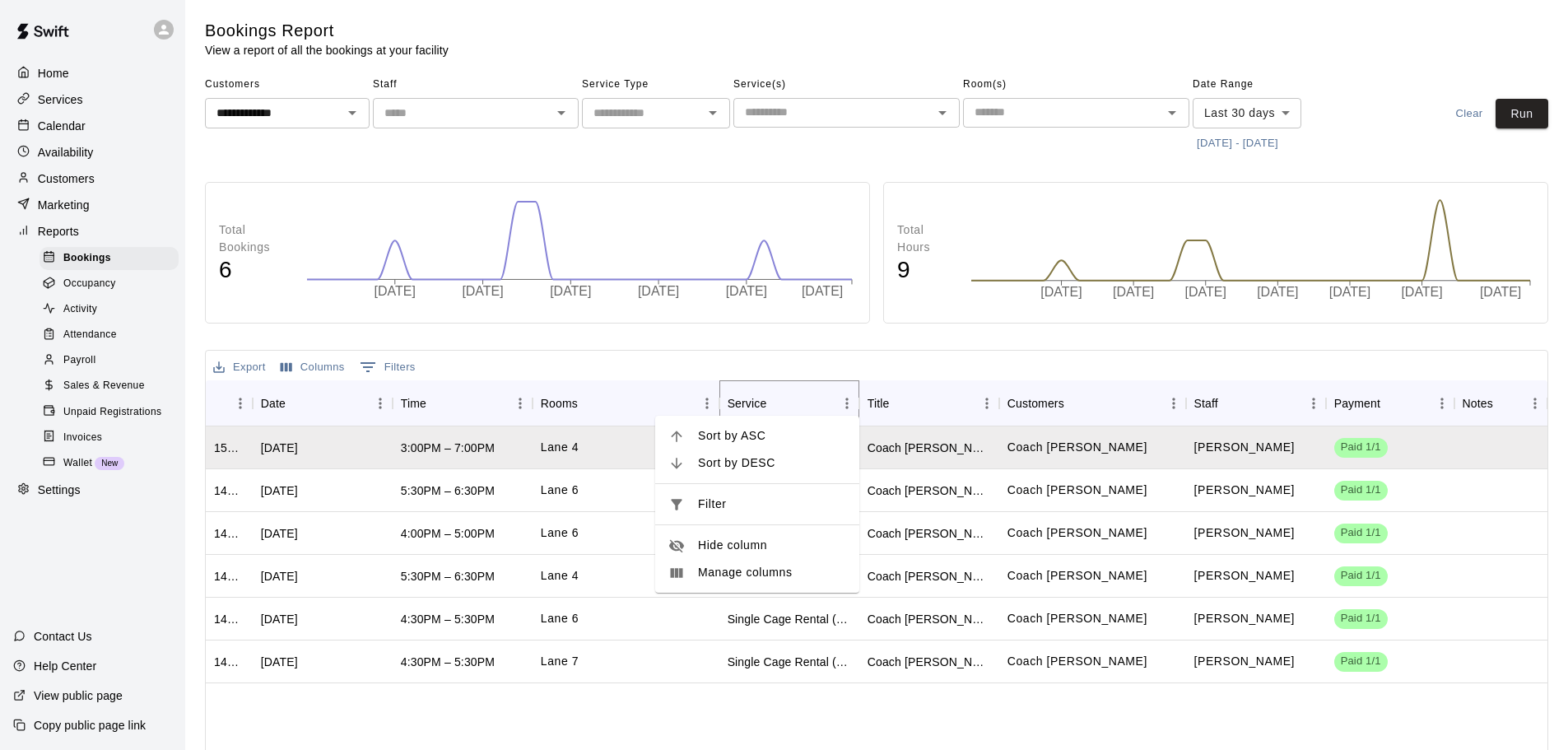
click at [844, 403] on icon "Menu" at bounding box center [846, 403] width 16 height 16
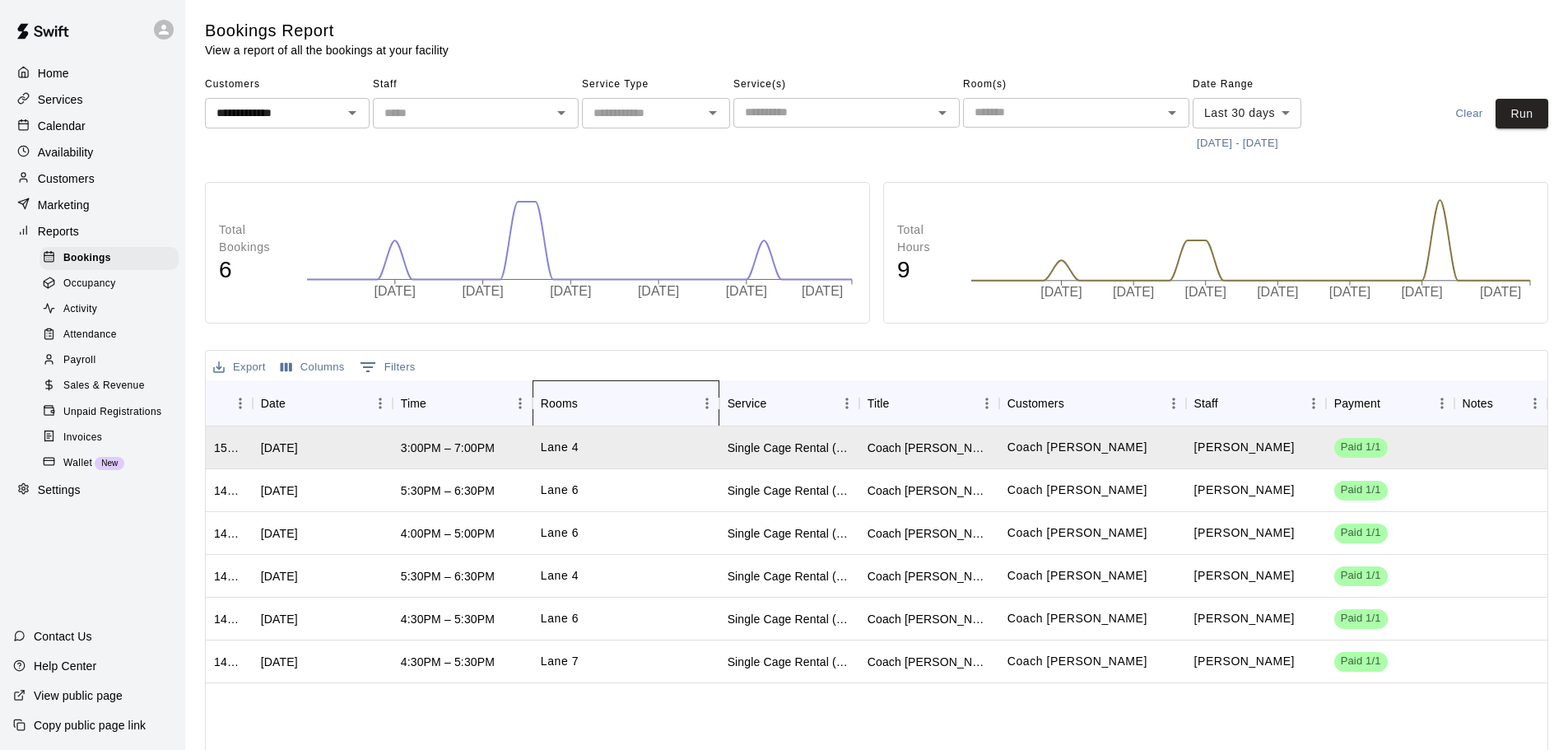
drag, startPoint x: 720, startPoint y: 424, endPoint x: 576, endPoint y: 432, distance: 144.2
click at [576, 432] on div "ID Date Time Rooms Service Title Customers Staff Payment Notes 1503998 [DATE] 3…" at bounding box center [876, 630] width 1341 height 501
click at [776, 461] on div "Single Cage Rental (Long)" at bounding box center [789, 448] width 140 height 43
click at [776, 460] on div "Single Cage Rental (Long)" at bounding box center [789, 448] width 140 height 43
click at [861, 458] on div "Coach [PERSON_NAME]" at bounding box center [928, 448] width 140 height 43
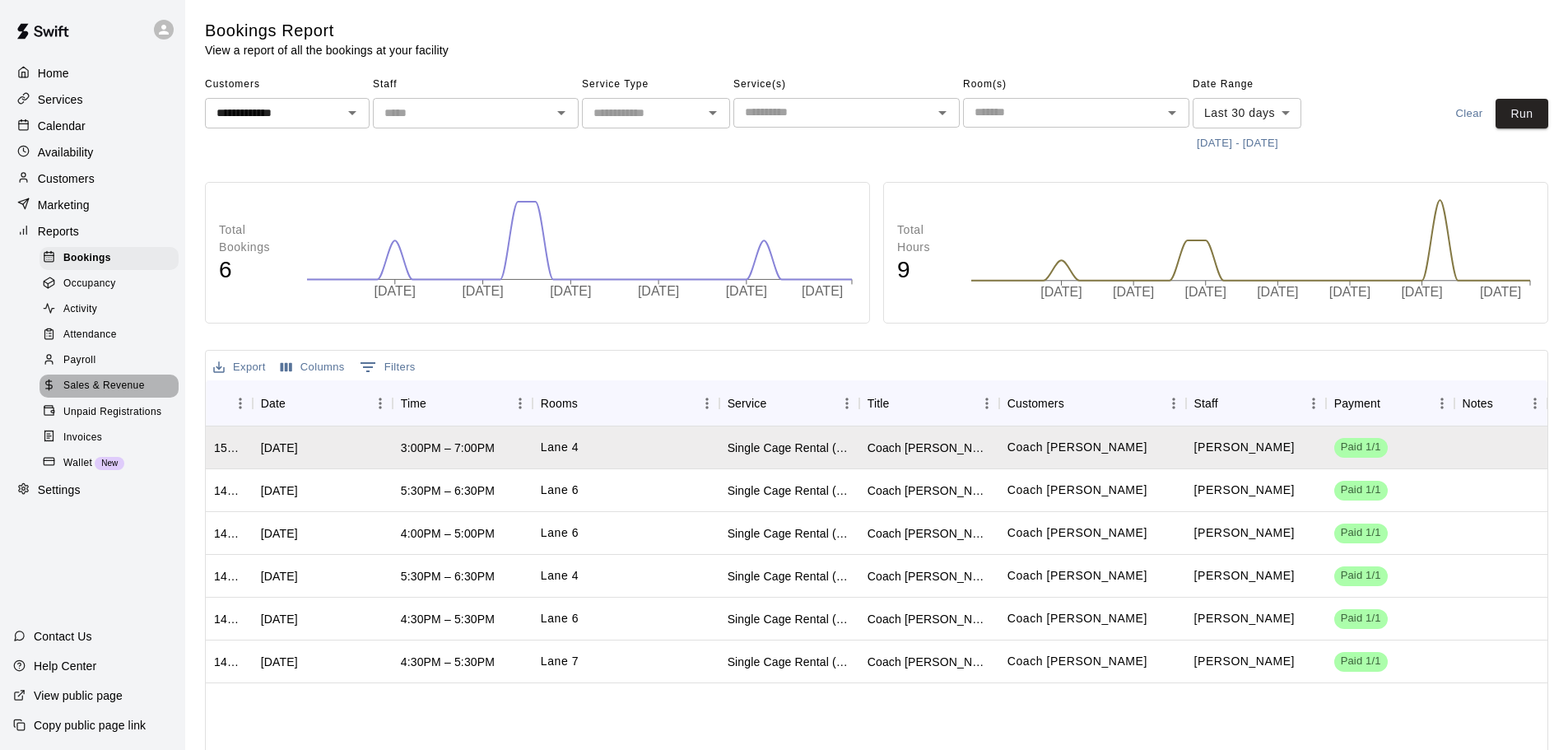
click at [73, 395] on span "Sales & Revenue" at bounding box center [104, 385] width 82 height 16
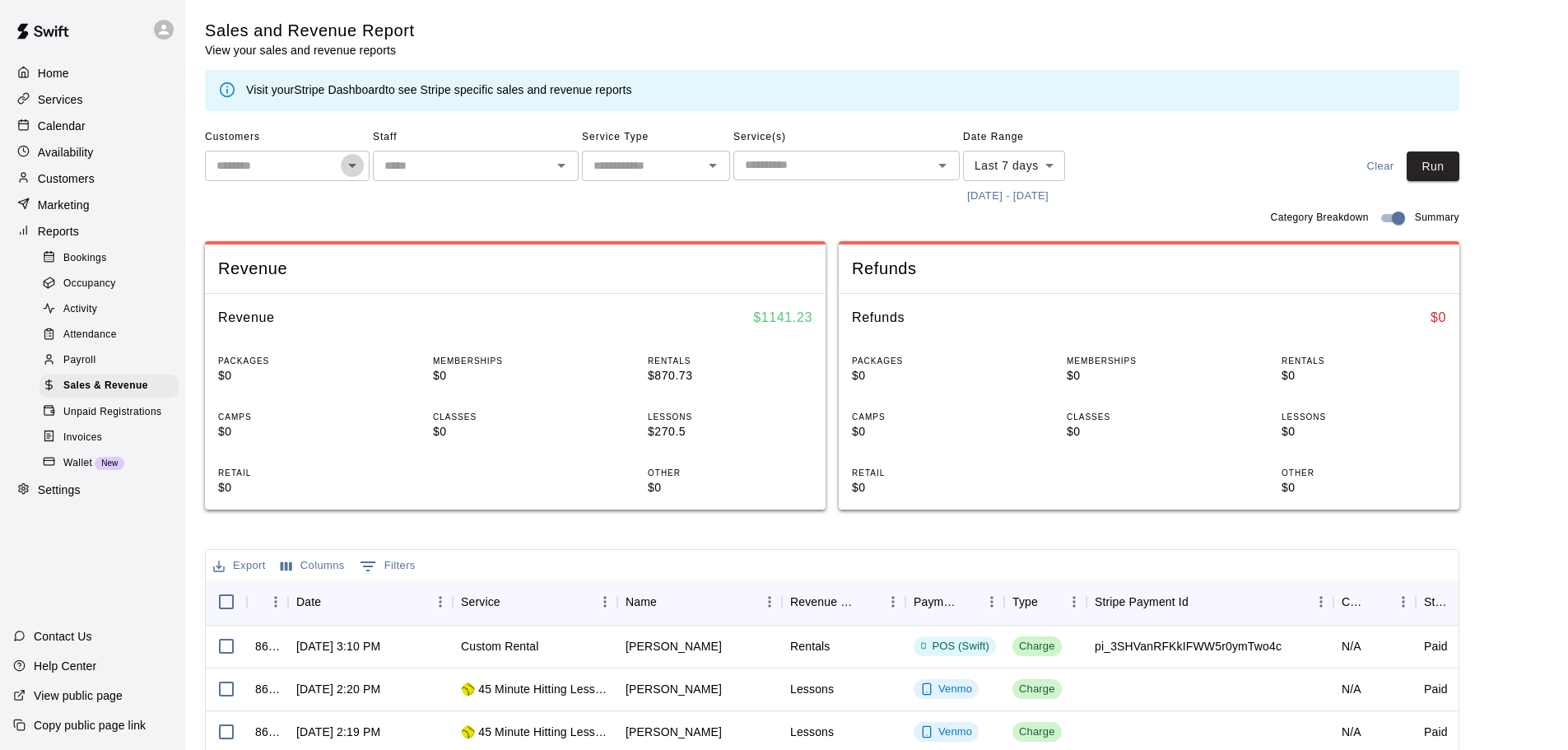
click at [352, 175] on icon "Open" at bounding box center [352, 165] width 20 height 20
click at [301, 230] on li "Coach [PERSON_NAME]" at bounding box center [286, 237] width 164 height 45
type input "**********"
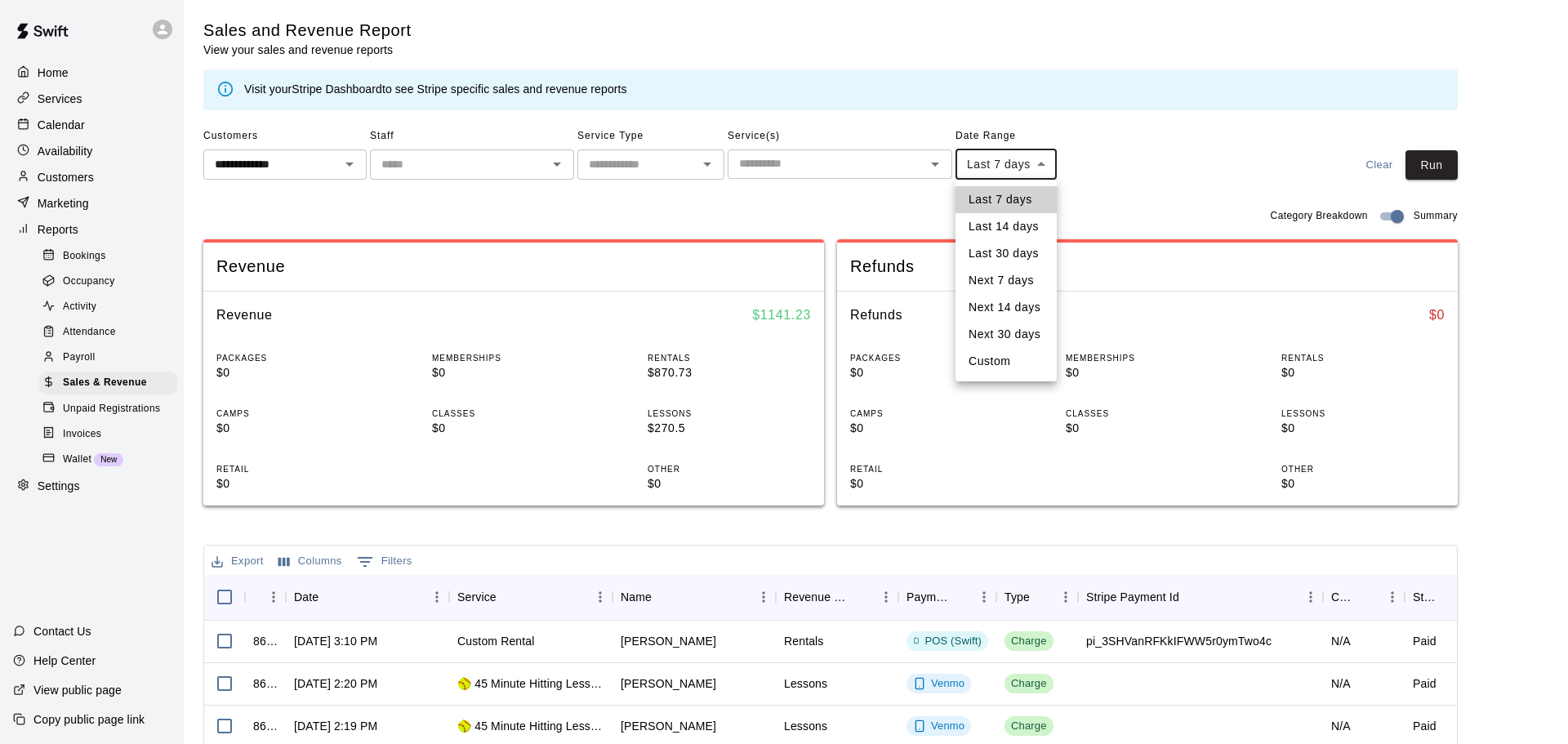
click at [1002, 173] on body "**********" at bounding box center [784, 561] width 1568 height 1123
click at [1011, 253] on li "Last 30 days" at bounding box center [1006, 253] width 102 height 27
type input "*****"
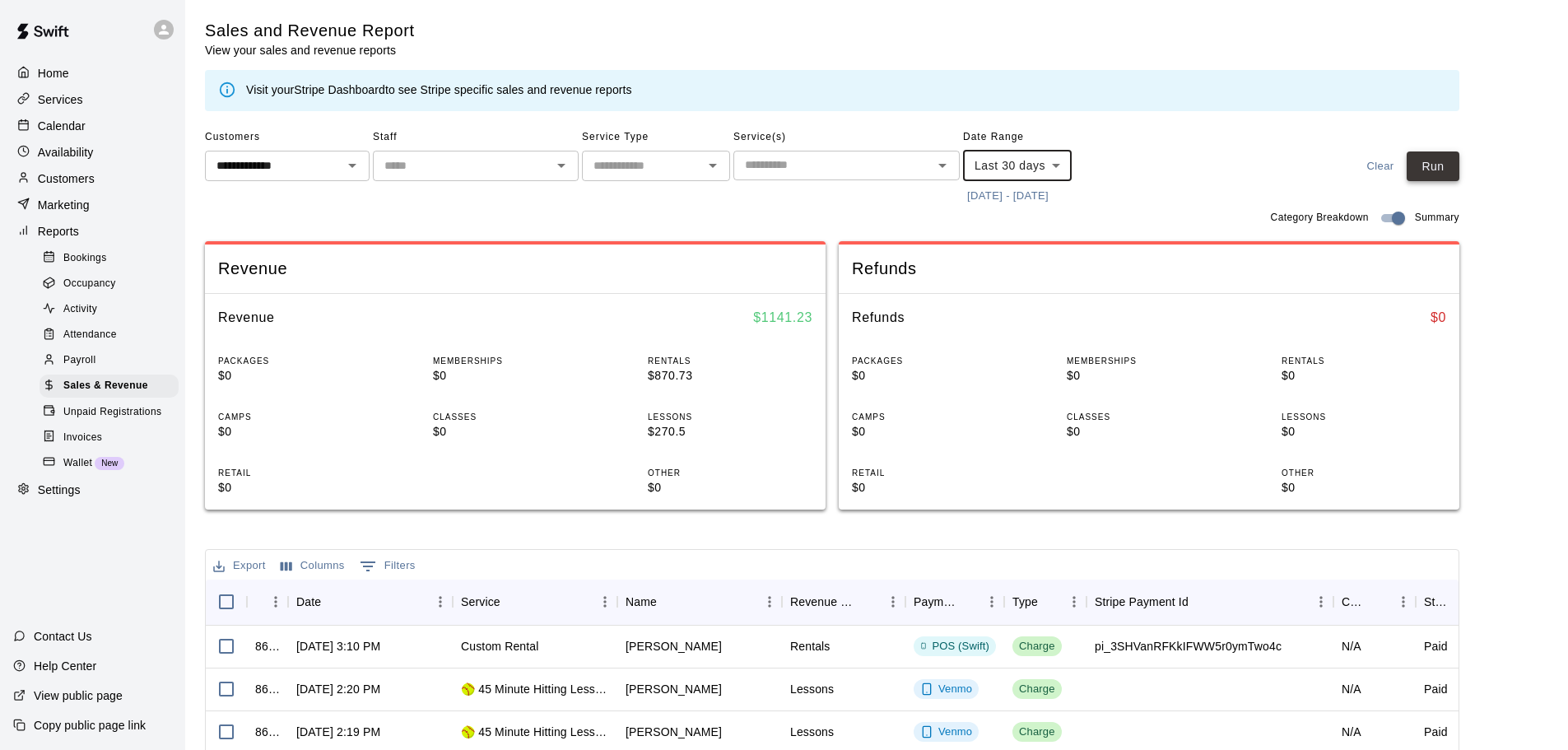
click at [1428, 178] on button "Run" at bounding box center [1432, 166] width 52 height 30
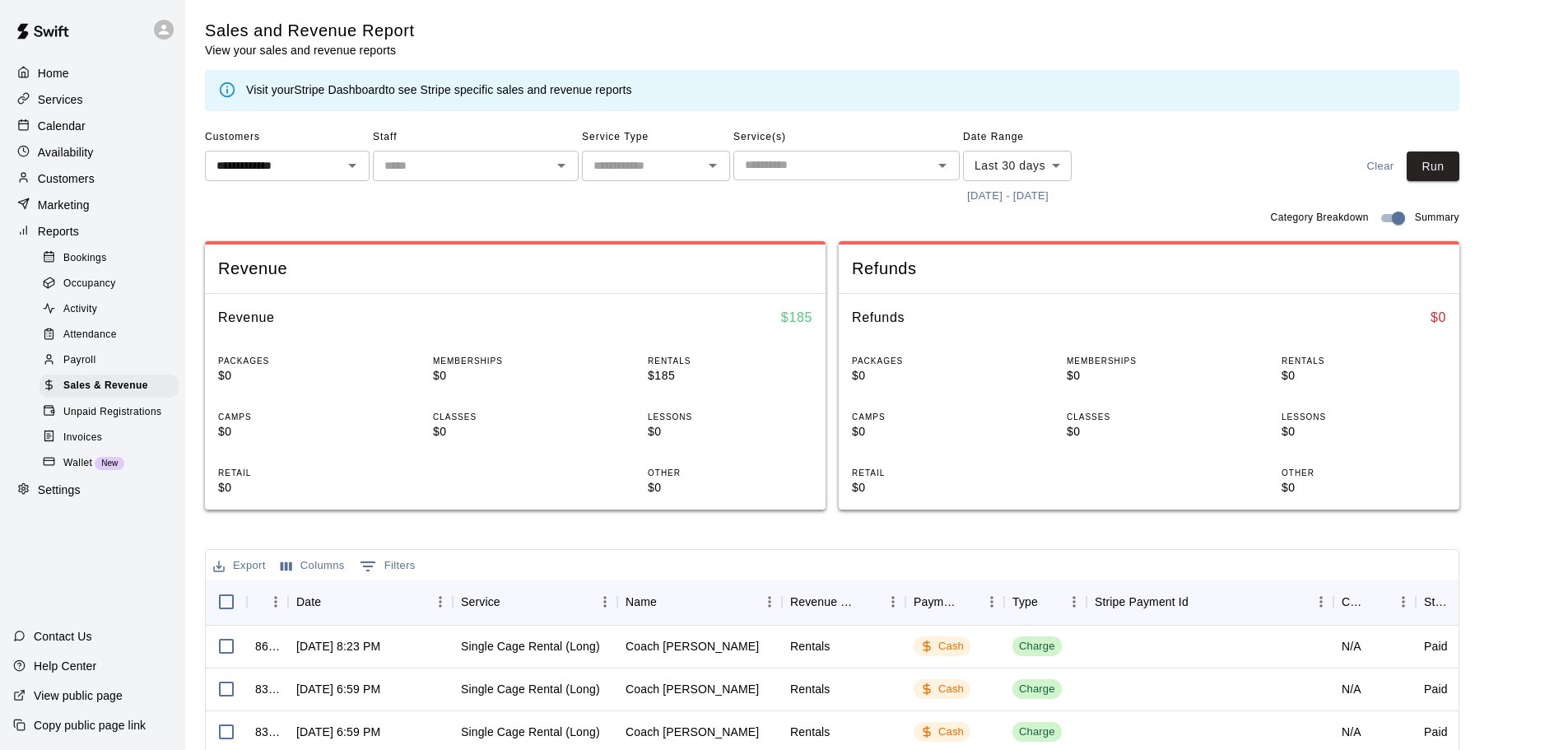
click at [38, 74] on p "Home" at bounding box center [53, 73] width 31 height 16
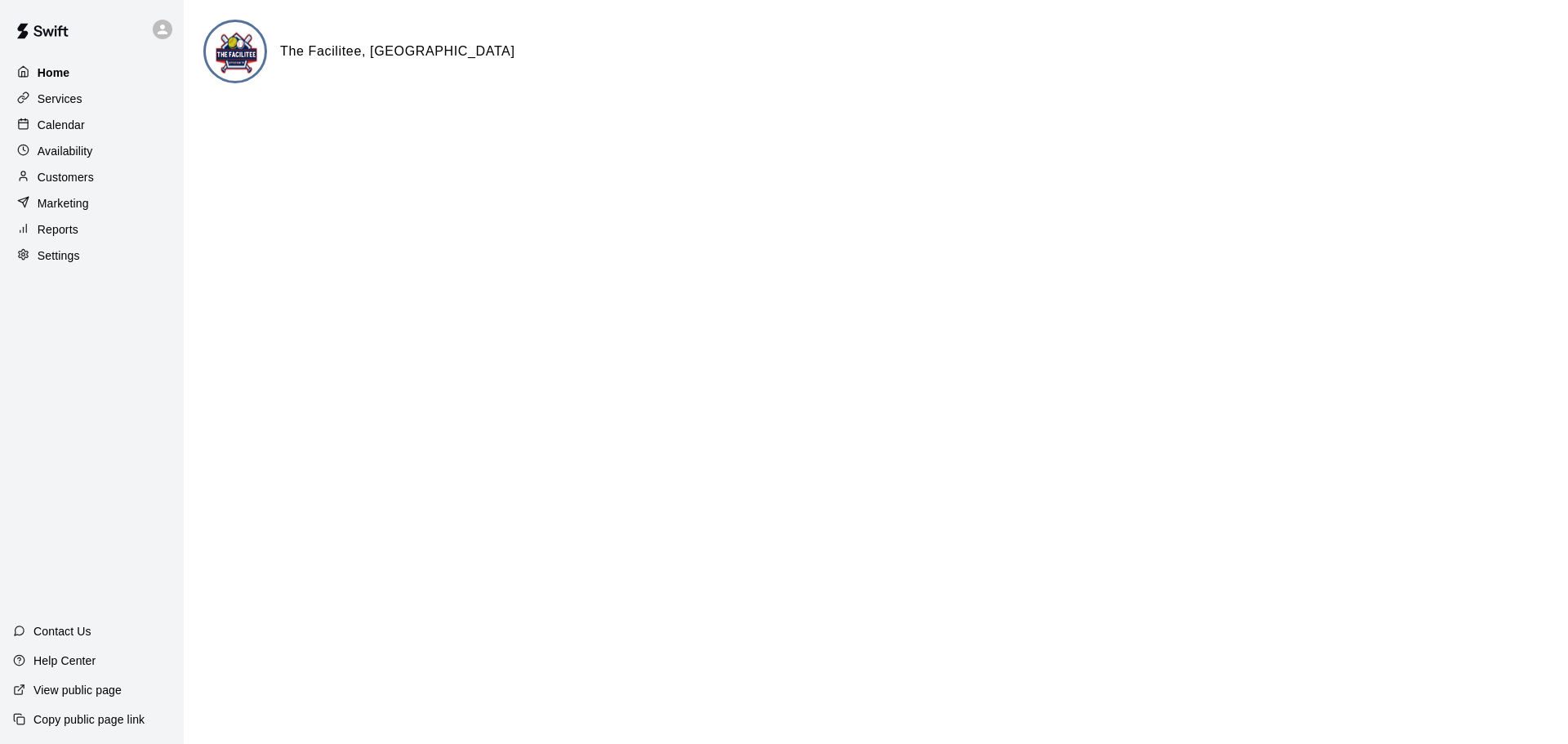
click at [51, 77] on p "Home" at bounding box center [54, 73] width 32 height 16
click at [59, 230] on p "Reports" at bounding box center [58, 229] width 41 height 16
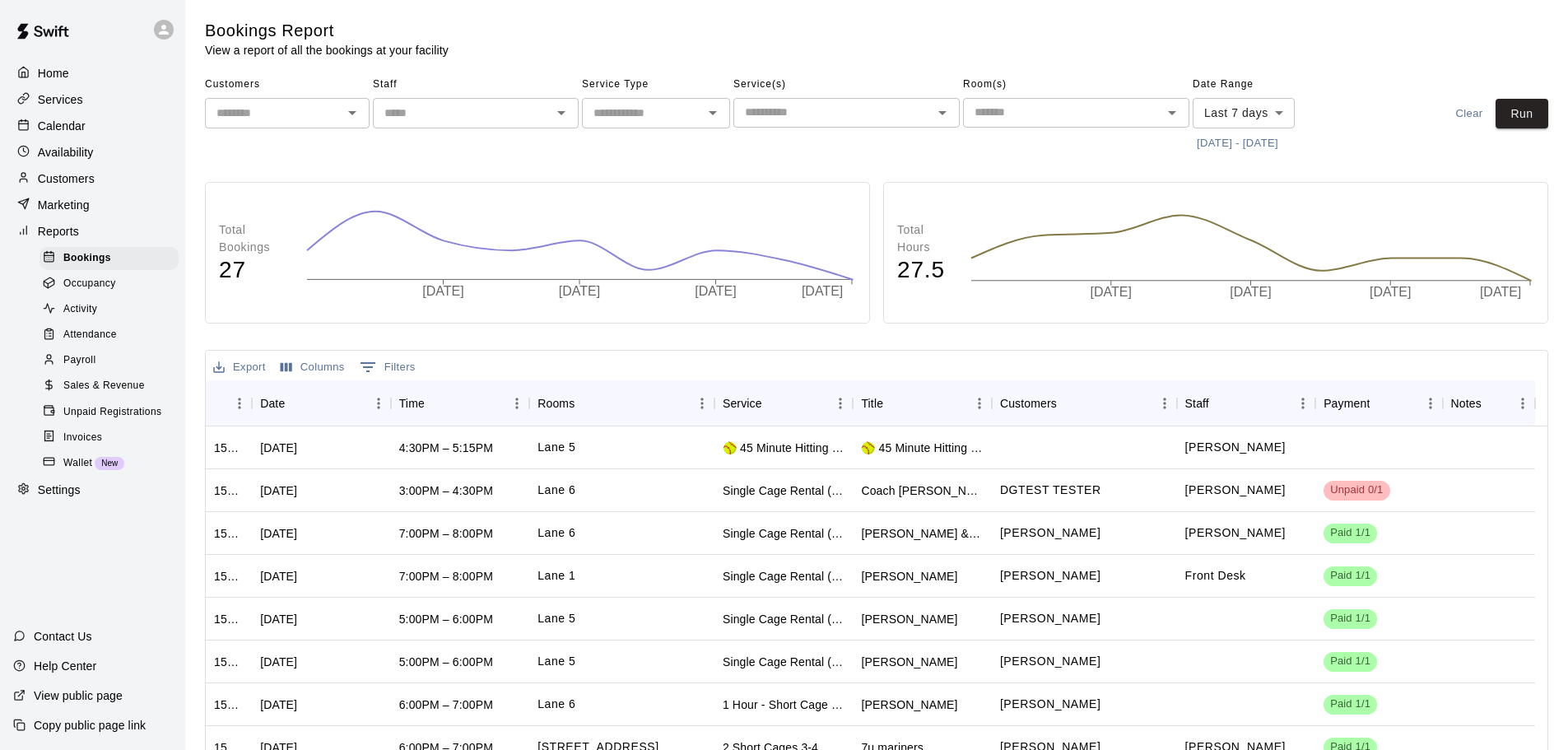
click at [83, 395] on span "Sales & Revenue" at bounding box center [104, 385] width 82 height 16
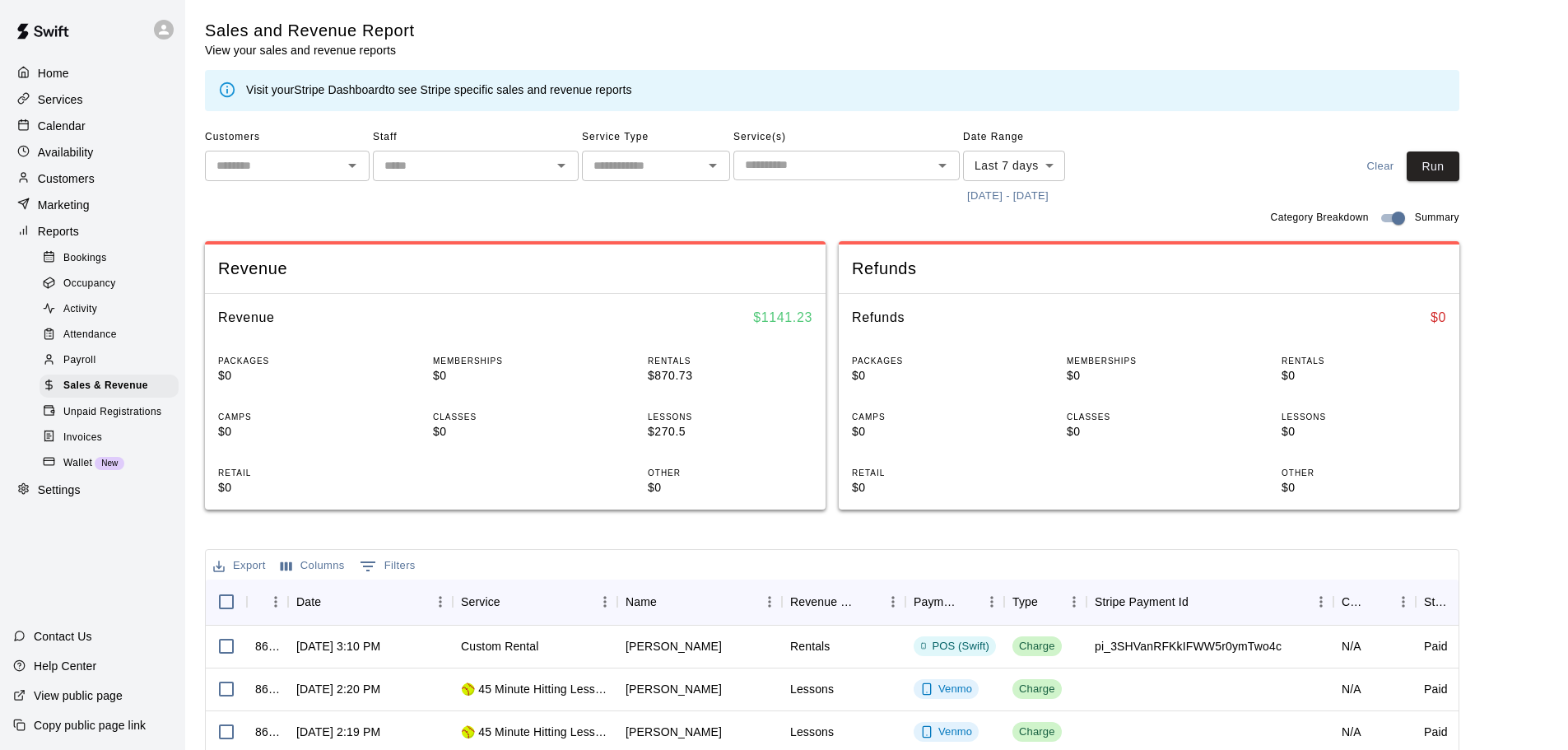
click at [300, 172] on input "text" at bounding box center [273, 166] width 127 height 21
click at [303, 219] on li "[PERSON_NAME]" at bounding box center [286, 229] width 164 height 28
type input "**********"
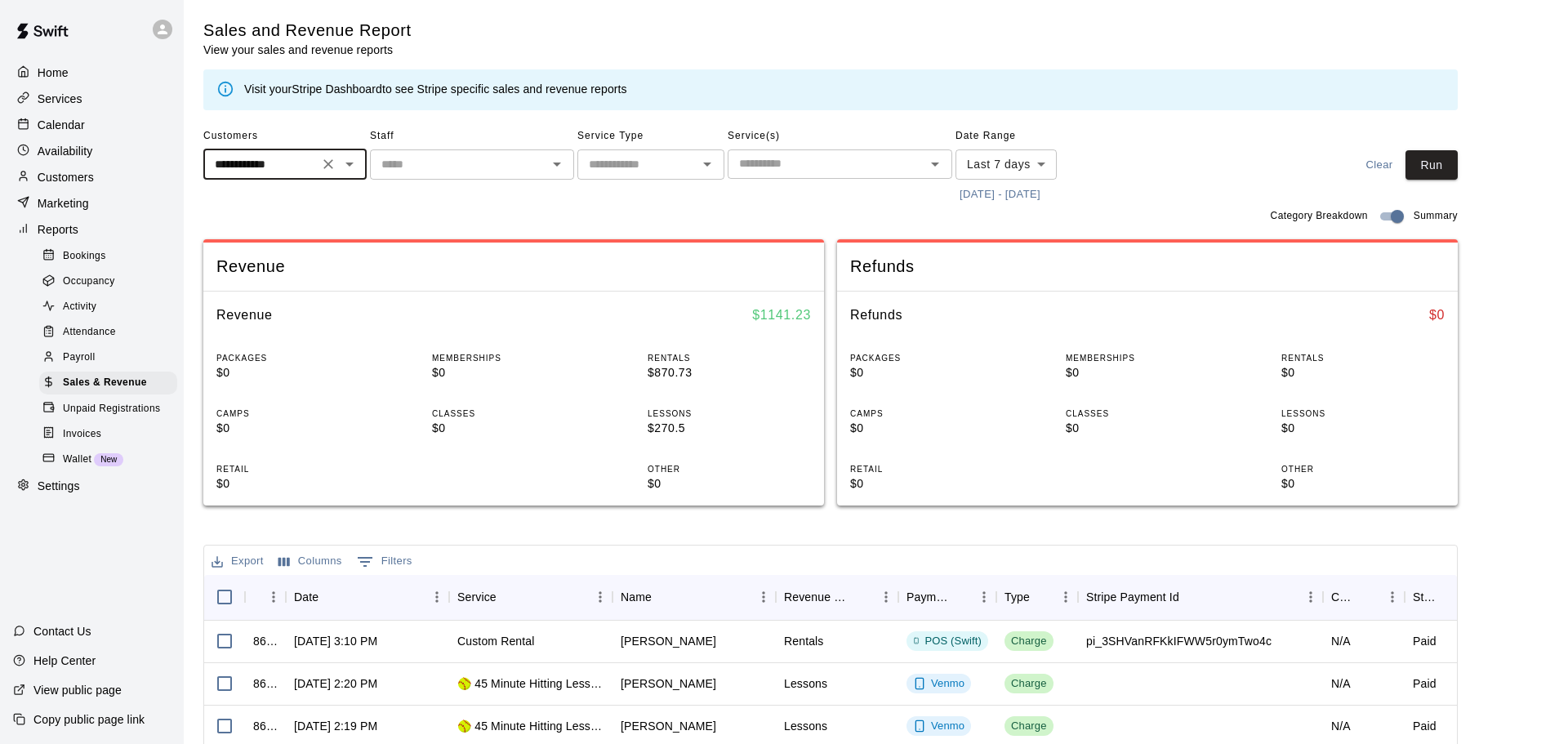
click at [1041, 172] on body "**********" at bounding box center [784, 561] width 1568 height 1123
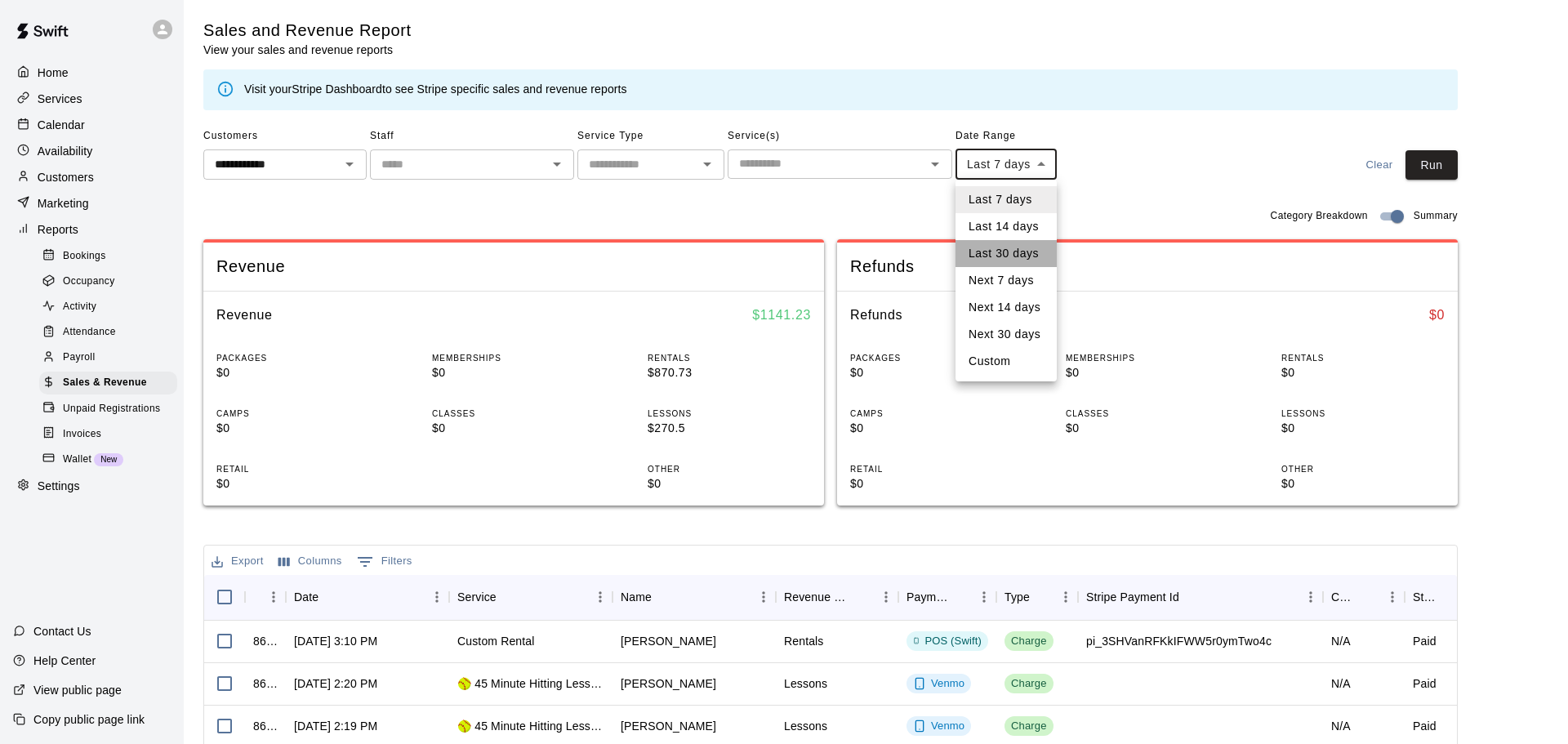
click at [1013, 253] on li "Last 30 days" at bounding box center [1006, 253] width 102 height 27
type input "*****"
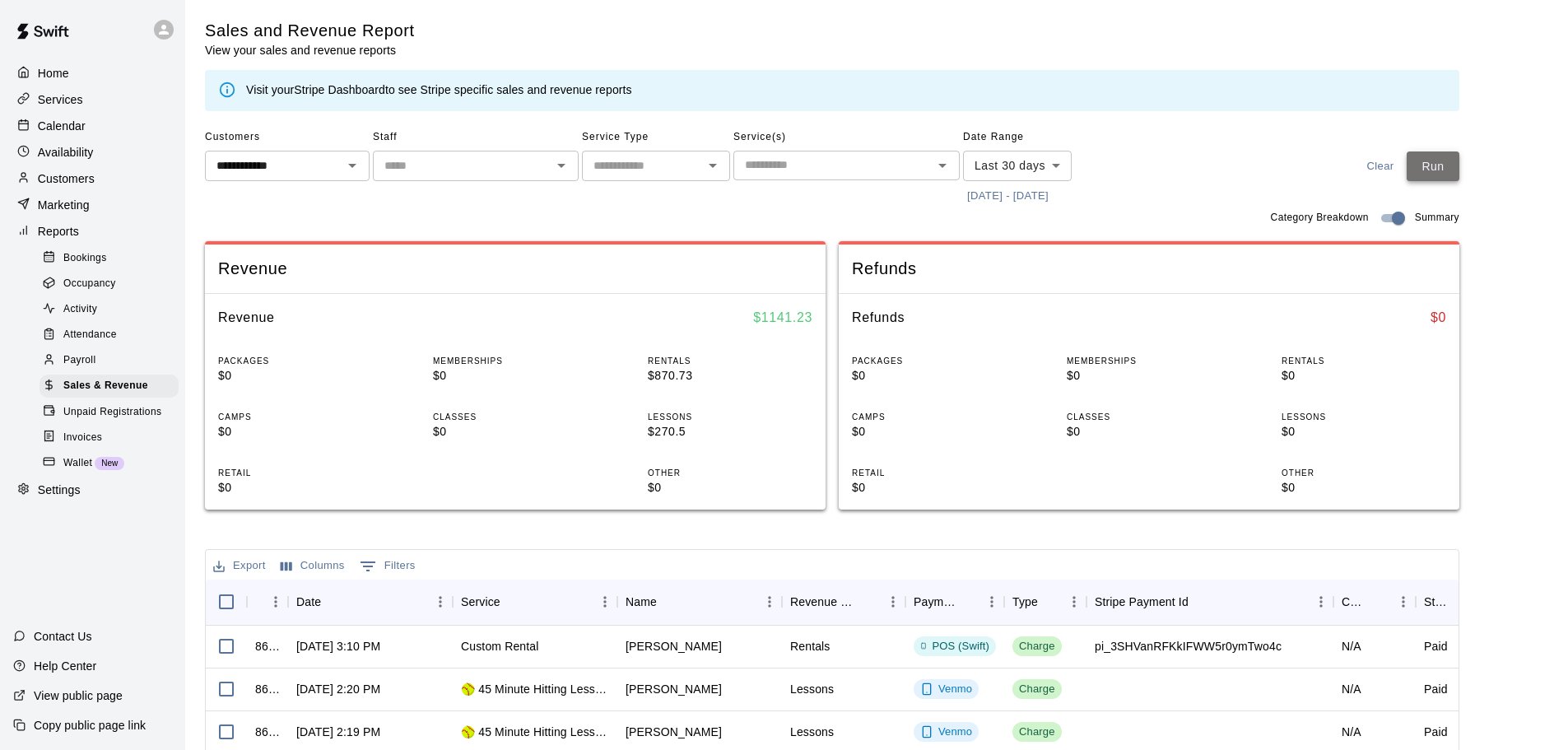
click at [1437, 165] on button "Run" at bounding box center [1432, 166] width 52 height 30
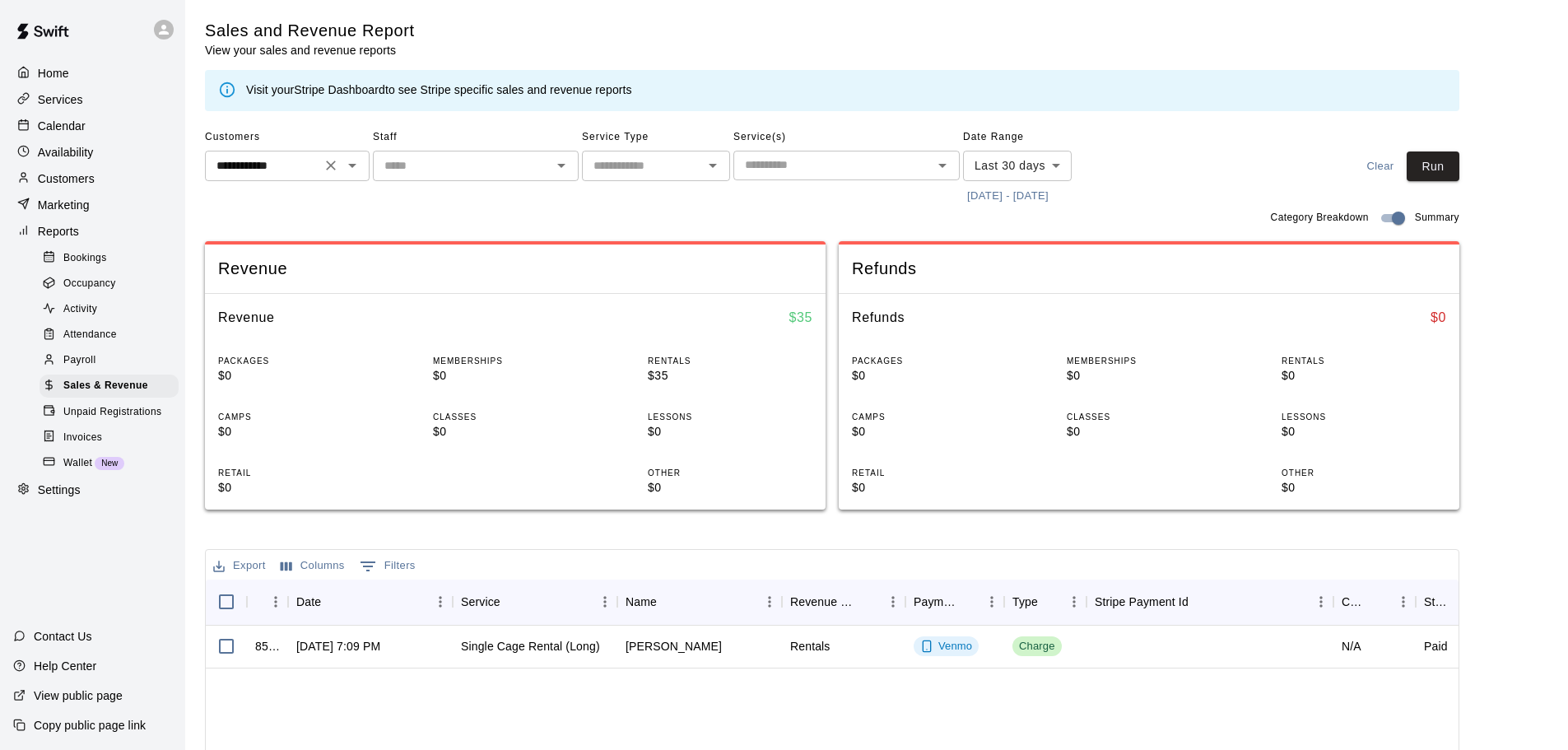
click at [341, 162] on button "Open" at bounding box center [352, 165] width 23 height 23
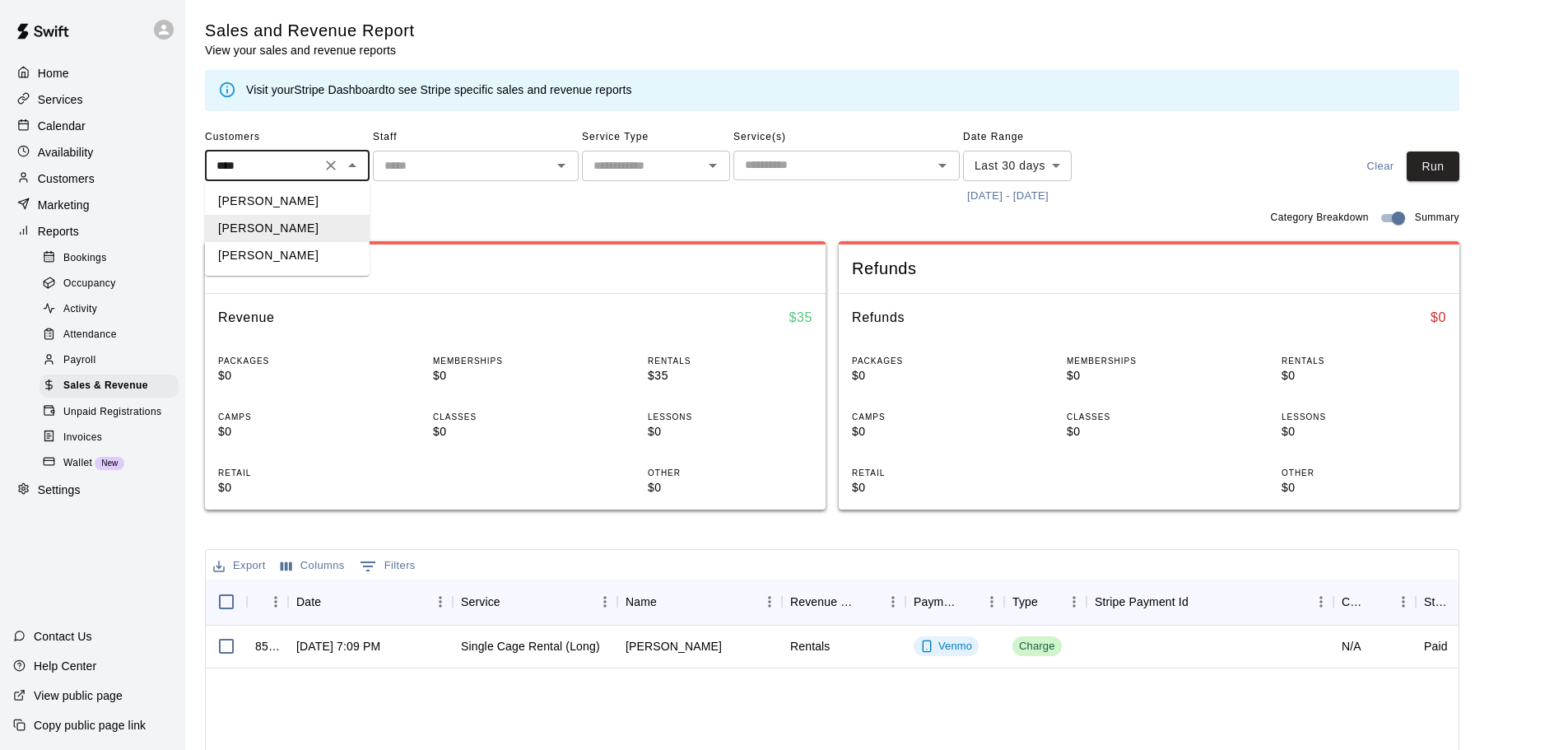
click at [284, 252] on li "[PERSON_NAME]" at bounding box center [286, 255] width 164 height 28
type input "**********"
click at [1434, 169] on button "Run" at bounding box center [1432, 166] width 52 height 30
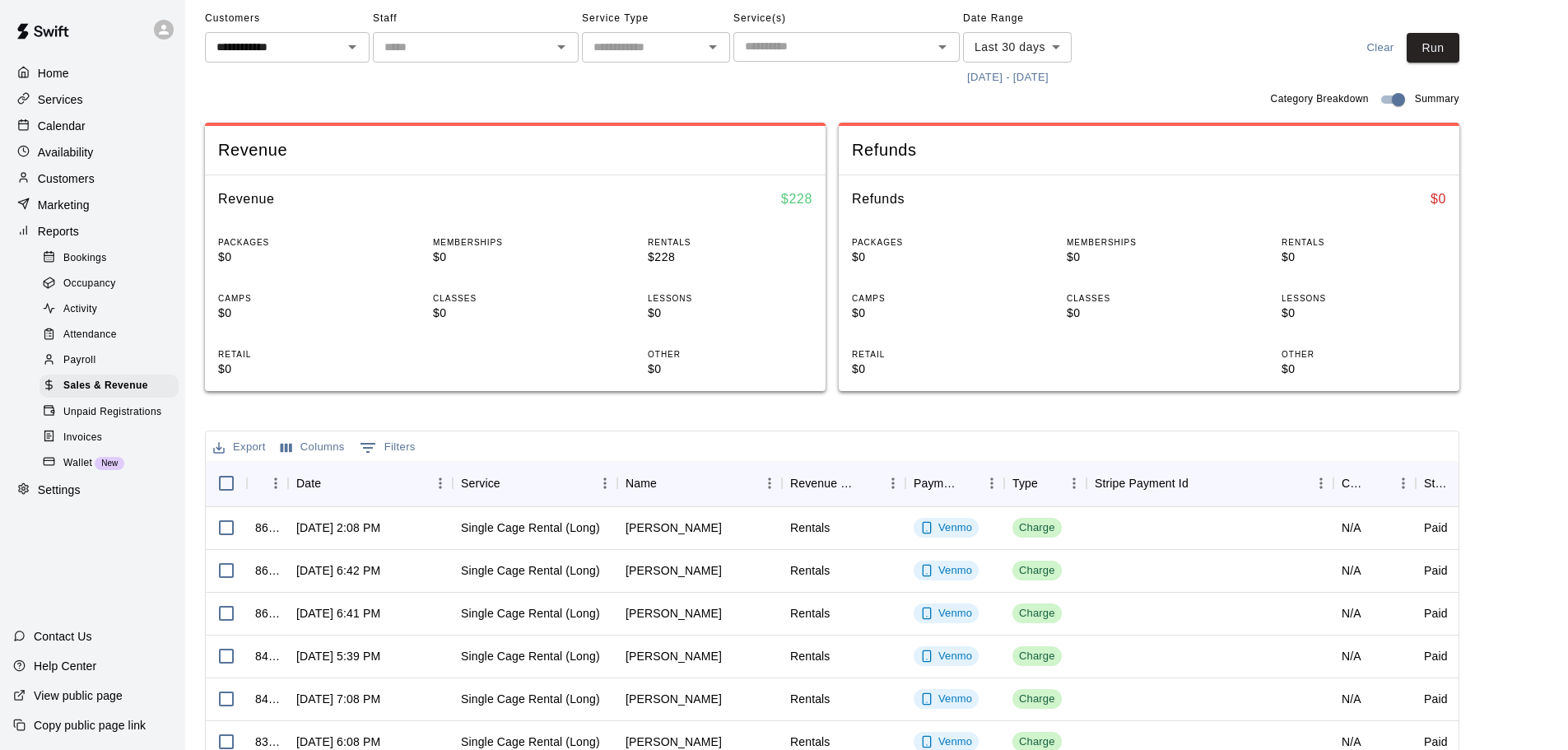
scroll to position [52, 0]
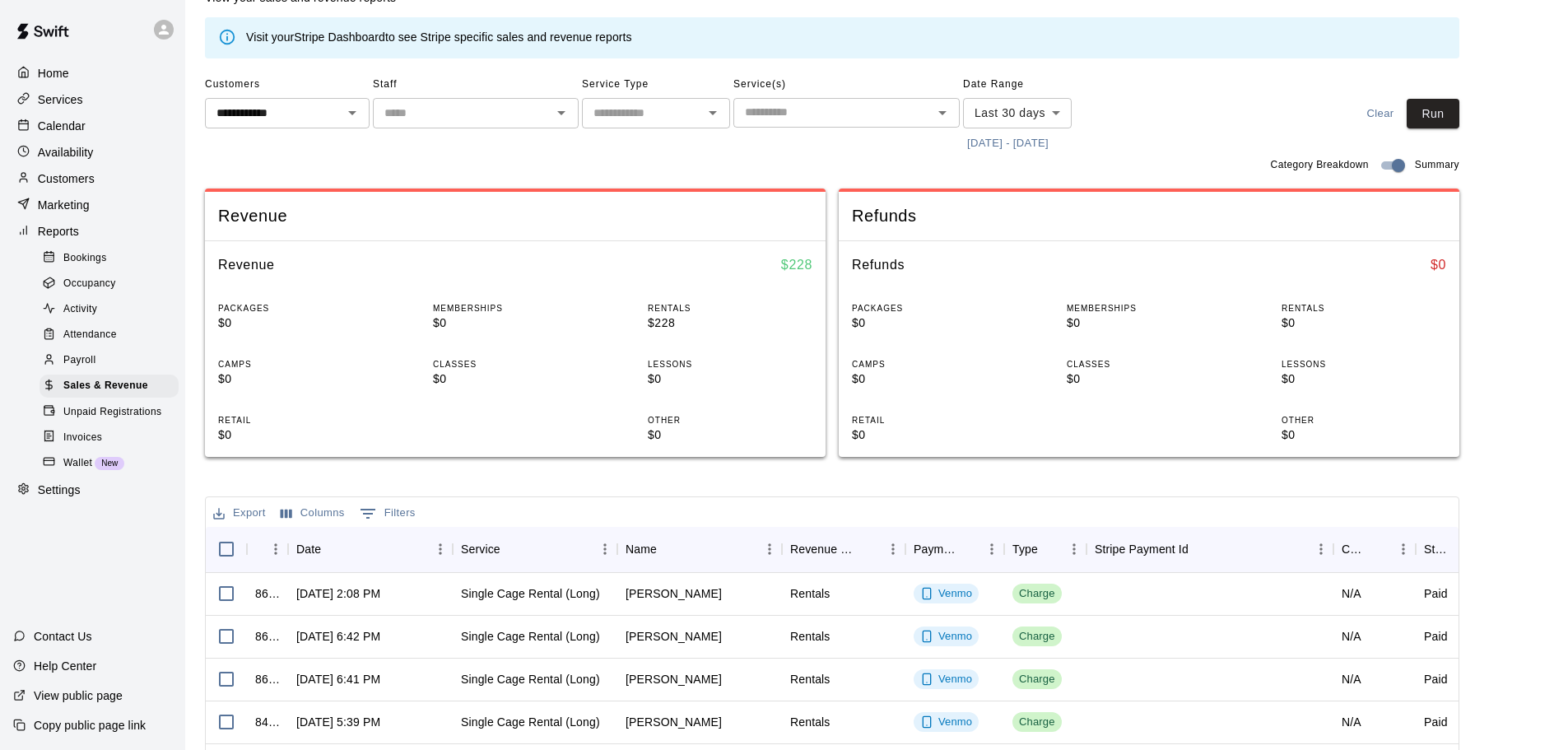
click at [77, 77] on div "Home" at bounding box center [92, 73] width 159 height 25
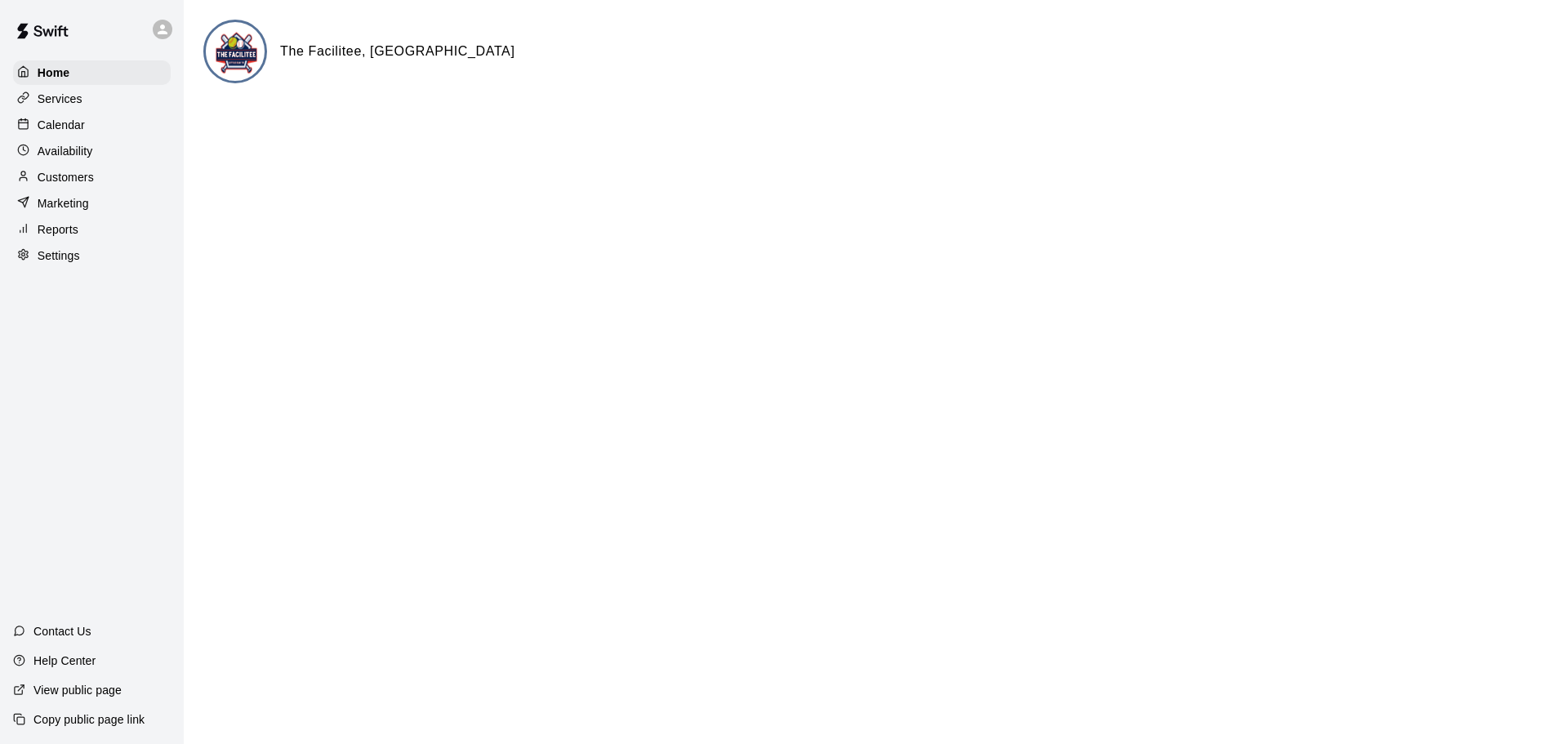
click at [55, 232] on p "Reports" at bounding box center [58, 229] width 41 height 16
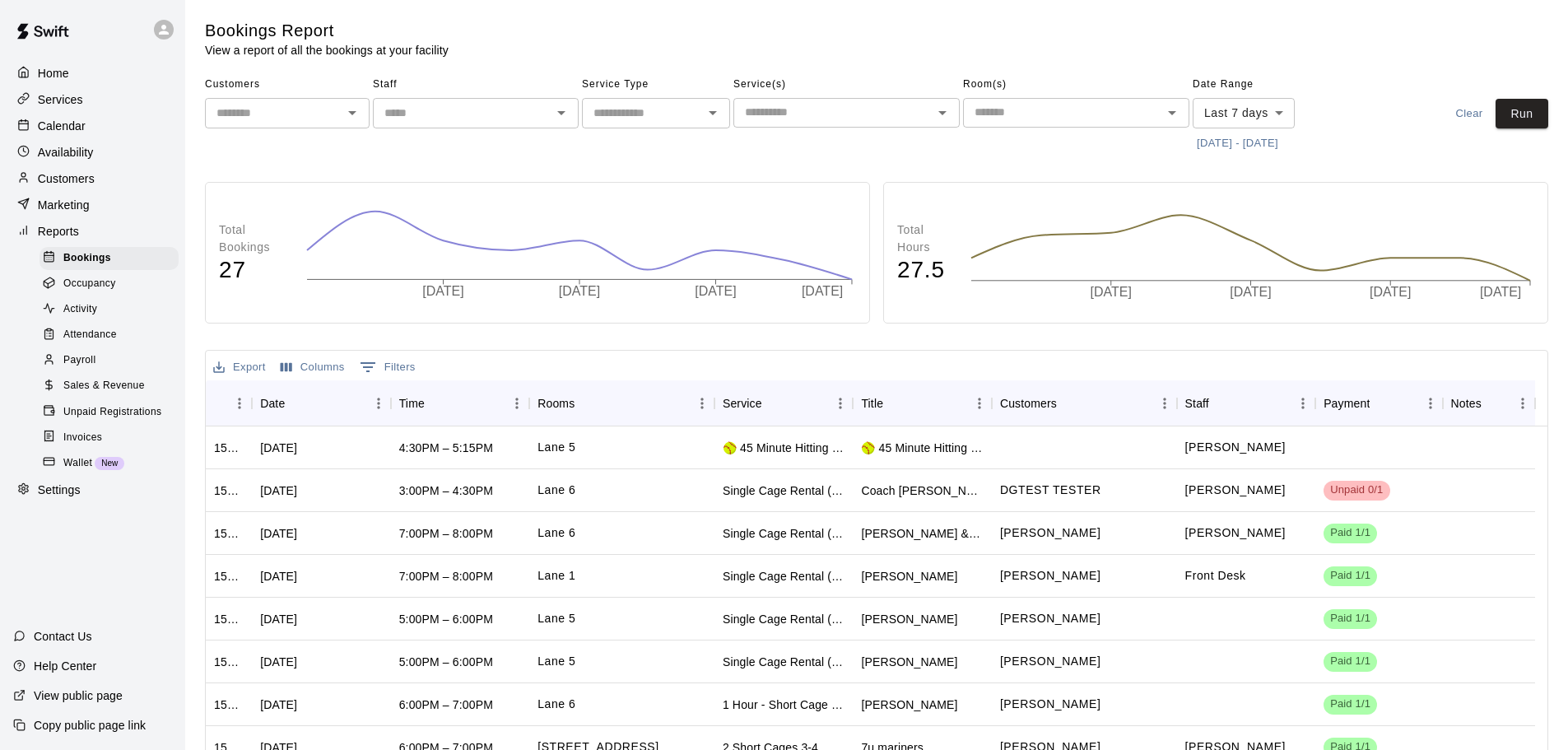
click at [710, 126] on div "​" at bounding box center [656, 113] width 148 height 30
click at [631, 152] on li "Rentals" at bounding box center [656, 149] width 148 height 28
type input "*******"
click at [943, 109] on icon "Open" at bounding box center [942, 113] width 20 height 20
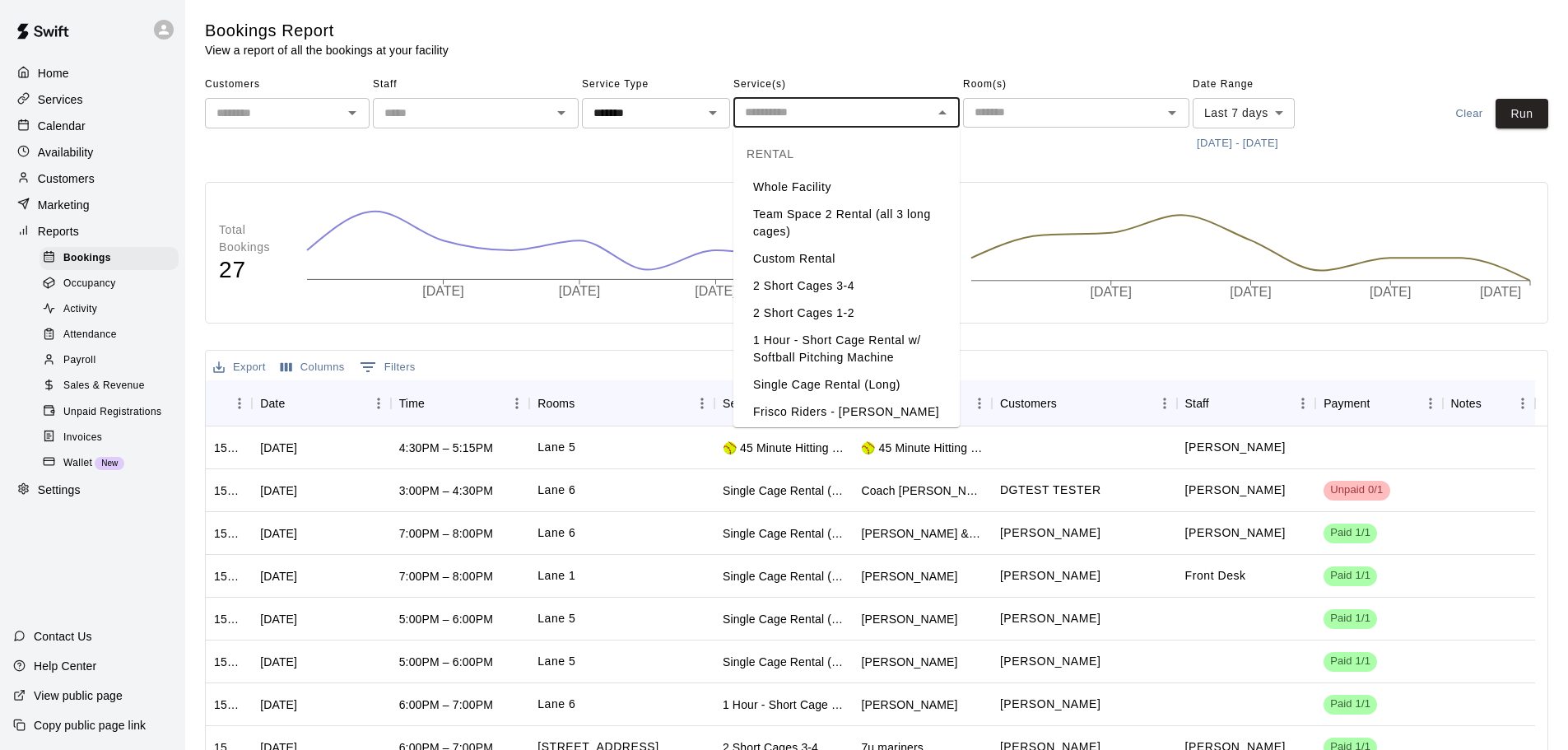
click at [836, 287] on li "2 Short Cages 3-4" at bounding box center [846, 286] width 226 height 28
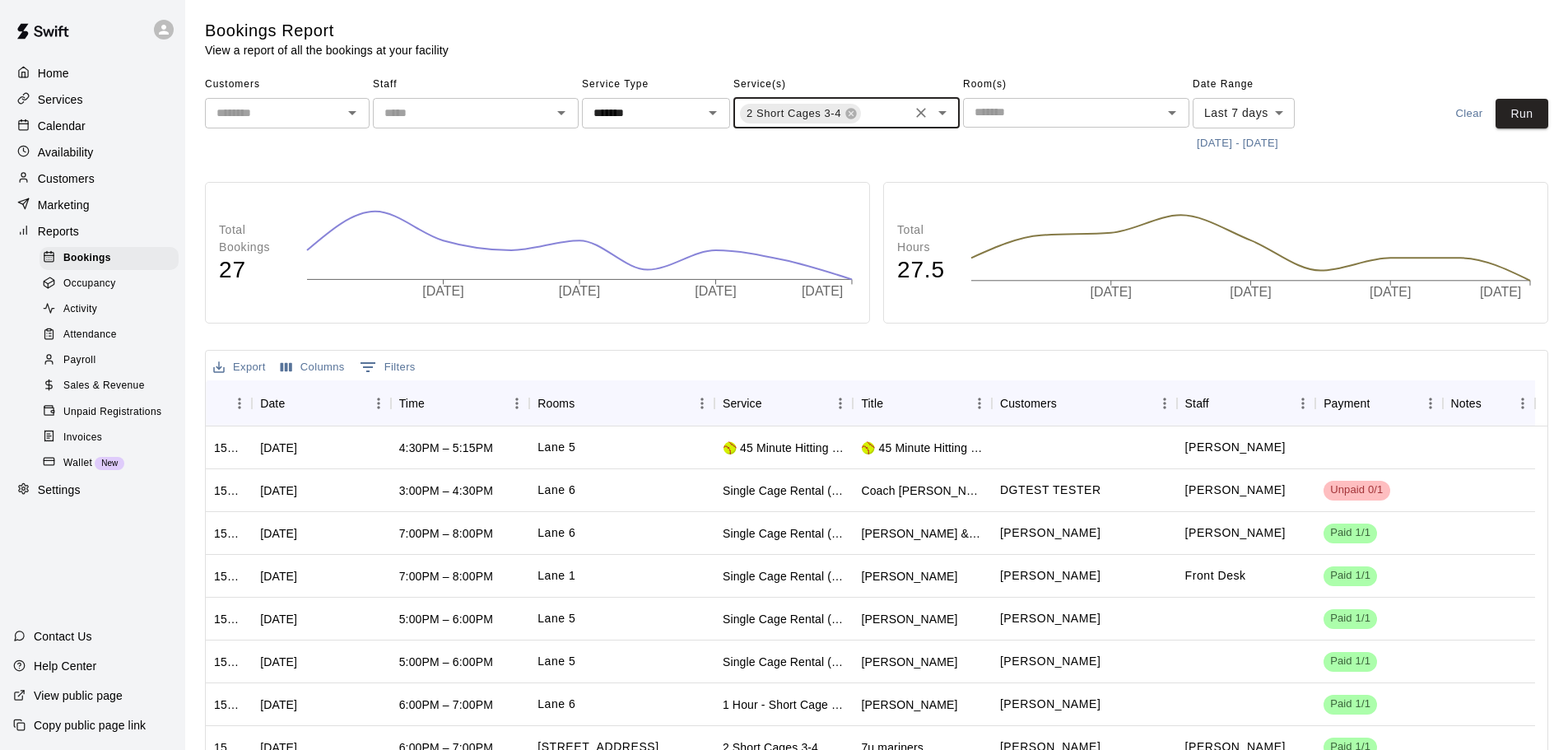
click at [881, 106] on input "text" at bounding box center [884, 115] width 44 height 21
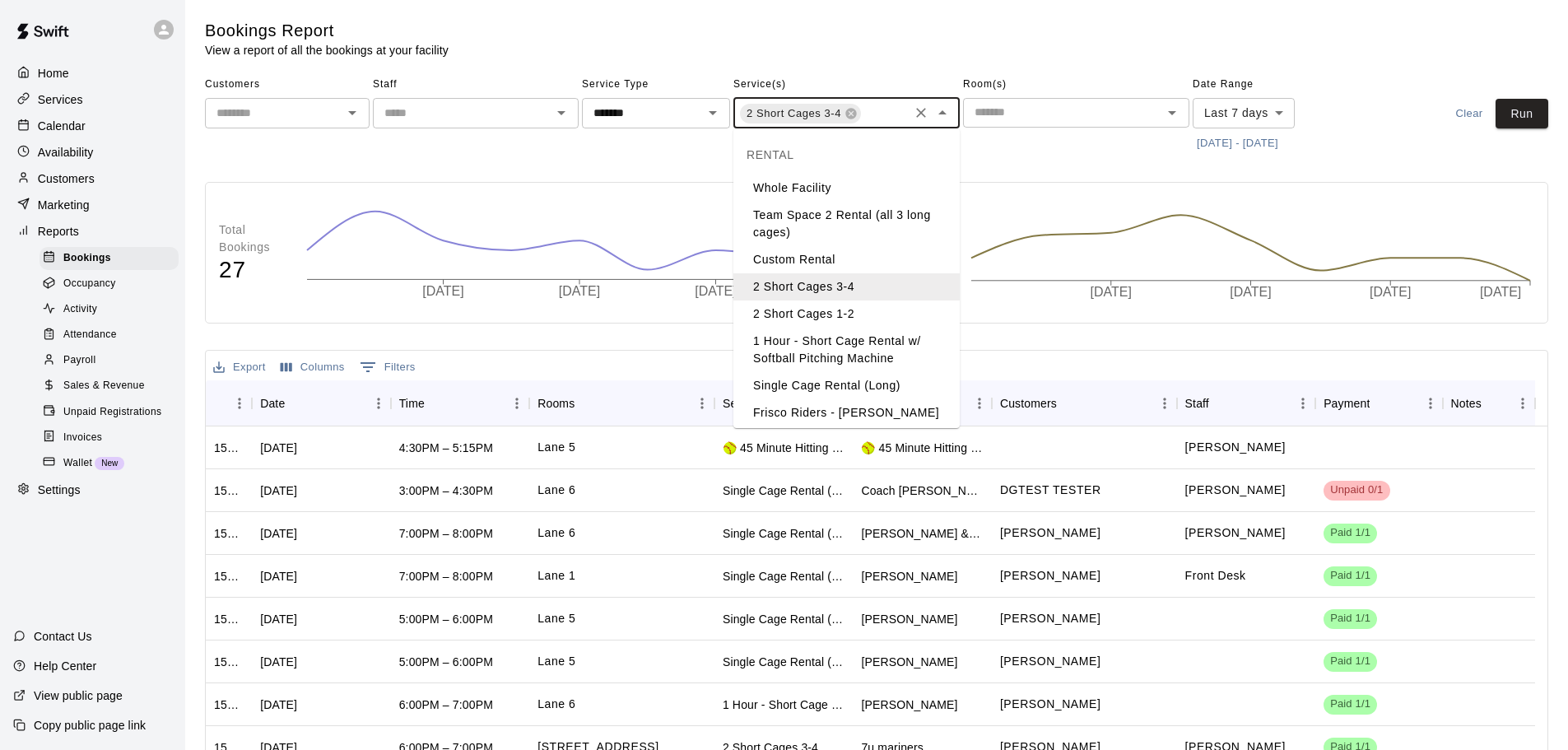
click at [840, 318] on li "2 Short Cages 1-2" at bounding box center [846, 314] width 226 height 28
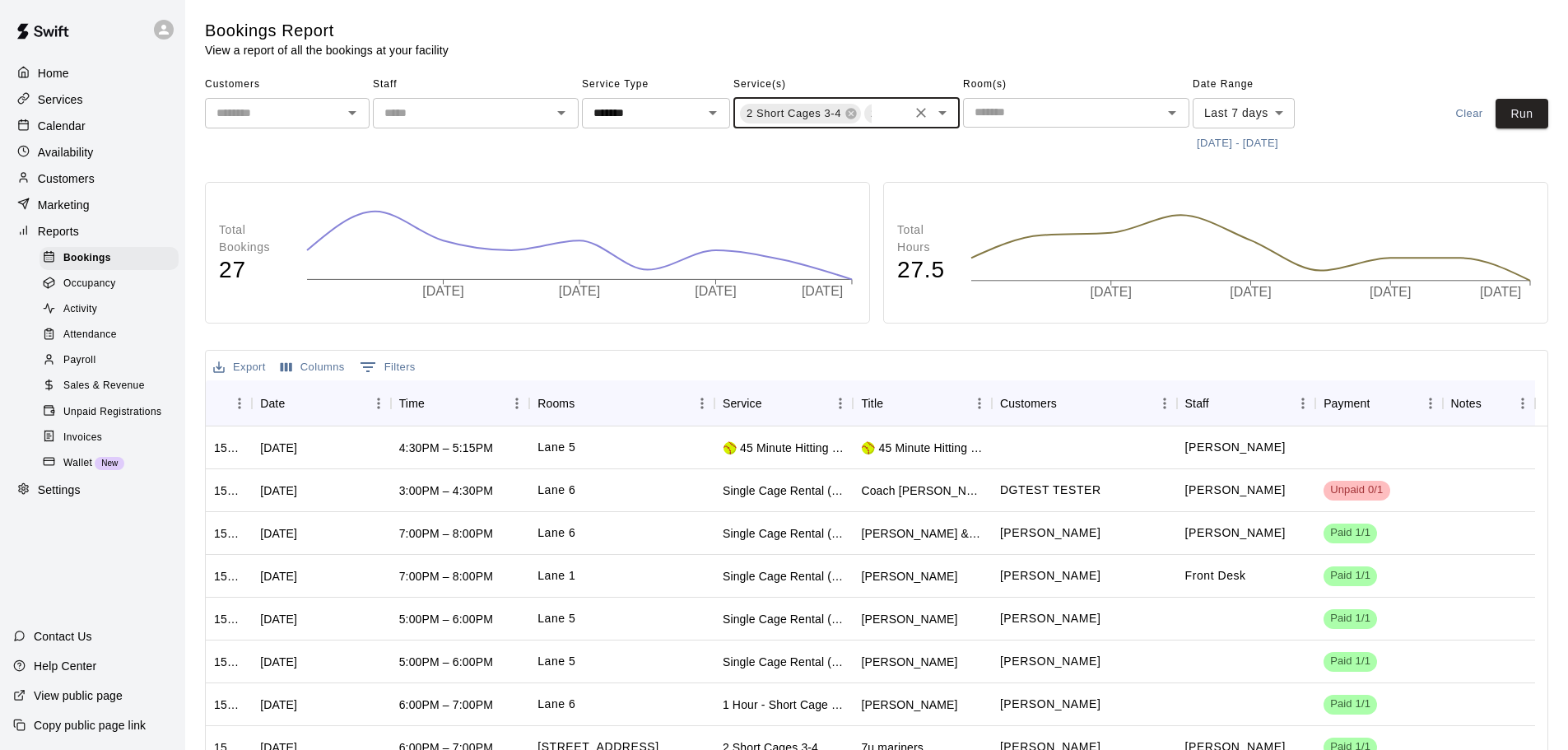
scroll to position [0, 115]
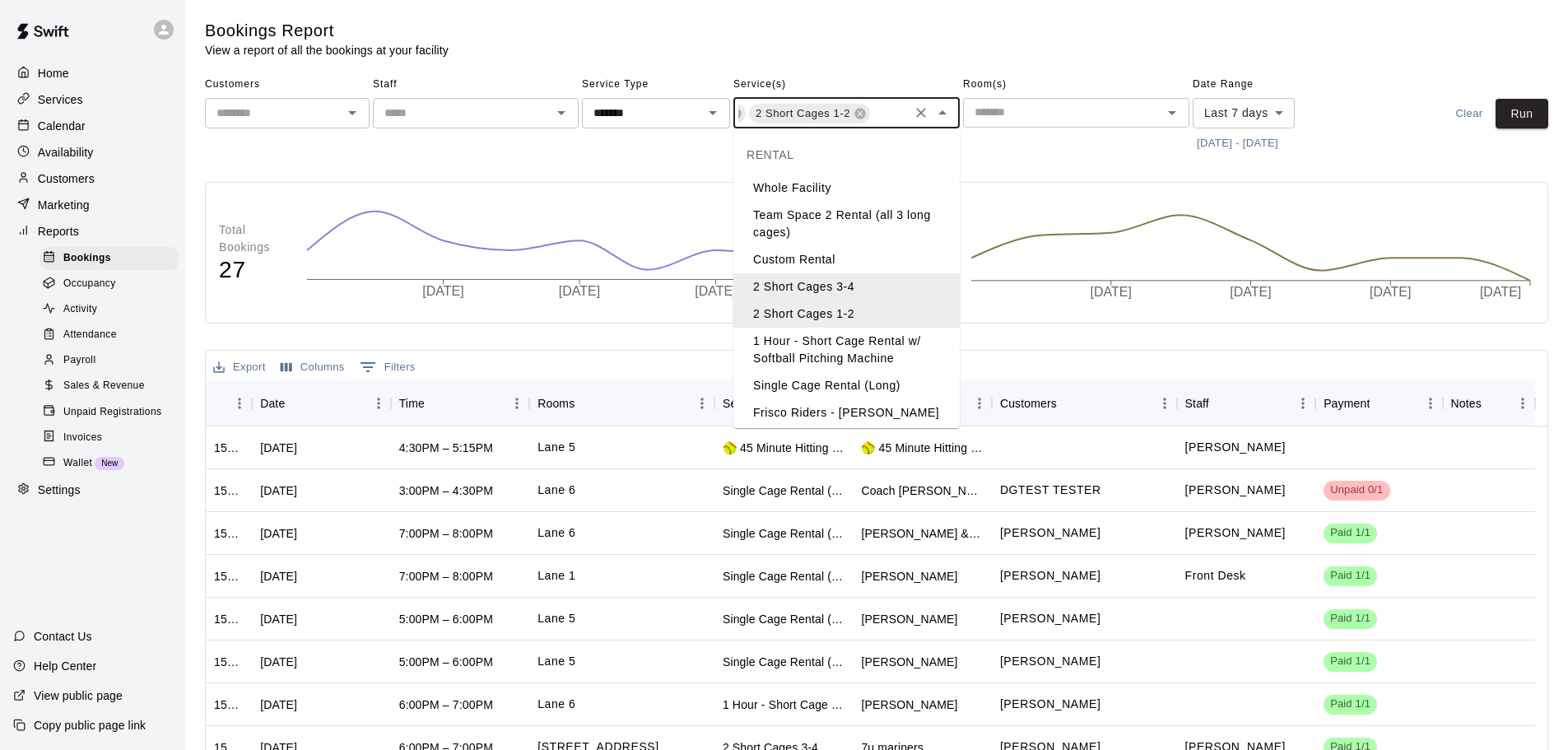
click at [889, 114] on input "text" at bounding box center [889, 115] width 34 height 21
click at [799, 349] on li "1 Hour - Short Cage Rental w/ Softball Pitching Machine" at bounding box center [846, 350] width 226 height 45
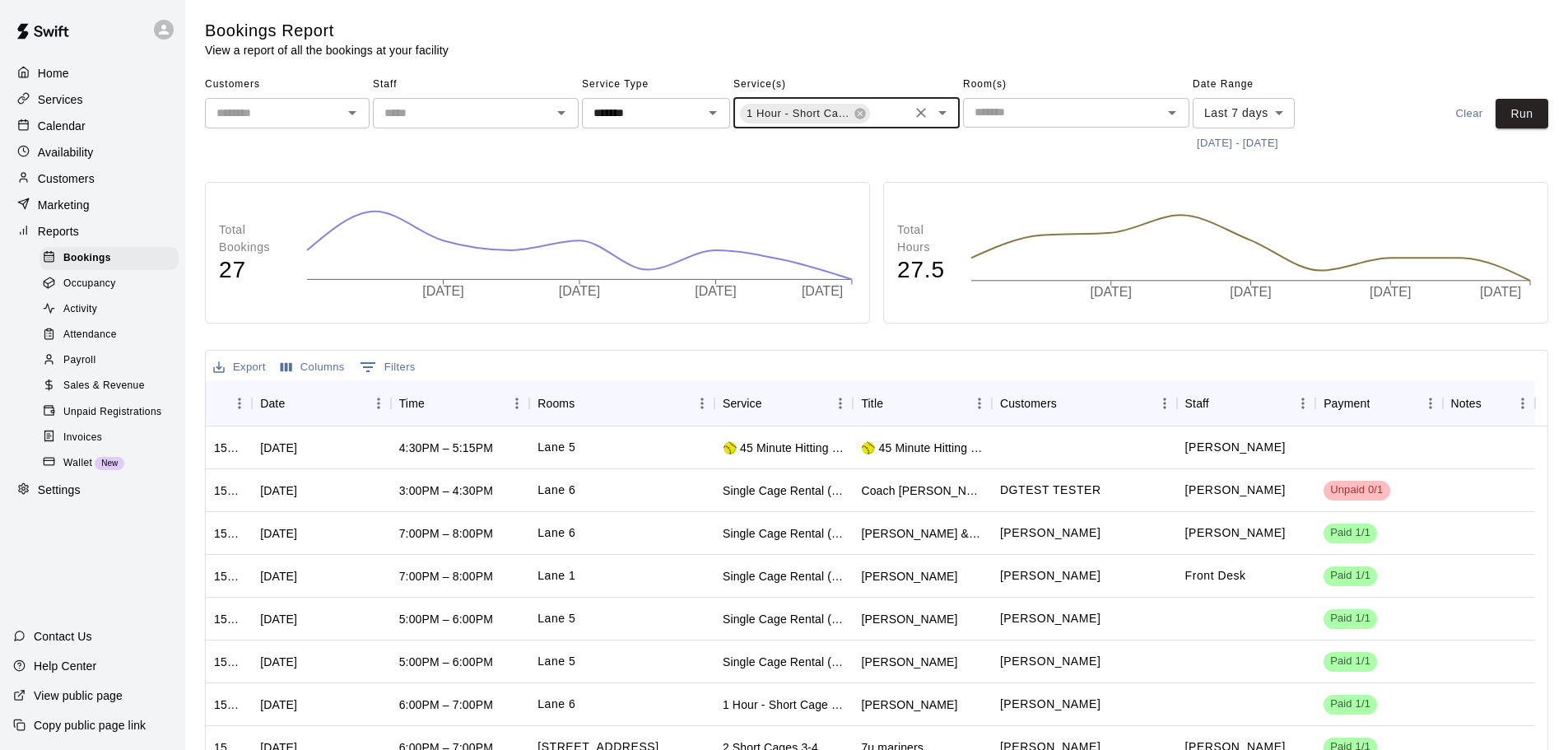
click at [886, 114] on input "text" at bounding box center [889, 115] width 34 height 21
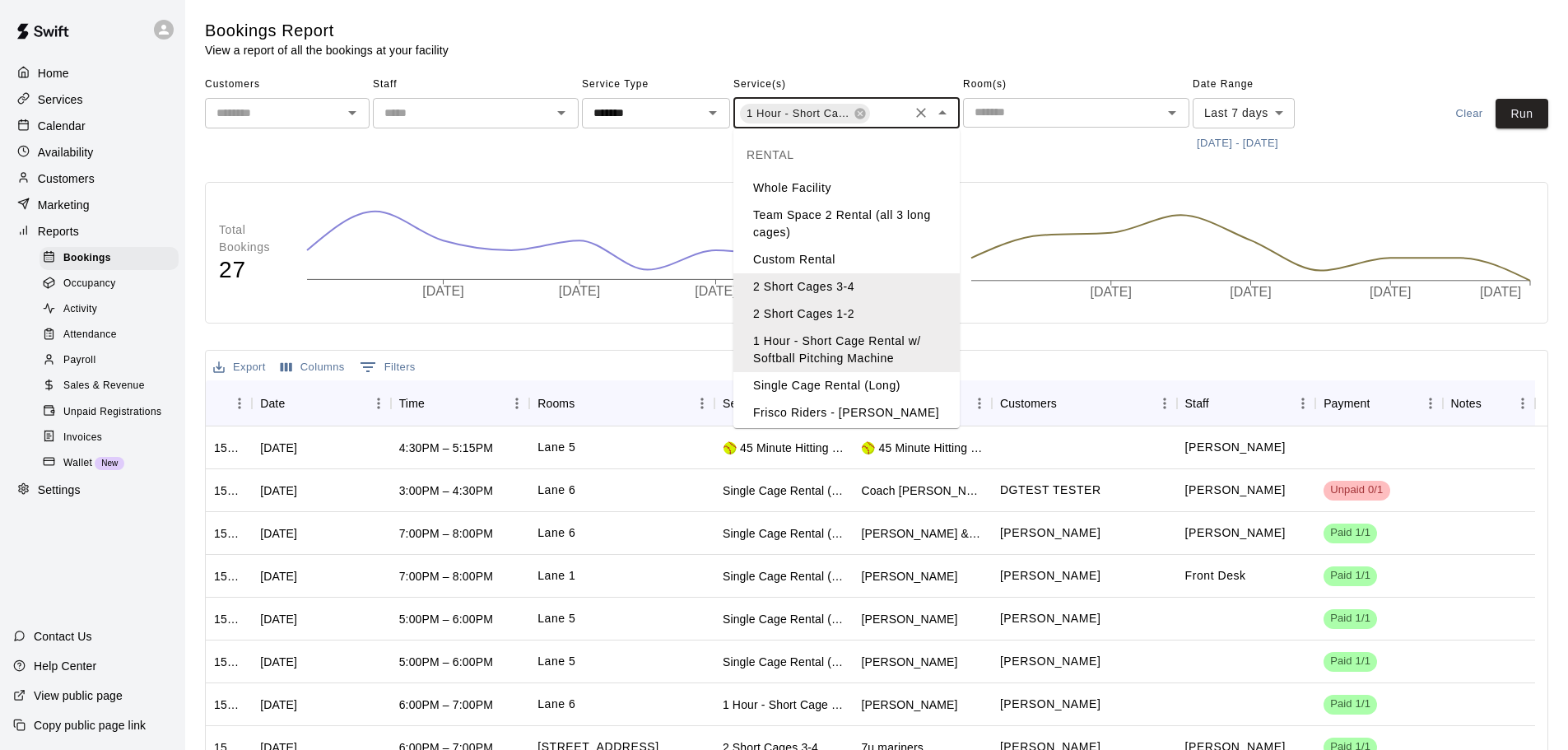
click at [833, 384] on li "Single Cage Rental (Long)" at bounding box center [846, 386] width 226 height 28
click at [891, 123] on input "text" at bounding box center [889, 115] width 34 height 21
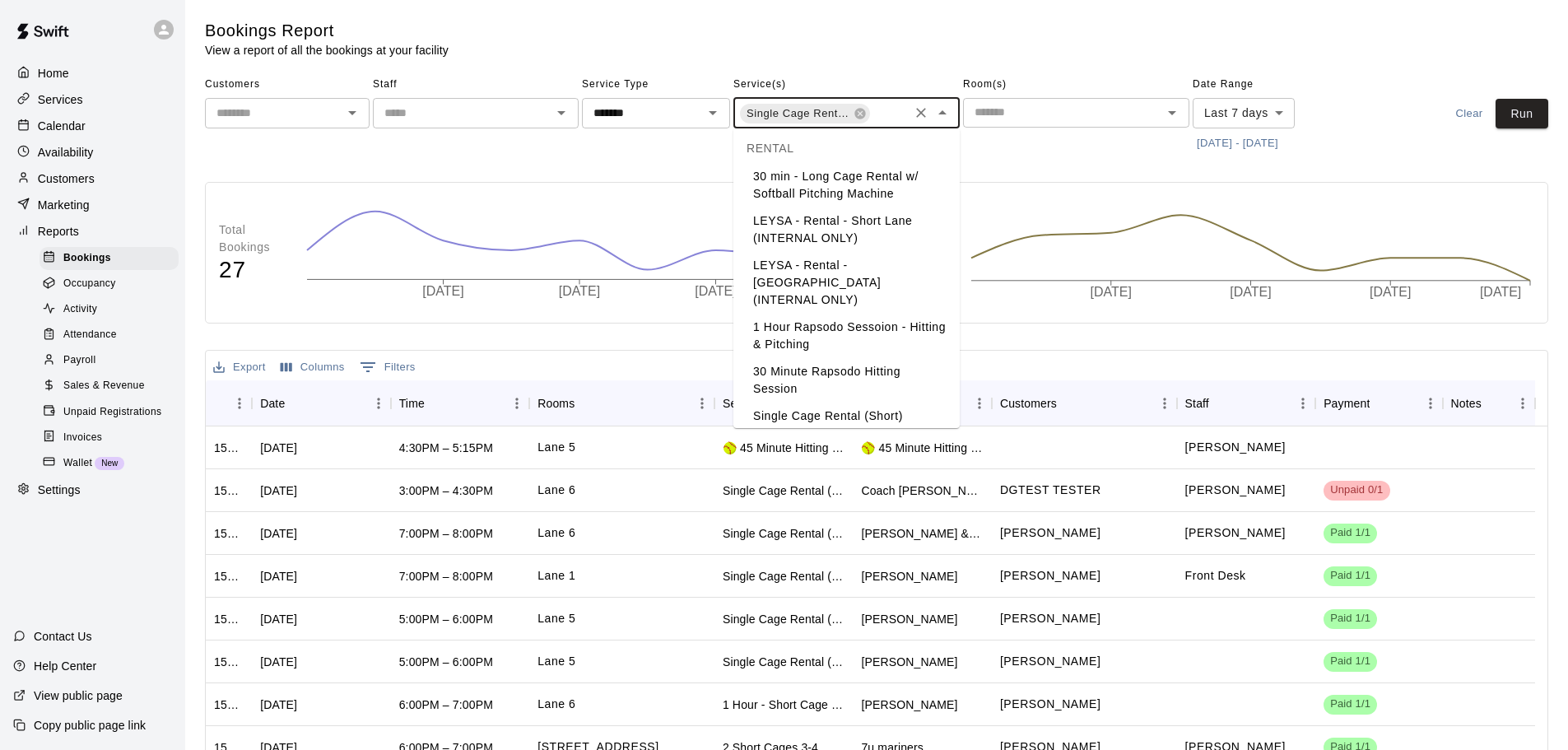
scroll to position [487, 0]
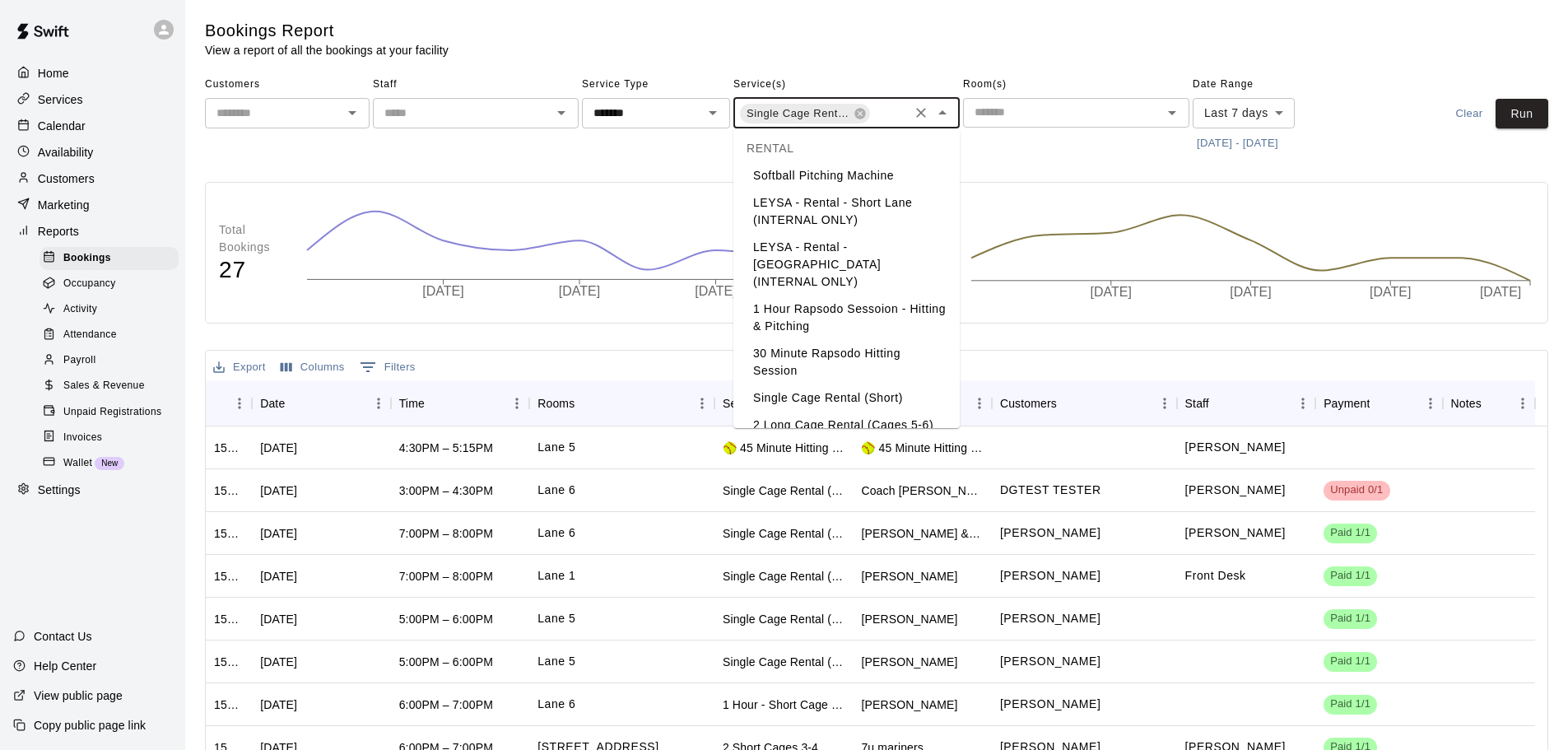
click at [883, 384] on li "Single Cage Rental (Short)" at bounding box center [846, 398] width 226 height 28
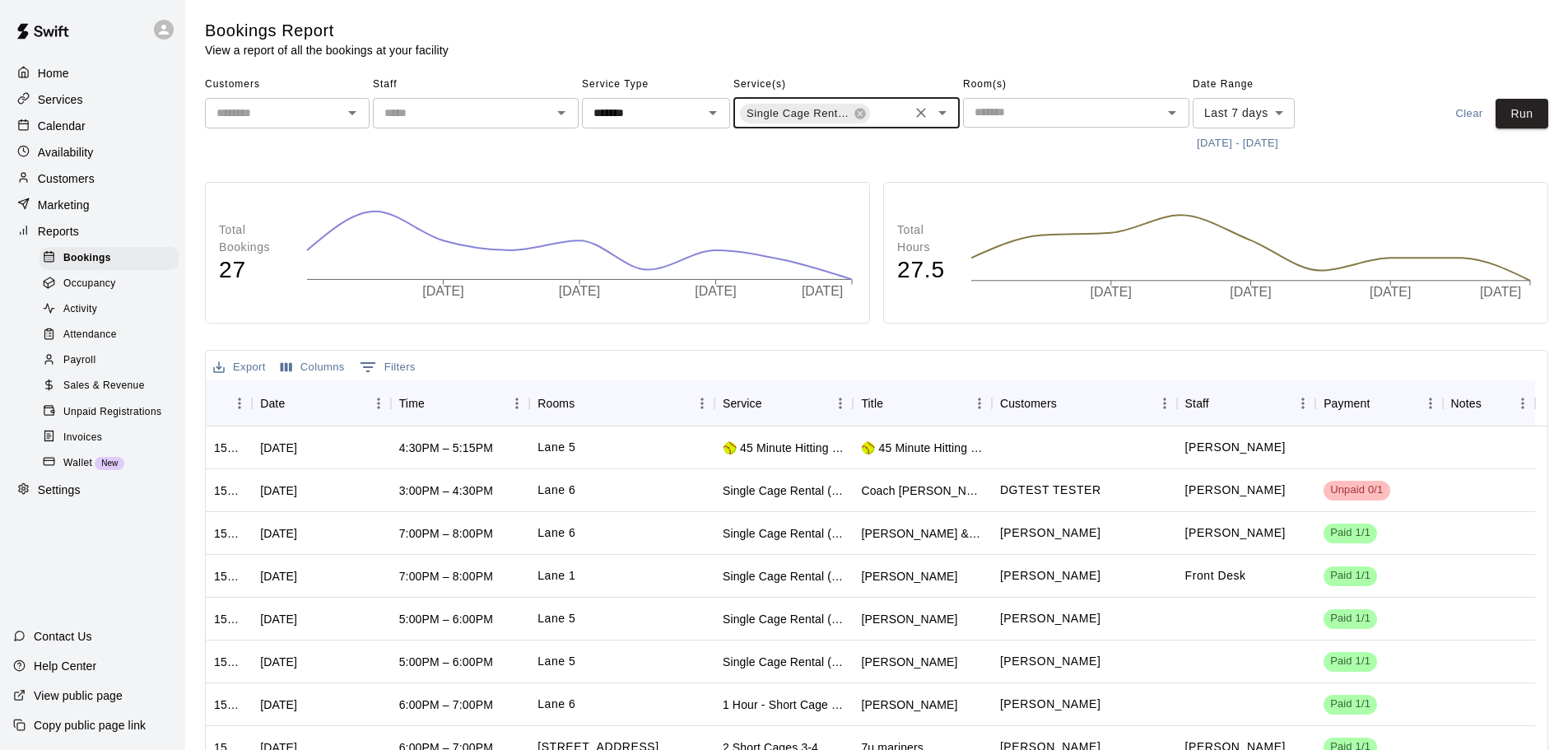
click at [1270, 111] on body "Home Services Calendar Availability Customers Marketing Reports Bookings Occupa…" at bounding box center [784, 466] width 1568 height 933
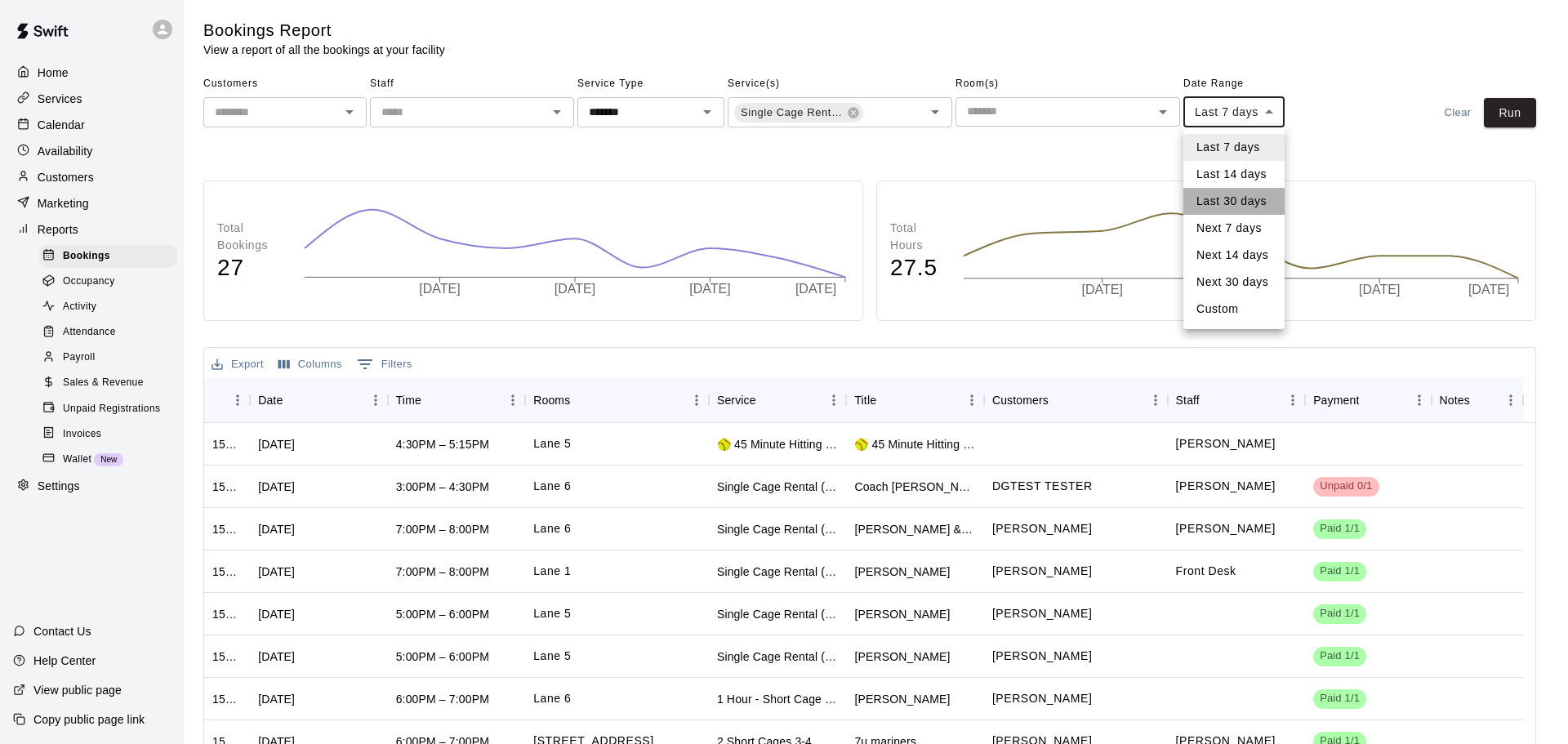
click at [1227, 201] on li "Last 30 days" at bounding box center [1234, 201] width 102 height 27
type input "*****"
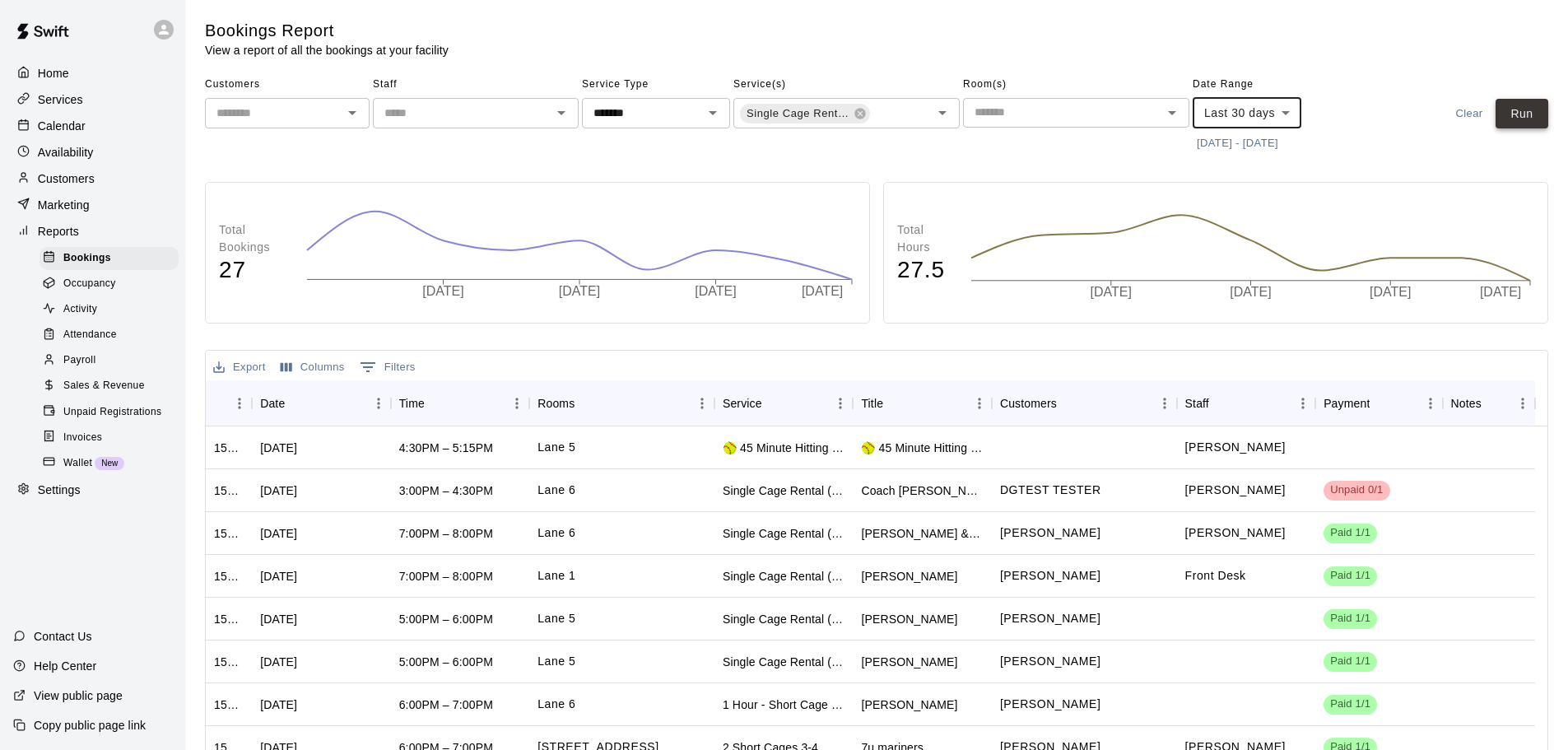
click at [1517, 124] on button "Run" at bounding box center [1521, 114] width 52 height 30
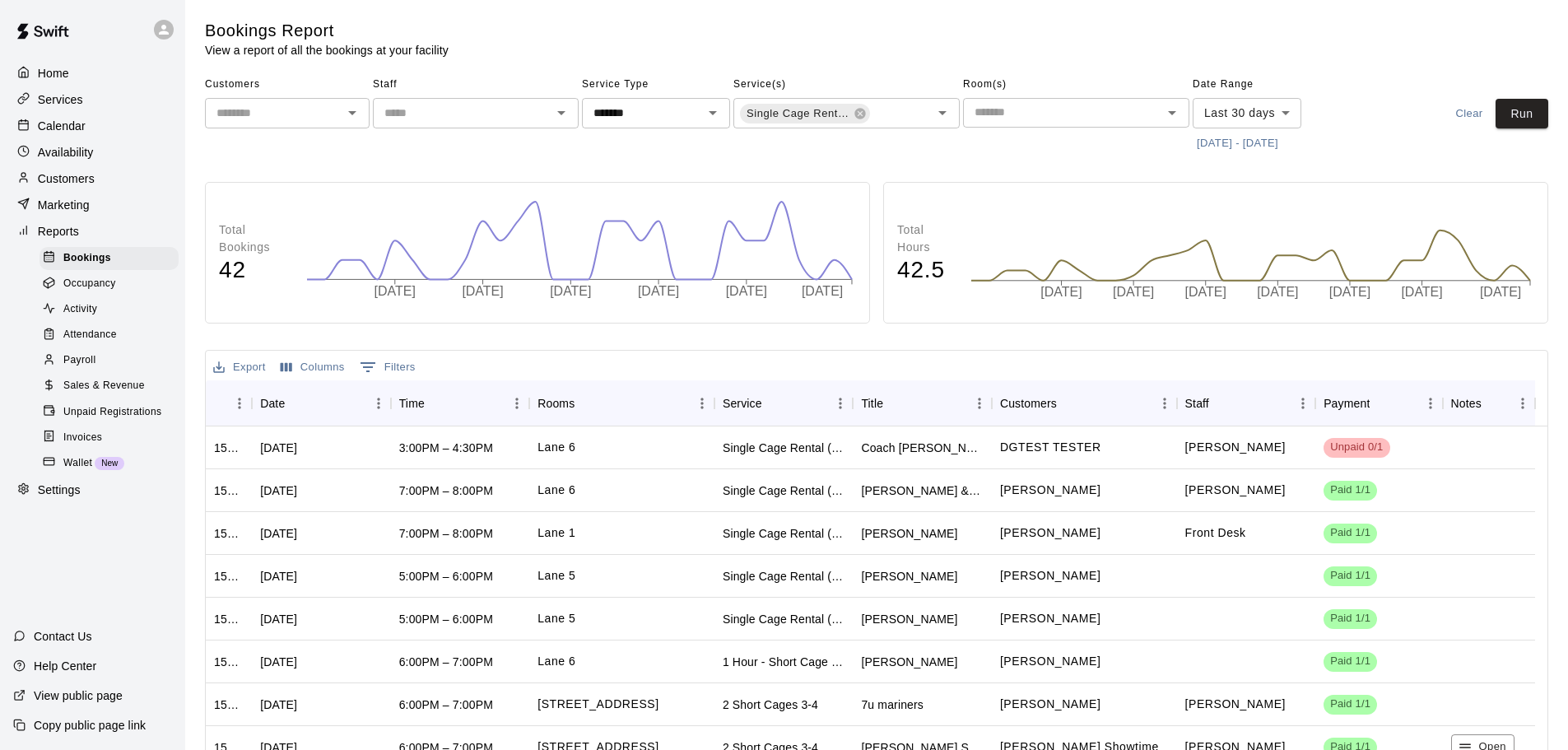
scroll to position [412, 0]
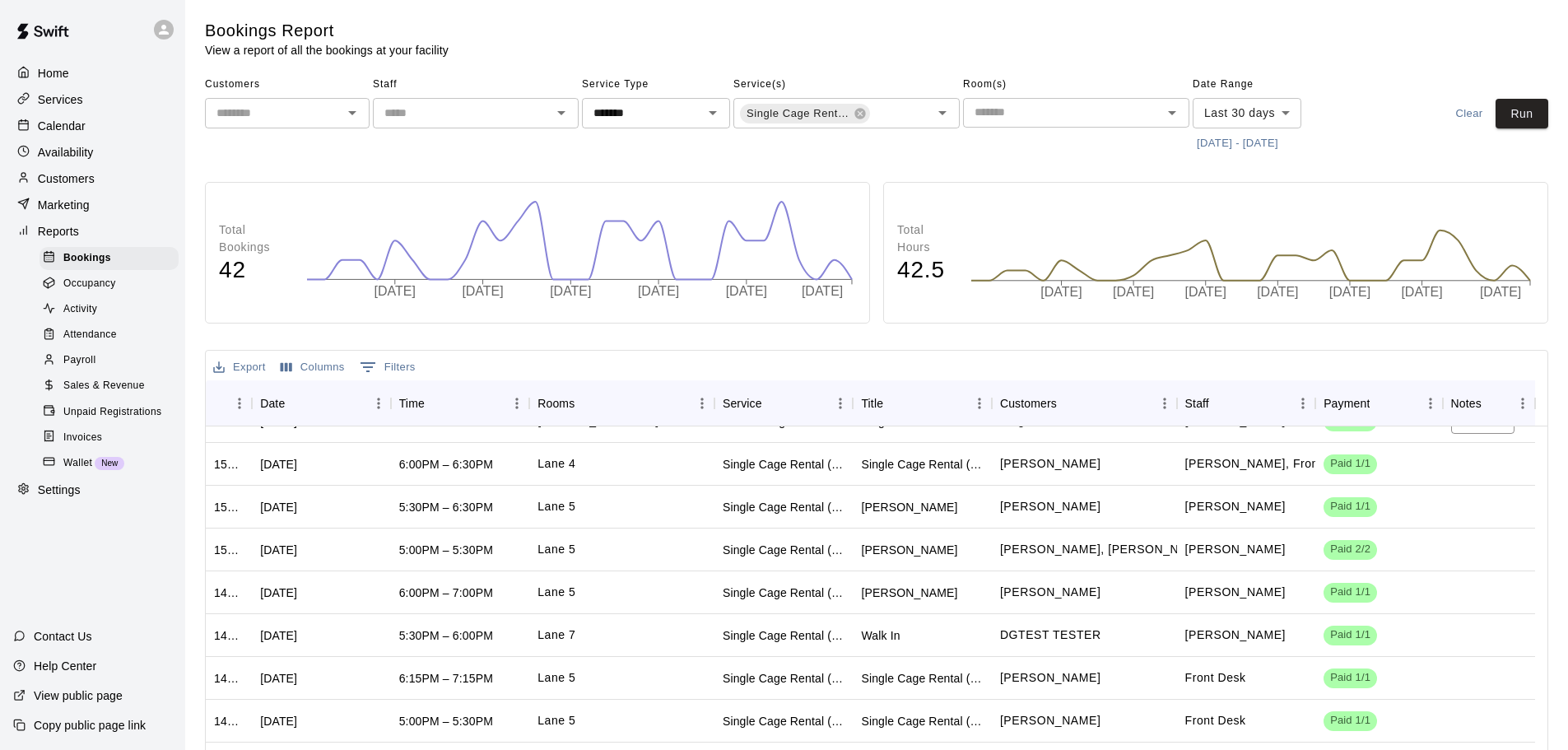
click at [61, 387] on div "Sales & Revenue" at bounding box center [109, 386] width 139 height 23
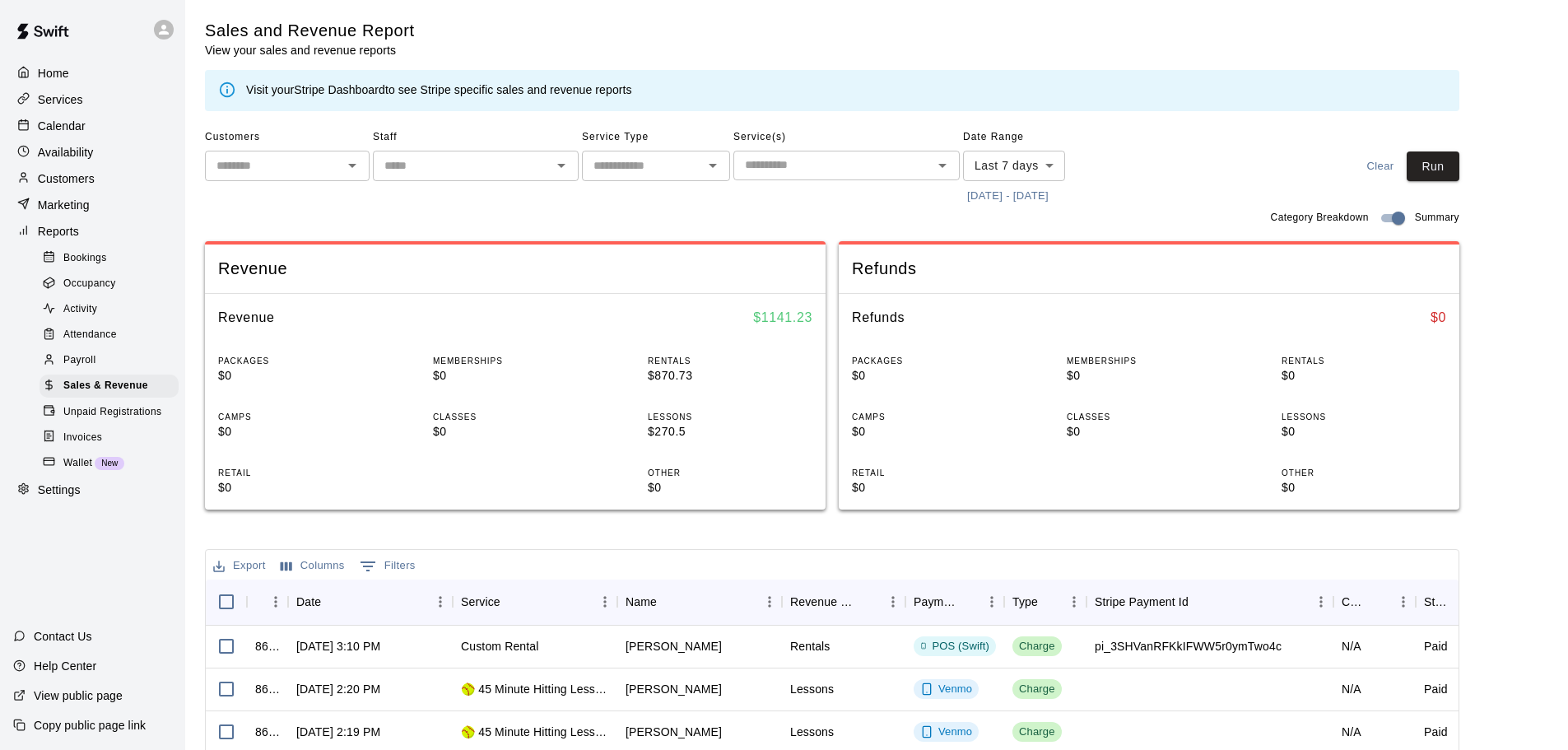
click at [715, 175] on icon "Open" at bounding box center [713, 165] width 20 height 20
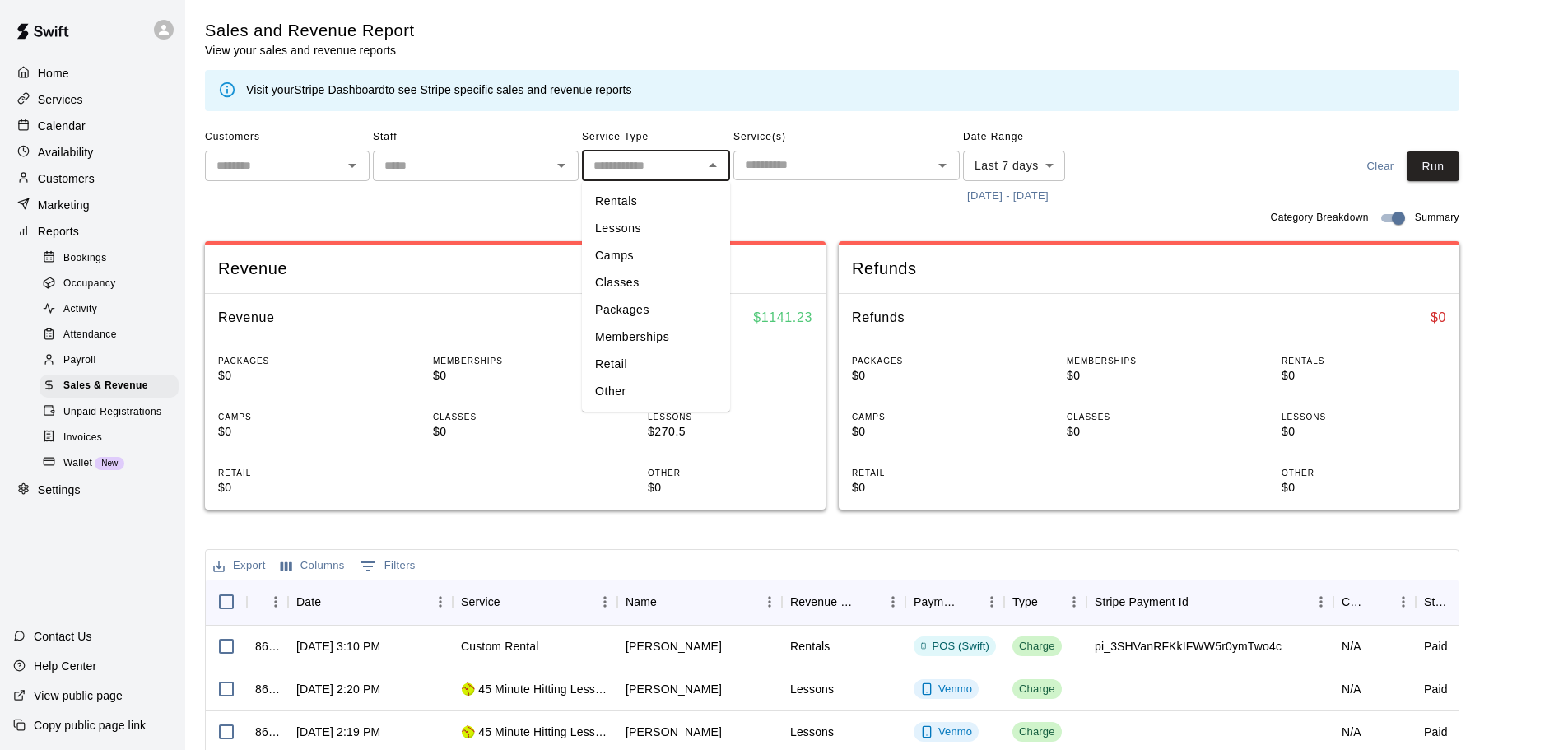
click at [683, 192] on li "Rentals" at bounding box center [656, 201] width 148 height 28
type input "*******"
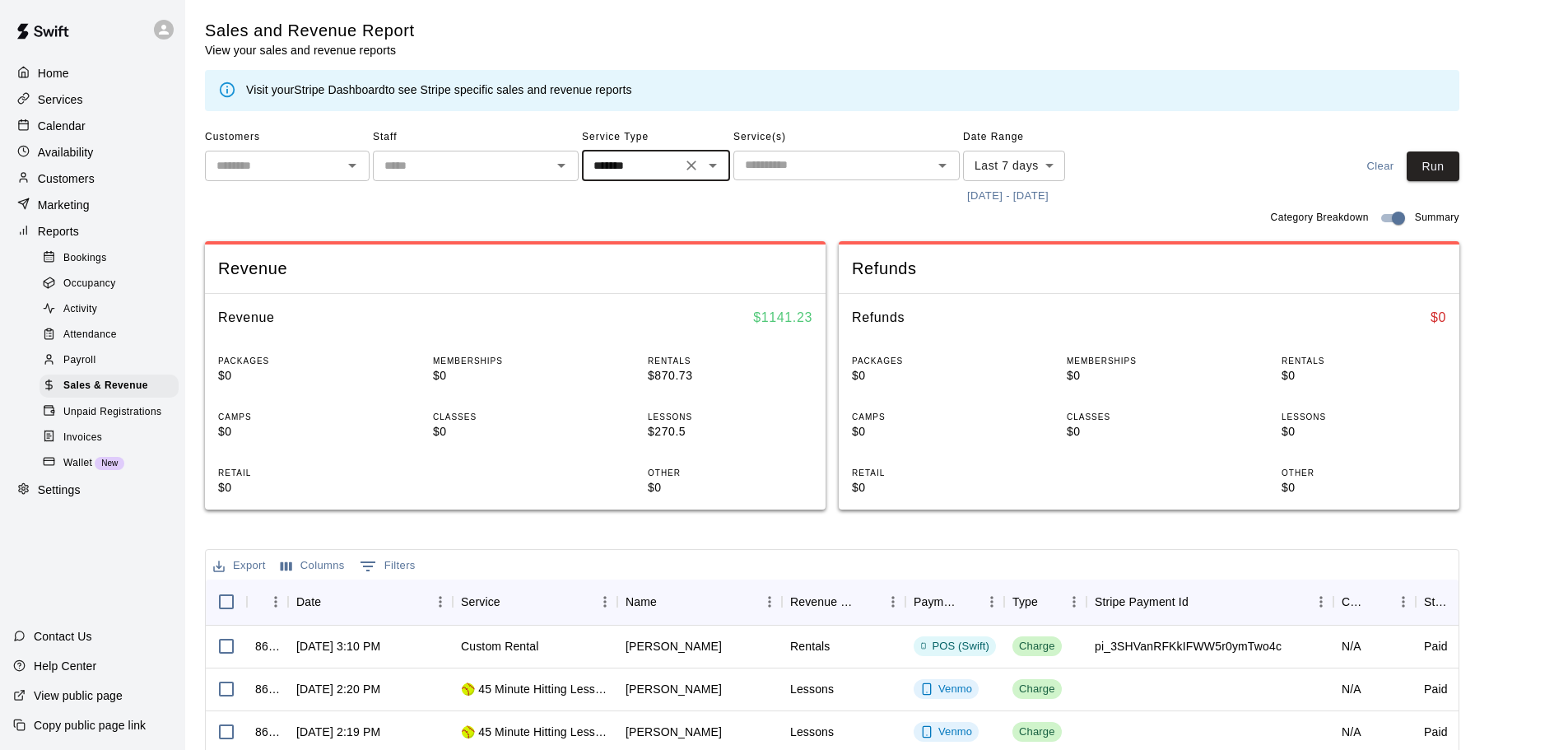
click at [945, 168] on icon "Open" at bounding box center [942, 165] width 20 height 20
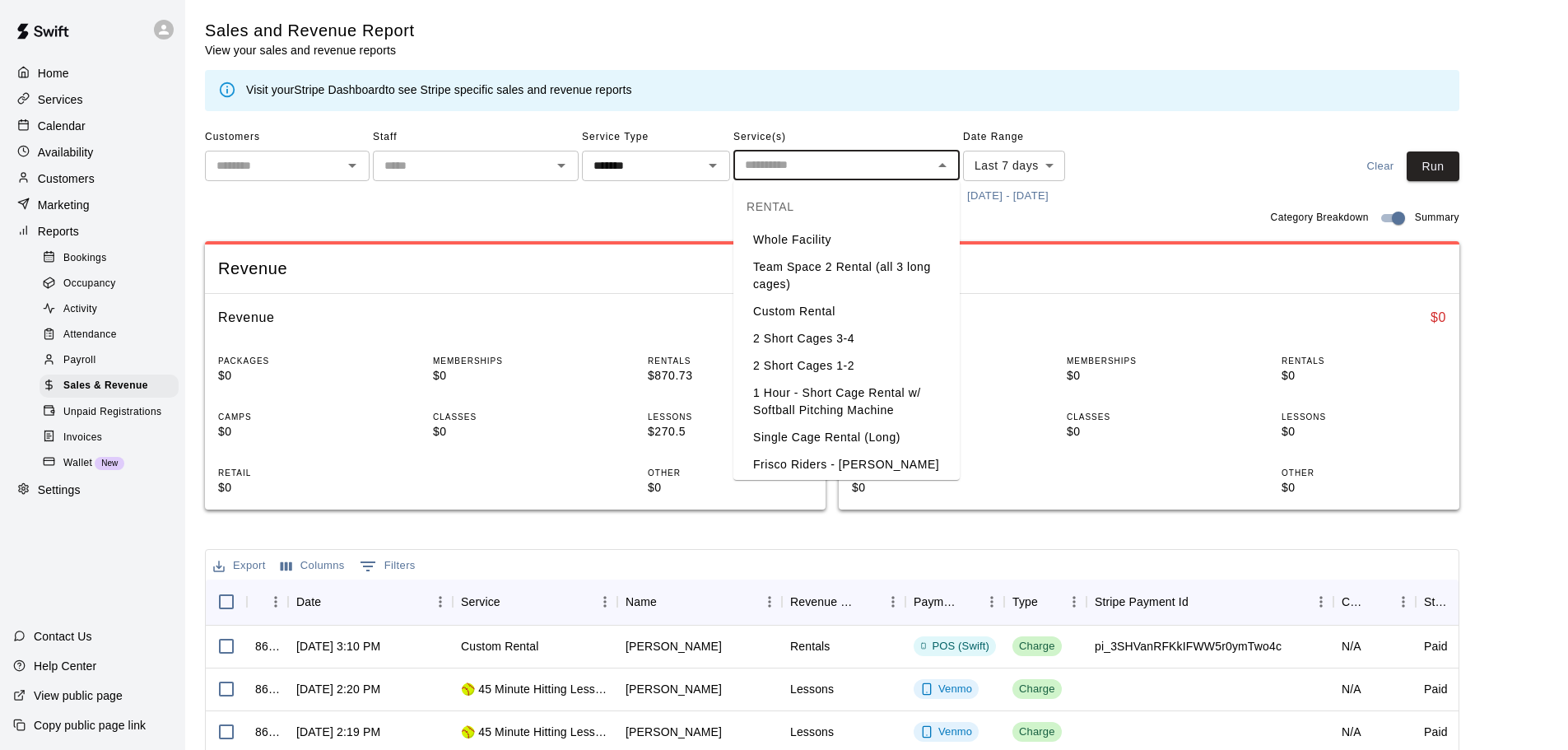
click at [856, 335] on li "2 Short Cages 3-4" at bounding box center [846, 339] width 226 height 28
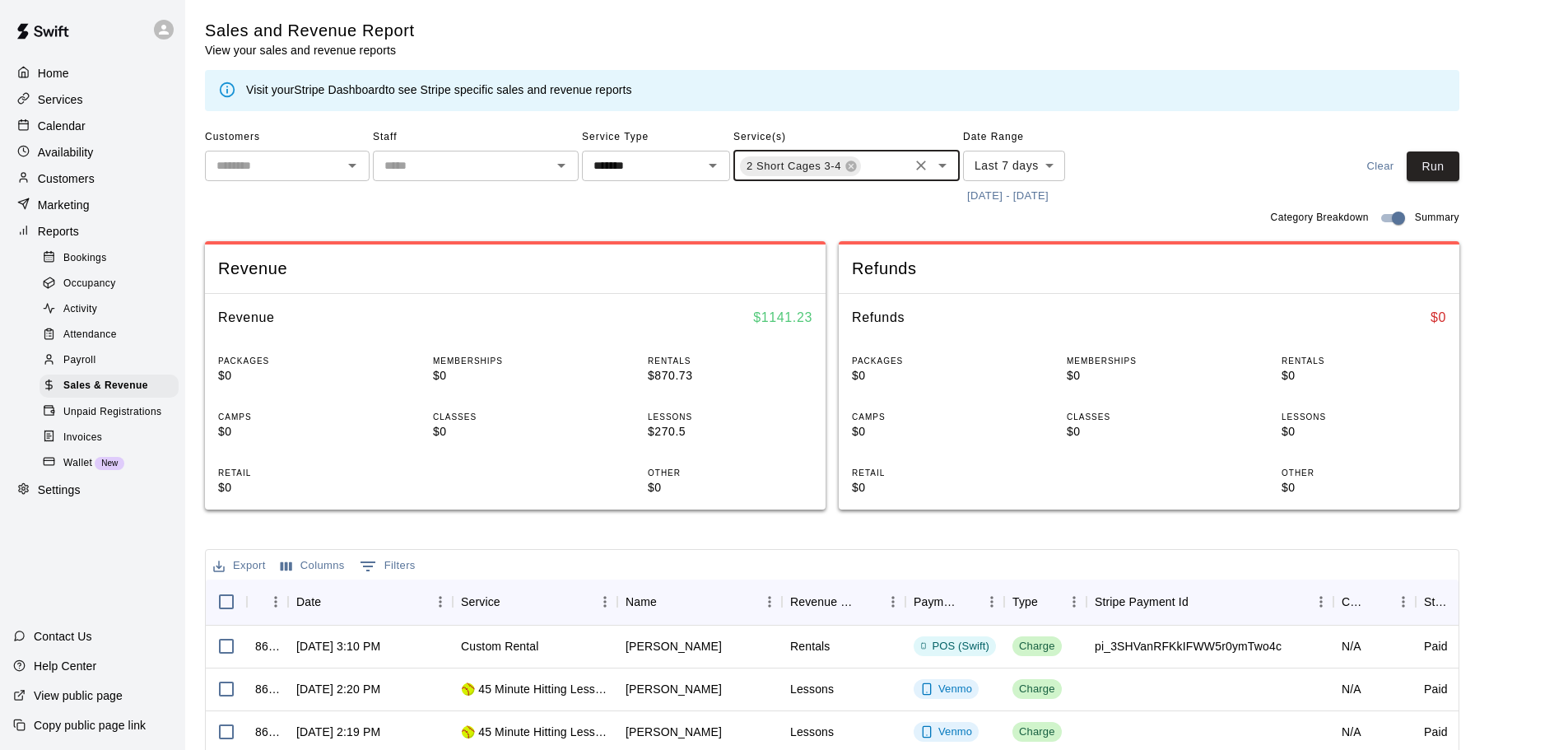
click at [875, 156] on div "2 Short Cages 3-4 ​" at bounding box center [846, 165] width 226 height 30
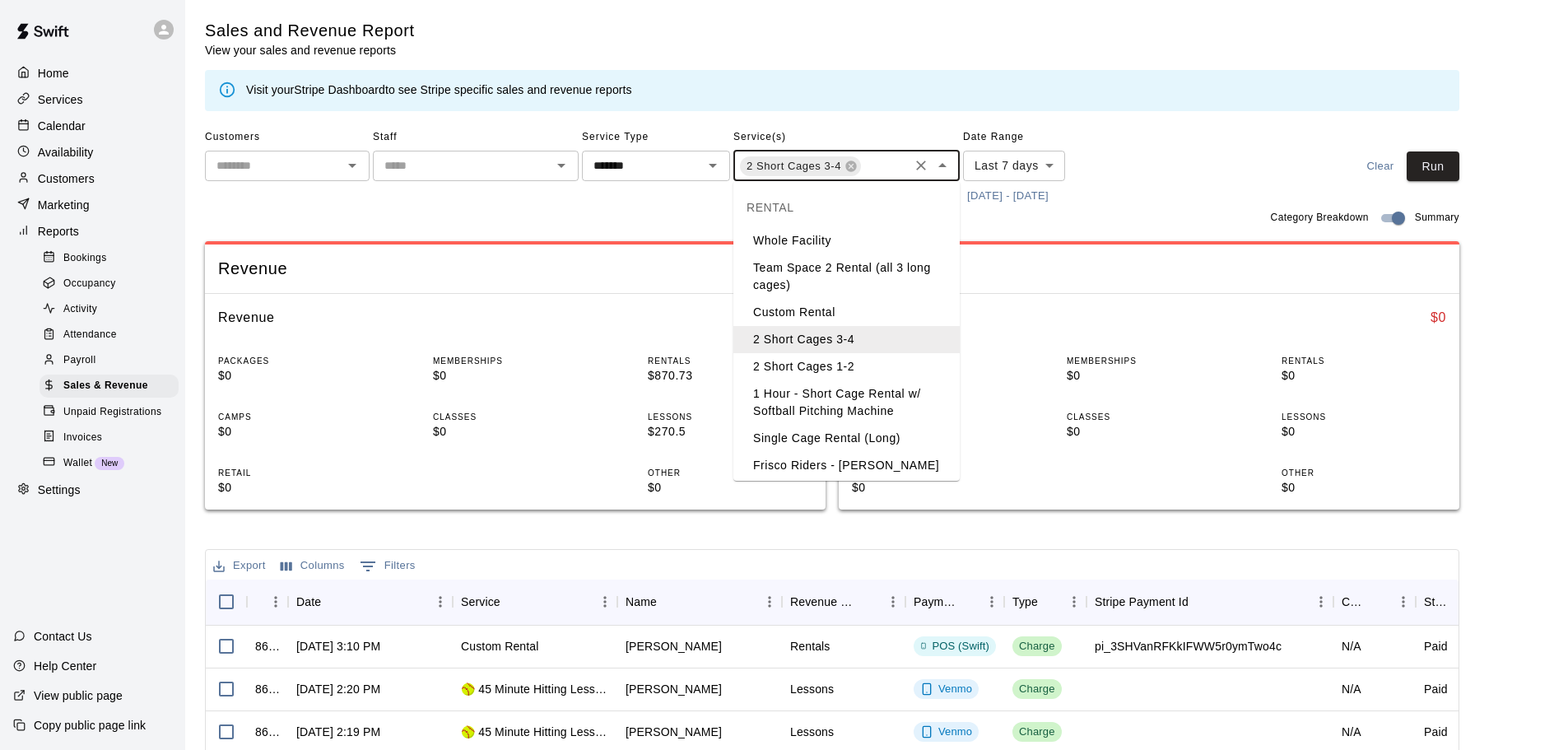
click at [876, 372] on li "2 Short Cages 1-2" at bounding box center [846, 367] width 226 height 28
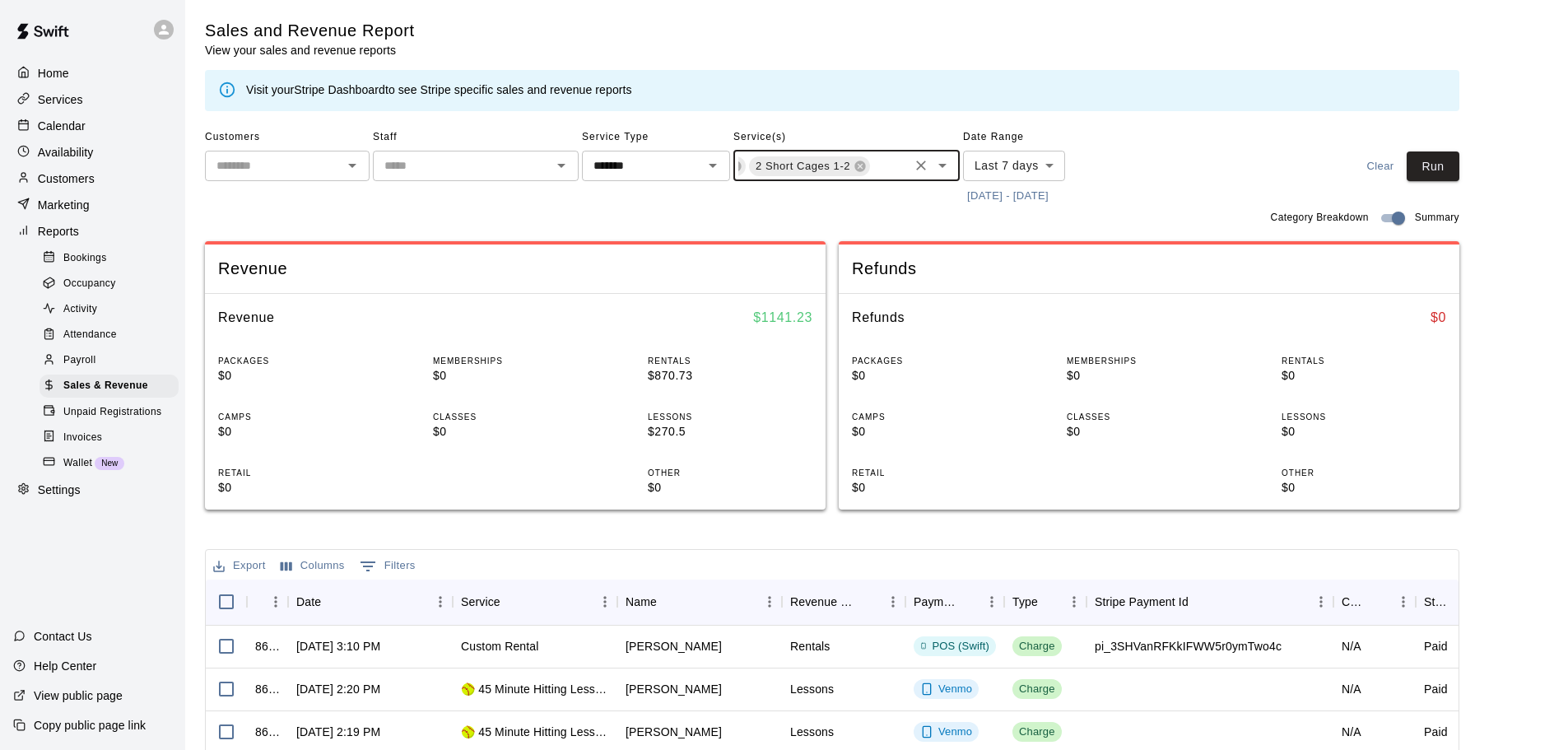
click at [892, 169] on input "text" at bounding box center [889, 168] width 34 height 21
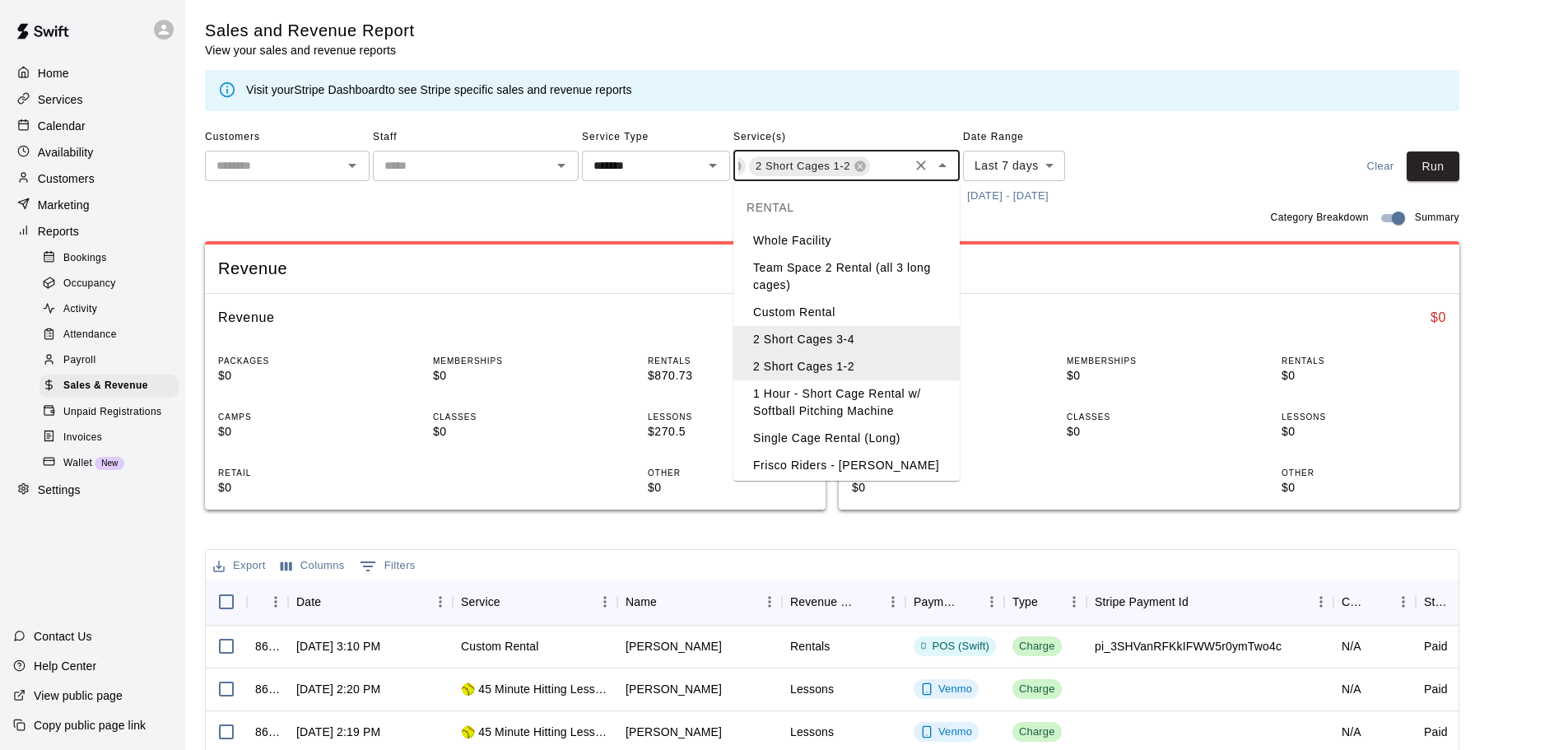
click at [884, 398] on li "1 Hour - Short Cage Rental w/ Softball Pitching Machine" at bounding box center [846, 403] width 226 height 45
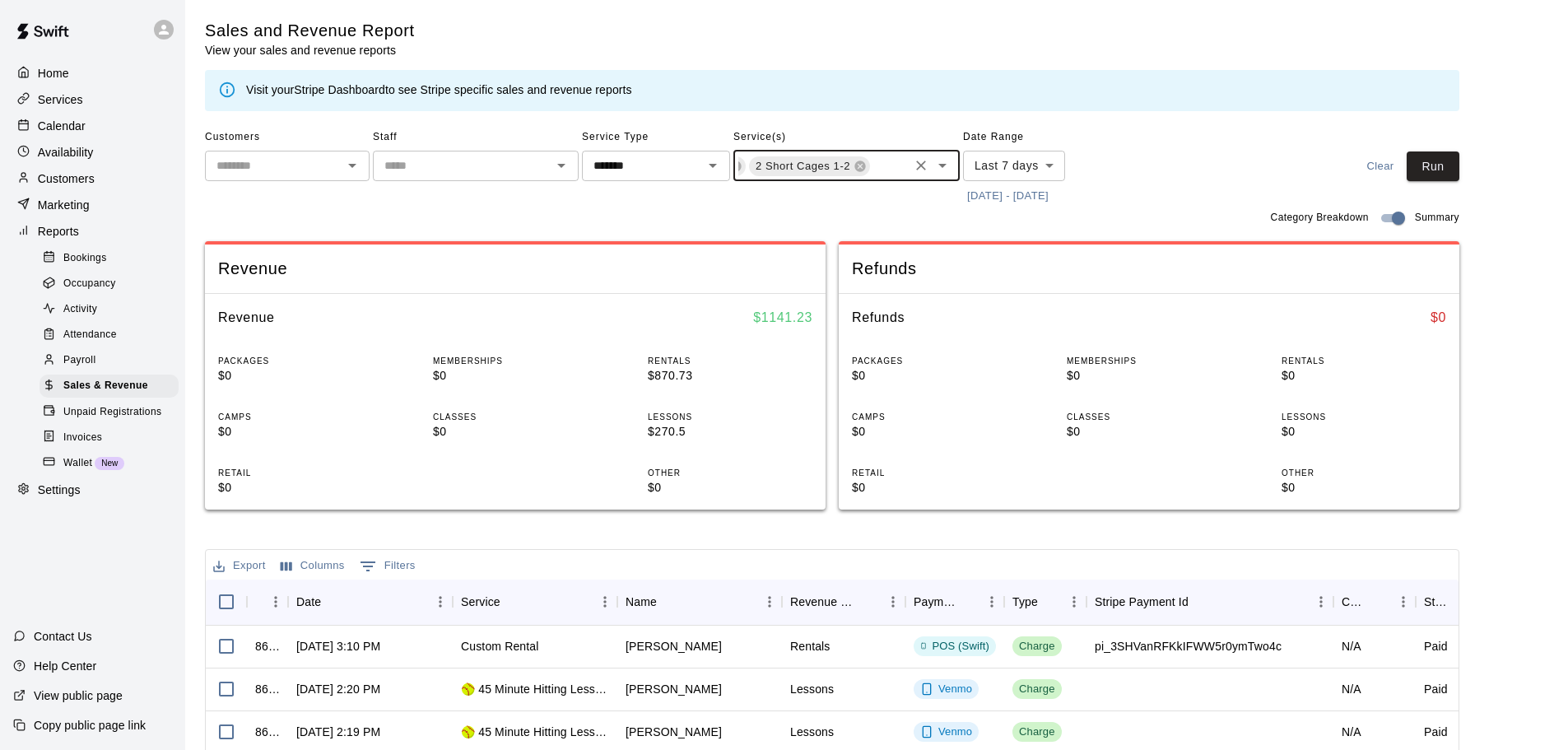
scroll to position [0, 248]
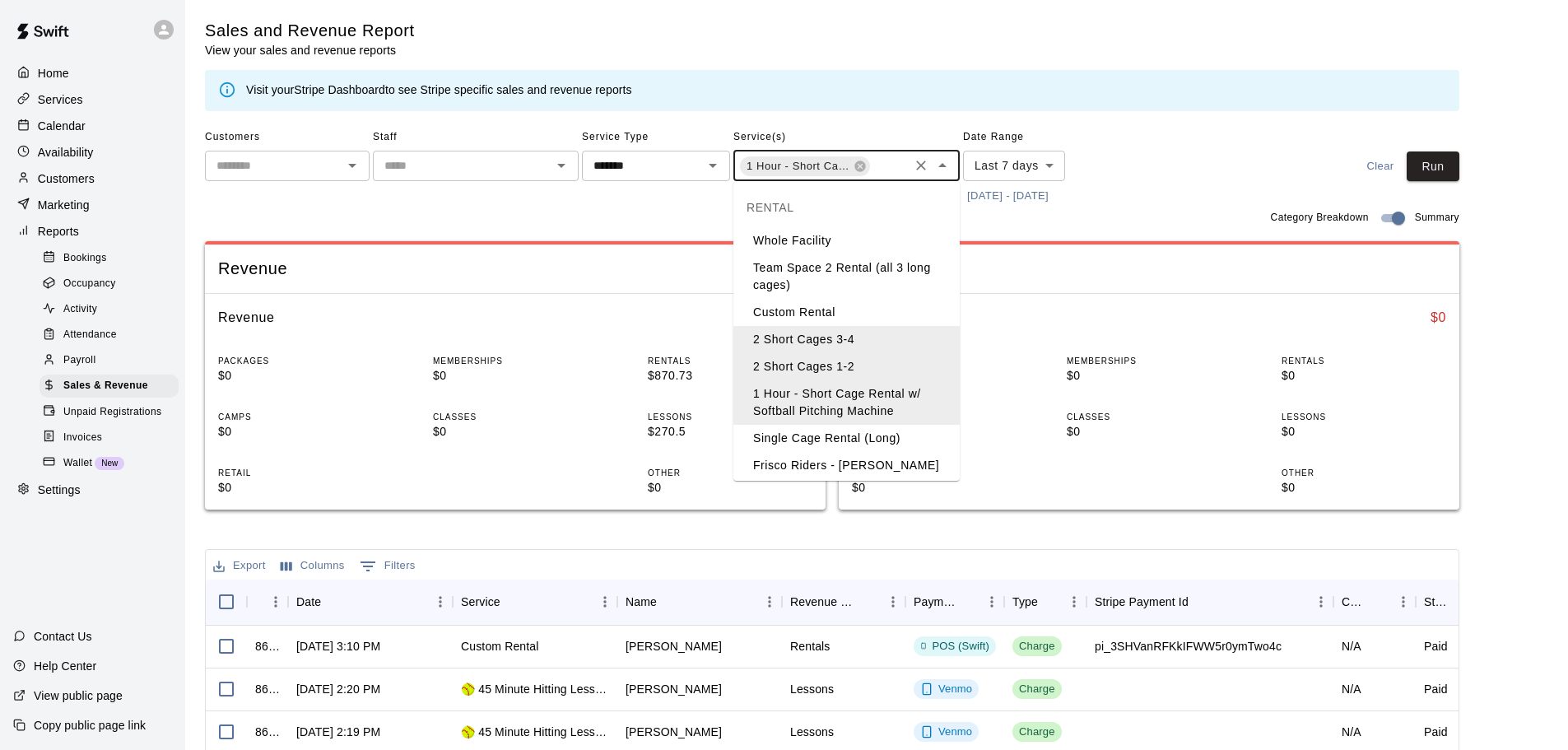
drag, startPoint x: 887, startPoint y: 166, endPoint x: 885, endPoint y: 219, distance: 53.0
click at [887, 164] on input "text" at bounding box center [889, 168] width 34 height 21
click at [873, 434] on li "Single Cage Rental (Long)" at bounding box center [846, 439] width 226 height 28
click at [887, 177] on input "text" at bounding box center [889, 168] width 34 height 21
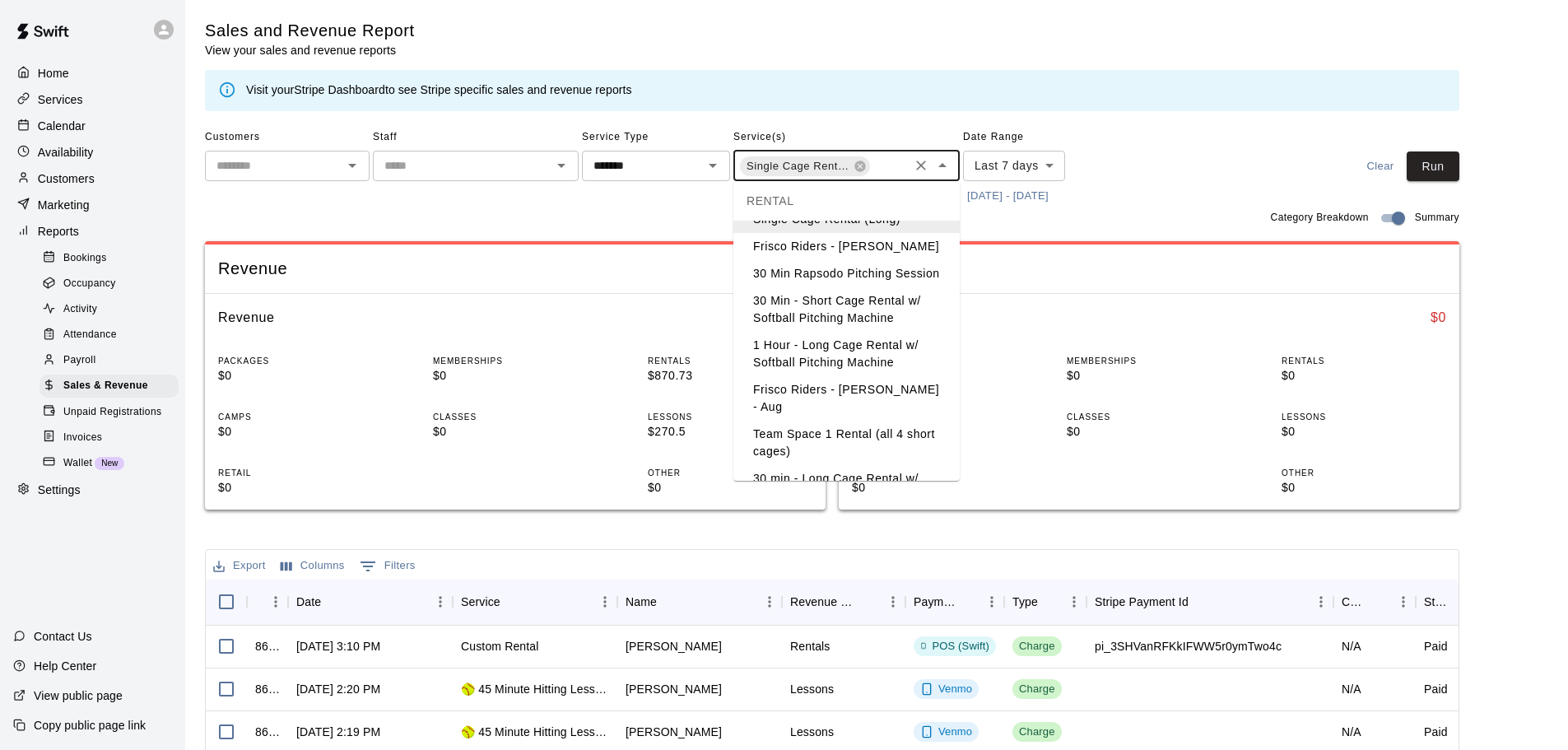
scroll to position [247, 0]
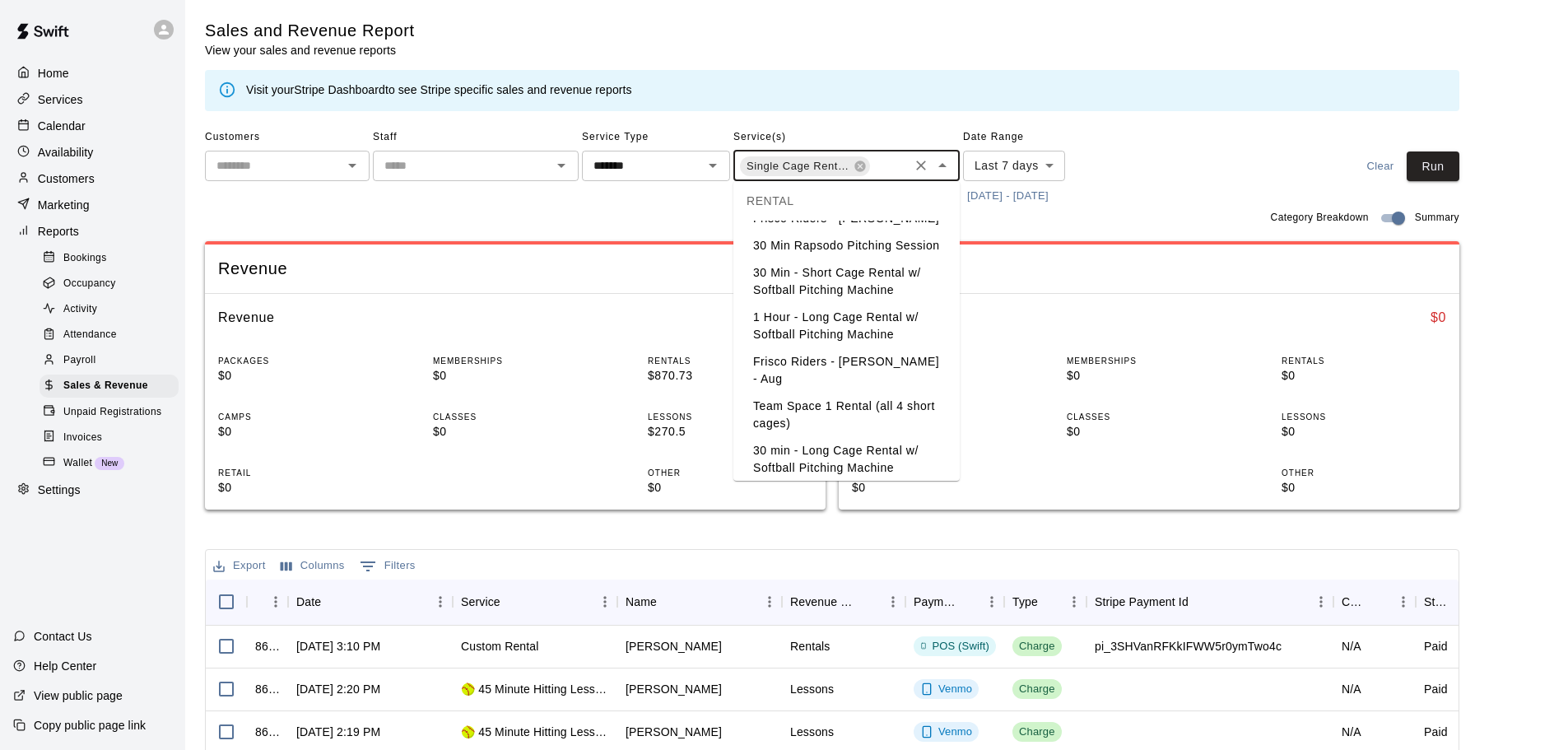
click at [871, 343] on li "1 Hour - Long Cage Rental w/ Softball Pitching Machine" at bounding box center [846, 326] width 226 height 45
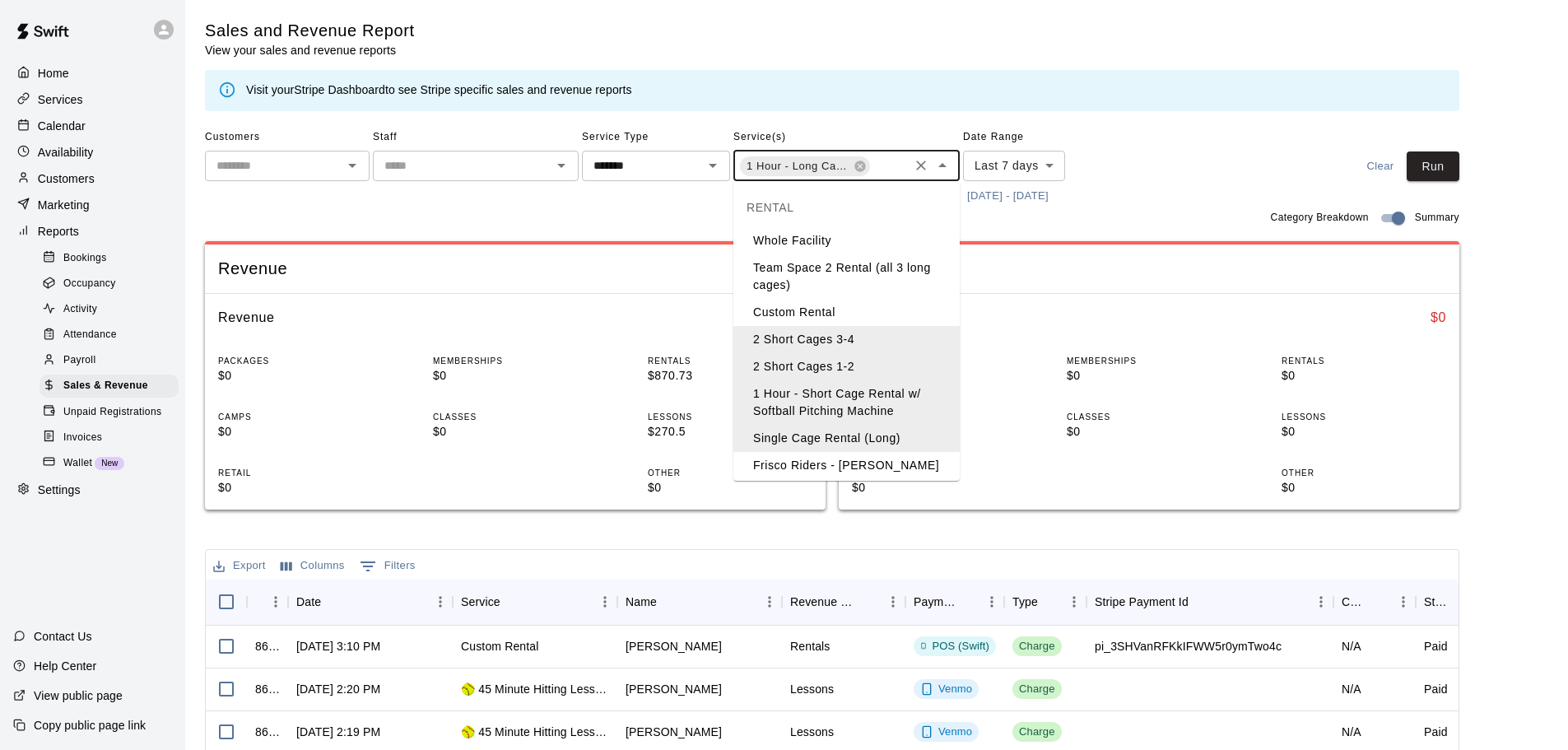
click at [887, 169] on input "text" at bounding box center [889, 168] width 34 height 21
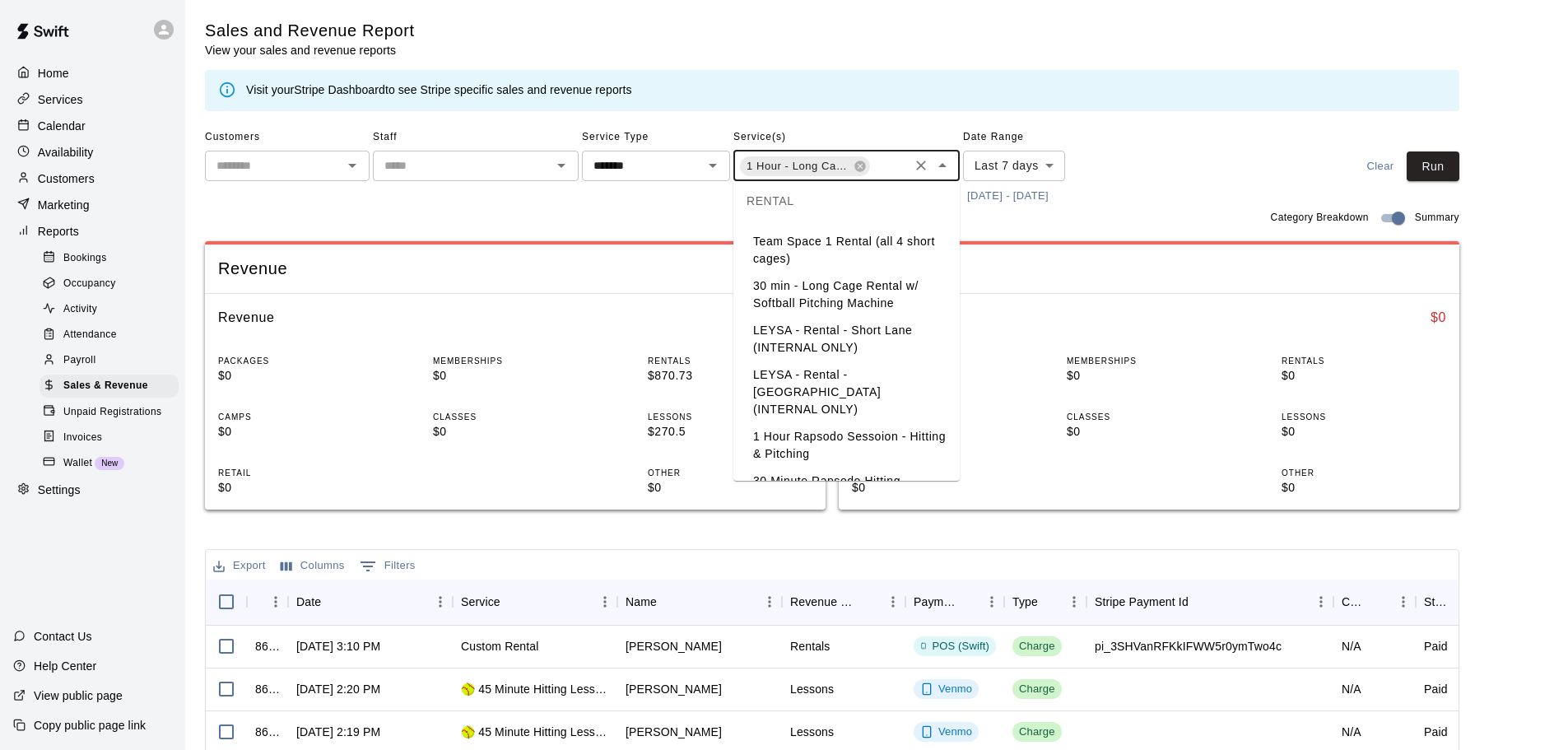
scroll to position [487, 0]
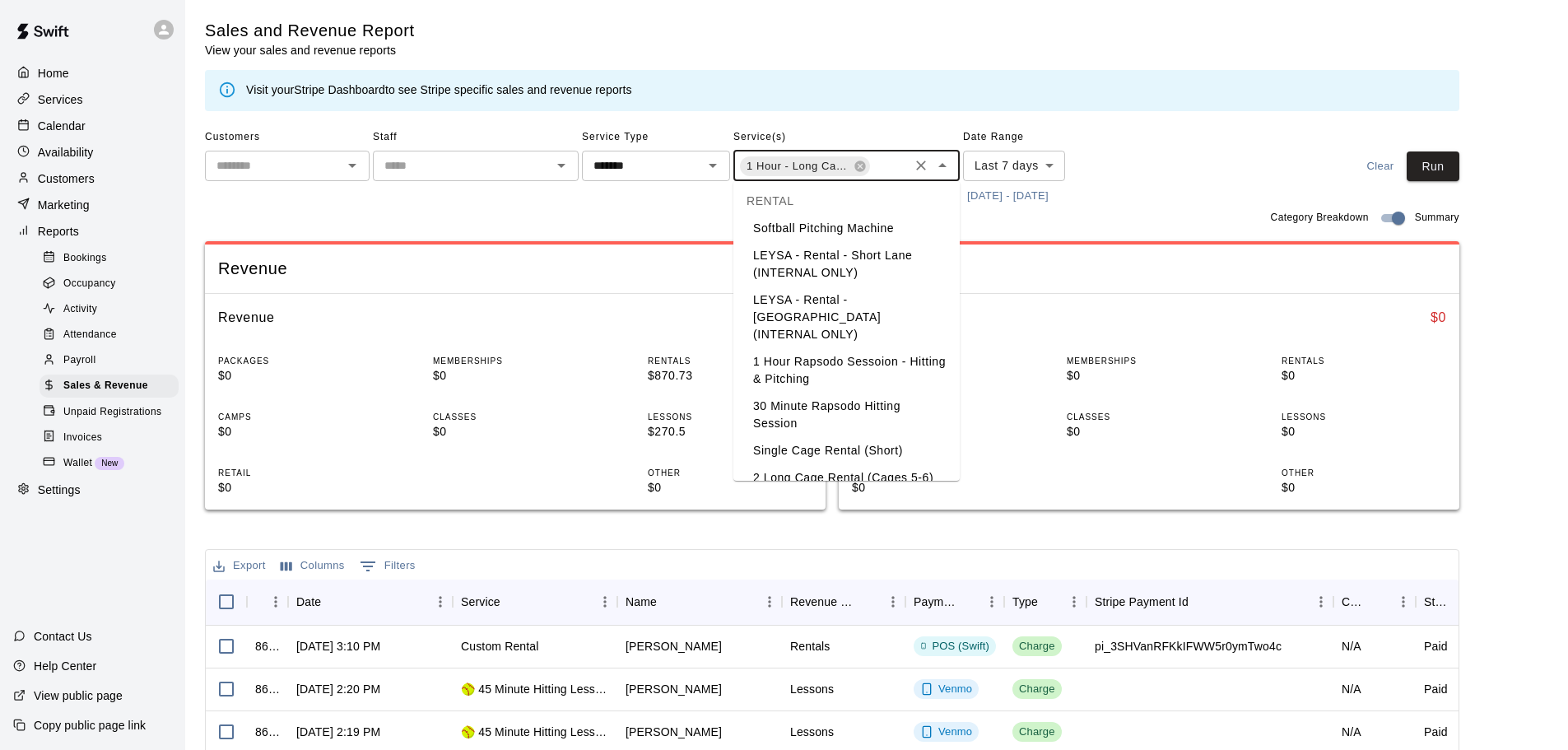
click at [811, 437] on li "Single Cage Rental (Short)" at bounding box center [846, 451] width 226 height 28
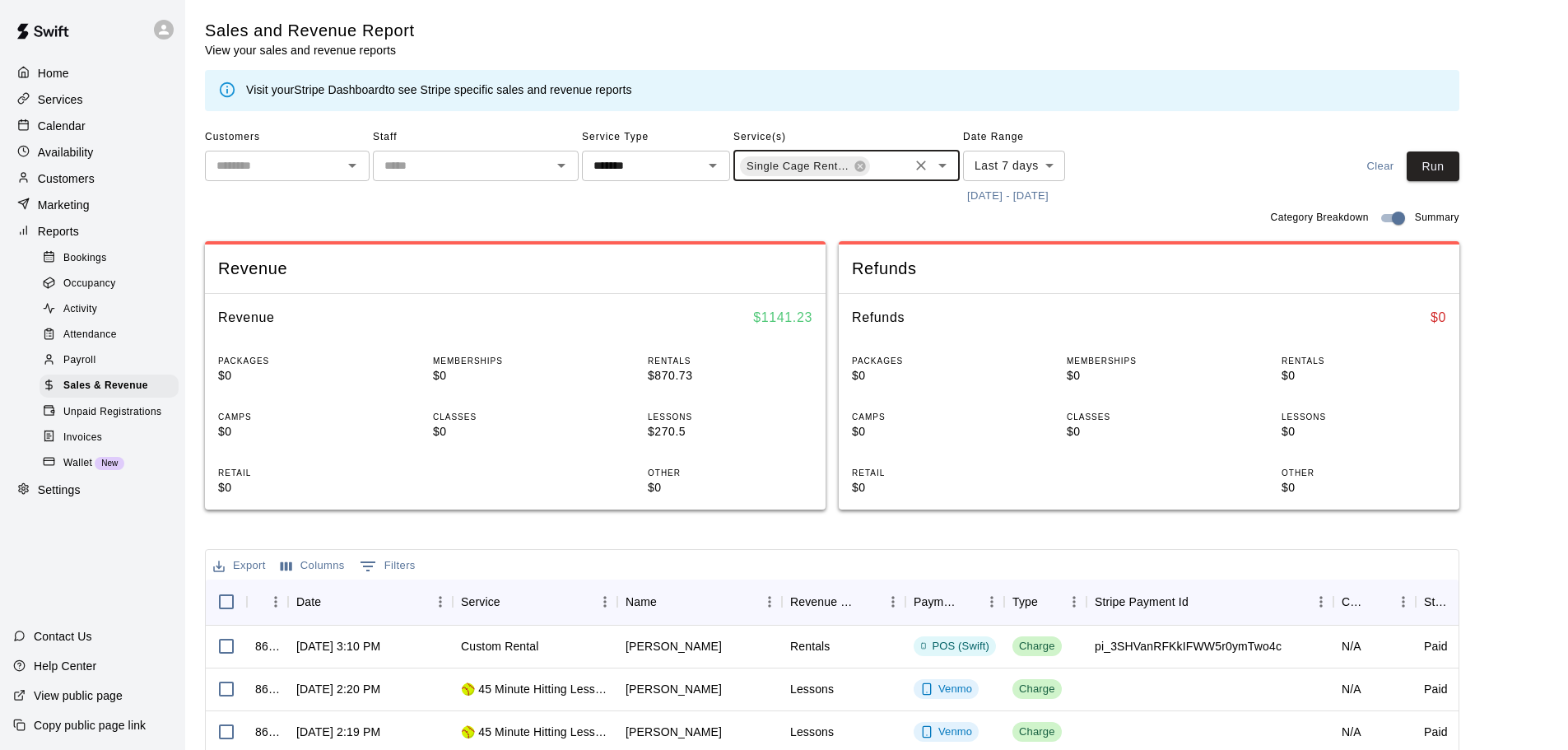
click at [1051, 162] on body "Home Services Calendar Availability Customers Marketing Reports Bookings Occupa…" at bounding box center [784, 566] width 1568 height 1132
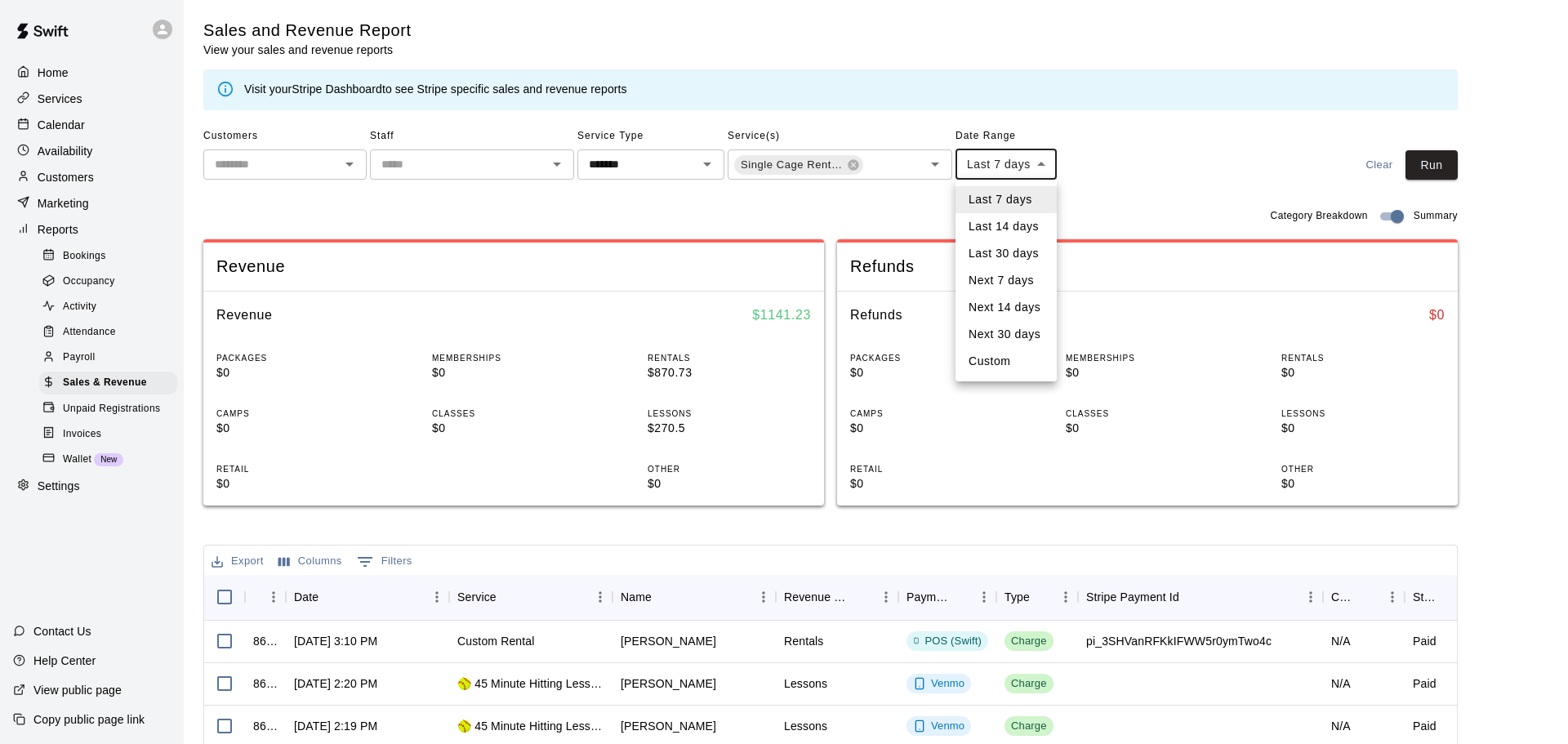
click at [1007, 255] on li "Last 30 days" at bounding box center [1006, 253] width 102 height 27
type input "*****"
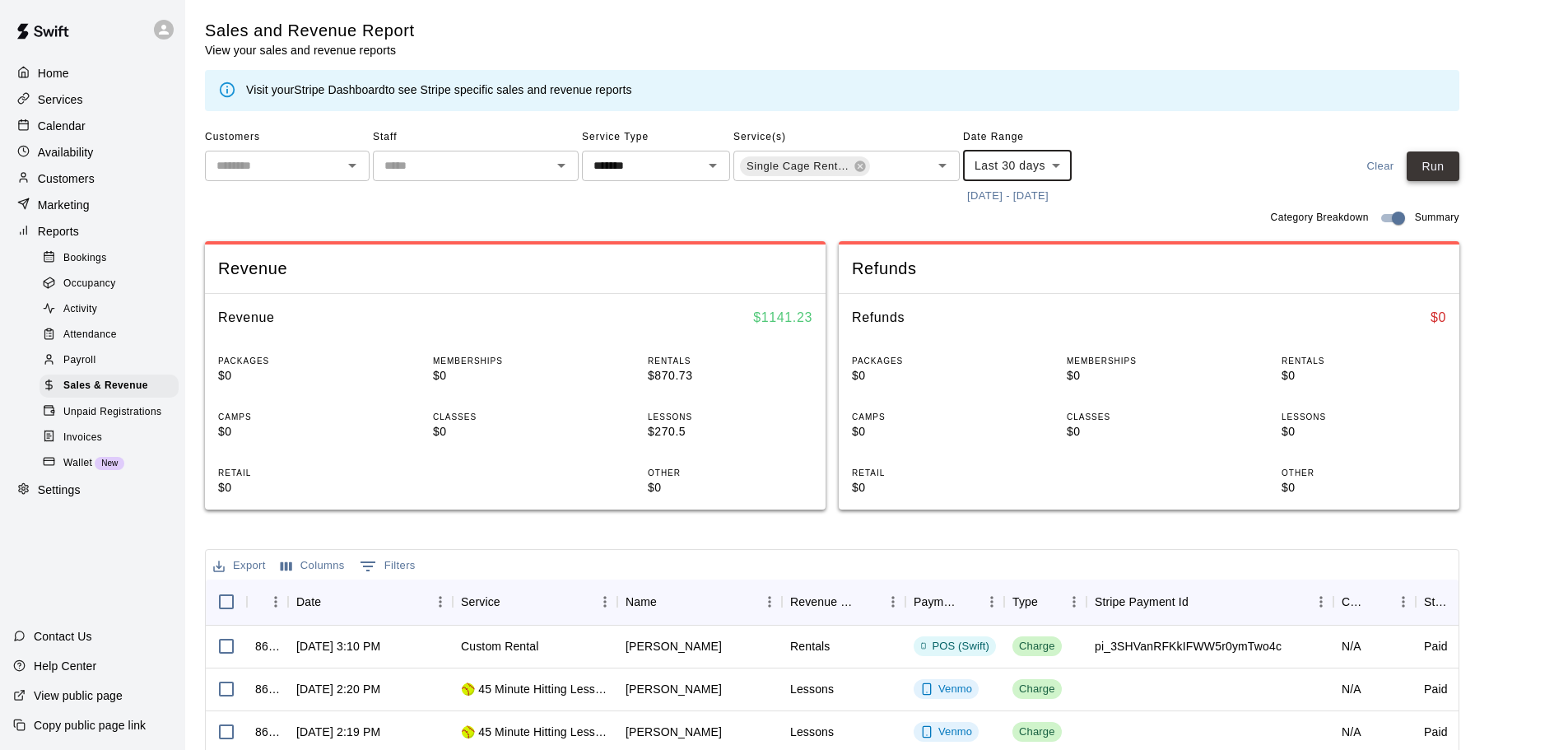
click at [1437, 173] on button "Run" at bounding box center [1432, 166] width 52 height 30
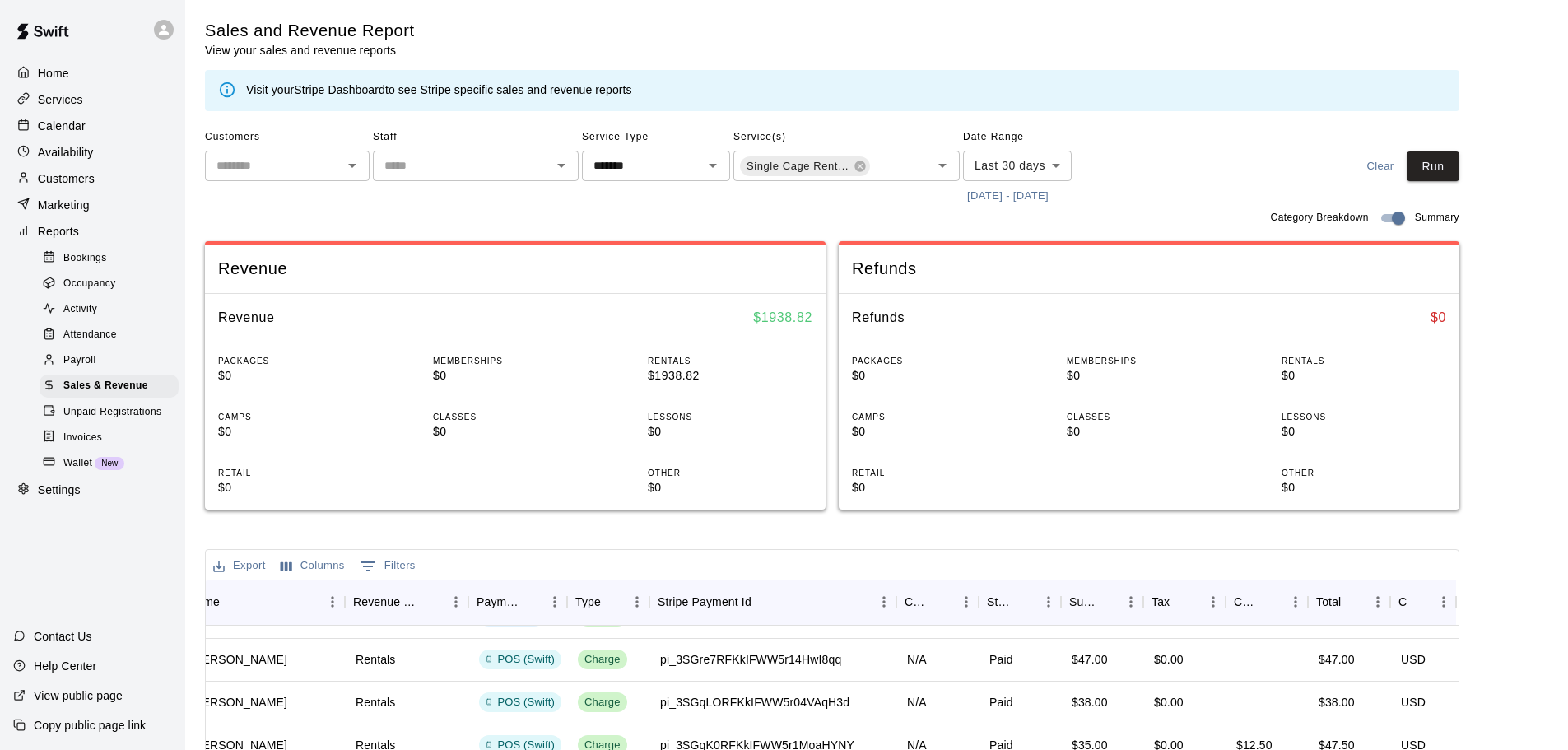
scroll to position [0, 437]
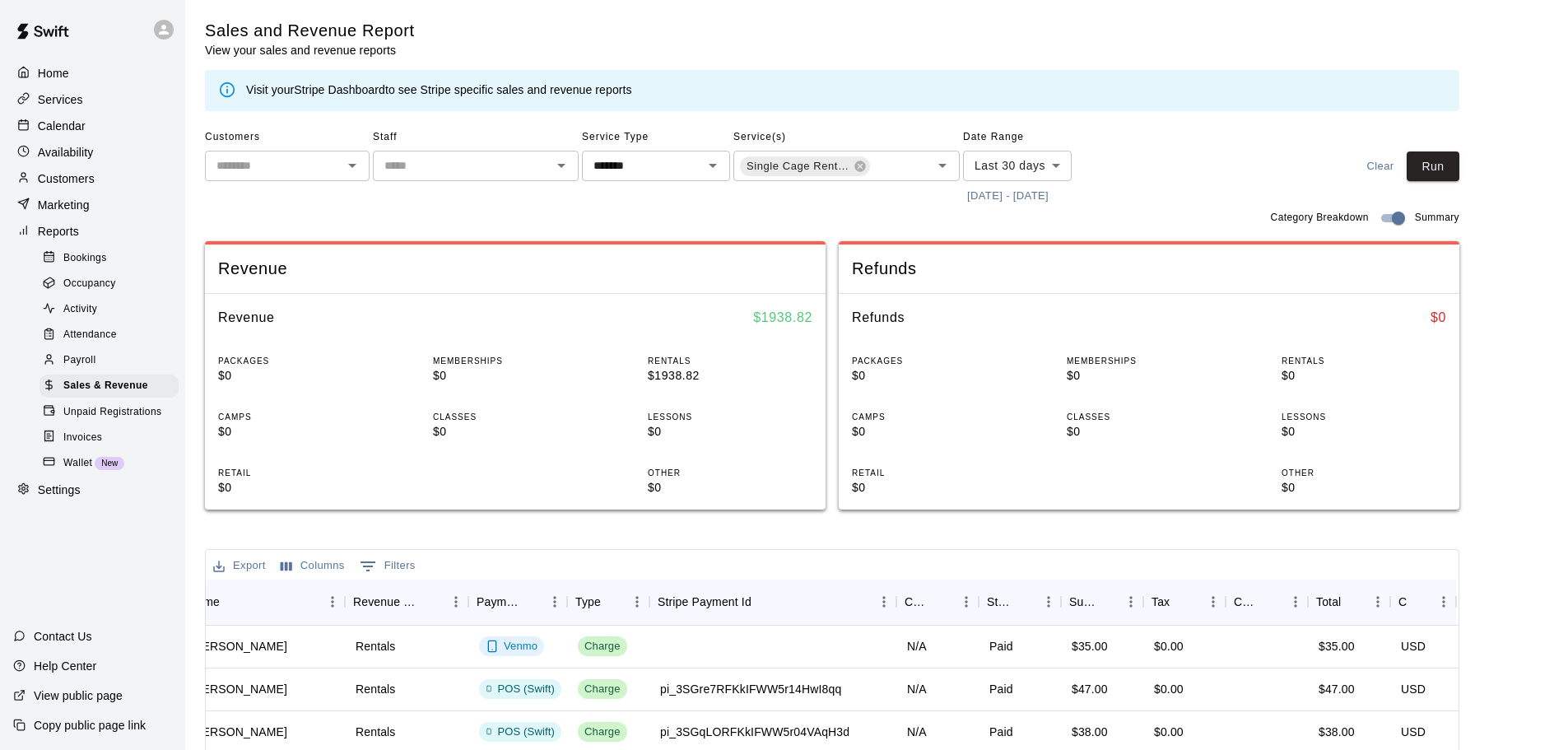
click at [1542, 323] on main "Sales and Revenue Report View your sales and revenue reports Visit your Stripe …" at bounding box center [876, 573] width 1343 height 1106
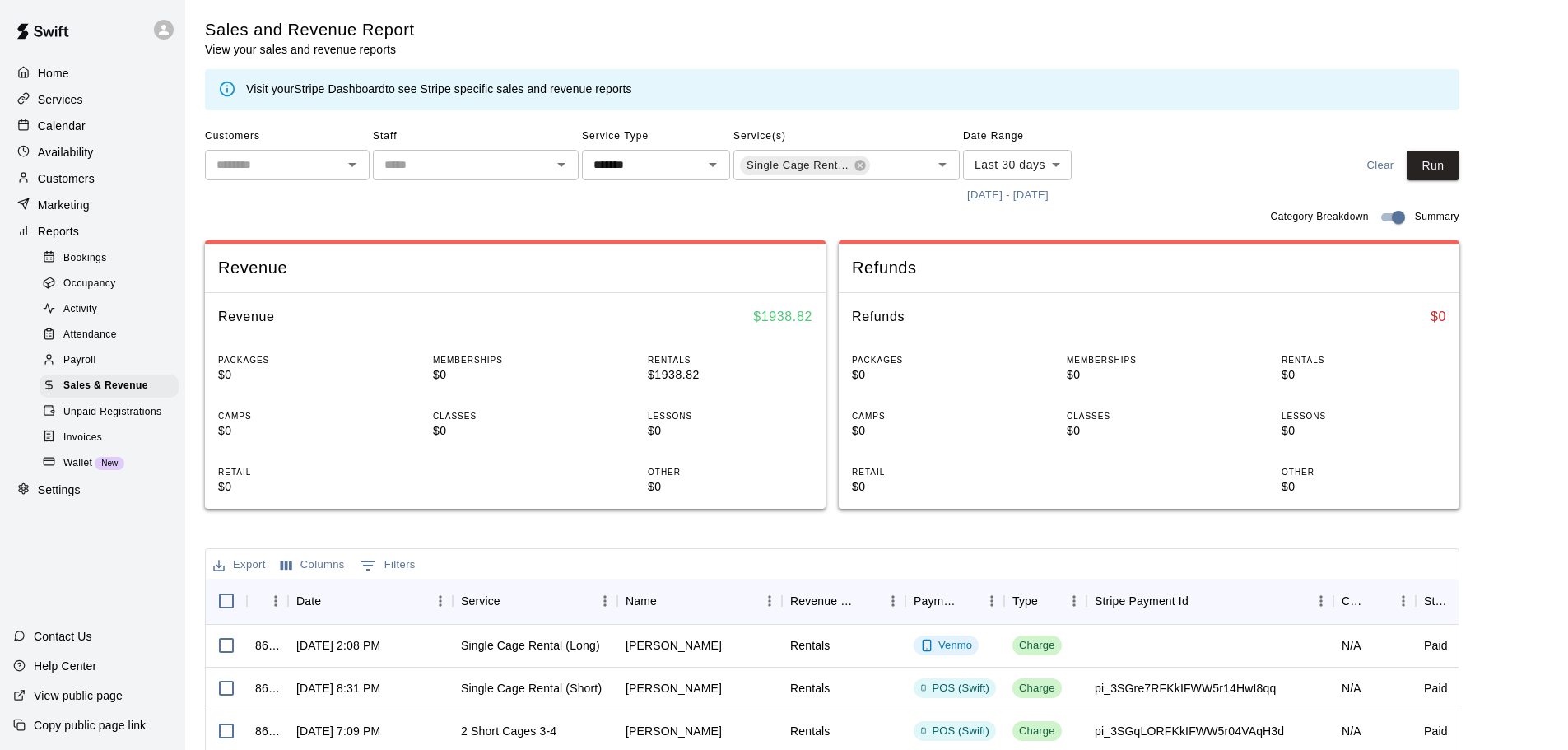
scroll to position [0, 0]
click at [898, 165] on input "text" at bounding box center [889, 168] width 34 height 21
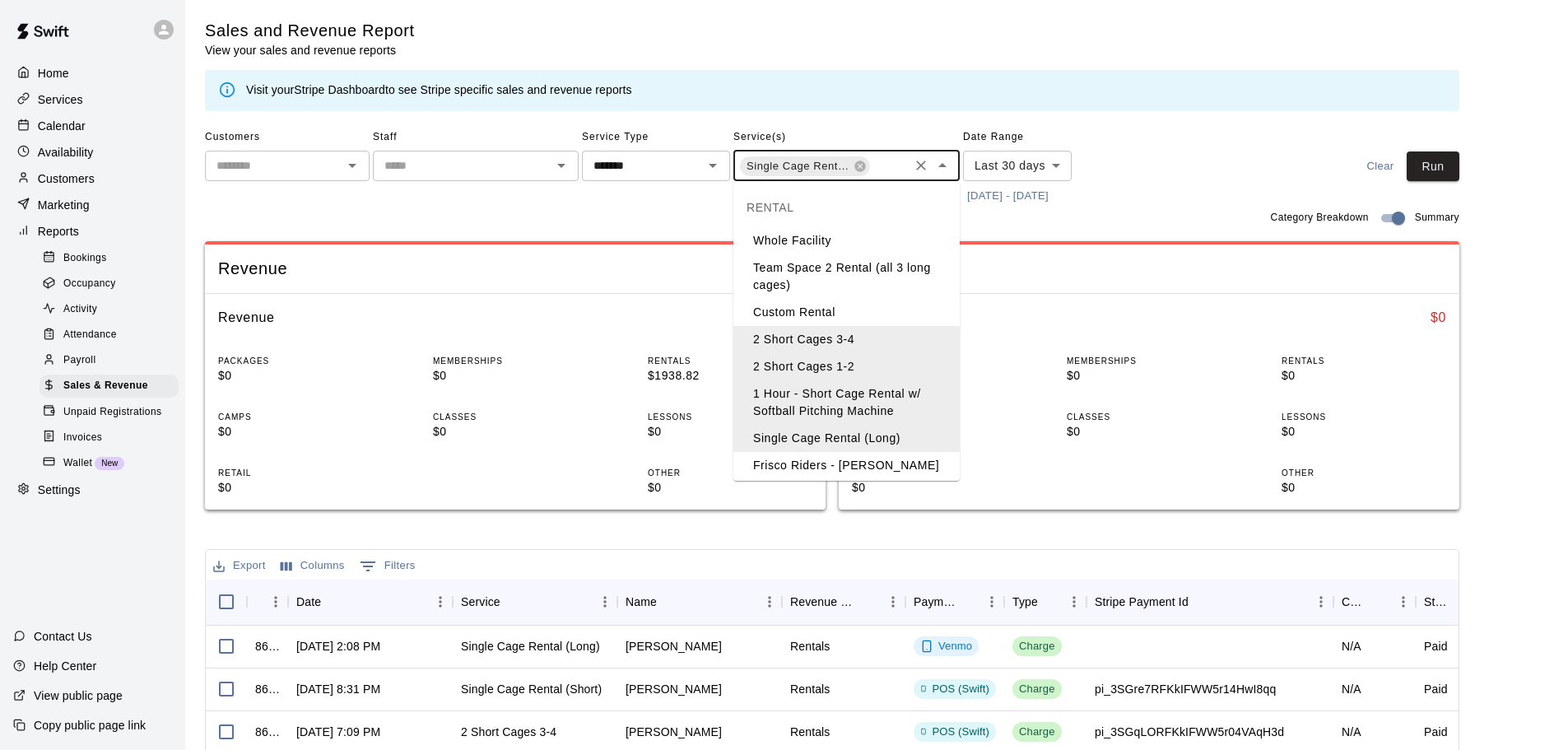
click at [869, 313] on li "Custom Rental" at bounding box center [846, 312] width 226 height 28
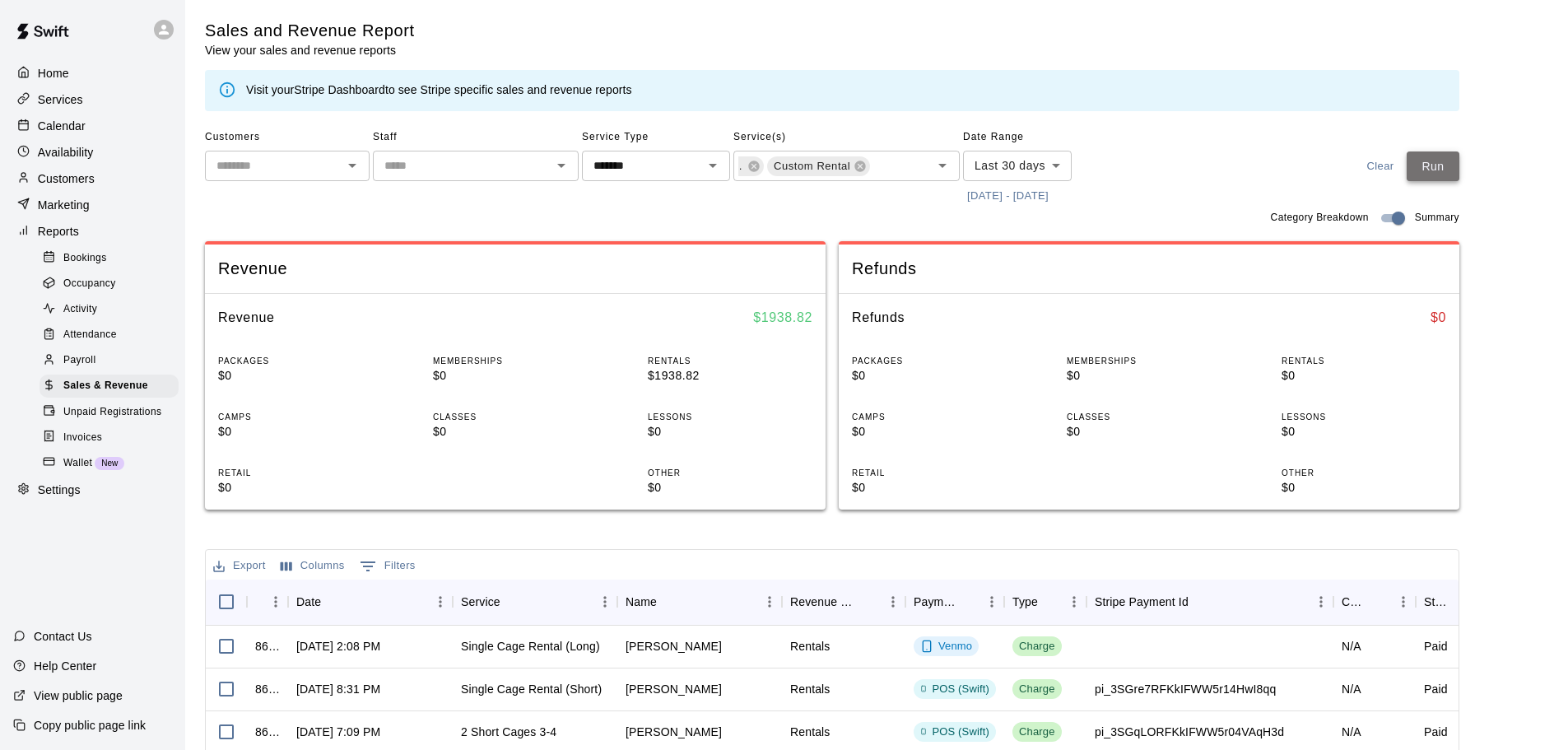
click at [1437, 175] on button "Run" at bounding box center [1432, 166] width 52 height 30
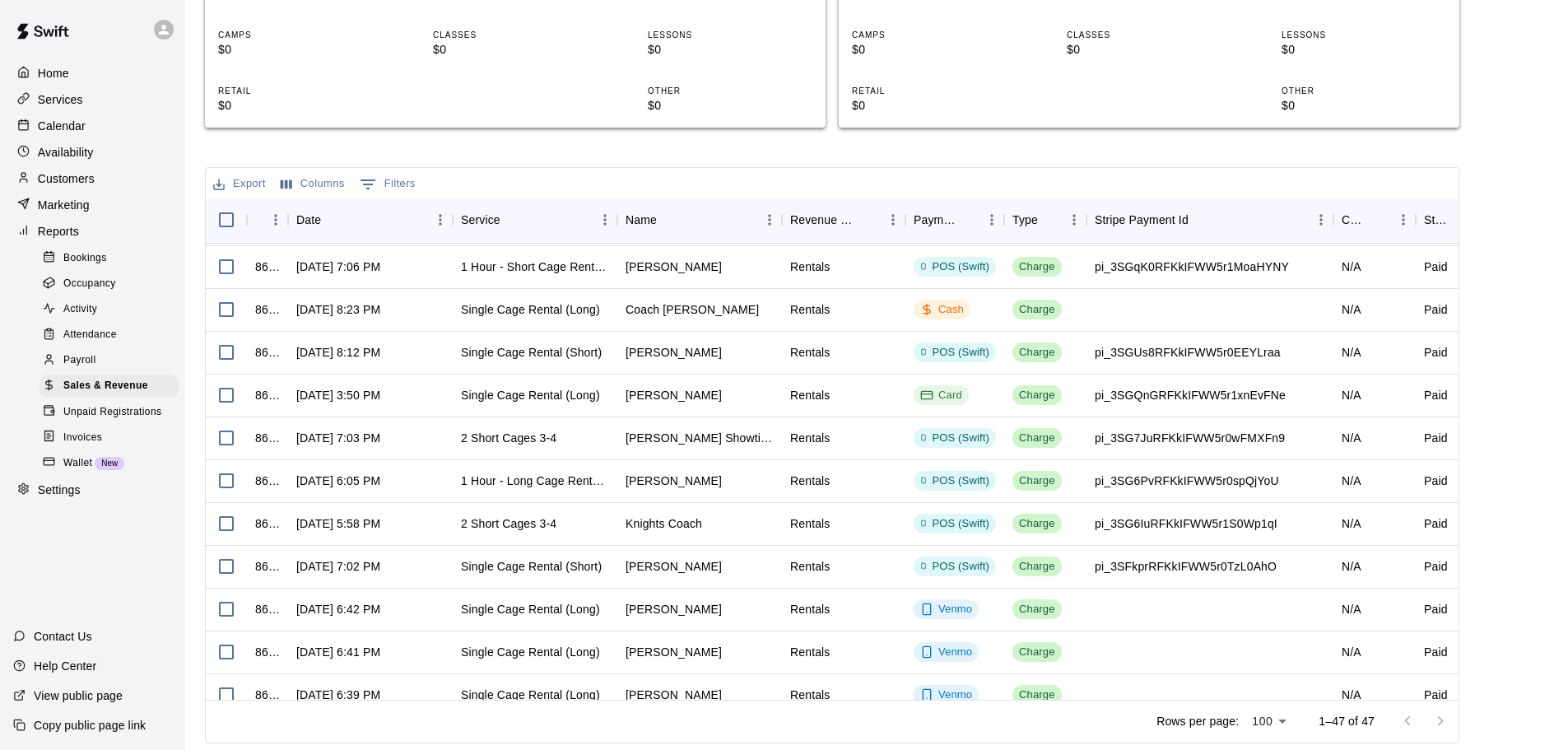
scroll to position [0, 0]
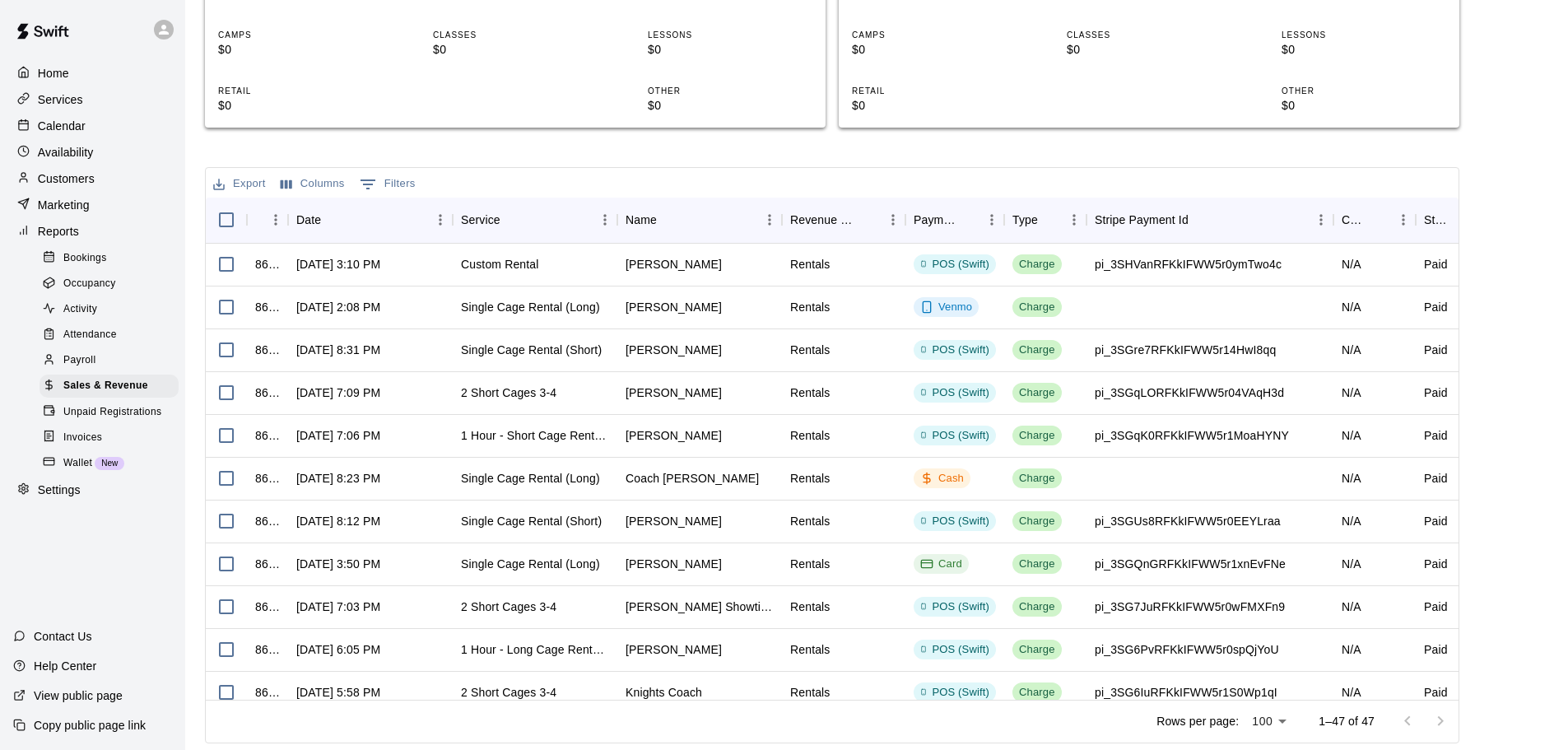
click at [62, 126] on p "Calendar" at bounding box center [62, 126] width 48 height 16
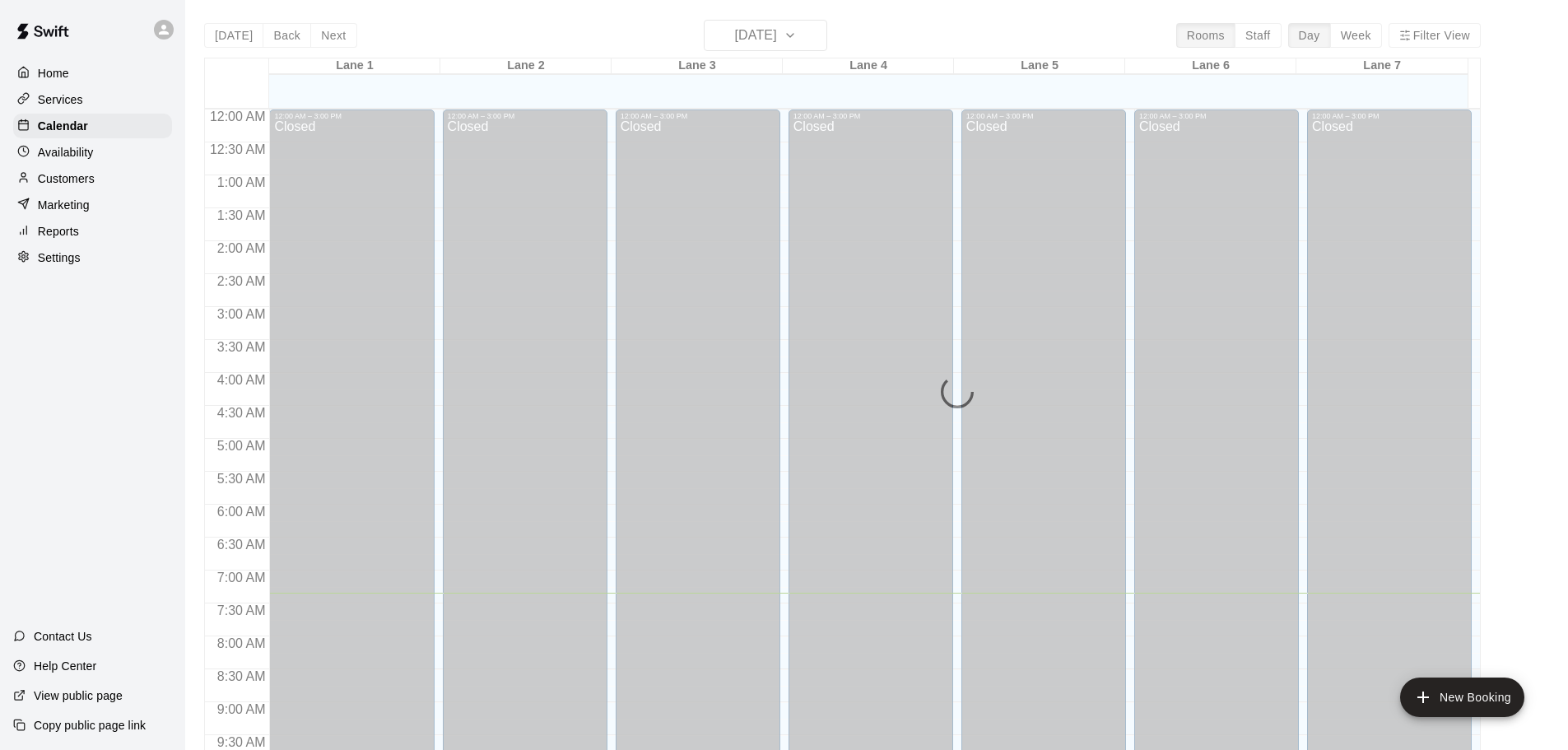
scroll to position [484, 0]
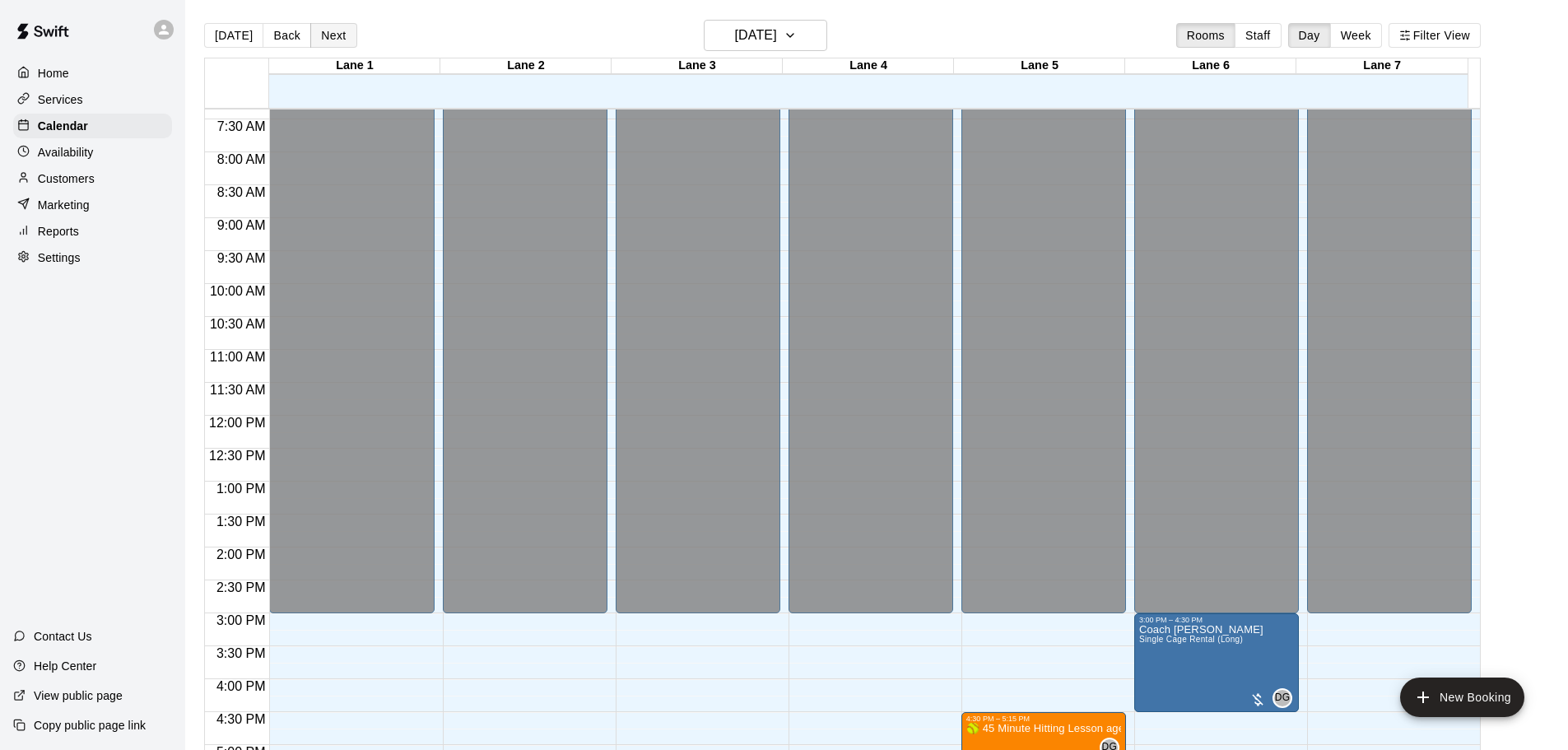
click at [322, 28] on button "Next" at bounding box center [334, 35] width 46 height 25
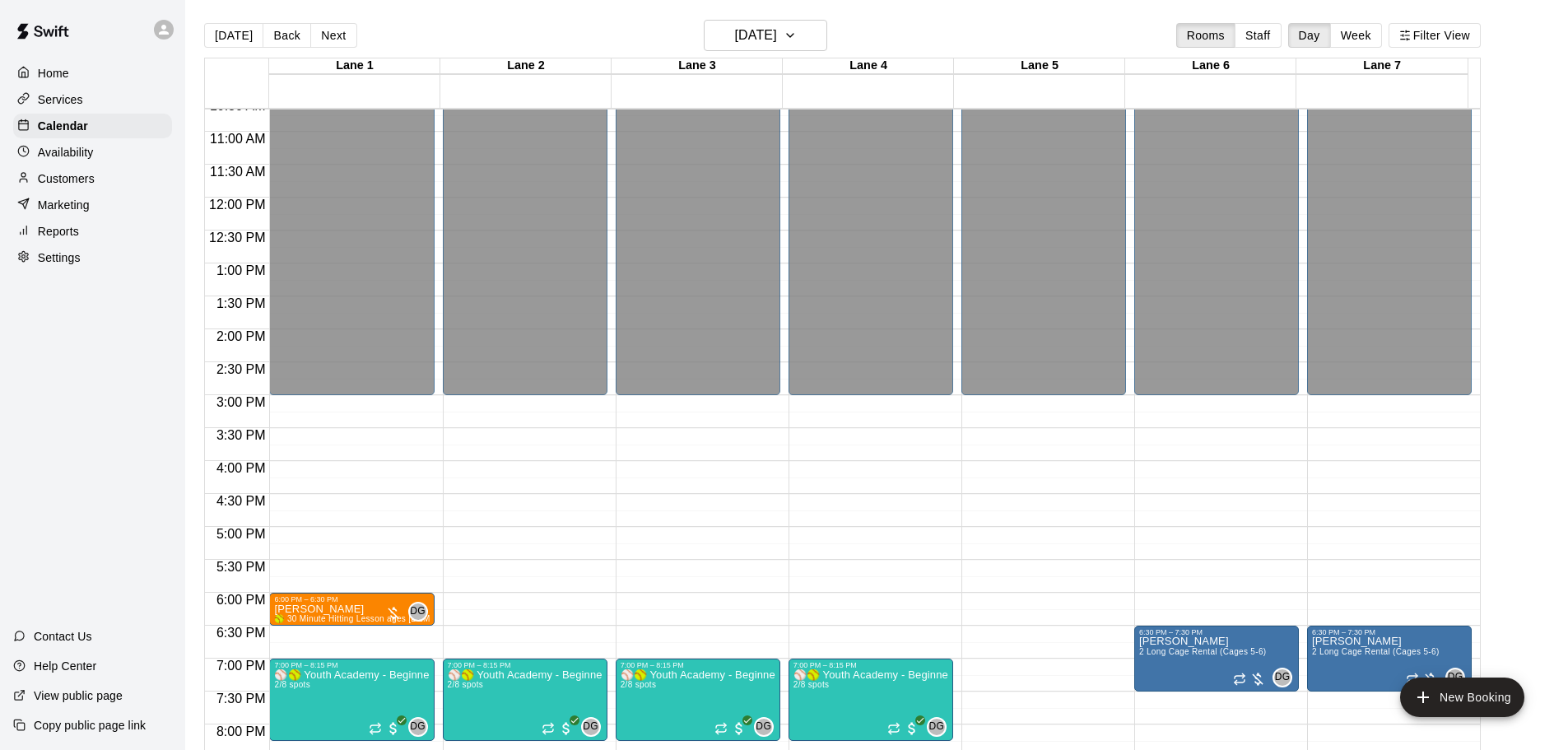
scroll to position [814, 0]
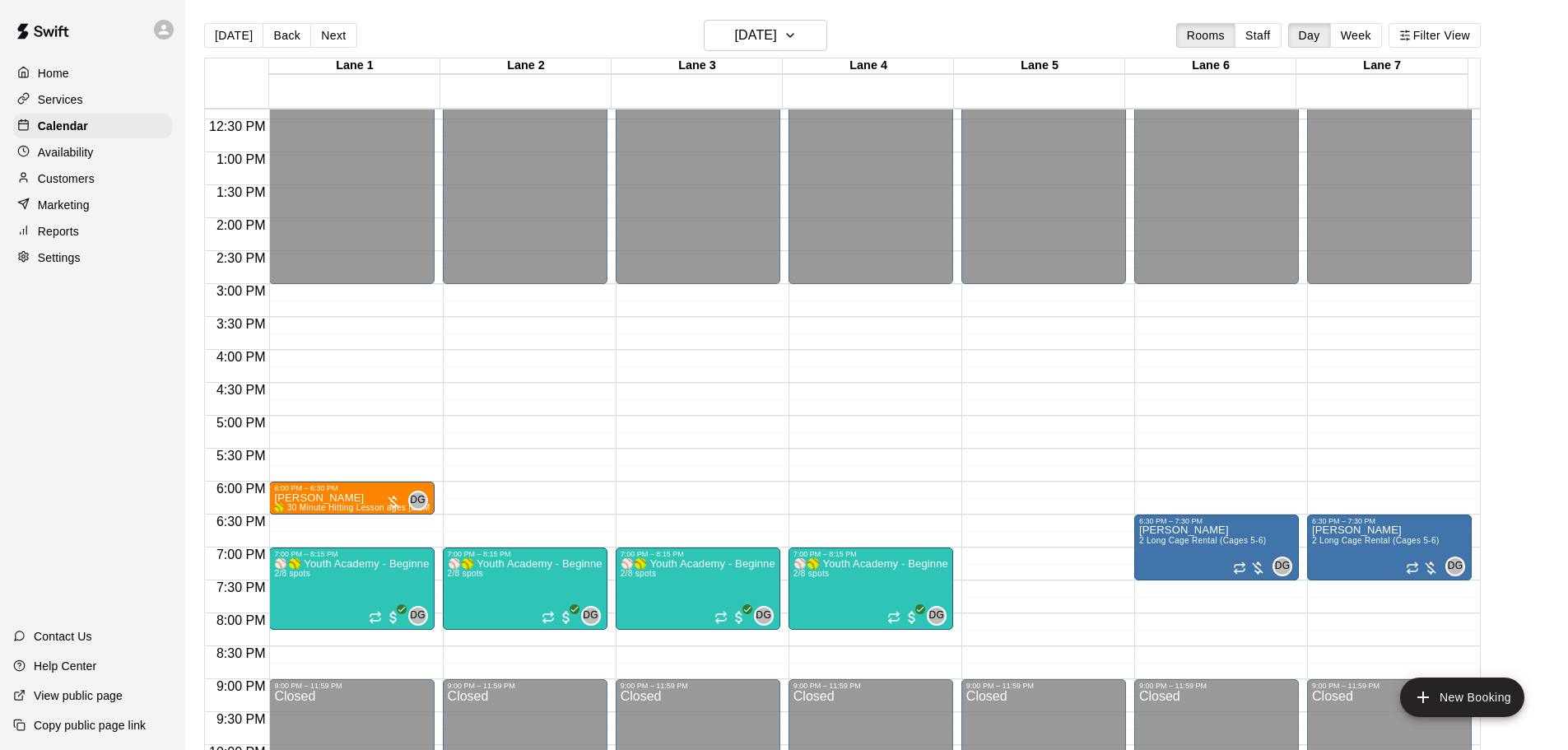
click at [55, 240] on p "Reports" at bounding box center [58, 231] width 41 height 16
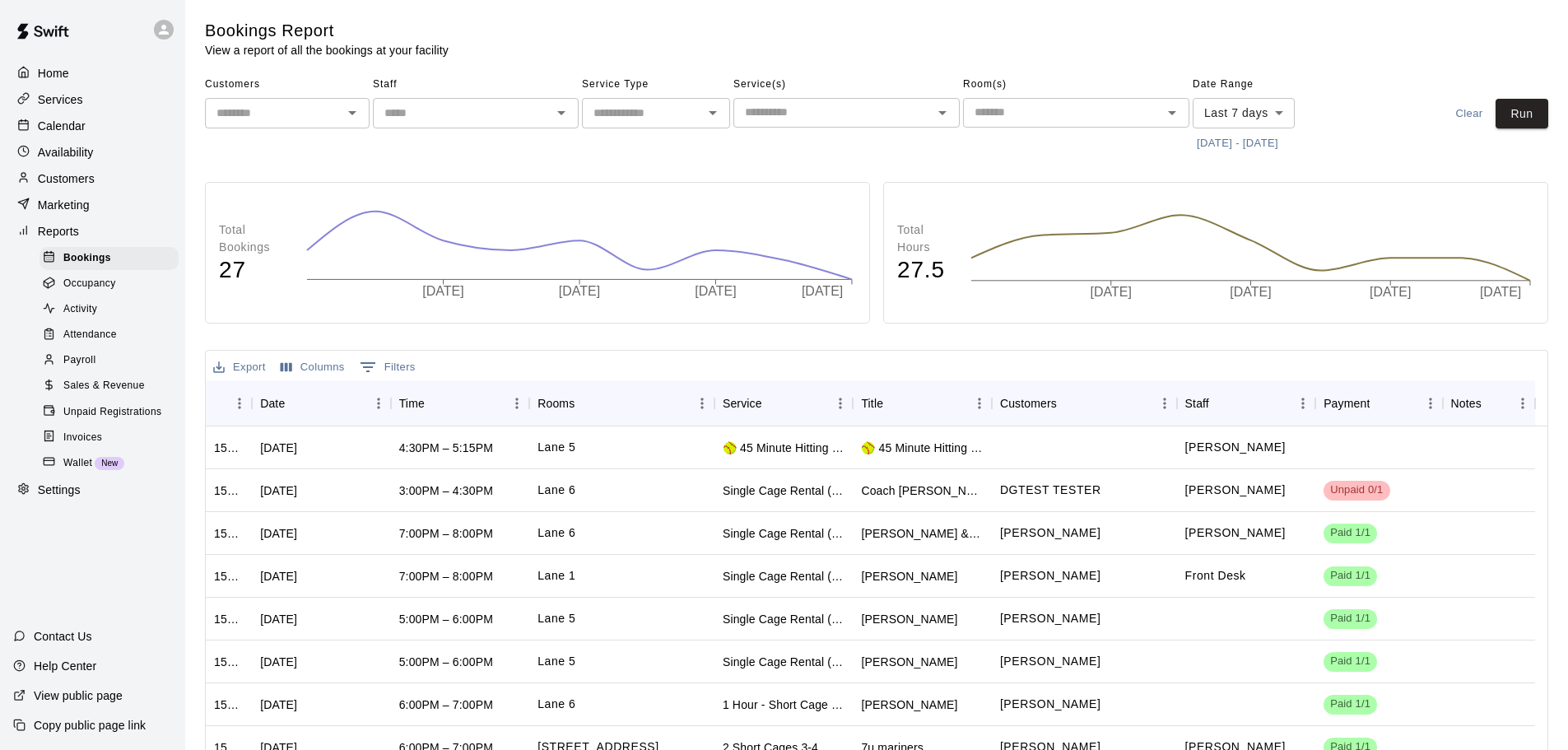
click at [118, 395] on span "Sales & Revenue" at bounding box center [104, 385] width 82 height 16
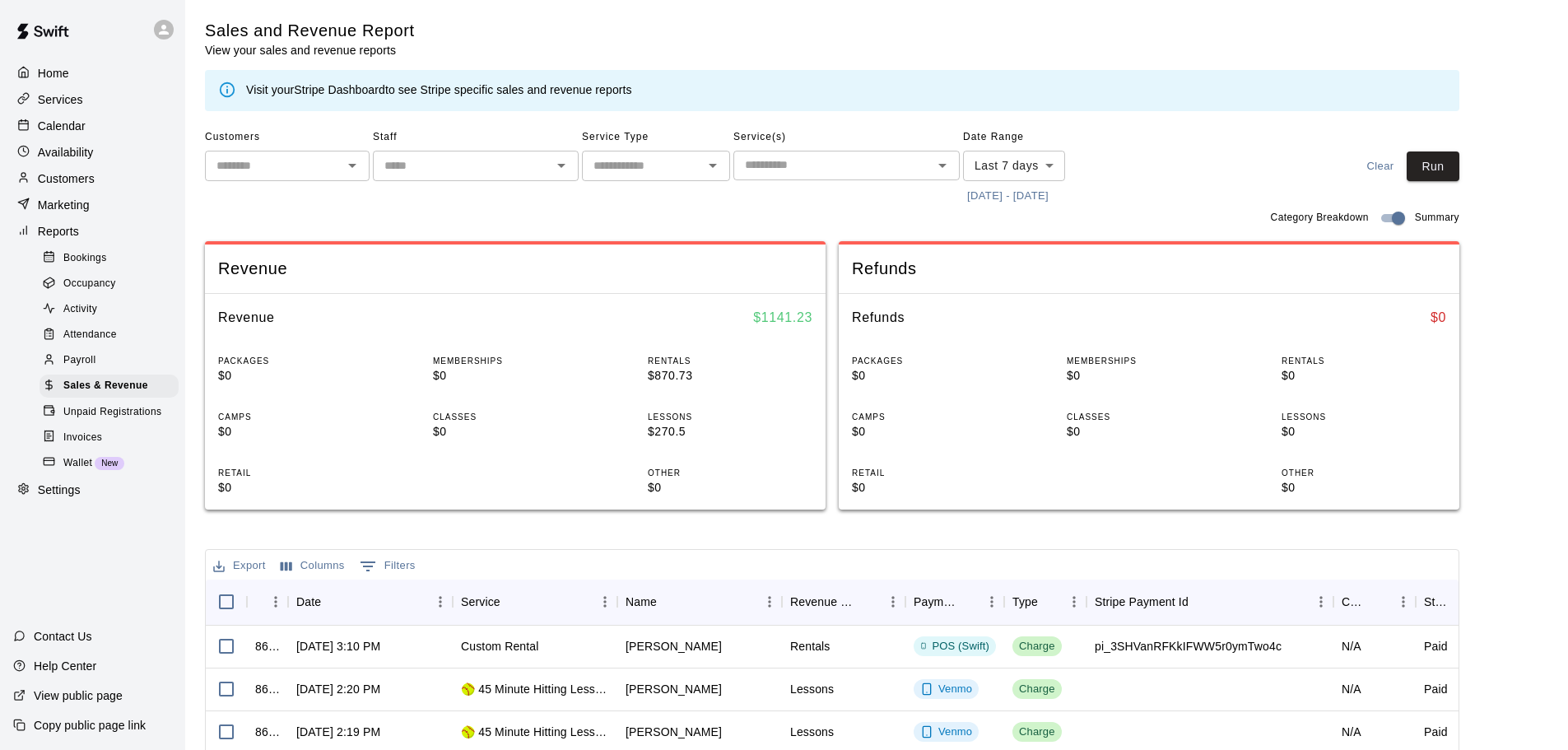
click at [781, 169] on input "text" at bounding box center [833, 165] width 189 height 21
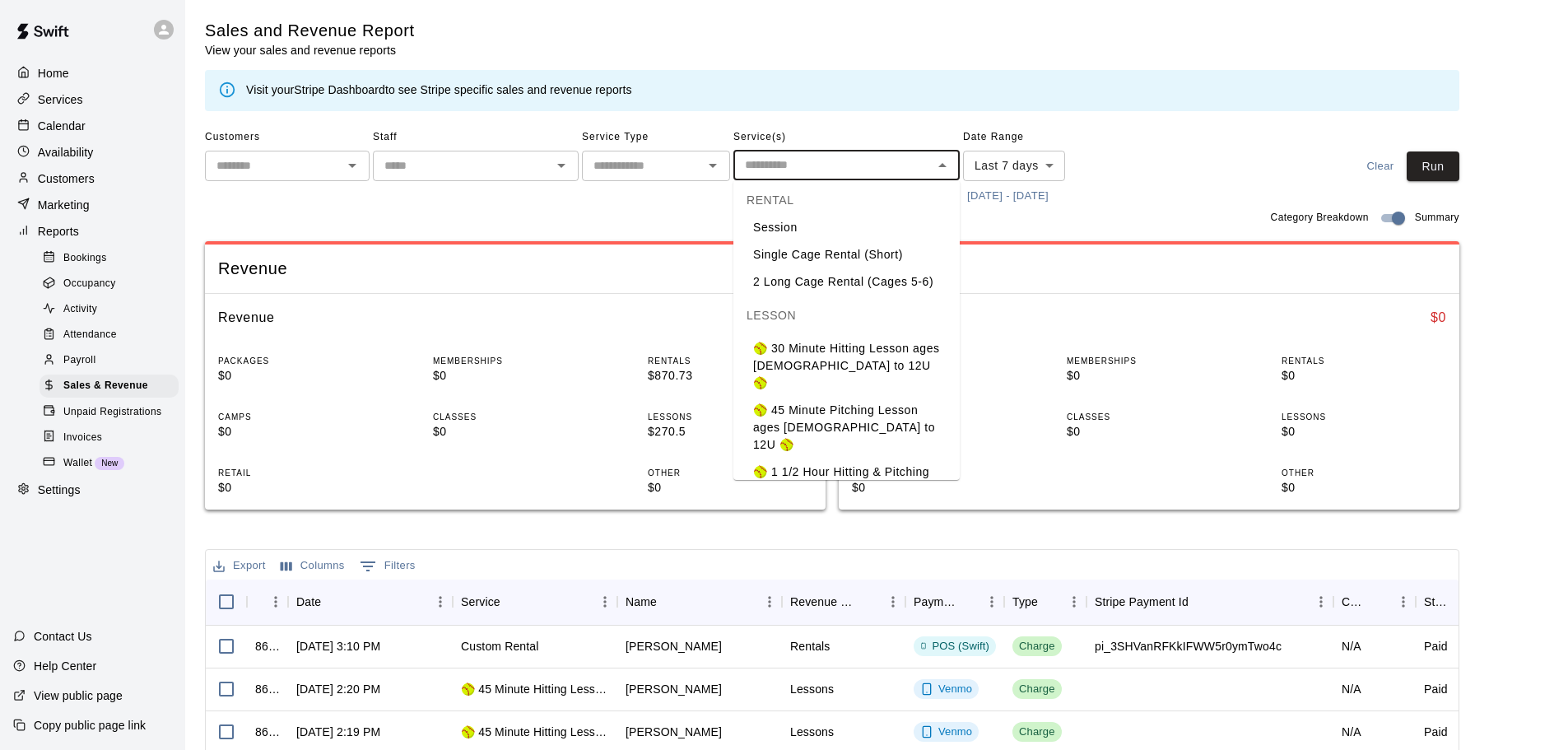
drag, startPoint x: 693, startPoint y: 163, endPoint x: 657, endPoint y: 180, distance: 39.8
click at [693, 164] on input "text" at bounding box center [642, 166] width 111 height 21
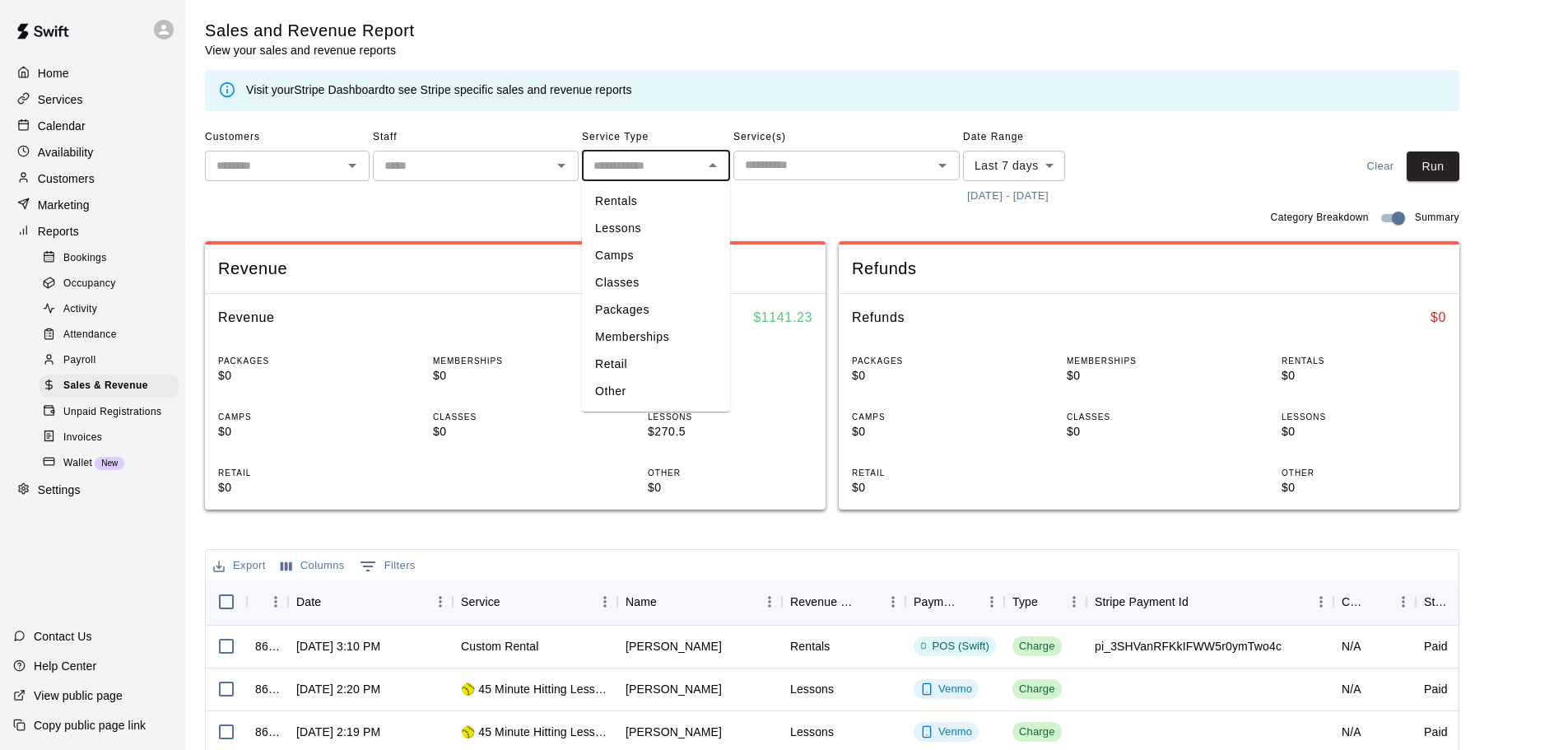
click at [614, 200] on li "Rentals" at bounding box center [656, 201] width 148 height 28
type input "*******"
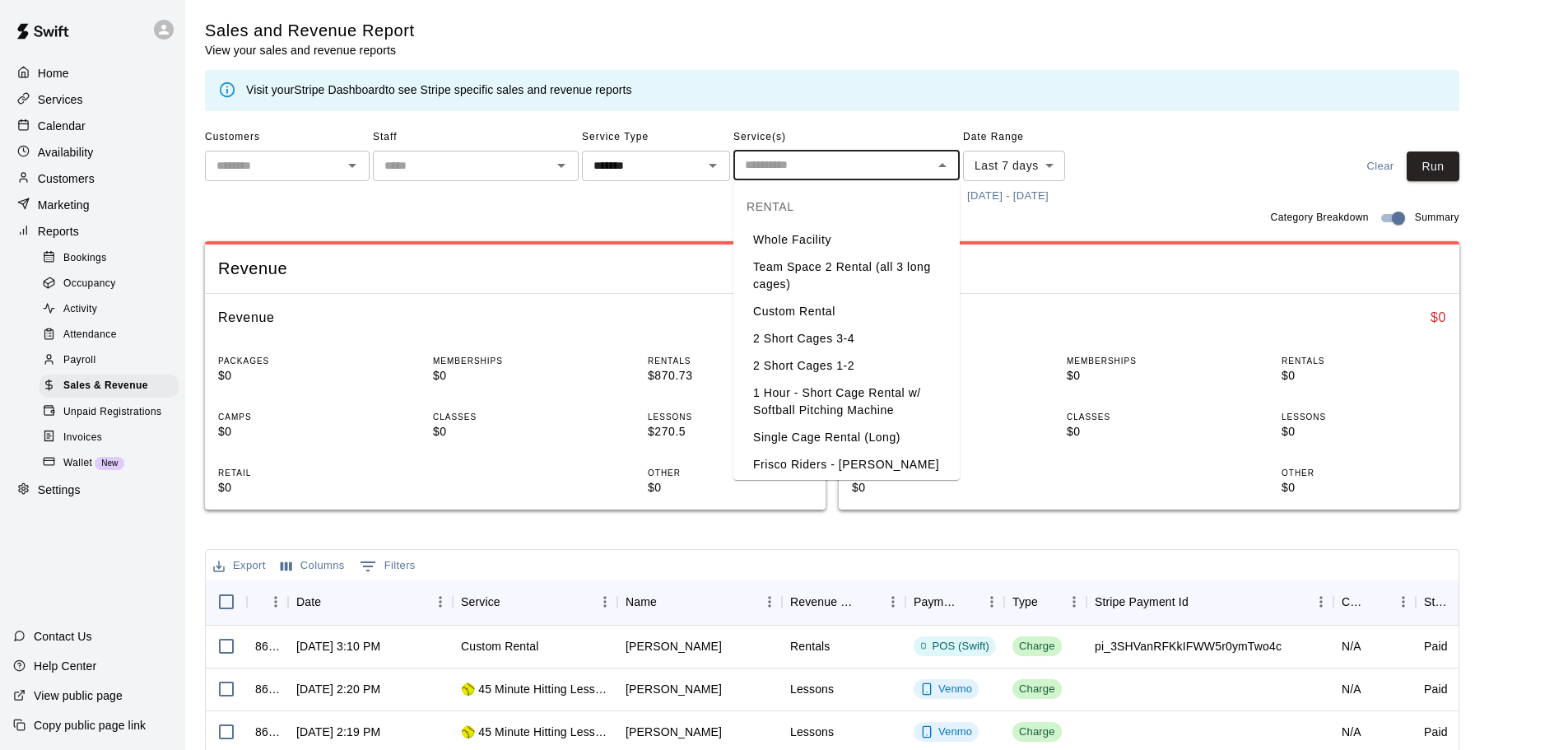
click at [878, 161] on input "text" at bounding box center [833, 165] width 189 height 21
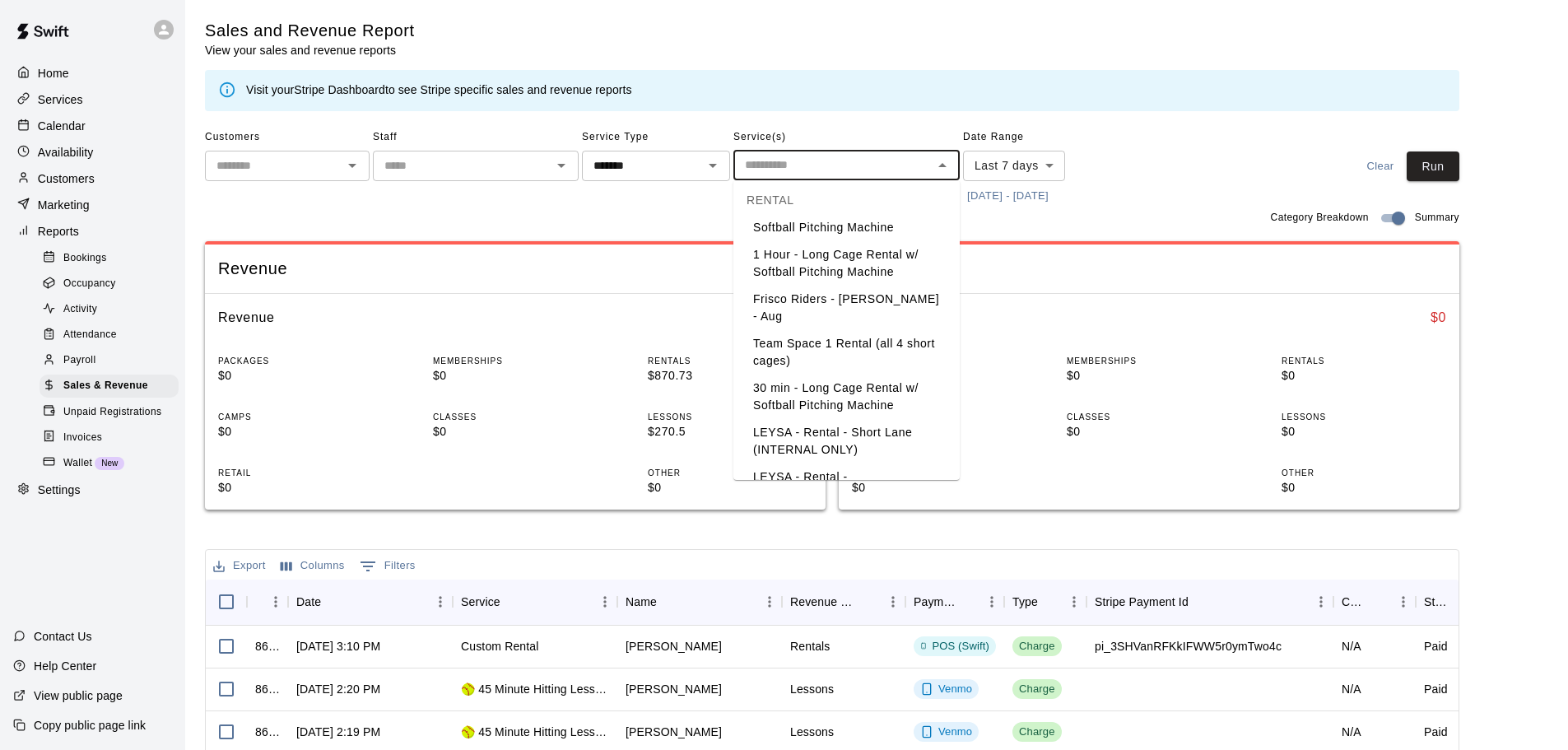
scroll to position [487, 0]
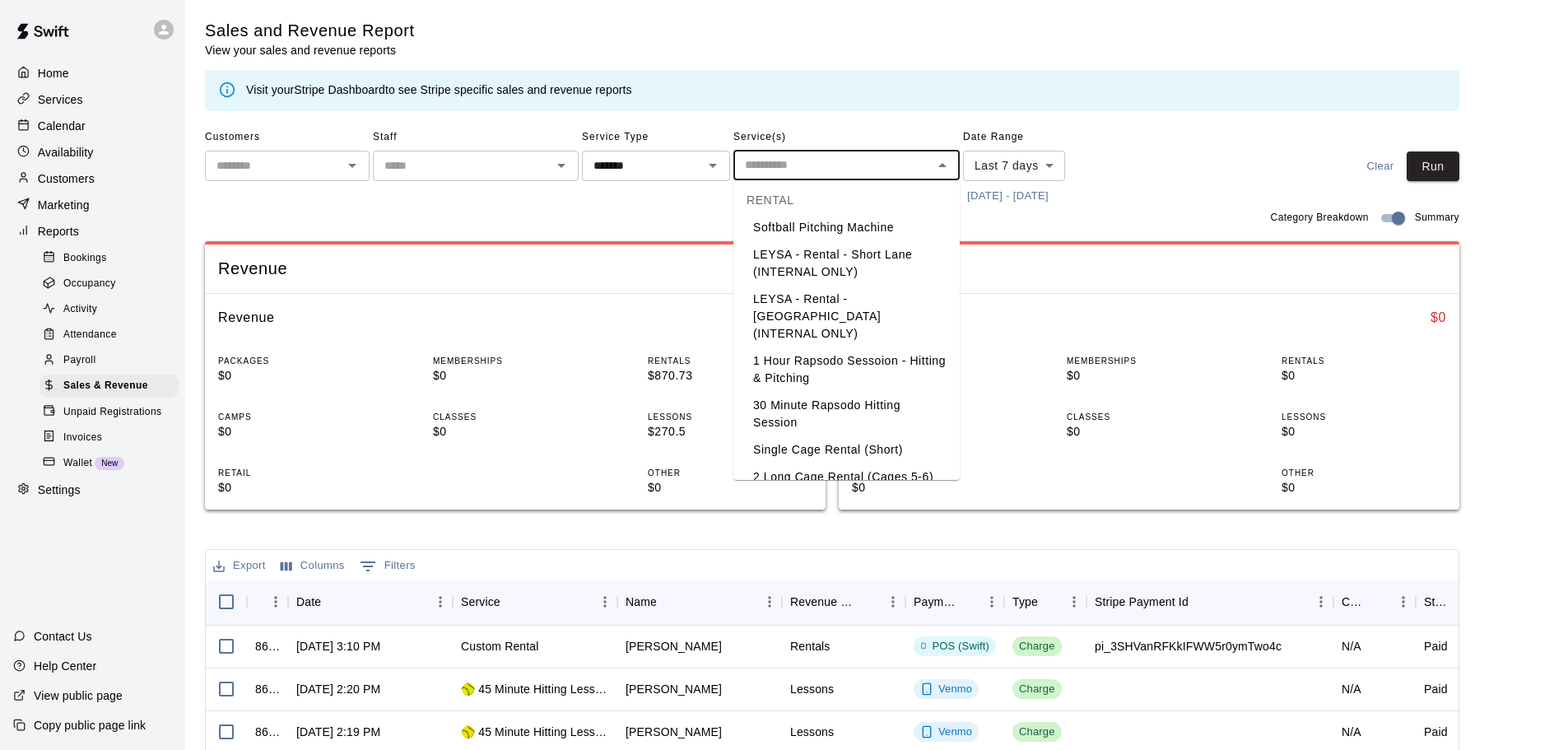
click at [791, 464] on li "2 Long Cage Rental (Cages 5-6)" at bounding box center [846, 477] width 226 height 28
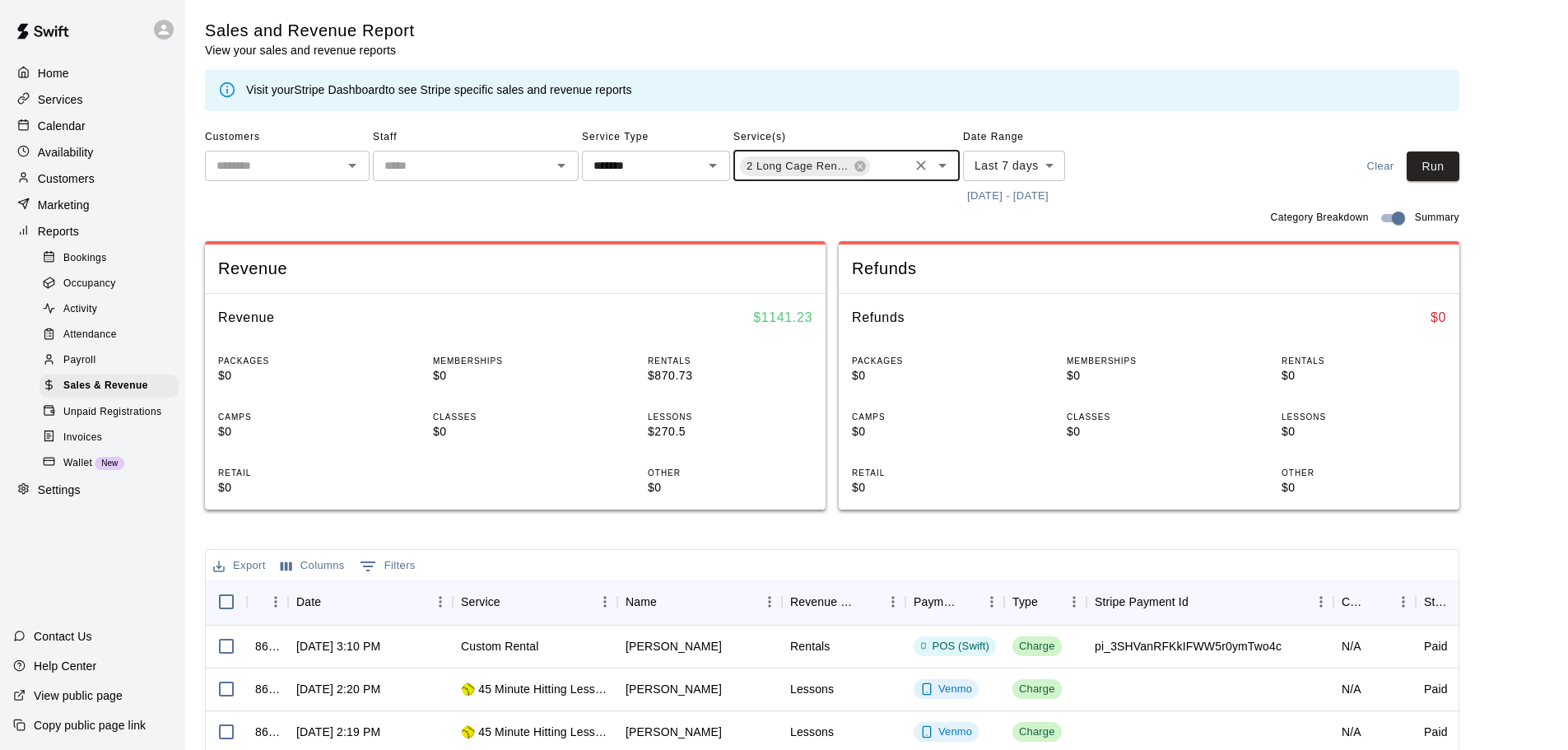
click at [1031, 161] on body "Home Services Calendar Availability Customers Marketing Reports Bookings Occupa…" at bounding box center [784, 566] width 1568 height 1132
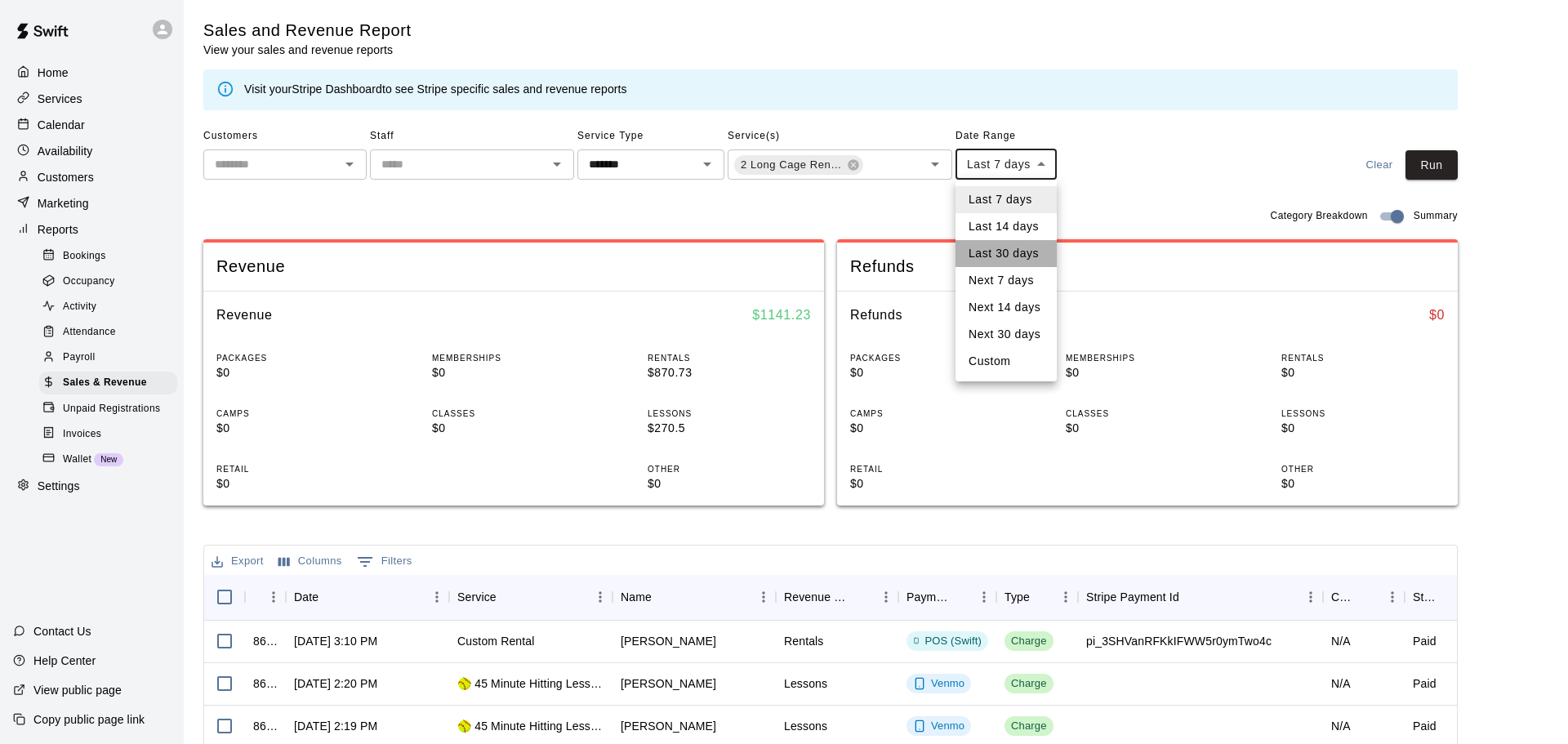
click at [1017, 246] on li "Last 30 days" at bounding box center [1006, 253] width 102 height 27
type input "*****"
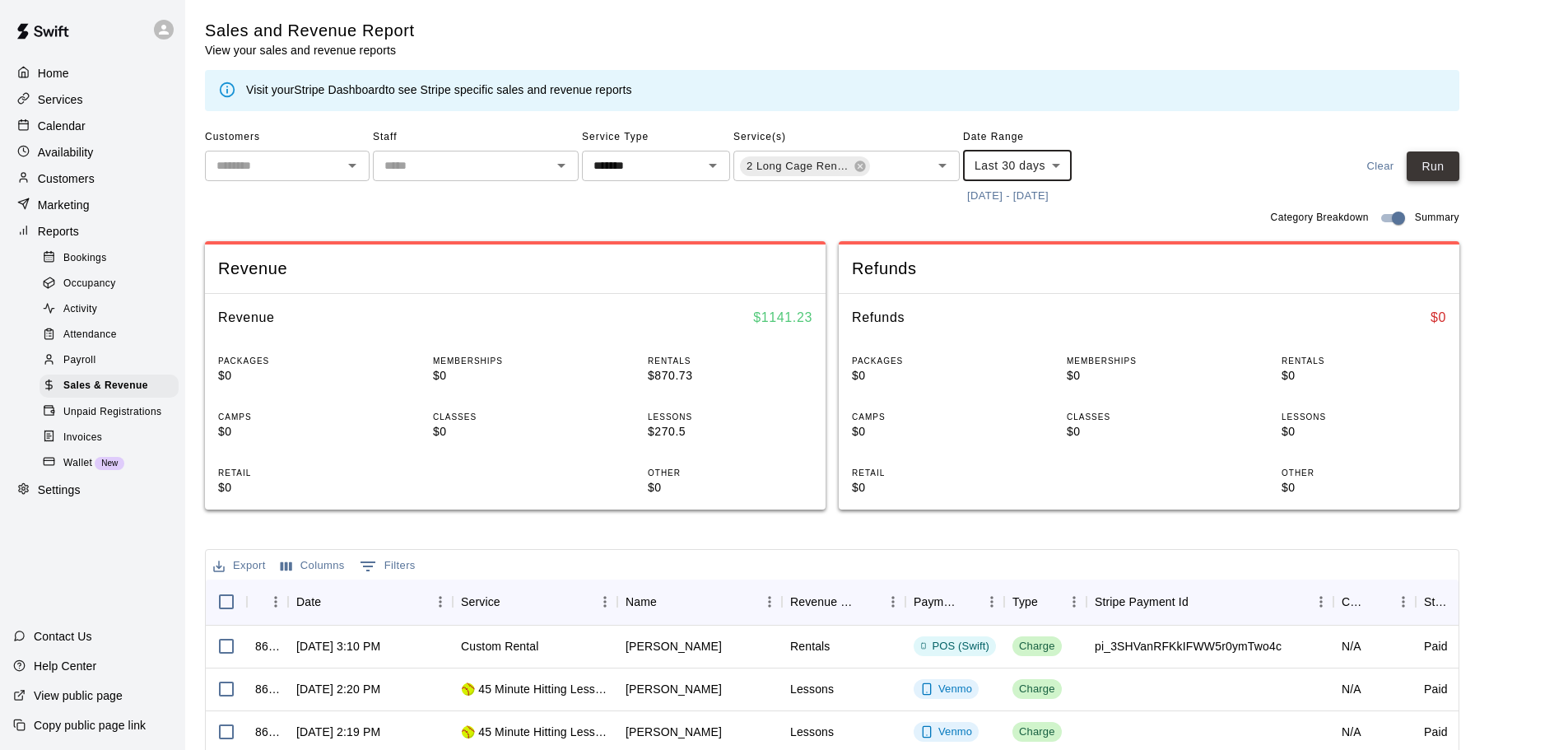
click at [1455, 172] on button "Run" at bounding box center [1432, 166] width 52 height 30
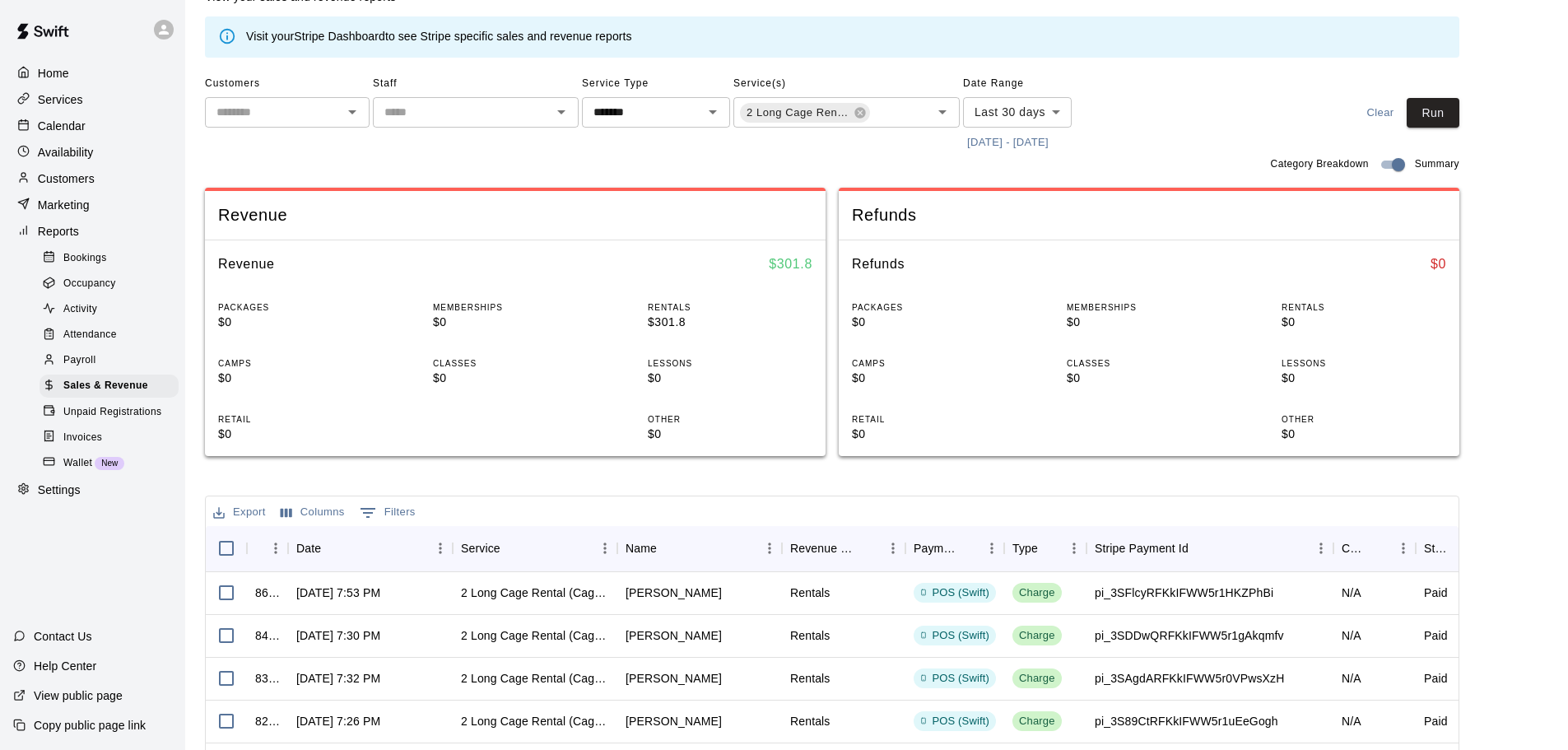
scroll to position [83, 0]
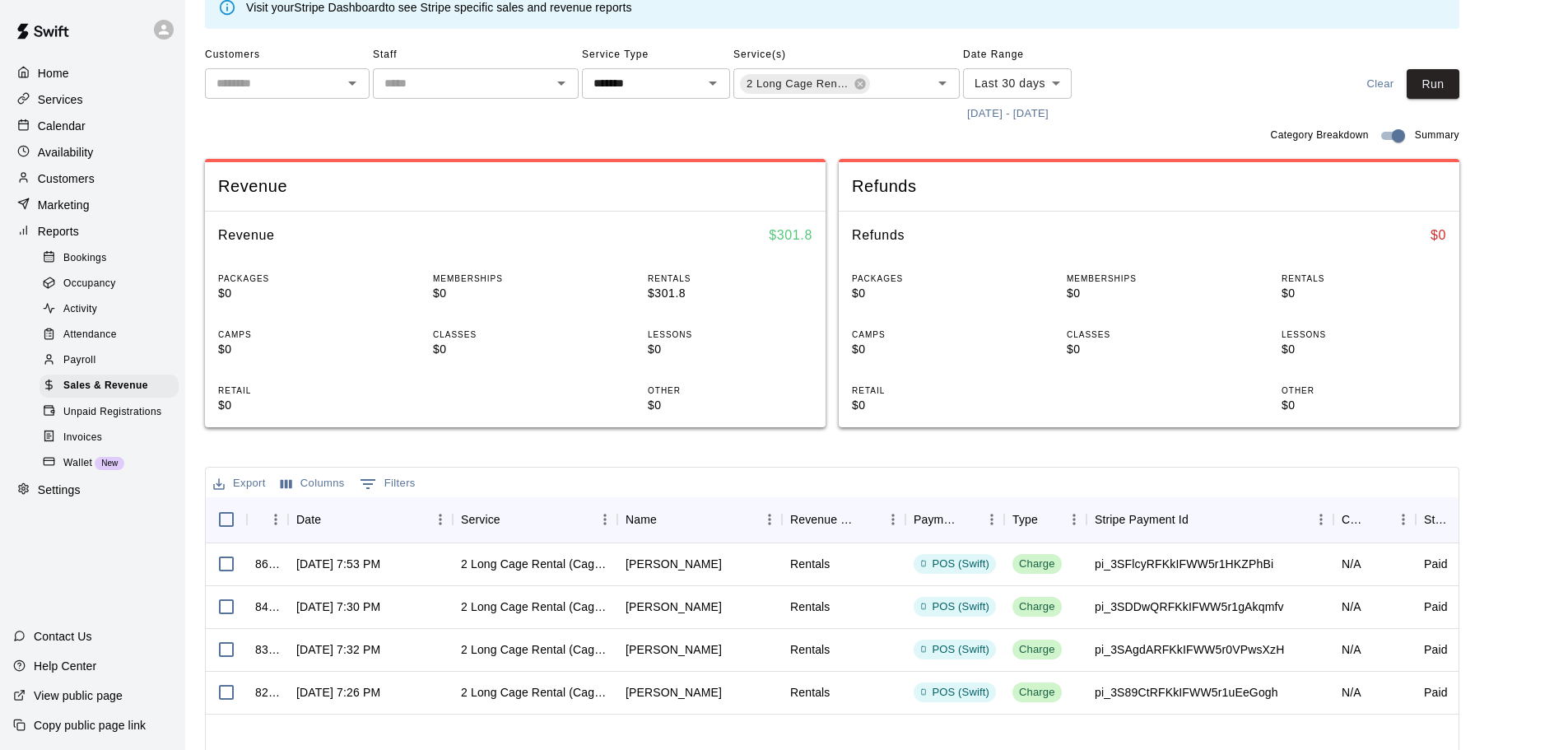
click at [977, 113] on button "[DATE] - [DATE]" at bounding box center [1008, 114] width 89 height 26
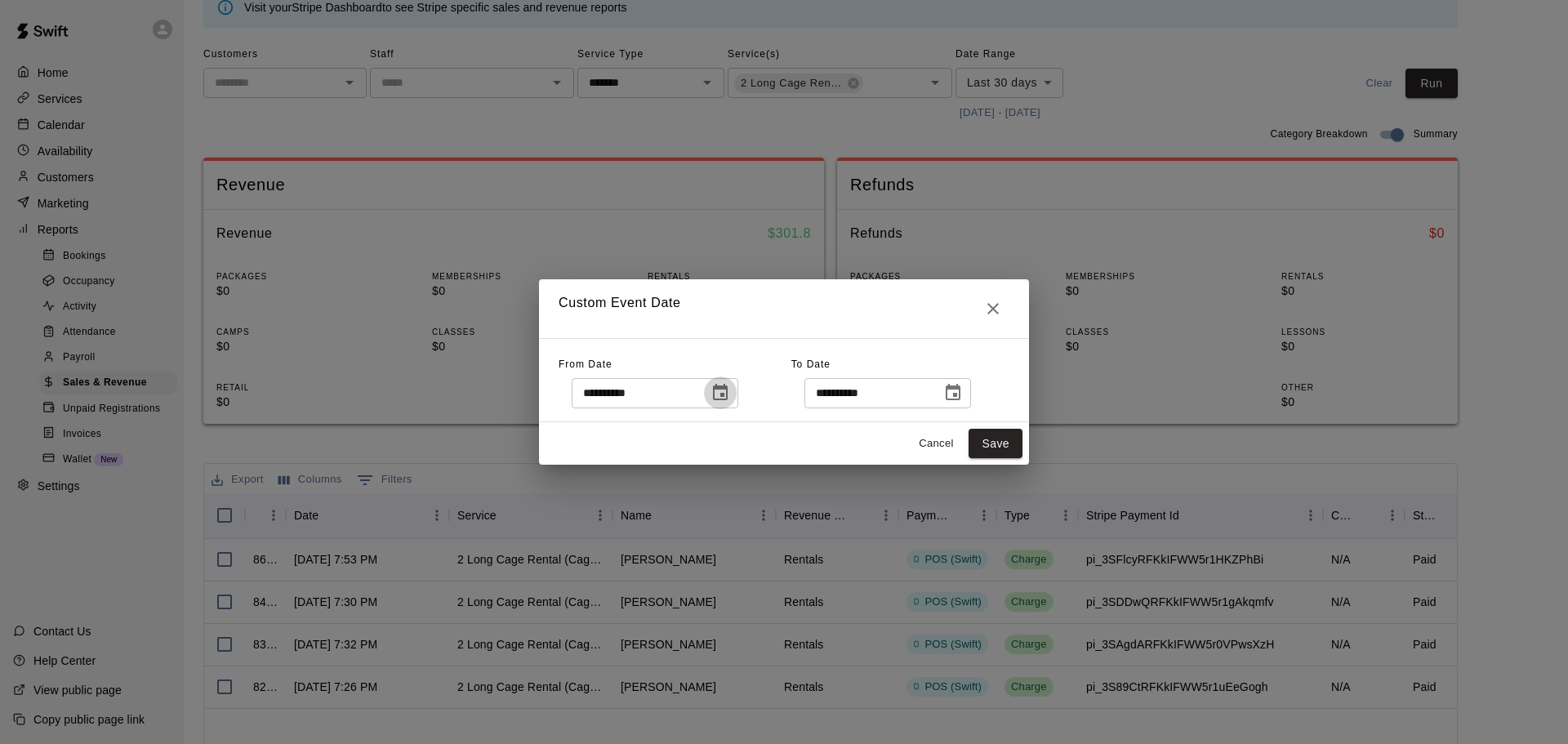
click at [730, 396] on icon "Choose date, selected date is Sep 13, 2025" at bounding box center [720, 392] width 20 height 20
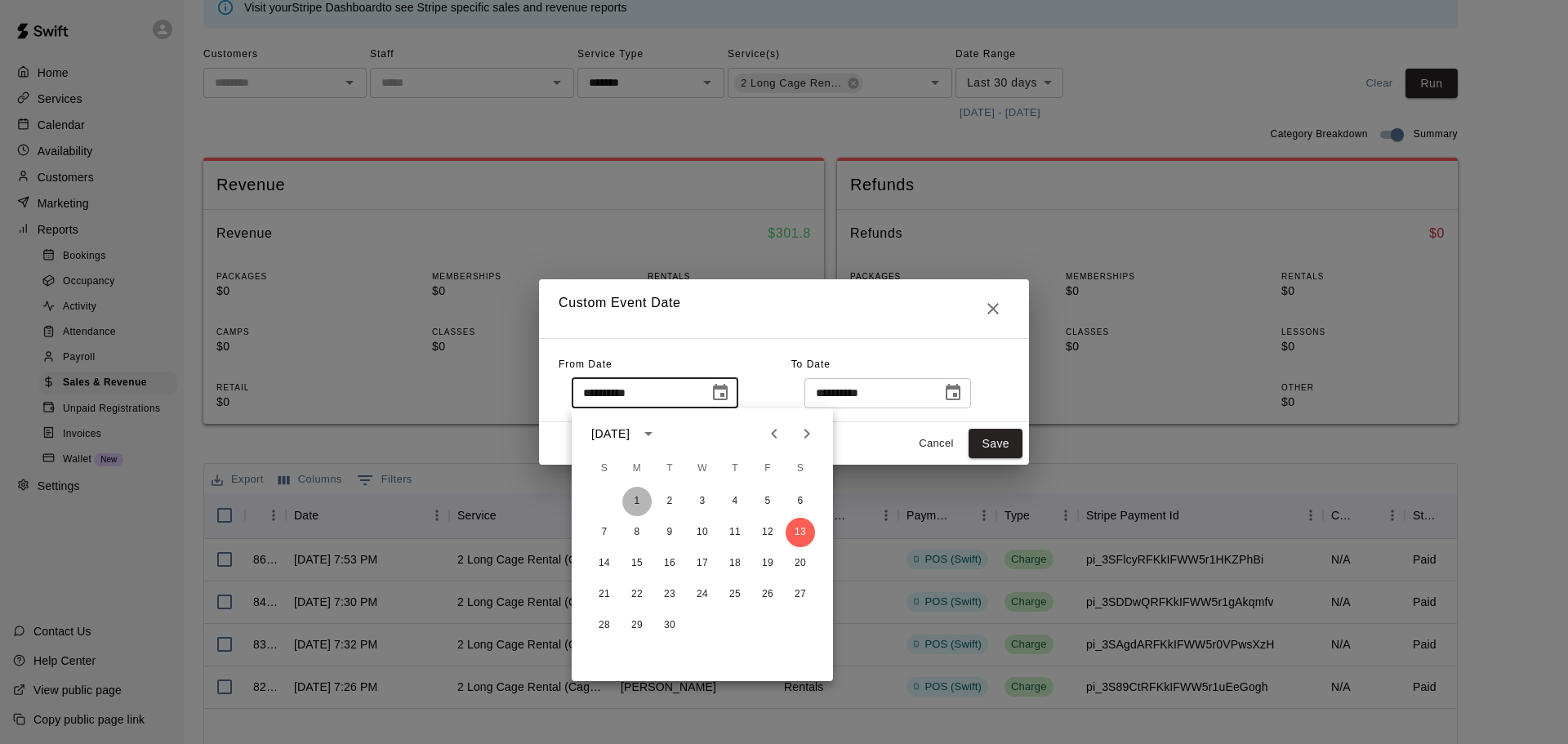
click at [635, 497] on button "1" at bounding box center [636, 502] width 29 height 29
type input "**********"
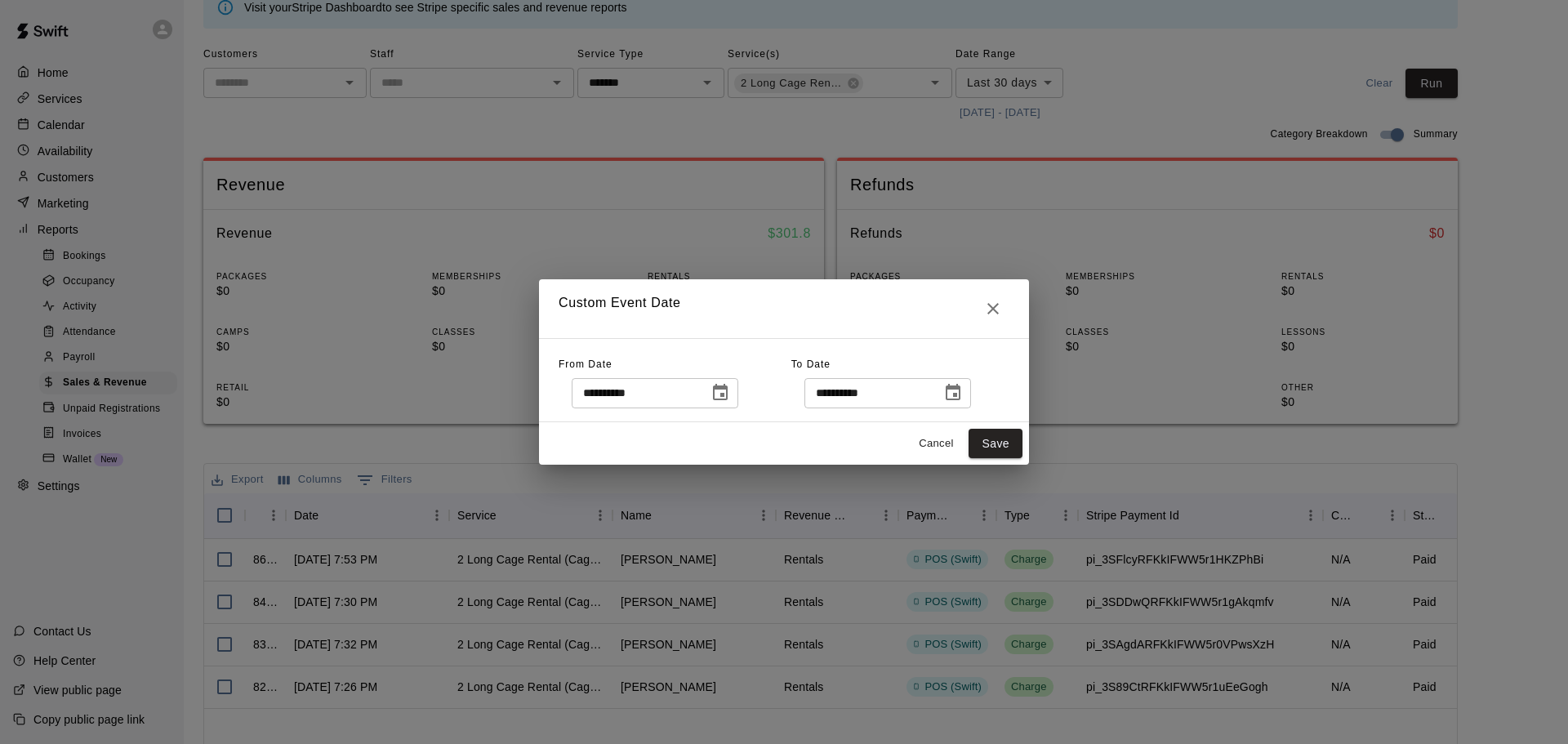
click at [963, 396] on icon "Choose date, selected date is Oct 13, 2025" at bounding box center [953, 392] width 20 height 20
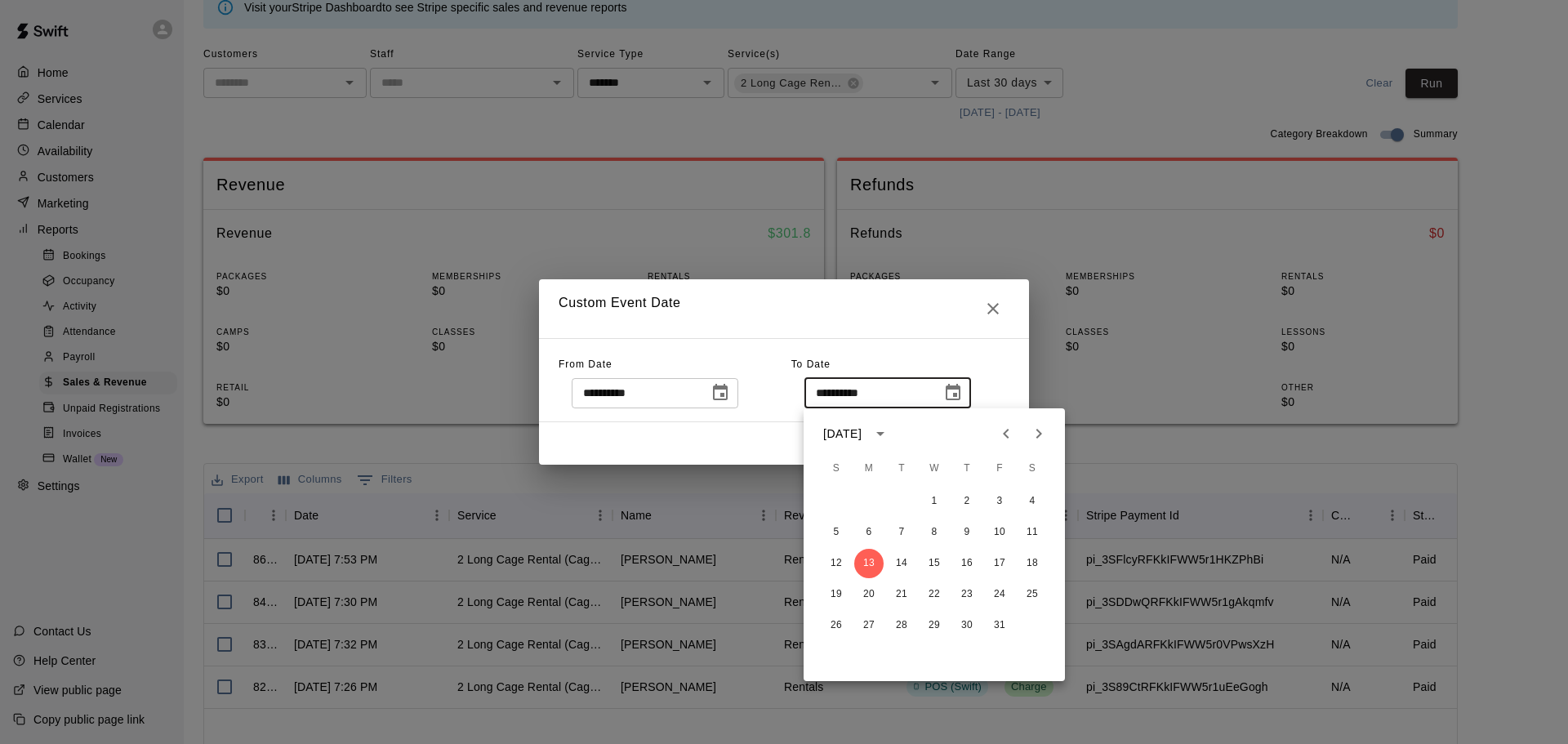
click at [998, 436] on icon "Previous month" at bounding box center [1006, 433] width 20 height 20
click at [898, 623] on button "30" at bounding box center [902, 625] width 29 height 29
type input "**********"
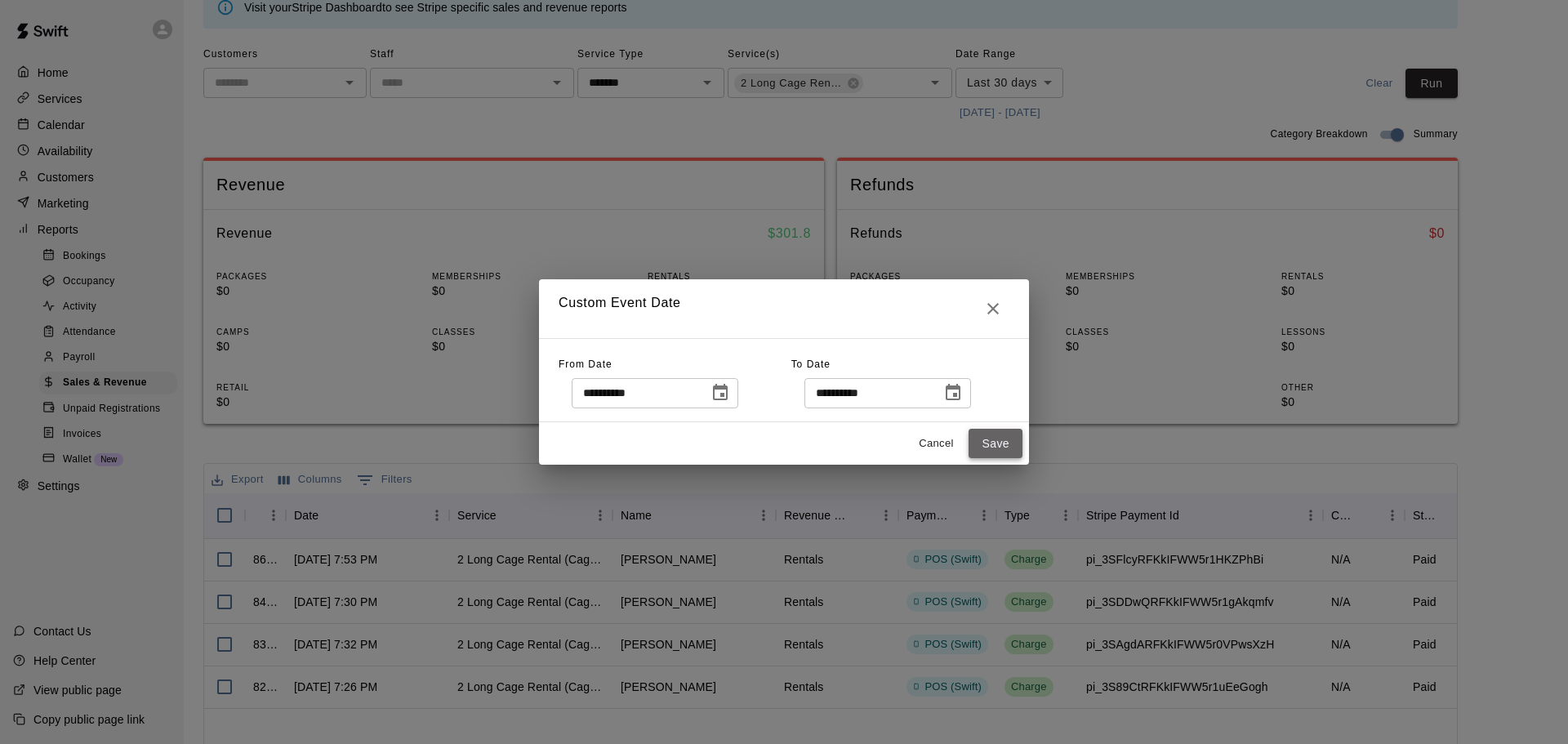
click at [1000, 436] on button "Save" at bounding box center [995, 444] width 54 height 30
type input "******"
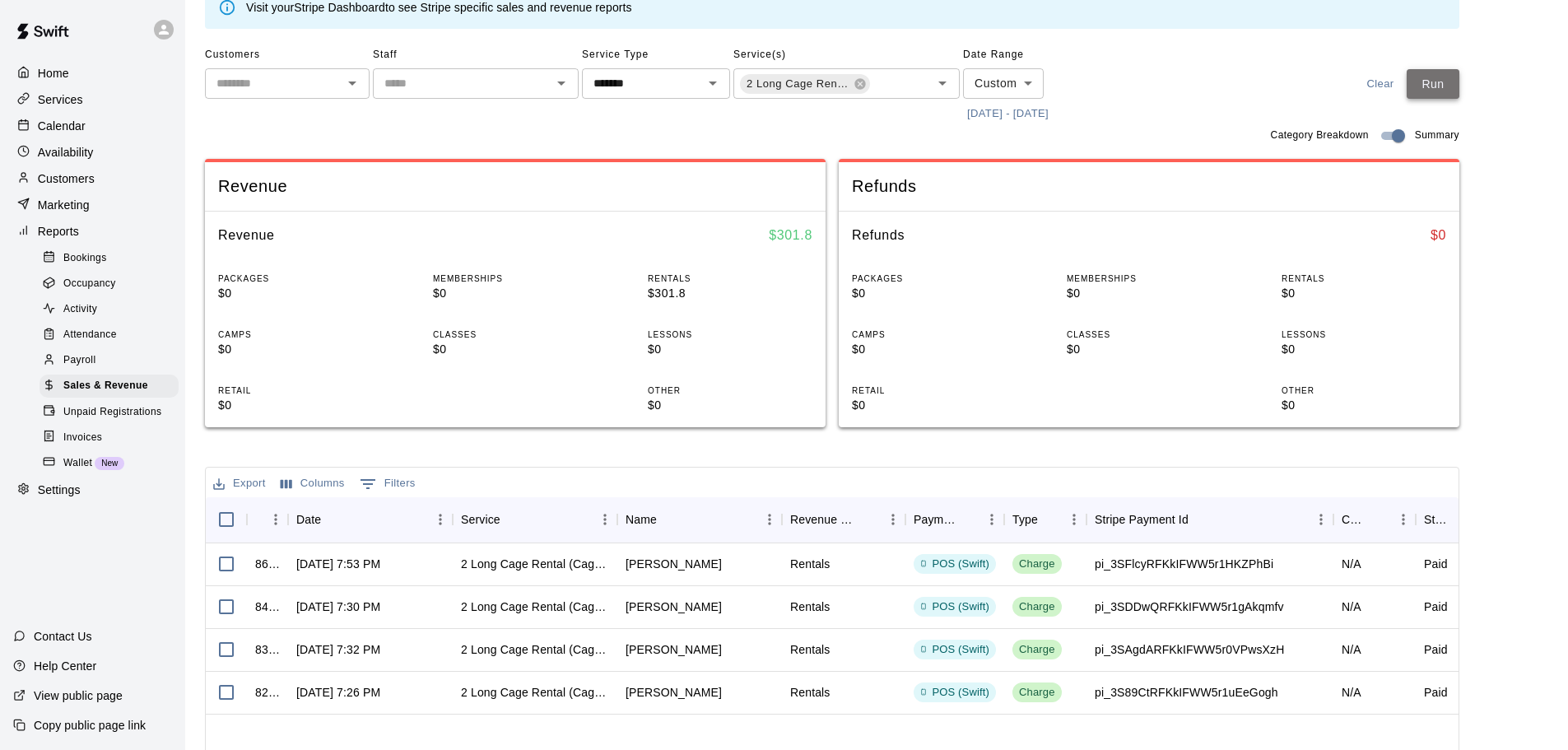
click at [1449, 81] on button "Run" at bounding box center [1432, 83] width 52 height 30
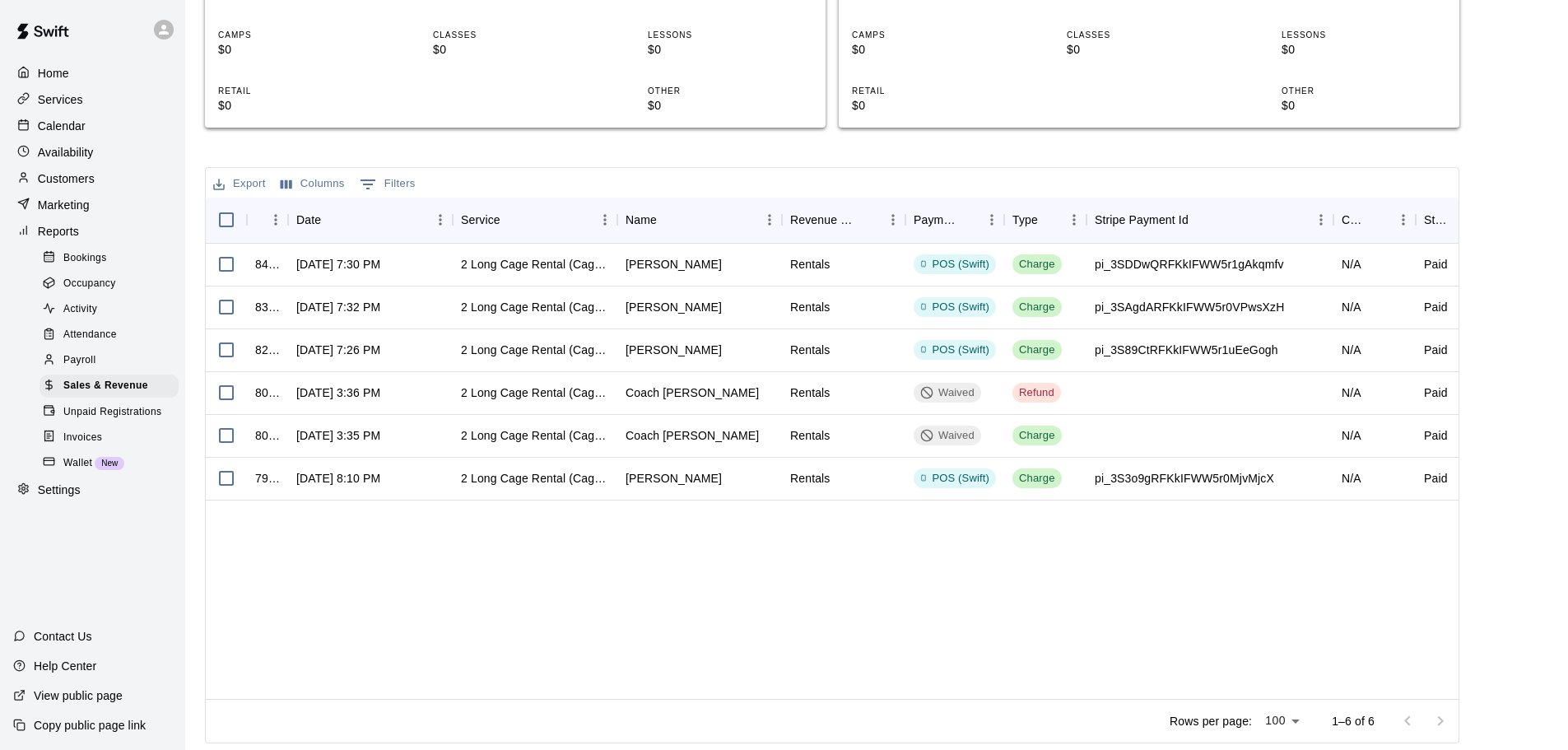
scroll to position [52, 0]
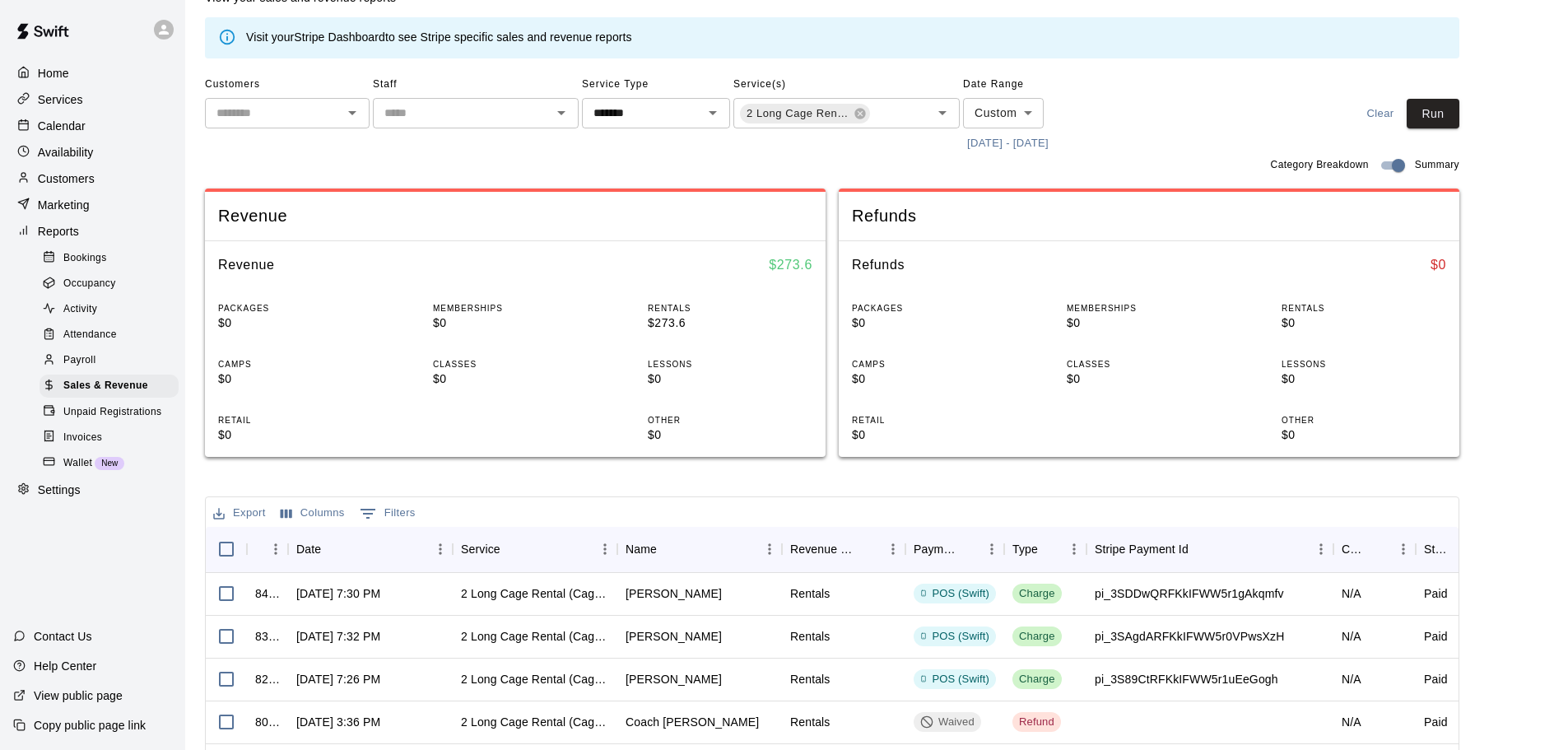
click at [1024, 144] on button "[DATE] - [DATE]" at bounding box center [1008, 144] width 89 height 26
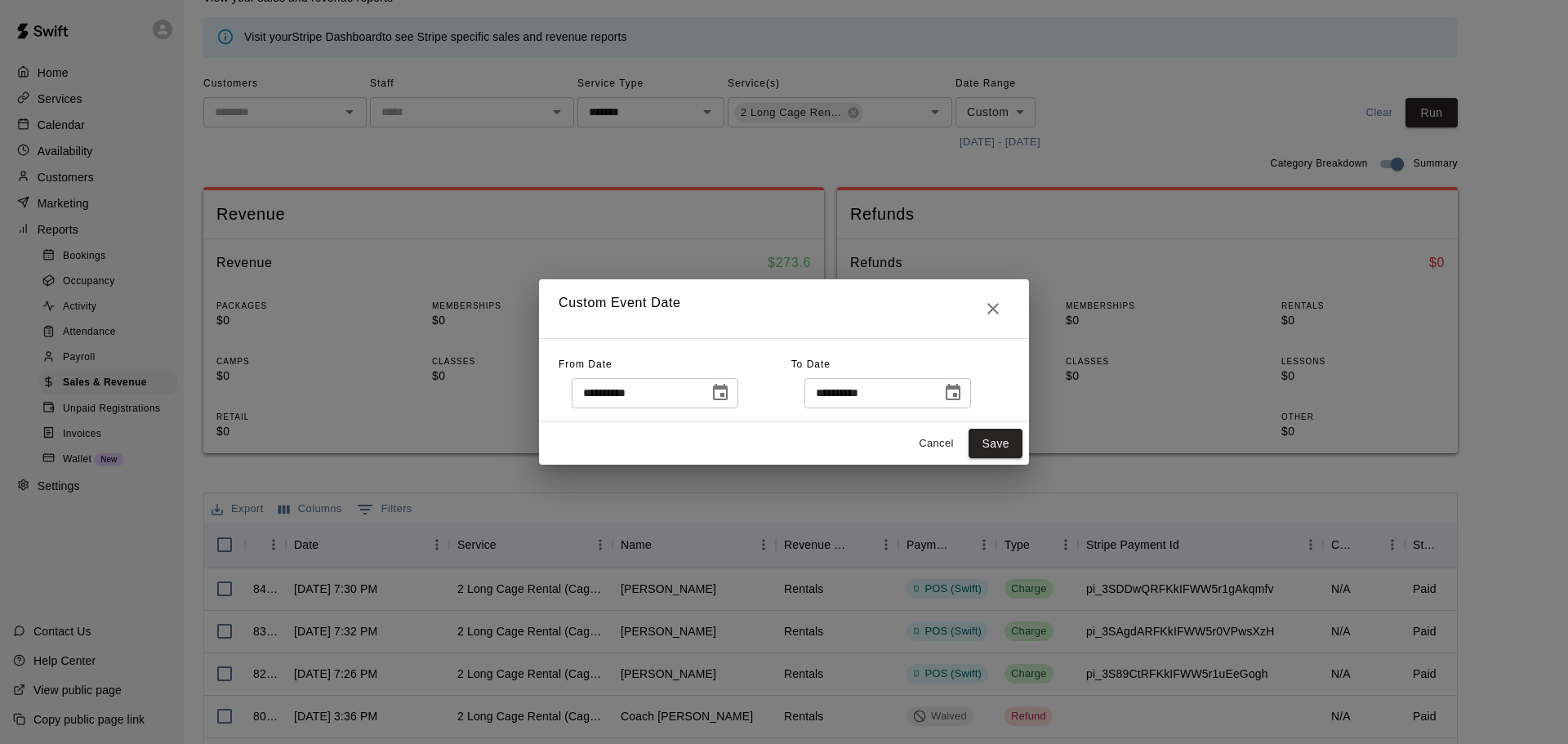
click at [728, 394] on icon "Choose date, selected date is Sep 1, 2025" at bounding box center [720, 392] width 15 height 16
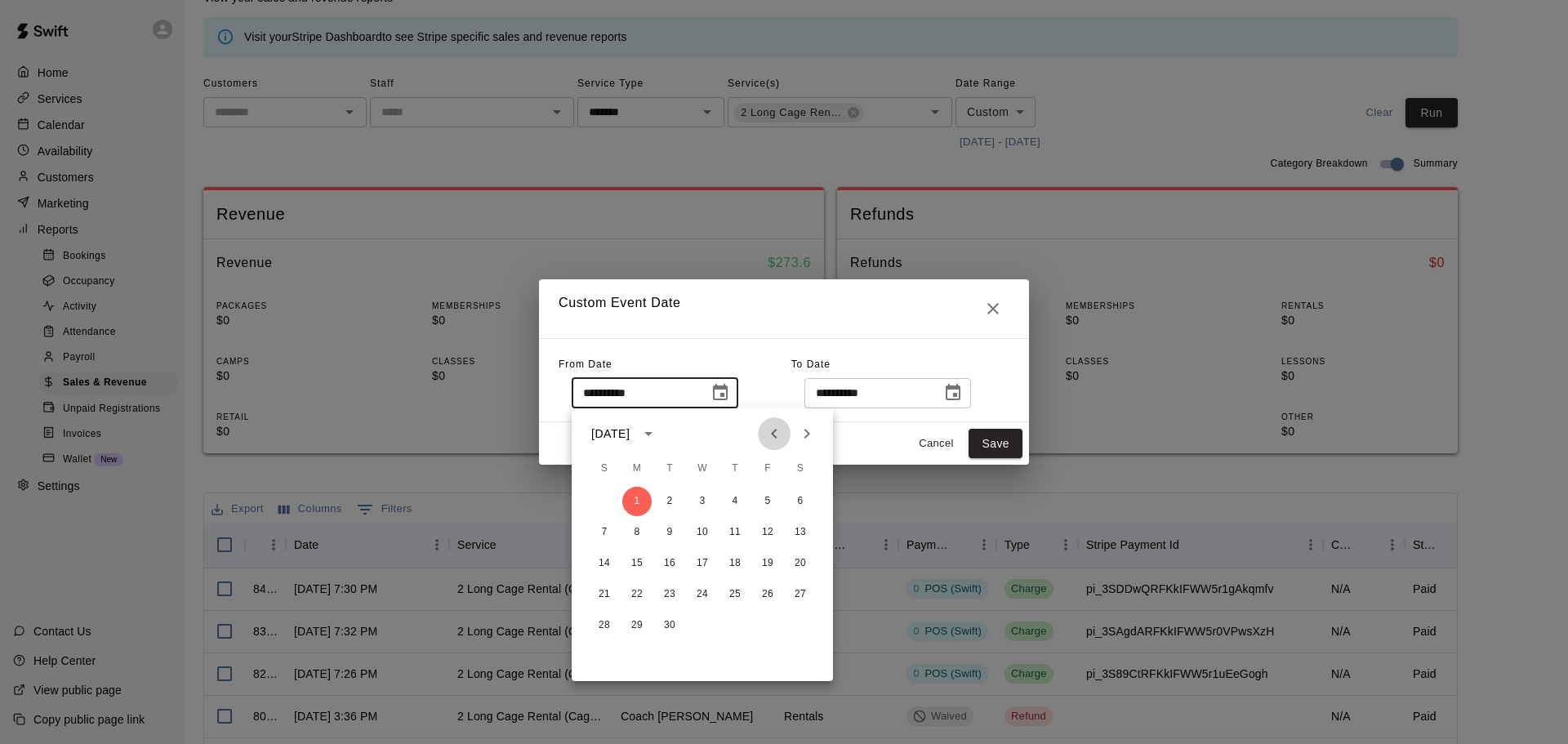
click at [775, 431] on icon "Previous month" at bounding box center [774, 433] width 6 height 9
drag, startPoint x: 767, startPoint y: 507, endPoint x: 779, endPoint y: 491, distance: 20.0
click at [767, 507] on button "1" at bounding box center [768, 502] width 29 height 29
type input "**********"
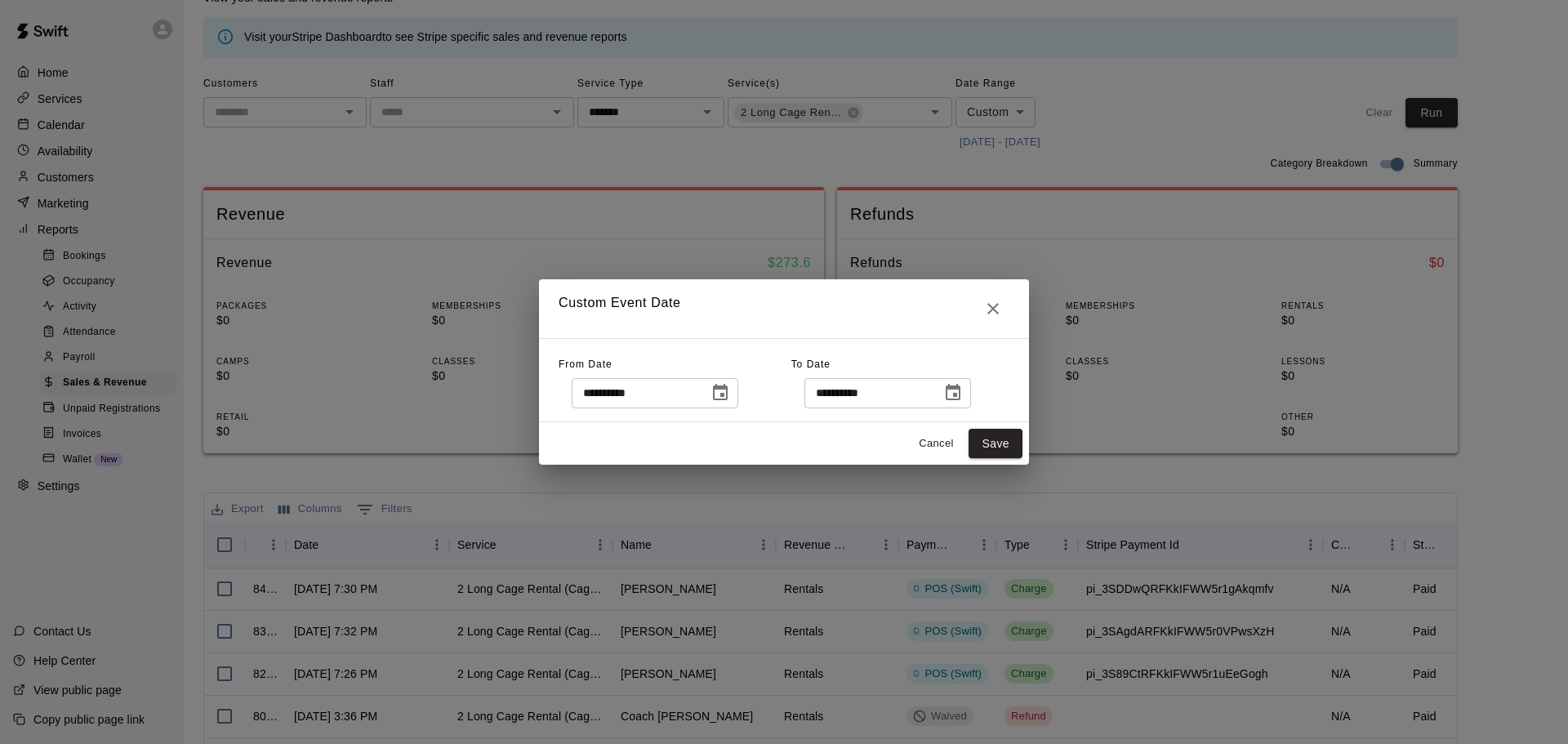
click at [961, 396] on icon "Choose date, selected date is Sep 30, 2025" at bounding box center [953, 392] width 15 height 16
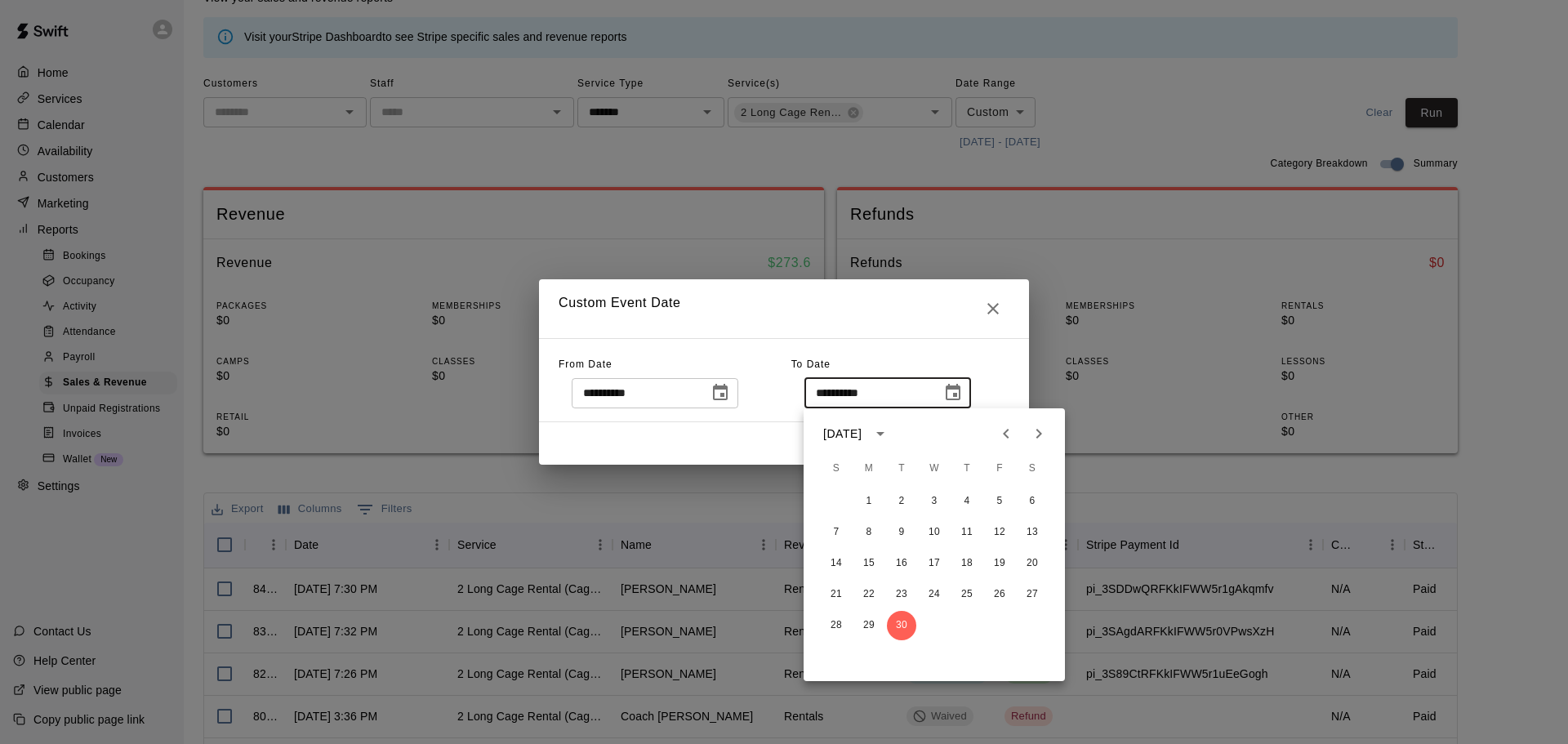
click at [999, 433] on icon "Previous month" at bounding box center [1006, 433] width 20 height 20
click at [845, 654] on button "31" at bounding box center [836, 656] width 29 height 29
type input "**********"
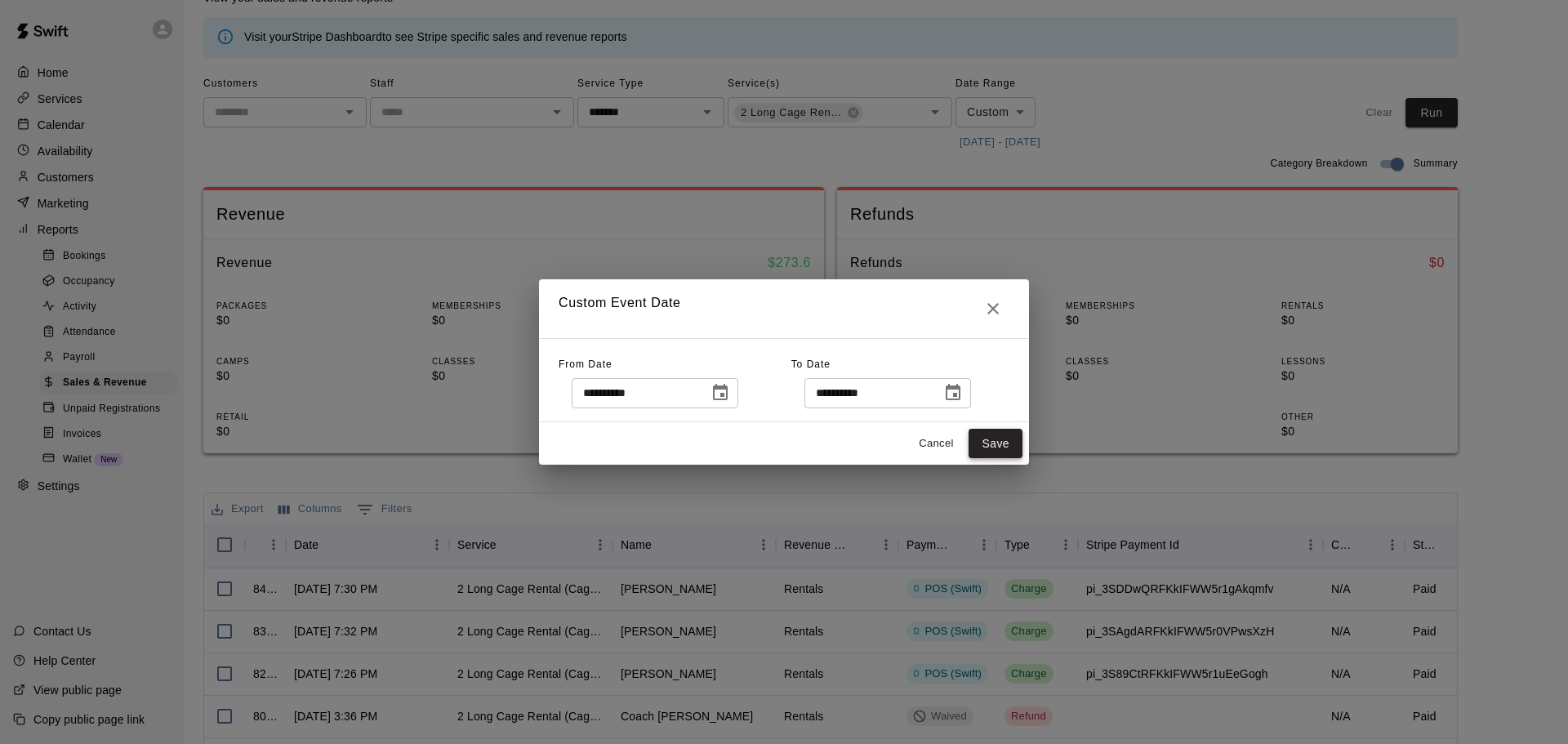
drag, startPoint x: 1023, startPoint y: 439, endPoint x: 1012, endPoint y: 442, distance: 11.4
click at [1012, 442] on div "Cancel Save" at bounding box center [784, 444] width 490 height 44
drag, startPoint x: 1012, startPoint y: 442, endPoint x: 1024, endPoint y: 439, distance: 12.4
click at [1012, 443] on button "Save" at bounding box center [995, 444] width 54 height 30
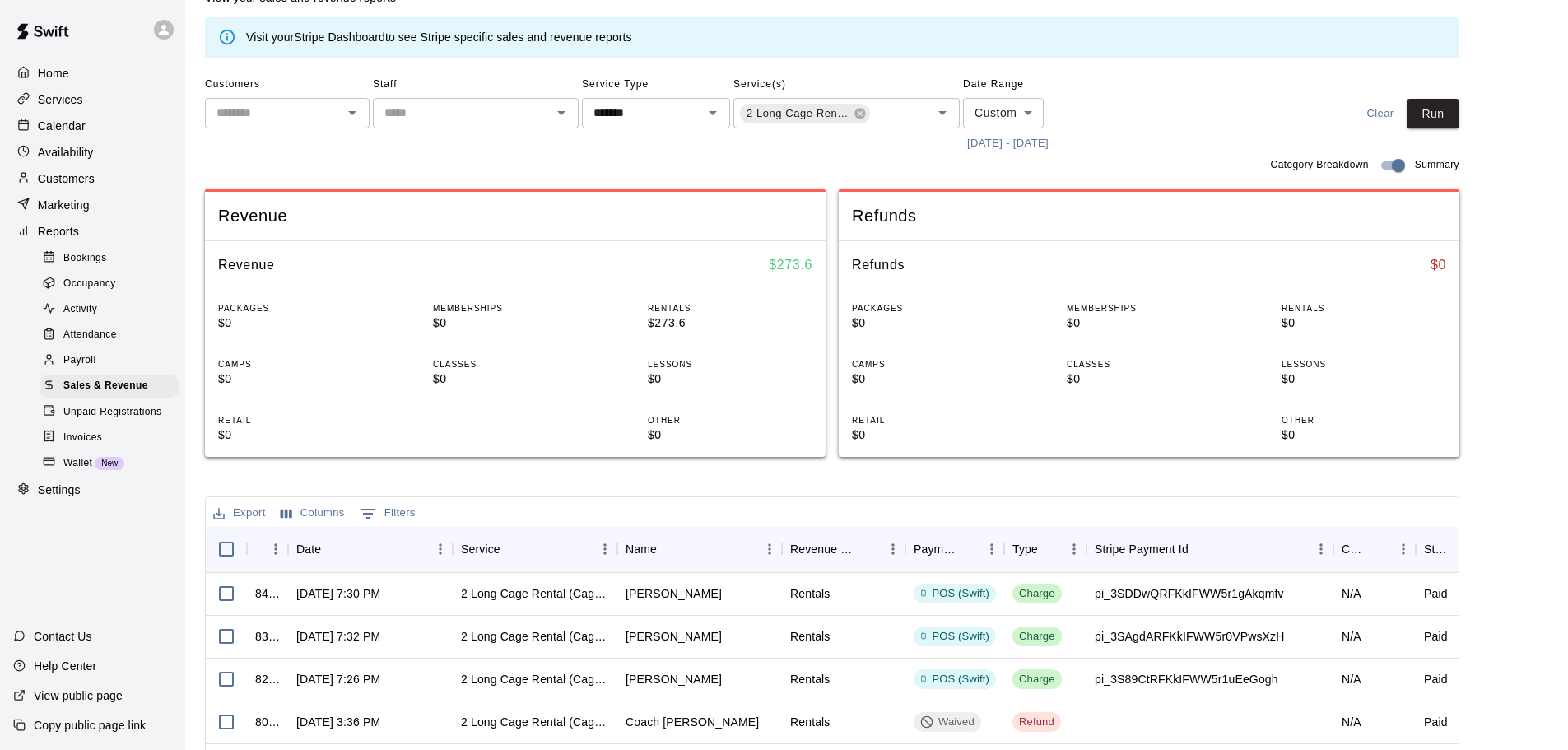
click at [1444, 122] on button "Run" at bounding box center [1432, 114] width 52 height 30
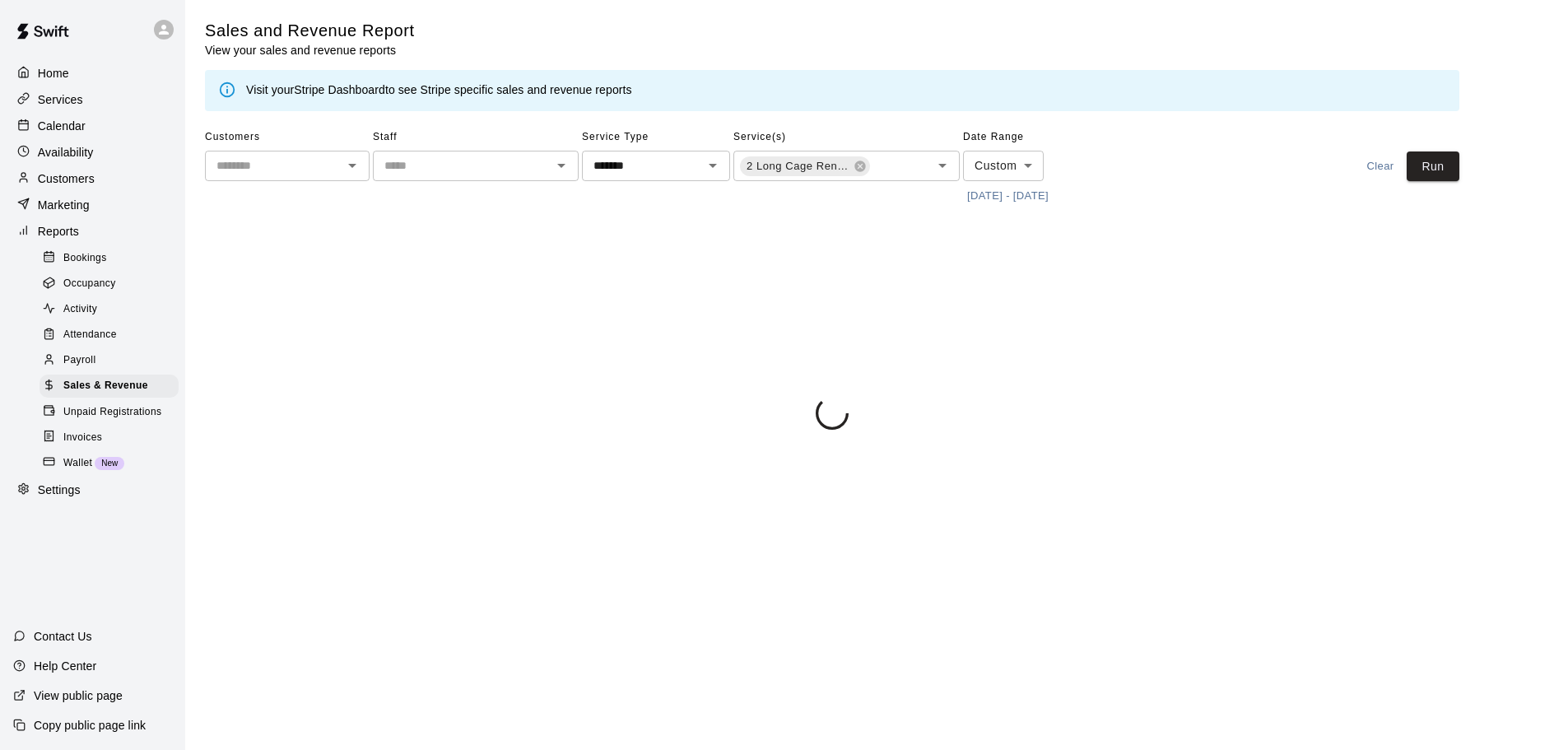
scroll to position [0, 0]
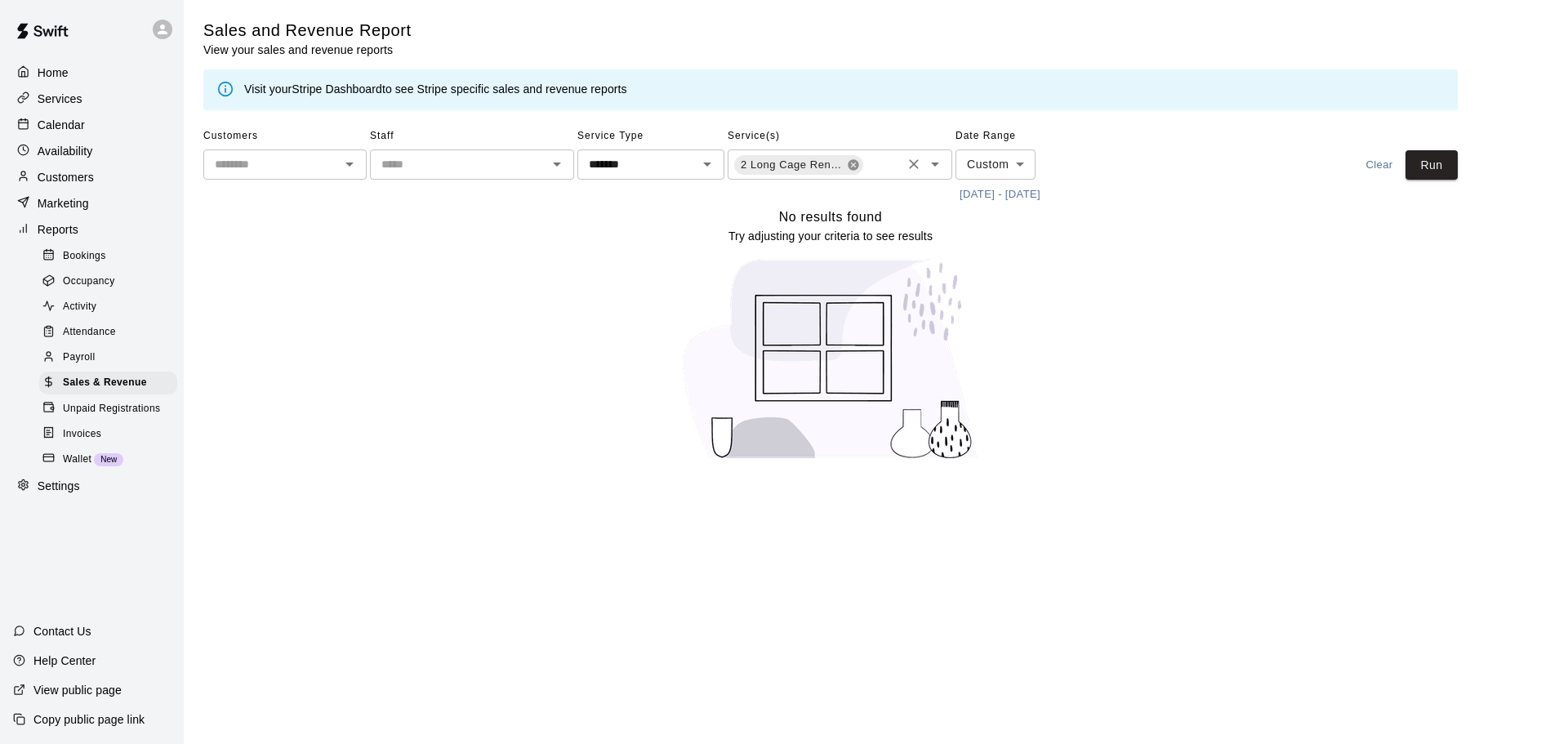
click at [851, 166] on icon at bounding box center [853, 165] width 10 height 10
click at [299, 166] on input "text" at bounding box center [271, 165] width 126 height 20
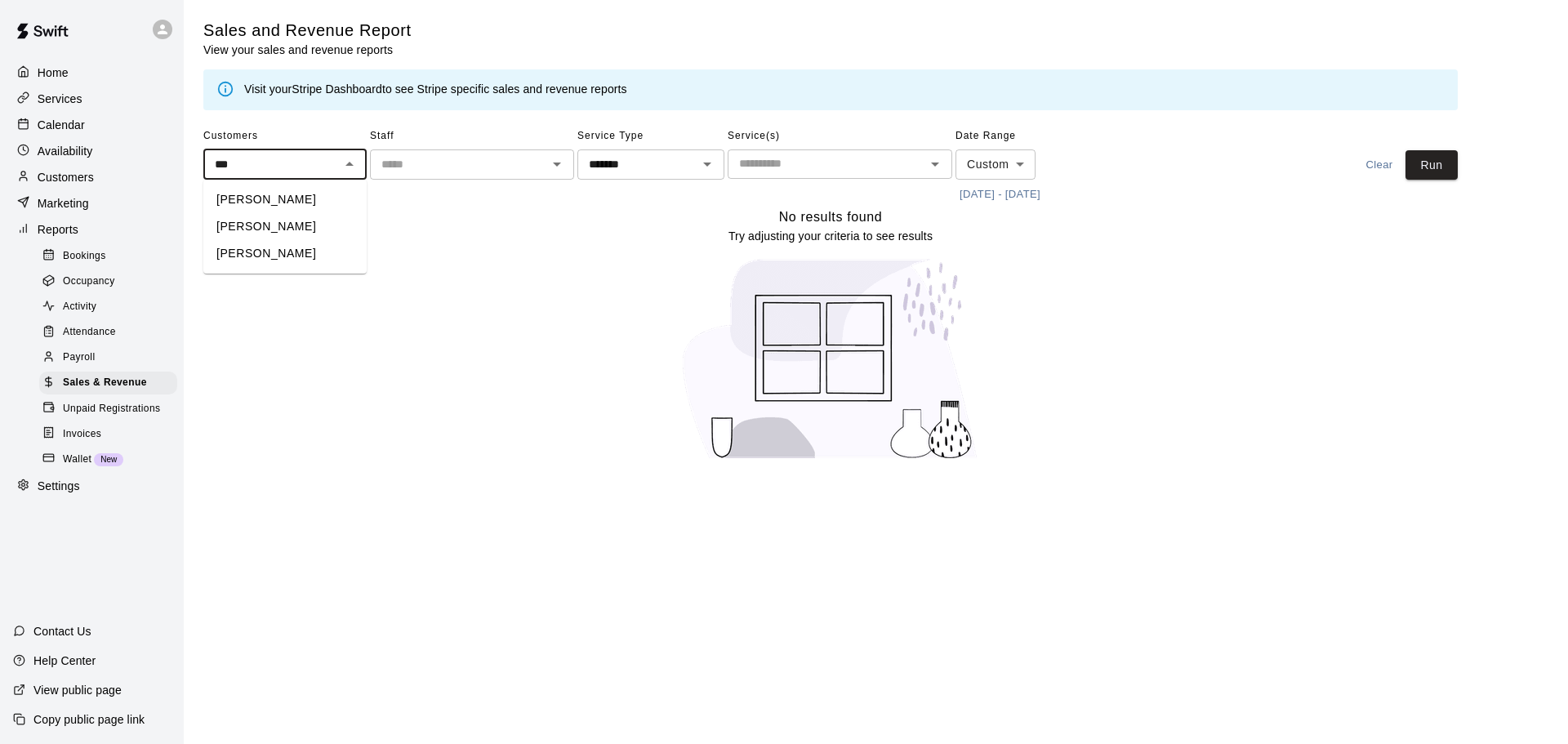
click at [245, 223] on li "[PERSON_NAME]" at bounding box center [284, 227] width 163 height 27
type input "**********"
click at [1434, 166] on button "Run" at bounding box center [1431, 165] width 52 height 30
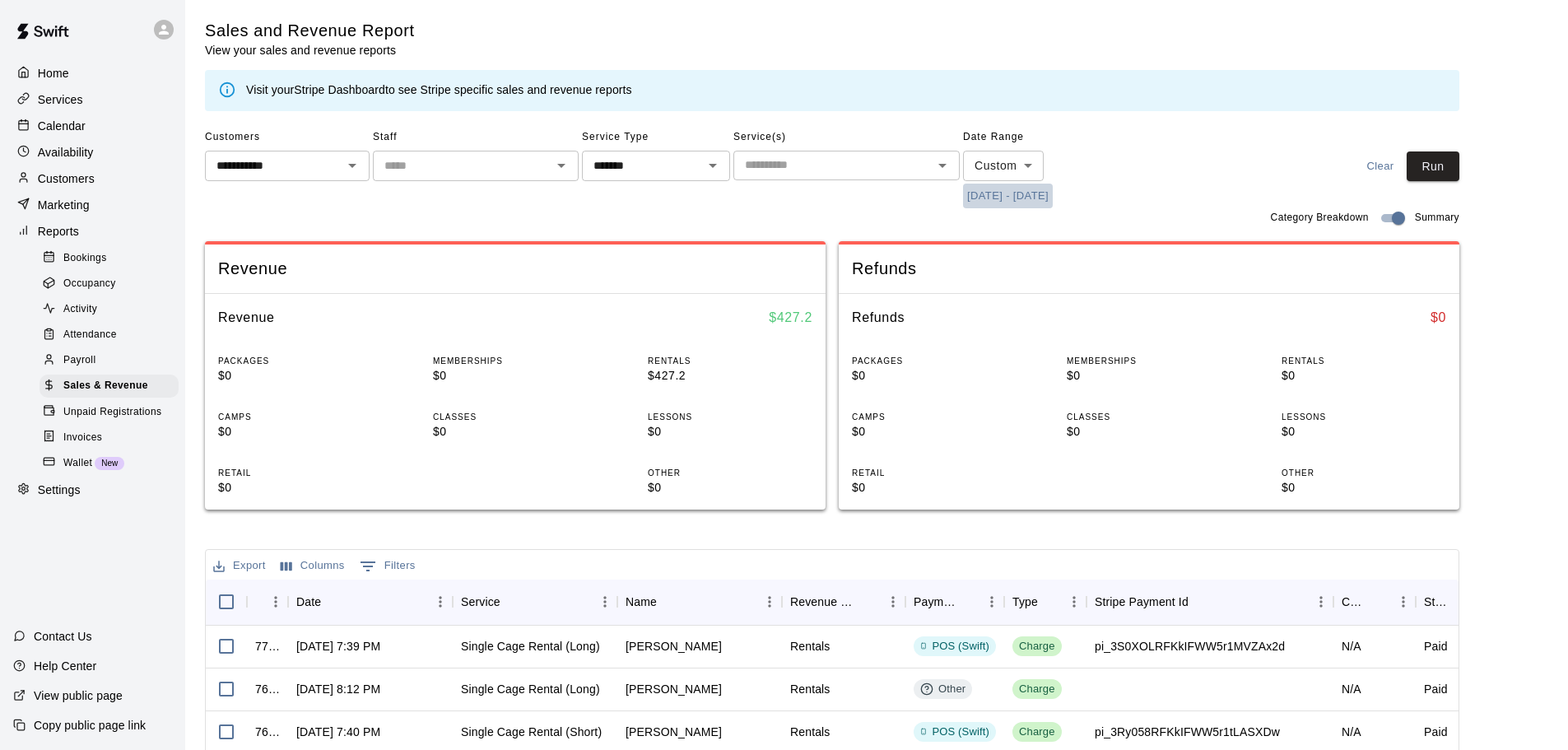
click at [1037, 200] on button "[DATE] - [DATE]" at bounding box center [1008, 196] width 89 height 26
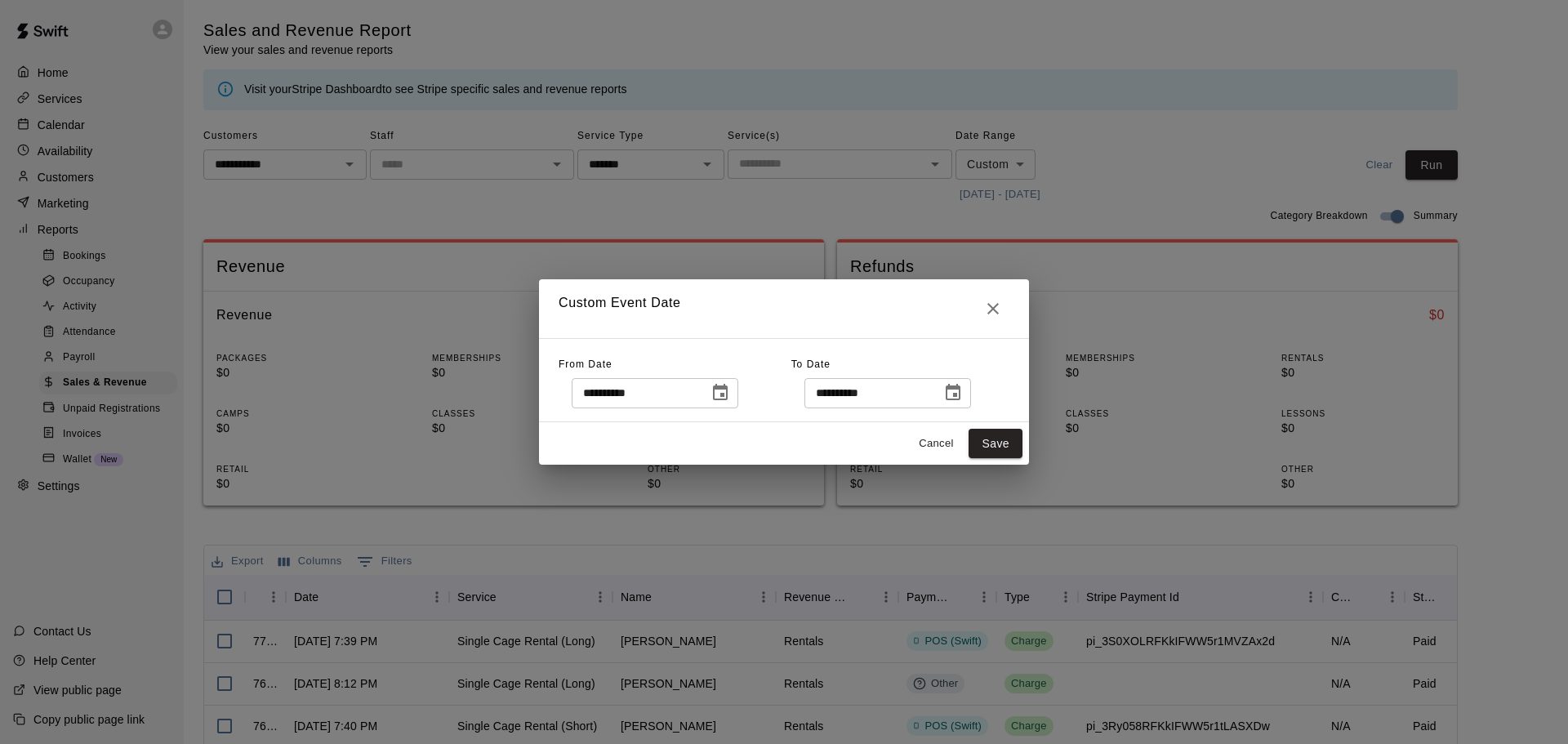
click at [730, 397] on icon "Choose date, selected date is Aug 1, 2025" at bounding box center [720, 392] width 20 height 20
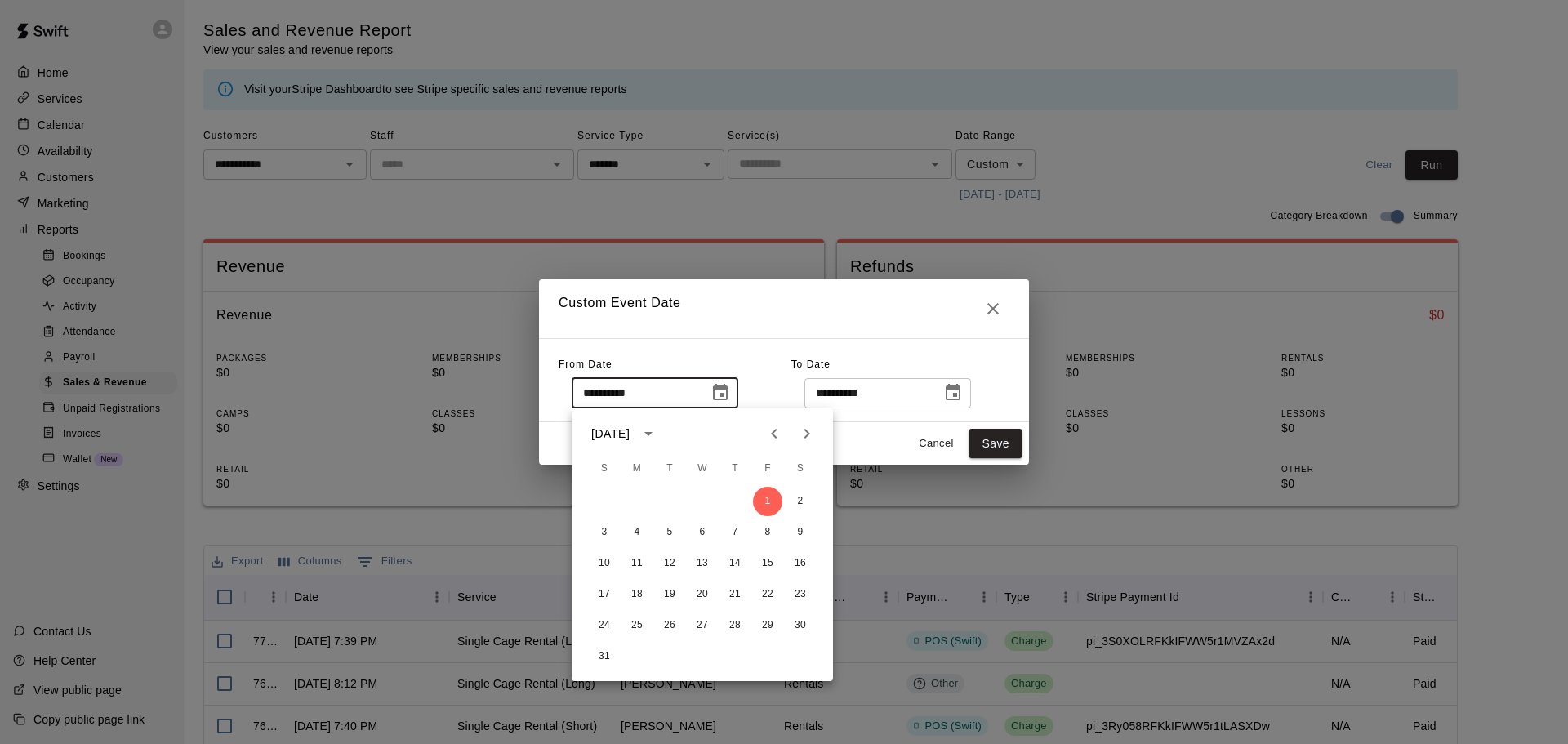
click at [804, 436] on icon "Next month" at bounding box center [806, 433] width 20 height 20
click at [630, 495] on button "1" at bounding box center [636, 502] width 29 height 29
type input "**********"
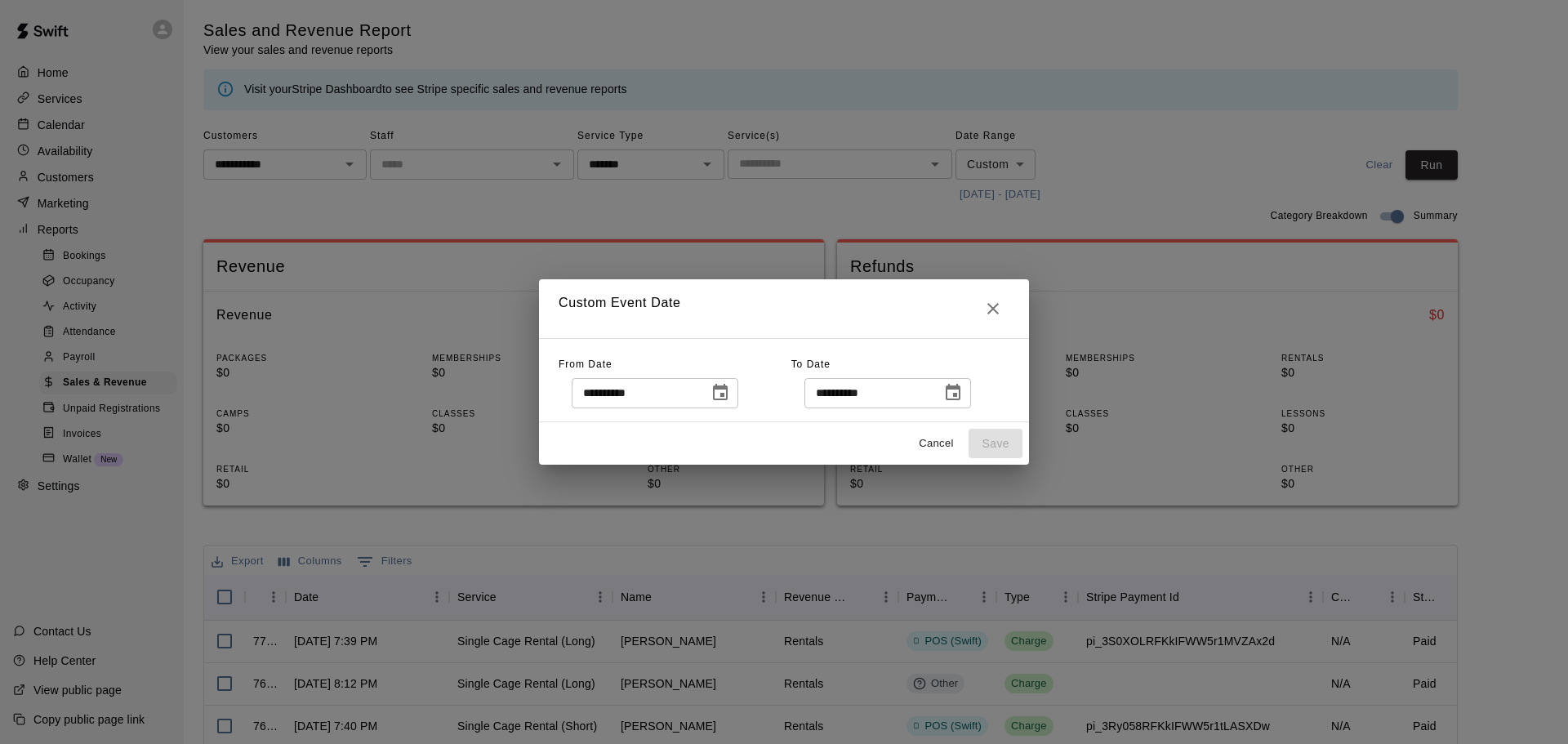
click at [961, 387] on icon "Choose date, selected date is Aug 31, 2025" at bounding box center [953, 392] width 15 height 16
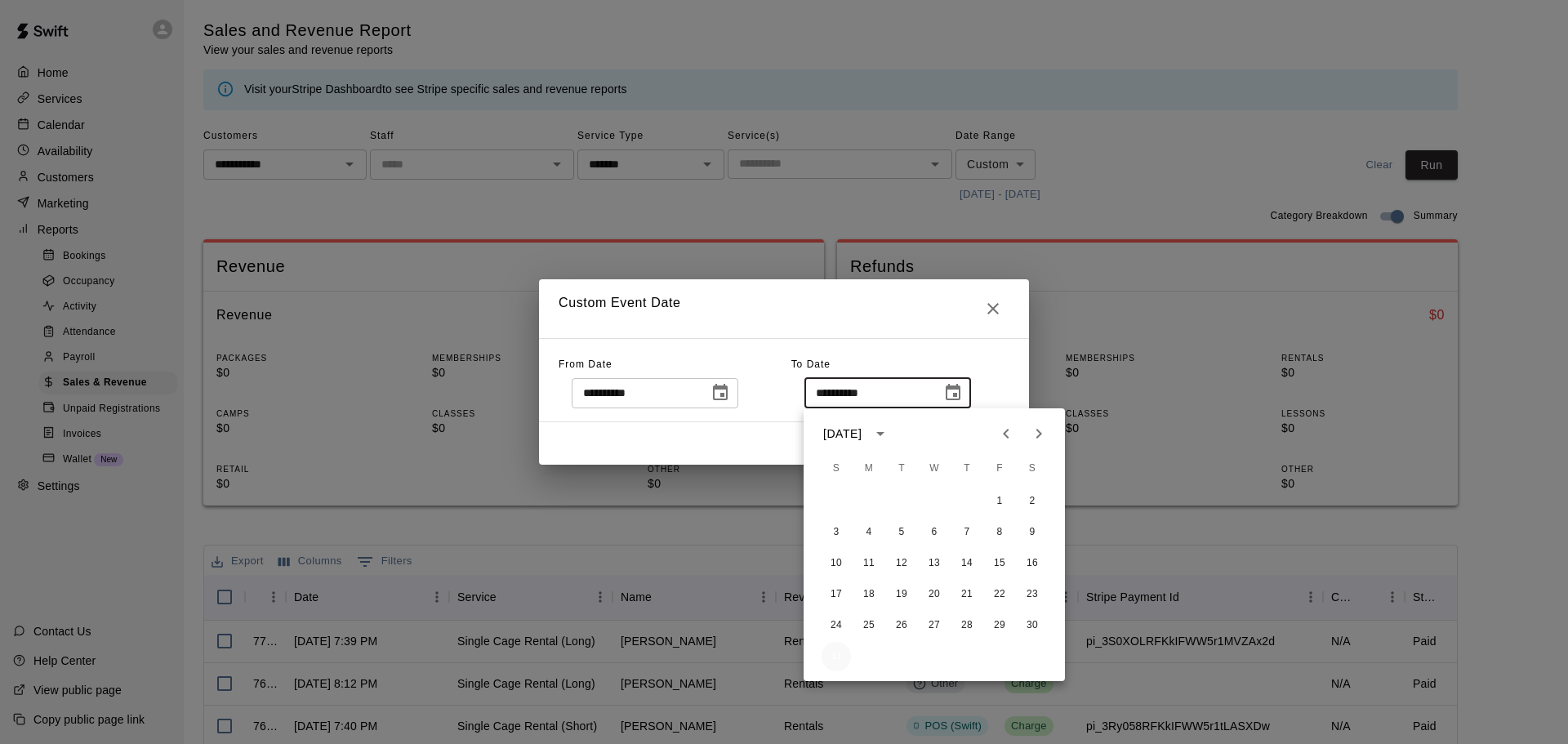
click at [832, 650] on button "31" at bounding box center [836, 656] width 29 height 29
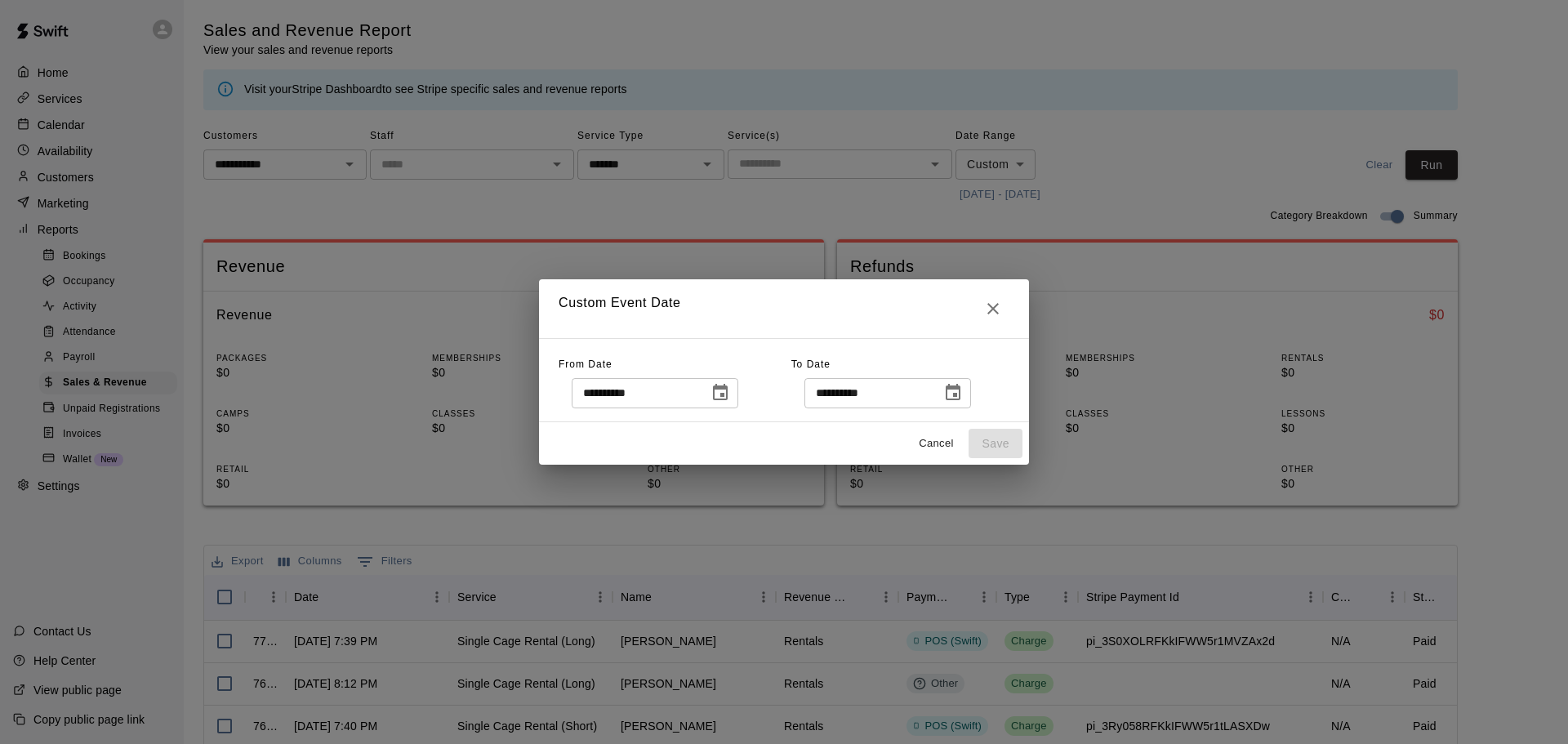
click at [961, 397] on icon "Choose date, selected date is Aug 31, 2025" at bounding box center [953, 392] width 15 height 16
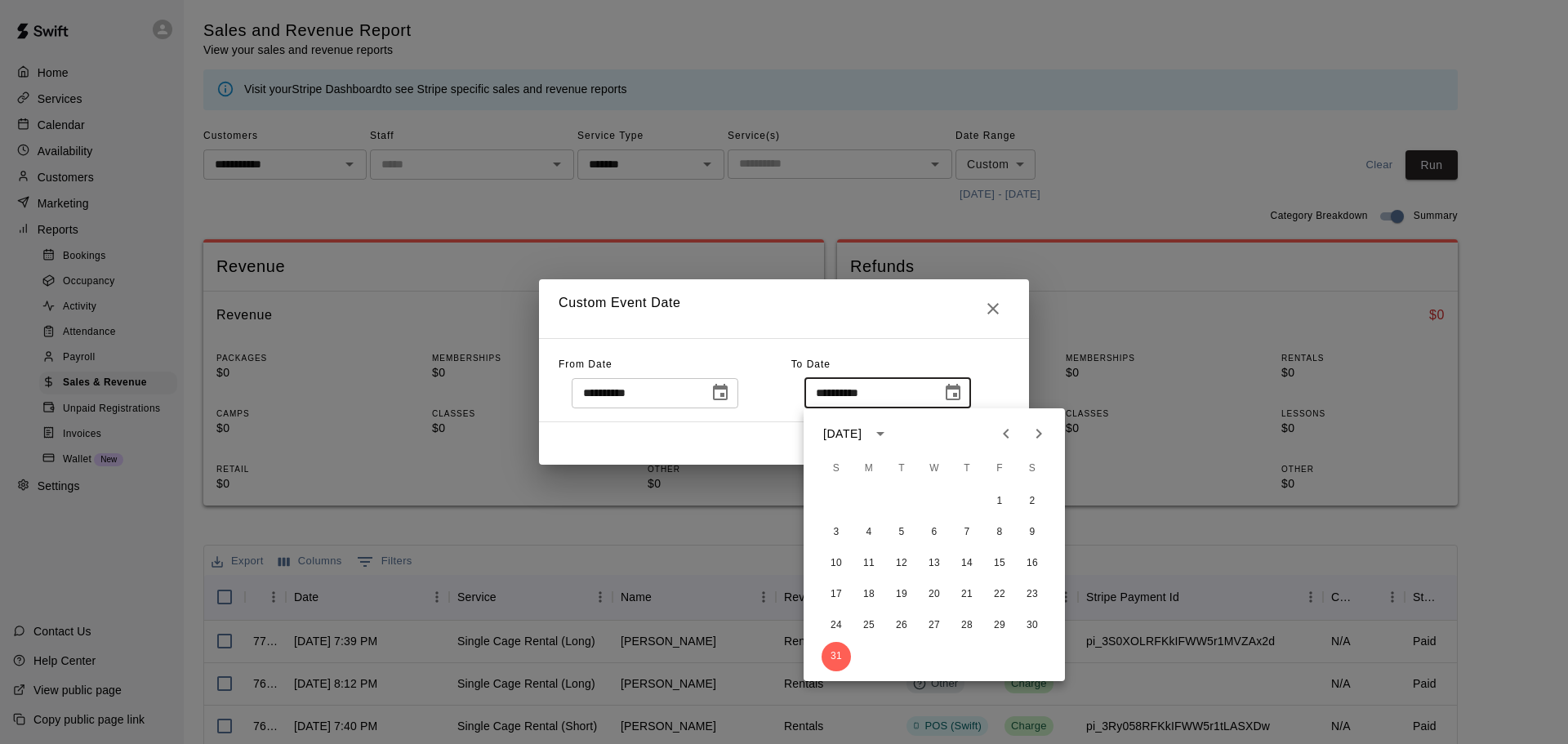
click at [1039, 432] on icon "Next month" at bounding box center [1039, 433] width 6 height 9
click at [910, 620] on button "30" at bounding box center [902, 625] width 29 height 29
type input "**********"
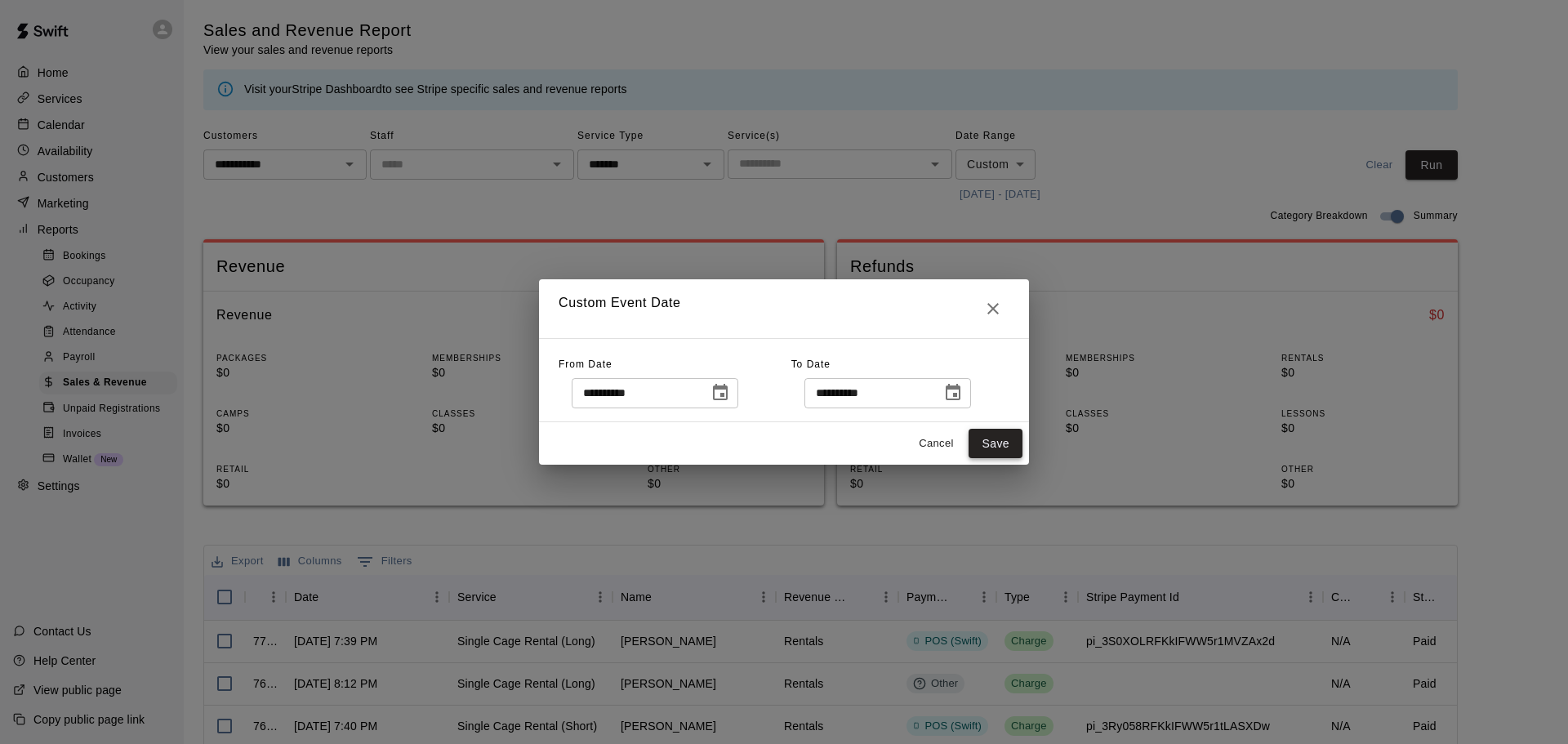
click at [988, 454] on button "Save" at bounding box center [995, 444] width 54 height 30
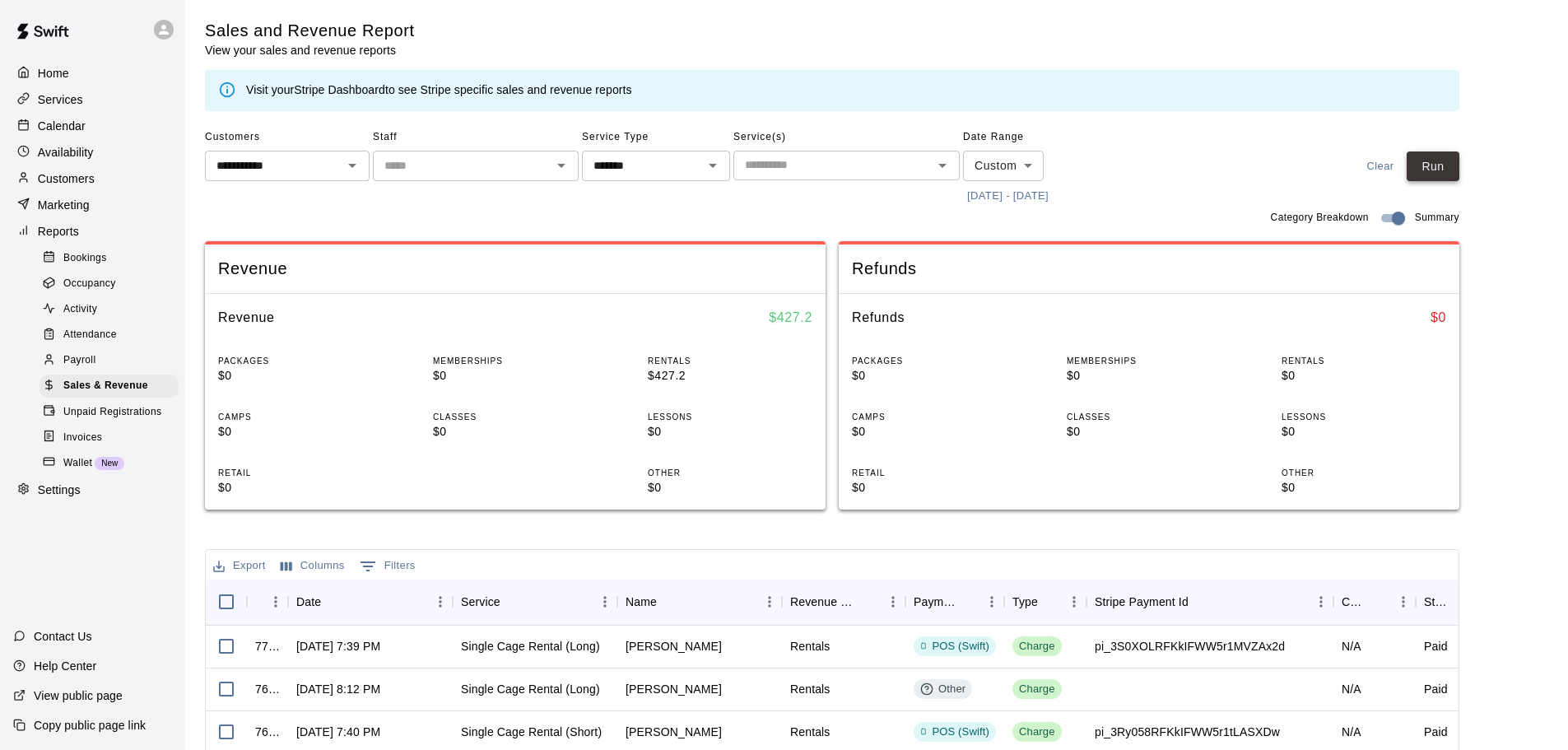
click at [1452, 157] on button "Run" at bounding box center [1432, 166] width 52 height 30
click at [972, 194] on button "[DATE] - [DATE]" at bounding box center [1008, 196] width 89 height 26
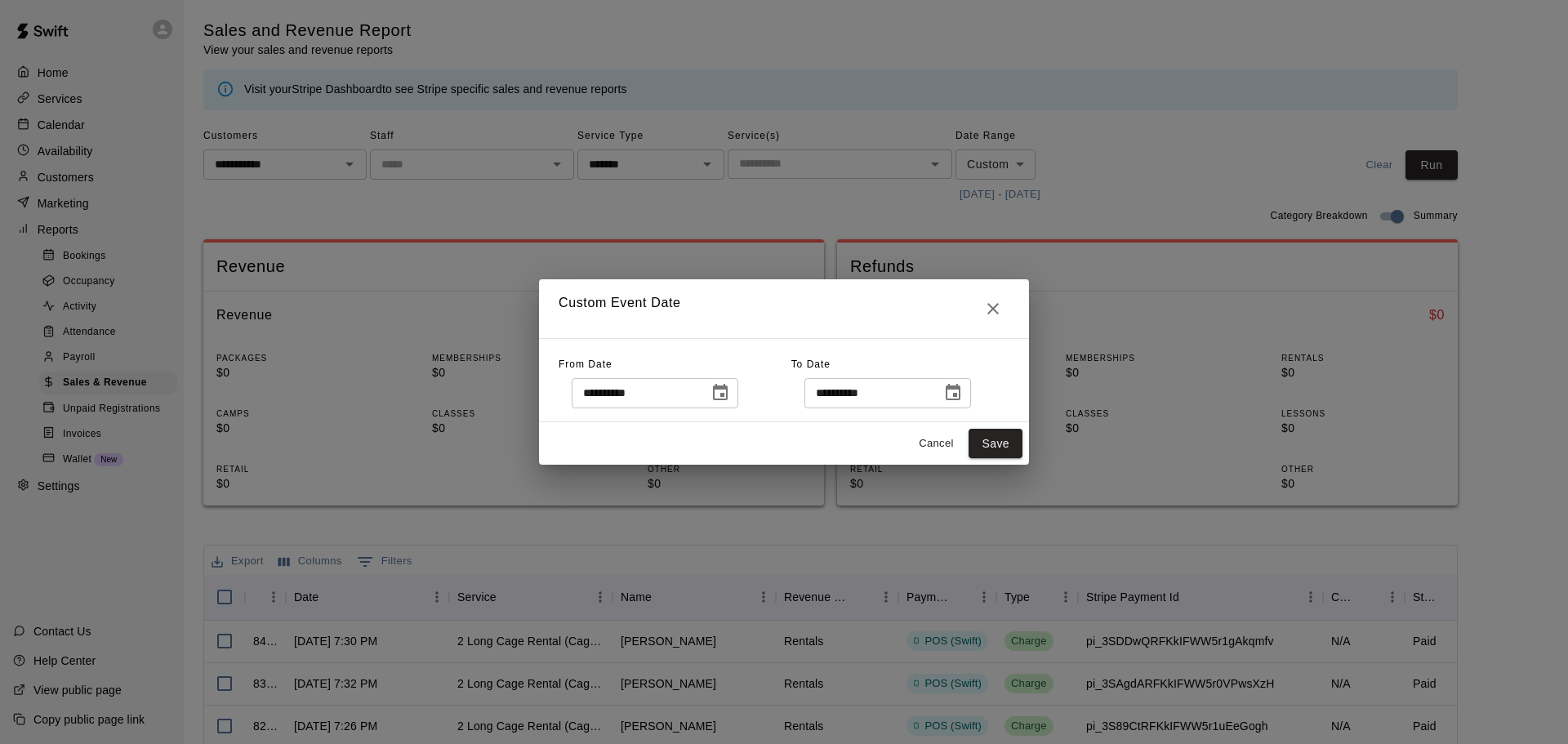
click at [992, 310] on icon "Close" at bounding box center [992, 308] width 11 height 11
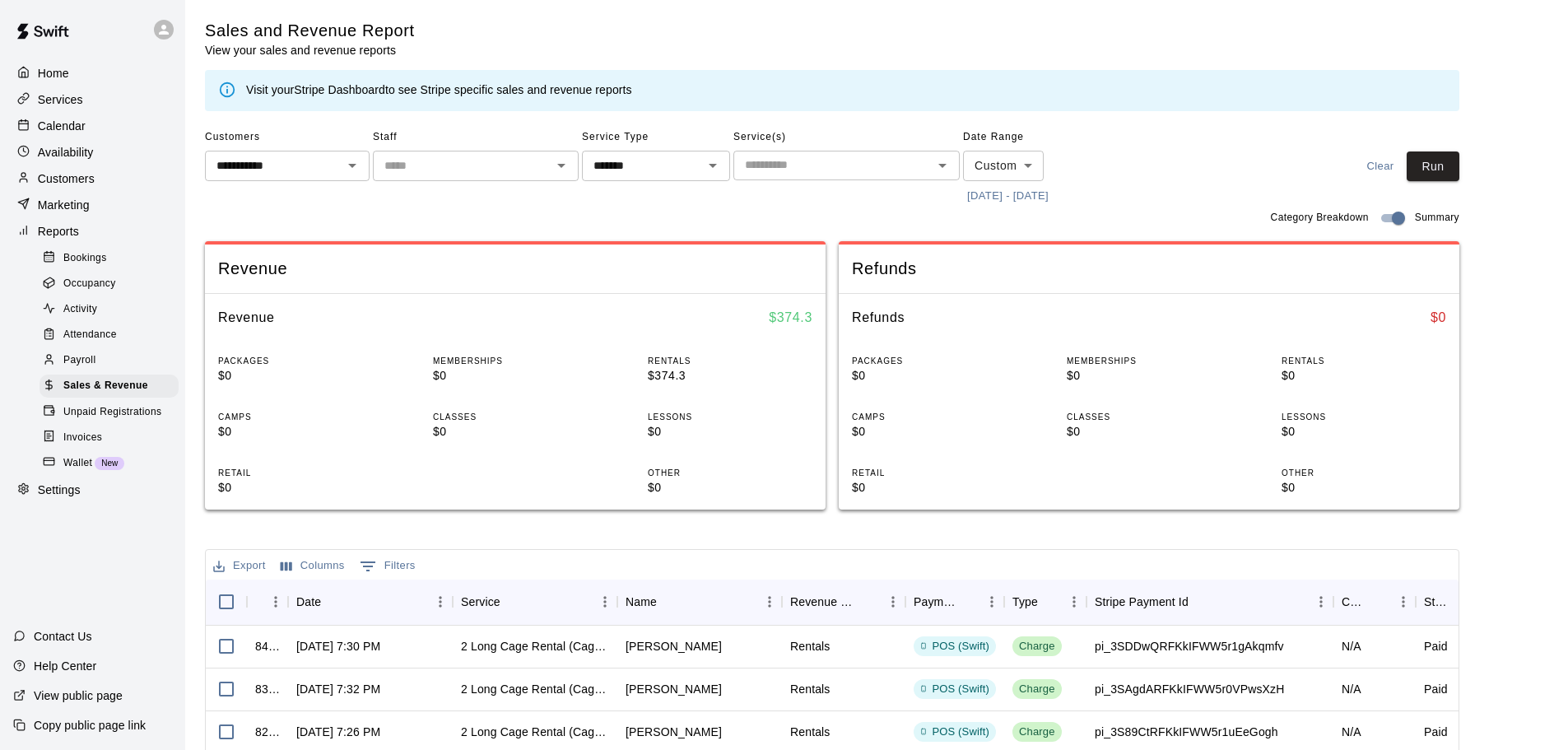
click at [1004, 194] on button "[DATE] - [DATE]" at bounding box center [1008, 196] width 89 height 26
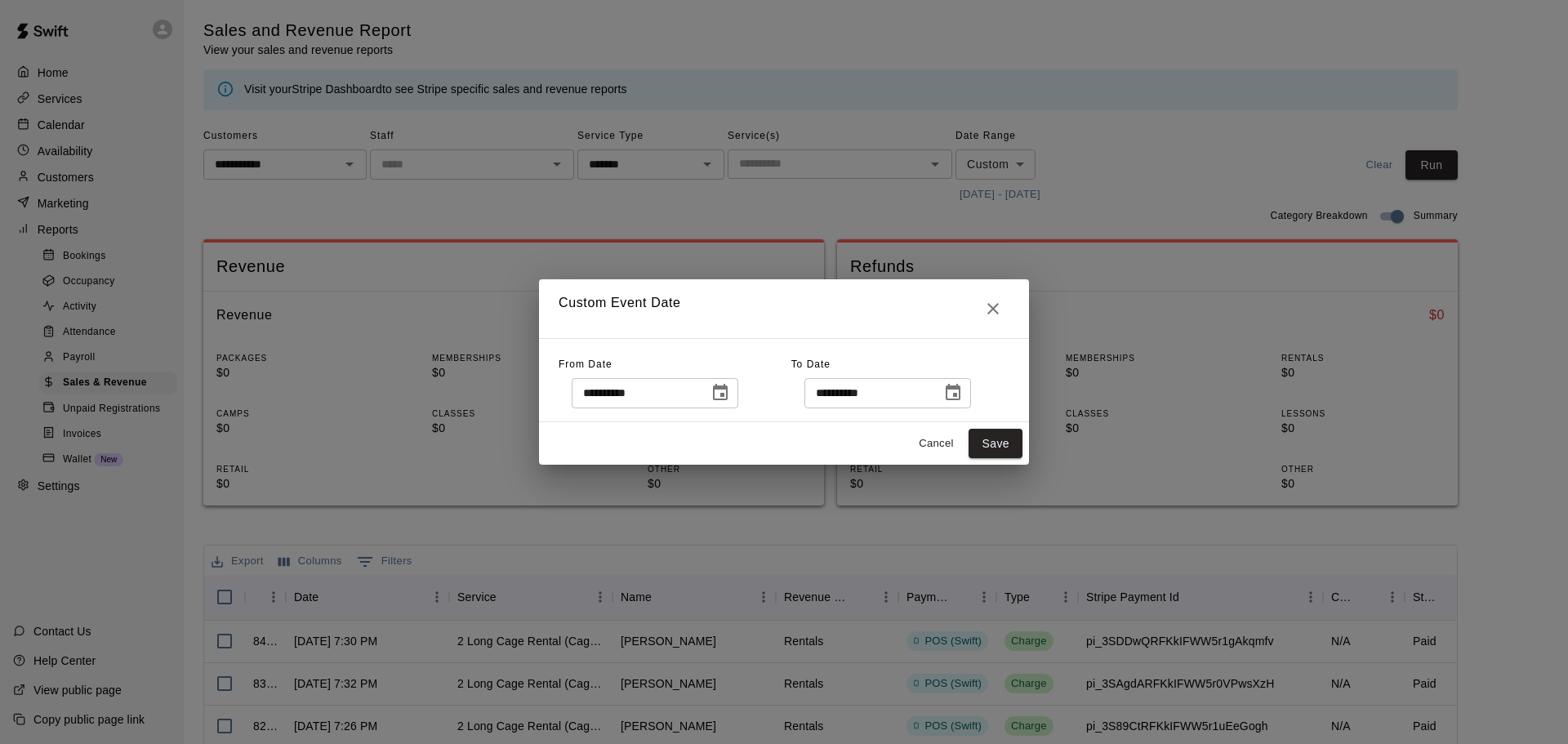
click at [1144, 178] on div "**********" at bounding box center [784, 372] width 1568 height 744
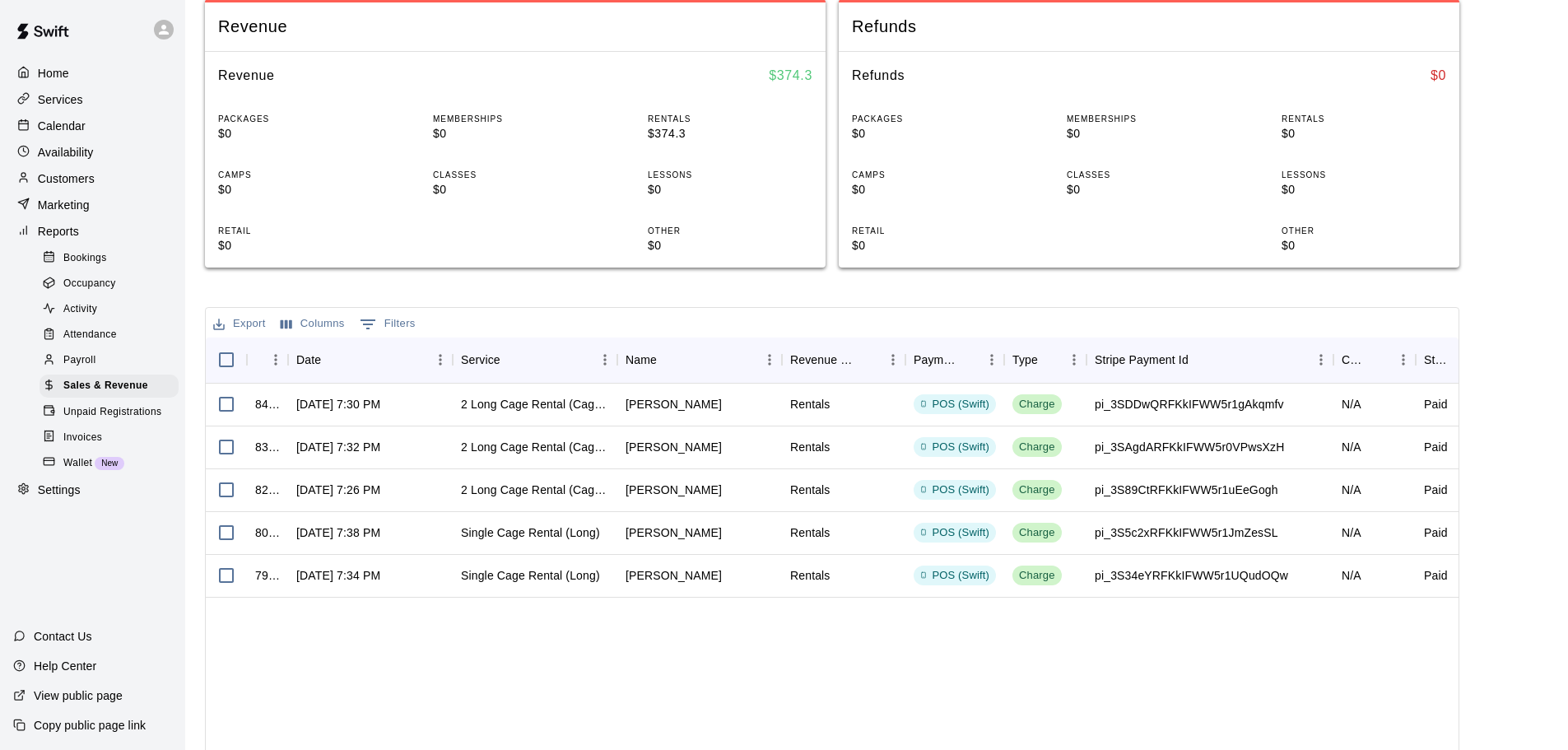
scroll to position [247, 0]
